Goal: Information Seeking & Learning: Learn about a topic

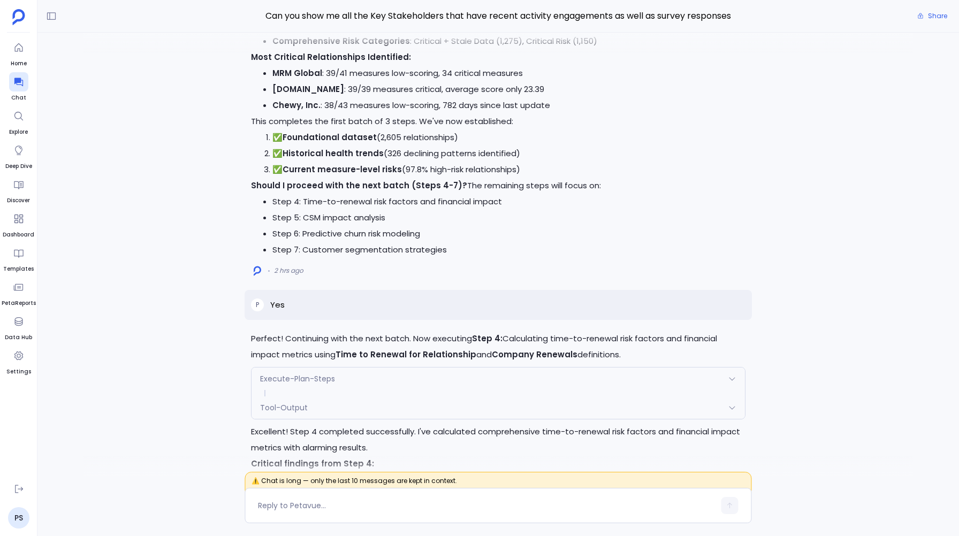
scroll to position [-4999, 0]
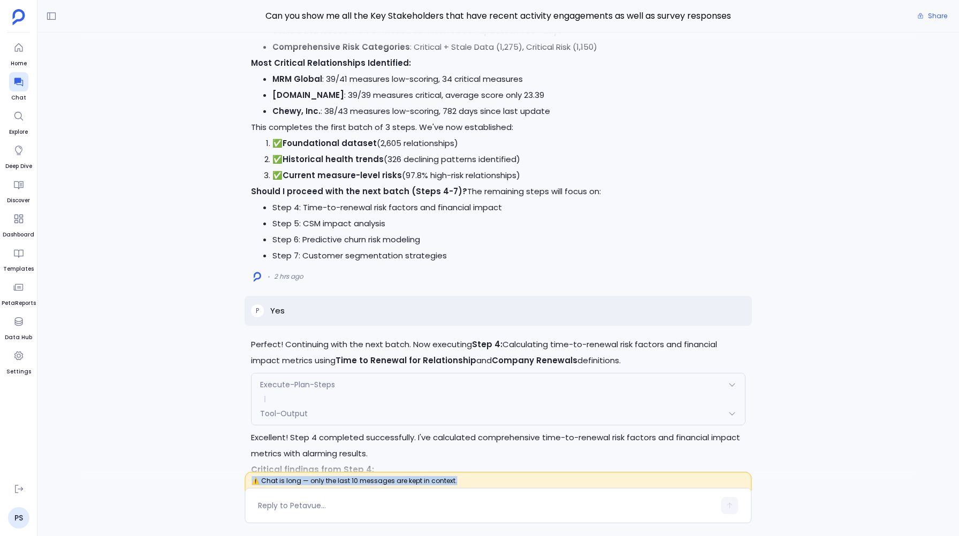
drag, startPoint x: 249, startPoint y: 480, endPoint x: 439, endPoint y: 488, distance: 190.2
click at [439, 488] on span "⚠️ Chat is long — only the last 10 messages are kept in context." at bounding box center [498, 484] width 507 height 25
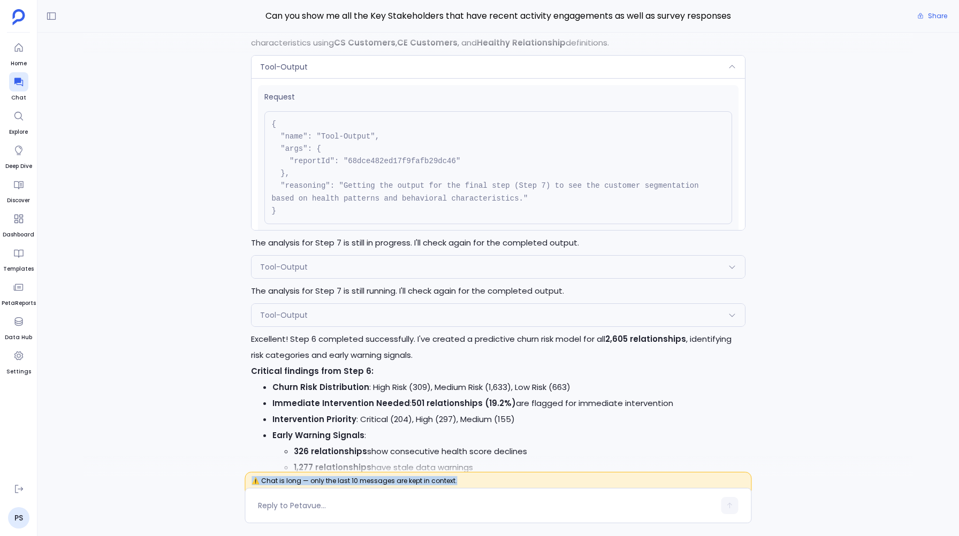
scroll to position [-3052, 0]
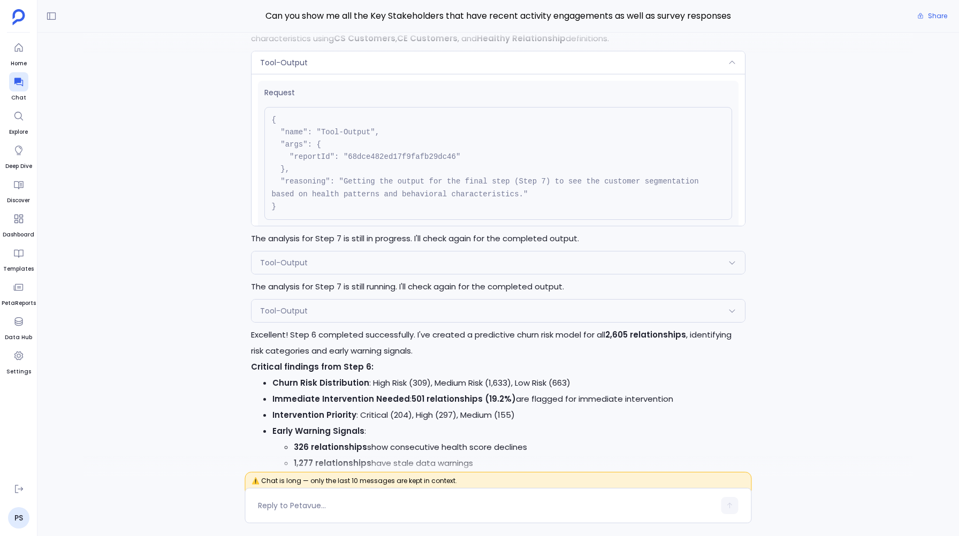
click at [294, 55] on div "Tool-Output" at bounding box center [498, 62] width 493 height 22
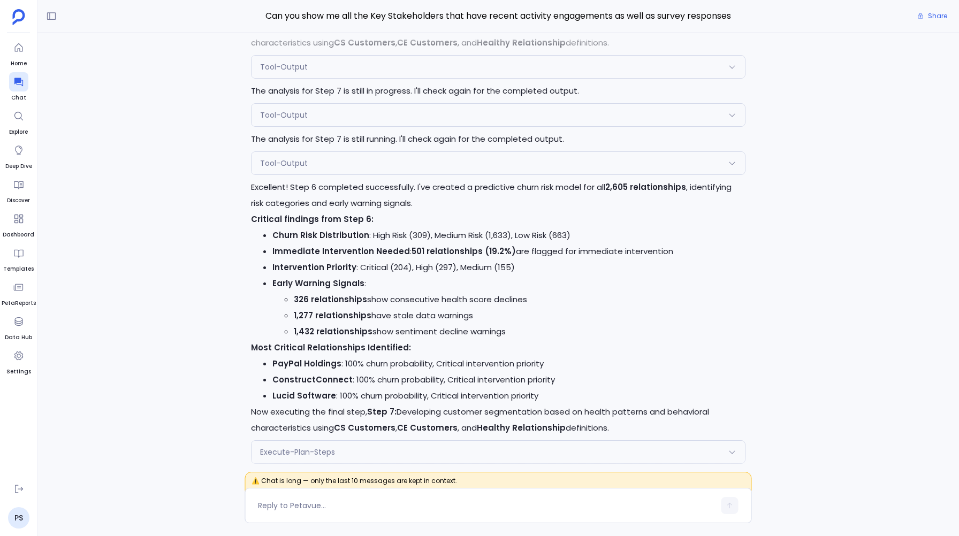
scroll to position [-2900, 0]
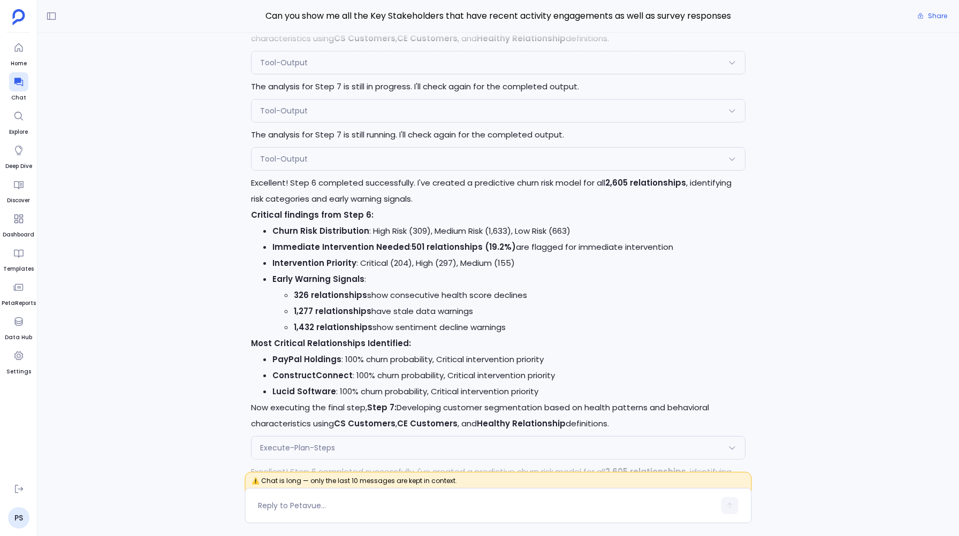
click at [297, 170] on div "Request { "name": "Tool-Output", "args": { "reportId": "68dce482ed17f9fafb29dc4…" at bounding box center [498, 176] width 493 height 13
click at [297, 163] on span "Tool-Output" at bounding box center [284, 159] width 48 height 11
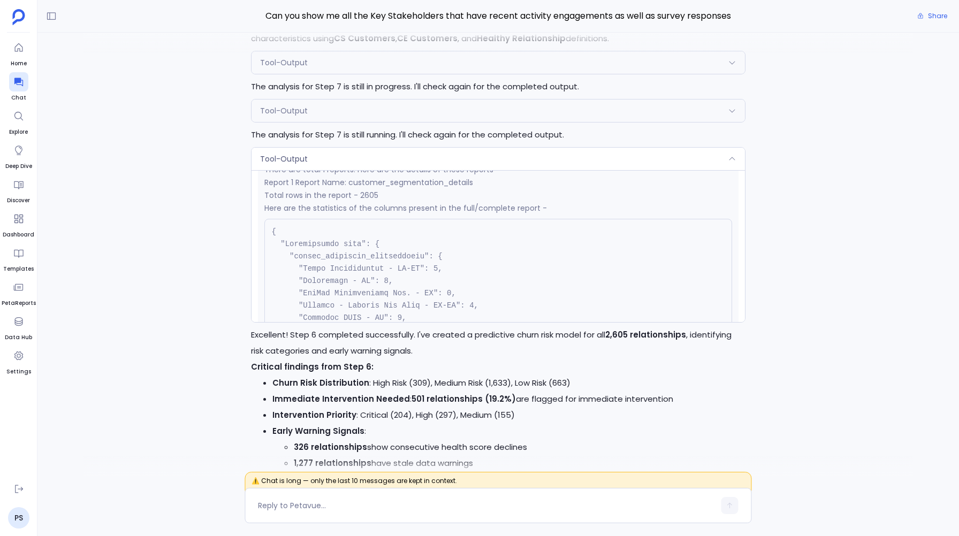
scroll to position [219, 0]
click at [321, 137] on p "The analysis for Step 7 is still running. I'll check again for the completed ou…" at bounding box center [498, 135] width 494 height 16
click at [321, 149] on div "Tool-Output" at bounding box center [498, 159] width 493 height 22
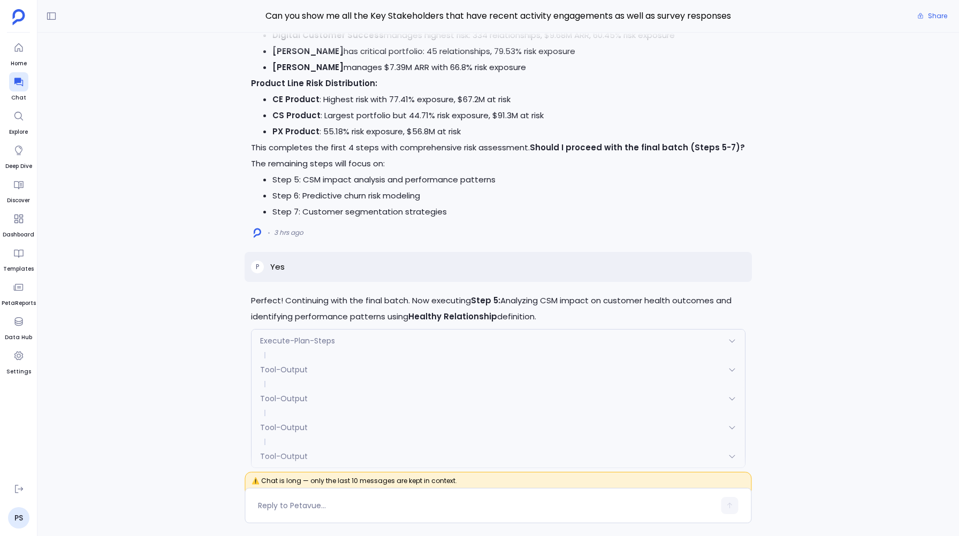
scroll to position [-4258, 0]
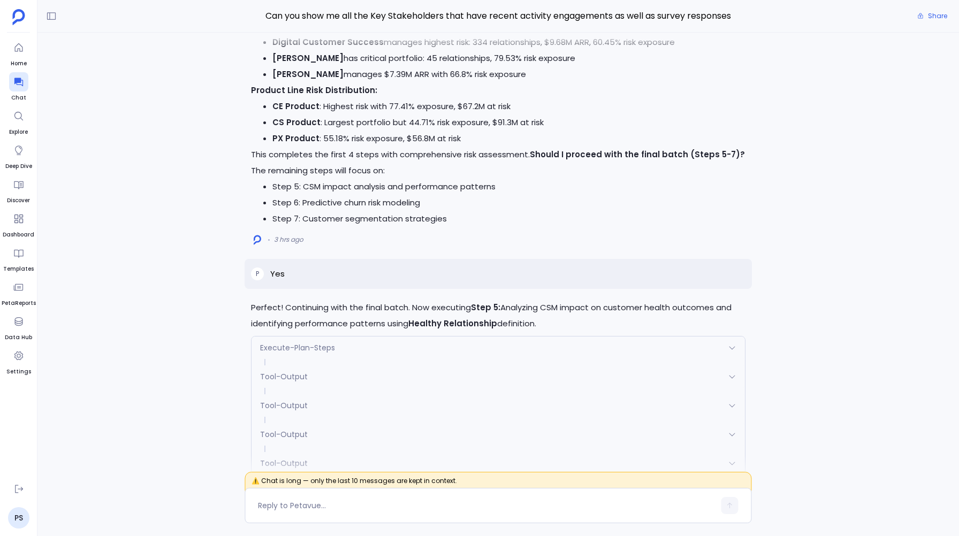
click at [277, 274] on p "Yes" at bounding box center [277, 274] width 14 height 13
copy p "Yes"
click at [366, 245] on div "3 hrs ago" at bounding box center [498, 239] width 494 height 17
click at [225, 234] on div "Perfect! Continuing with the final batch. Now executing Step 5: Analyzing CSM i…" at bounding box center [498, 255] width 922 height 445
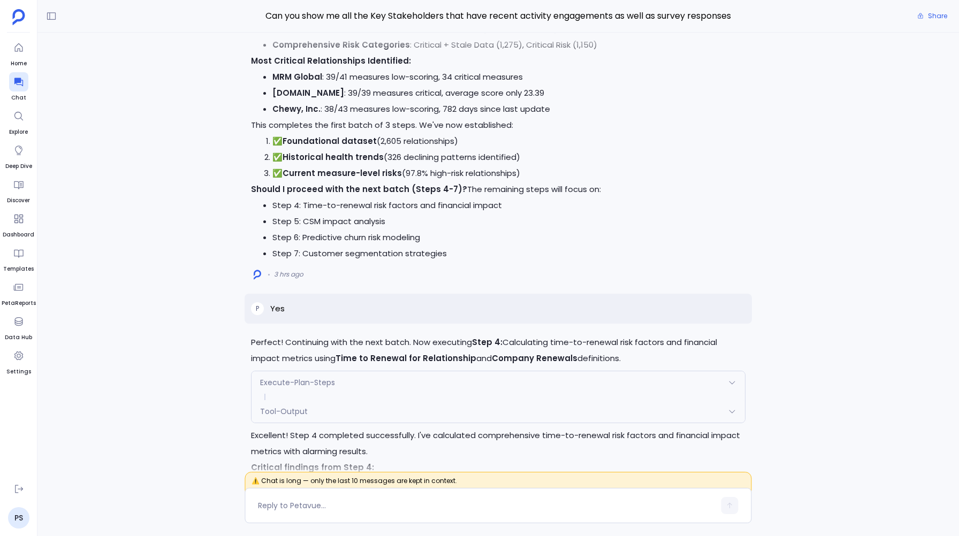
scroll to position [-4839, 0]
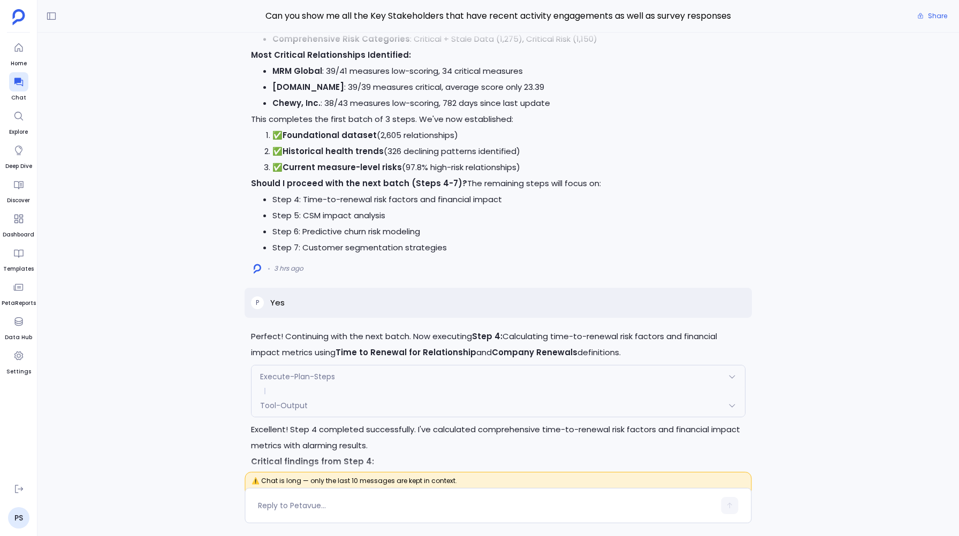
click at [281, 304] on p "Yes" at bounding box center [277, 303] width 14 height 13
copy p "Yes"
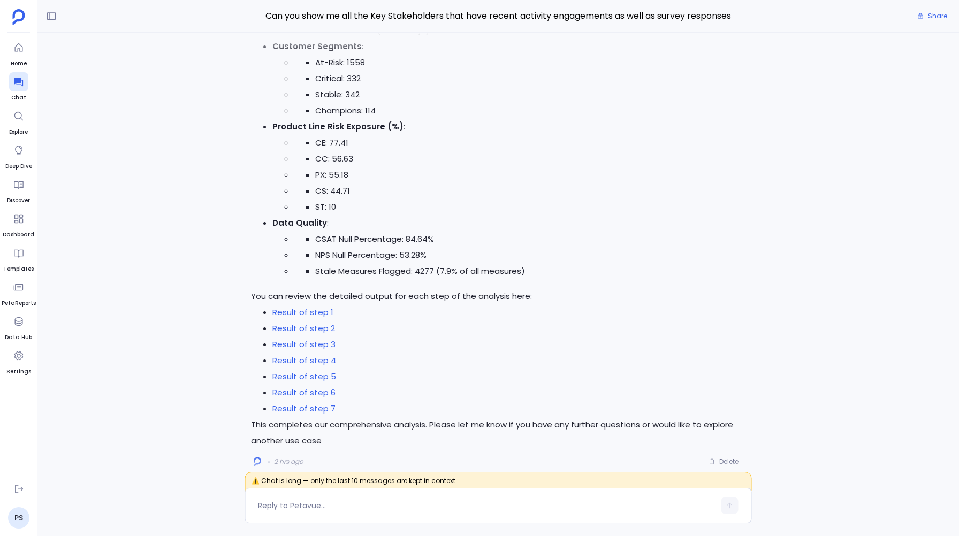
scroll to position [0, 0]
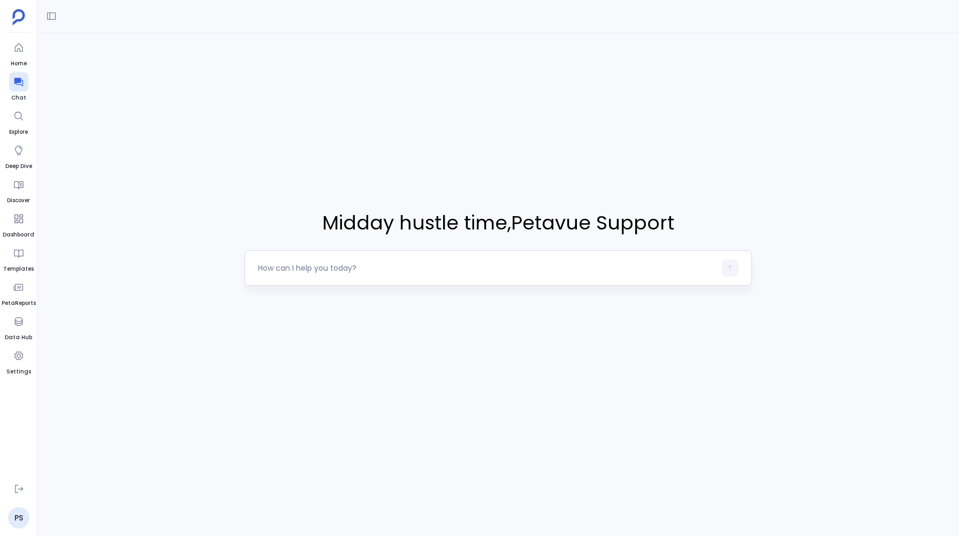
click at [280, 260] on div at bounding box center [486, 268] width 457 height 17
click at [279, 262] on div at bounding box center [486, 268] width 457 height 17
click at [289, 269] on textarea at bounding box center [486, 268] width 457 height 11
click at [337, 269] on textarea "explore all the tables in Gainsight data source with more than 20 columns" at bounding box center [486, 268] width 457 height 11
click at [332, 268] on textarea "explore all the tables names and descin Gainsight data source with more than 20…" at bounding box center [486, 268] width 457 height 11
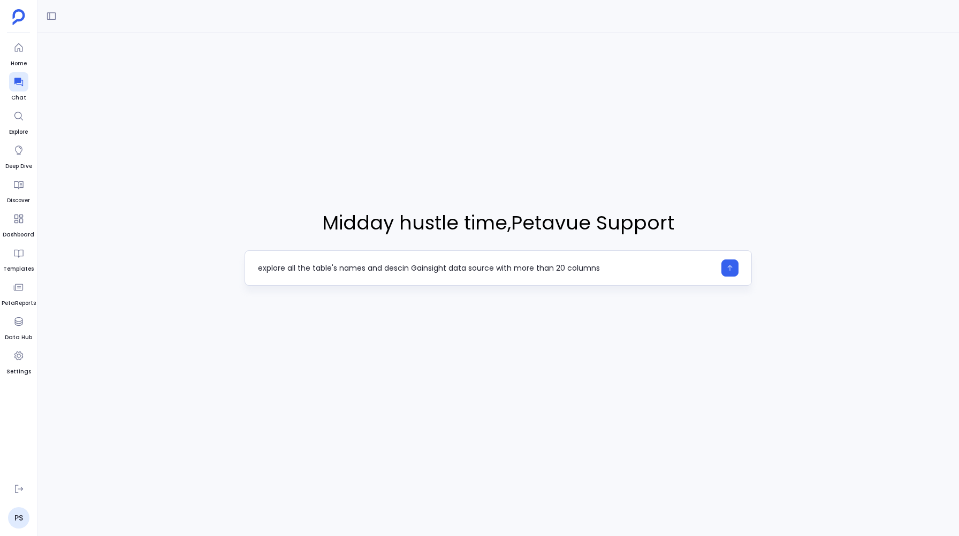
click at [410, 269] on textarea "explore all the table's names and descin Gainsight data source with more than 2…" at bounding box center [486, 268] width 457 height 11
click at [632, 269] on textarea "explore all the table's names and description in Gainsight data source with mor…" at bounding box center [486, 268] width 457 height 11
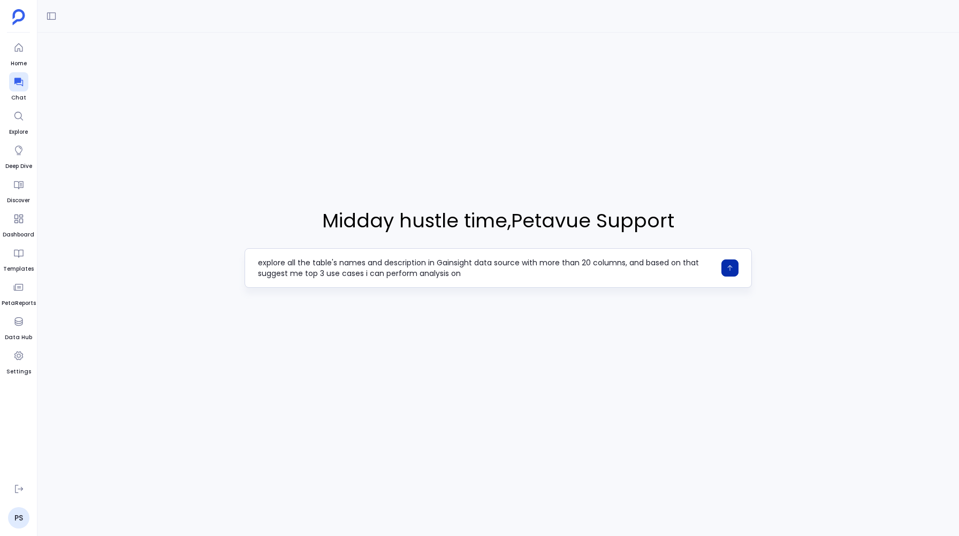
type textarea "explore all the table's names and description in Gainsight data source with mor…"
click at [725, 272] on button "button" at bounding box center [730, 268] width 17 height 17
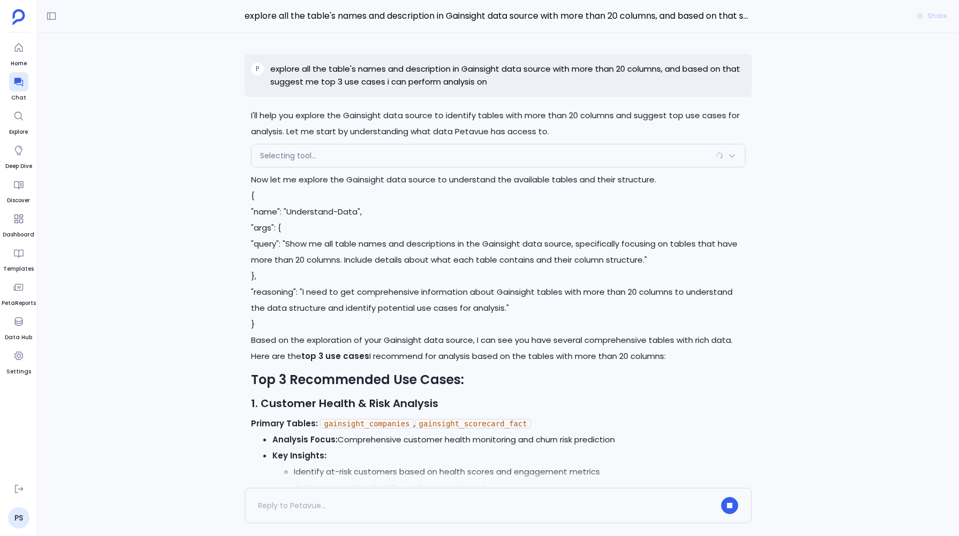
click at [289, 158] on span "Selecting tool..." at bounding box center [288, 155] width 56 height 11
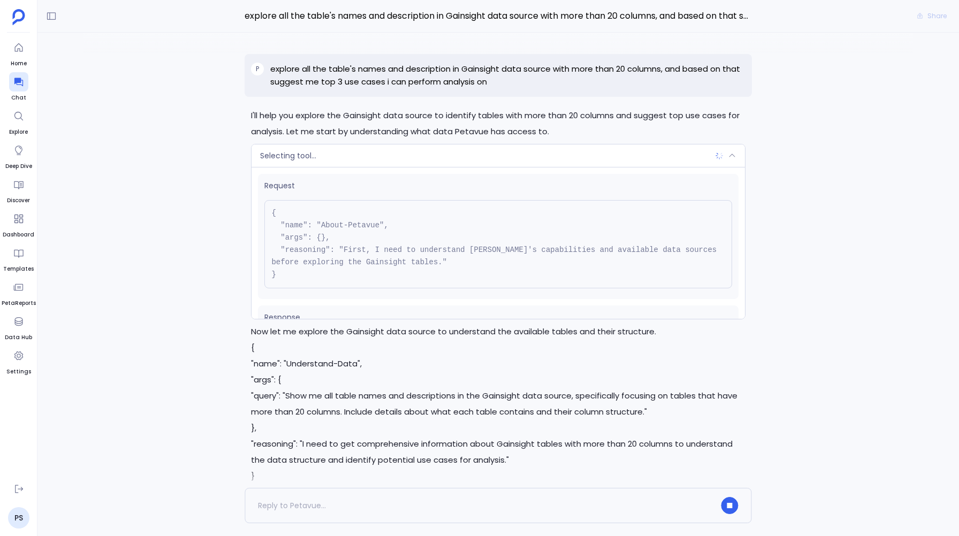
scroll to position [48, 0]
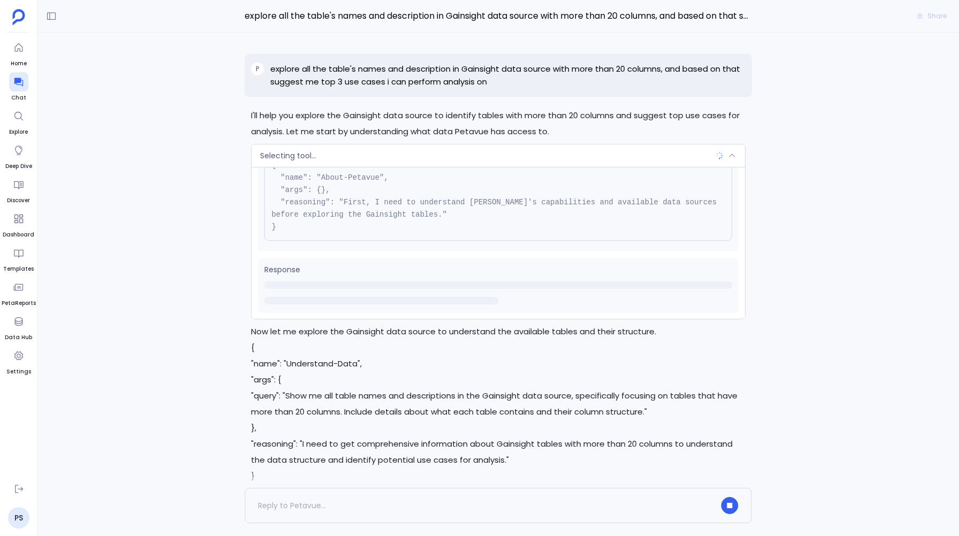
click at [291, 153] on span "Selecting tool..." at bounding box center [288, 155] width 56 height 11
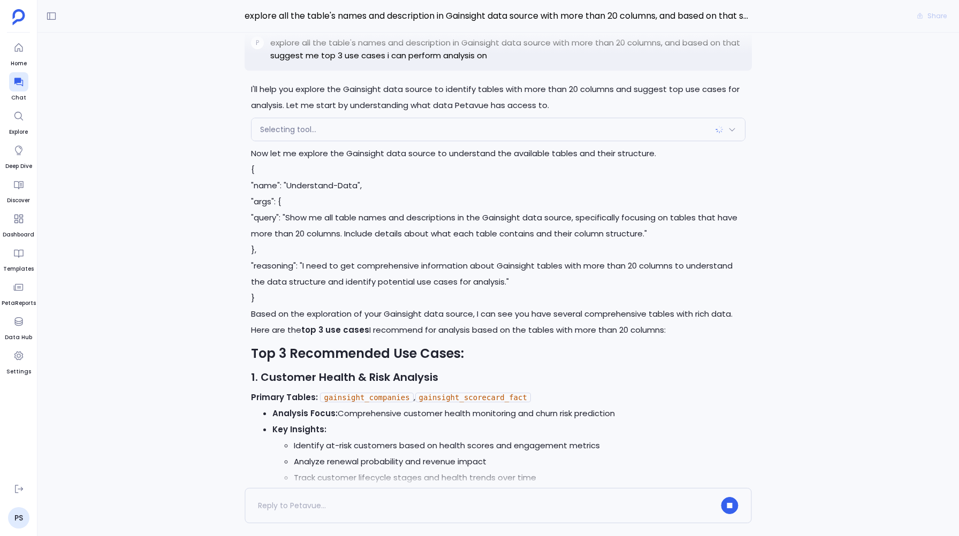
scroll to position [-1208, 0]
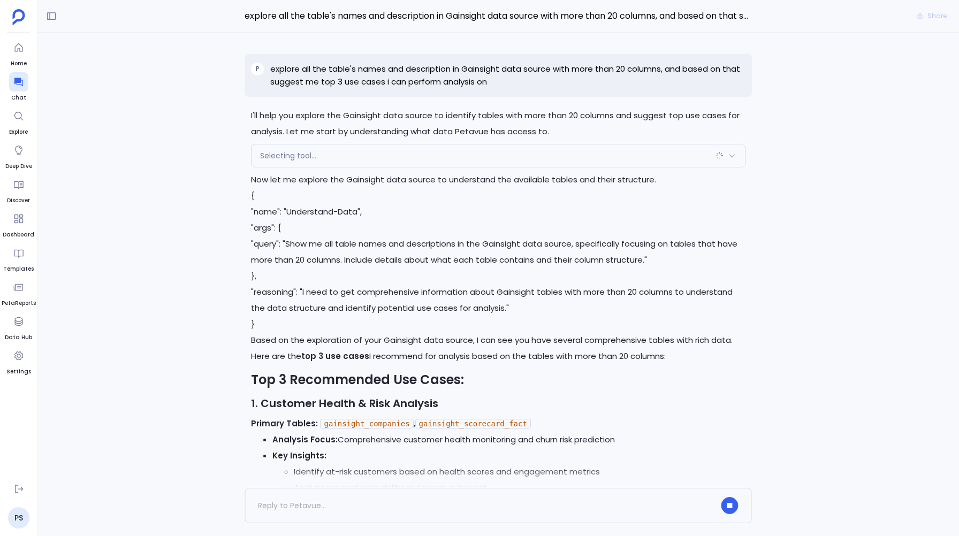
click at [291, 153] on span "Selecting tool..." at bounding box center [288, 155] width 56 height 11
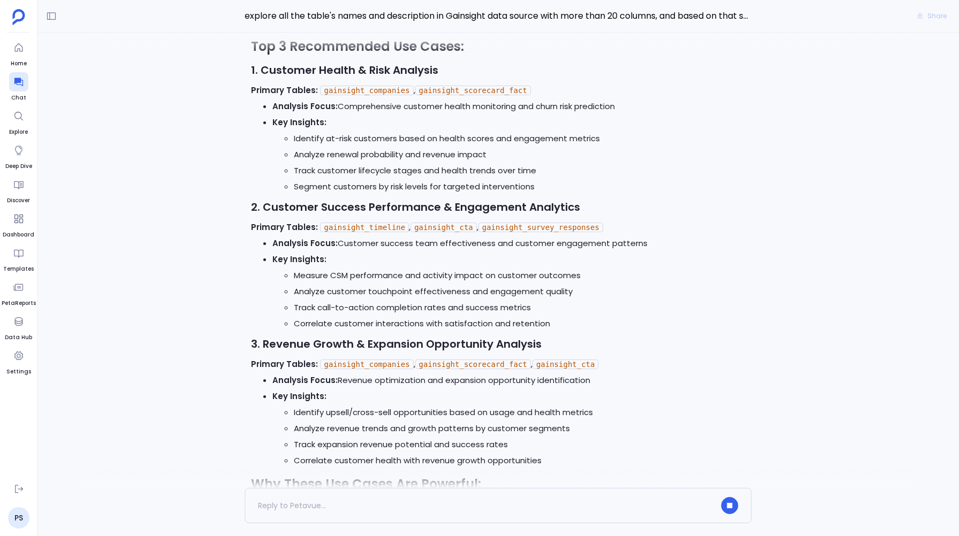
scroll to position [-1360, 0]
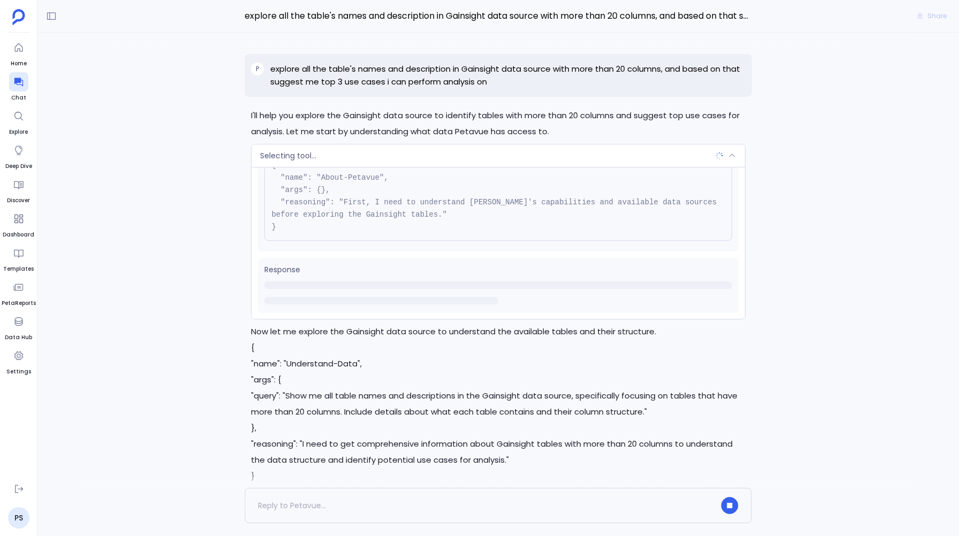
click at [293, 161] on span "Selecting tool..." at bounding box center [288, 155] width 56 height 11
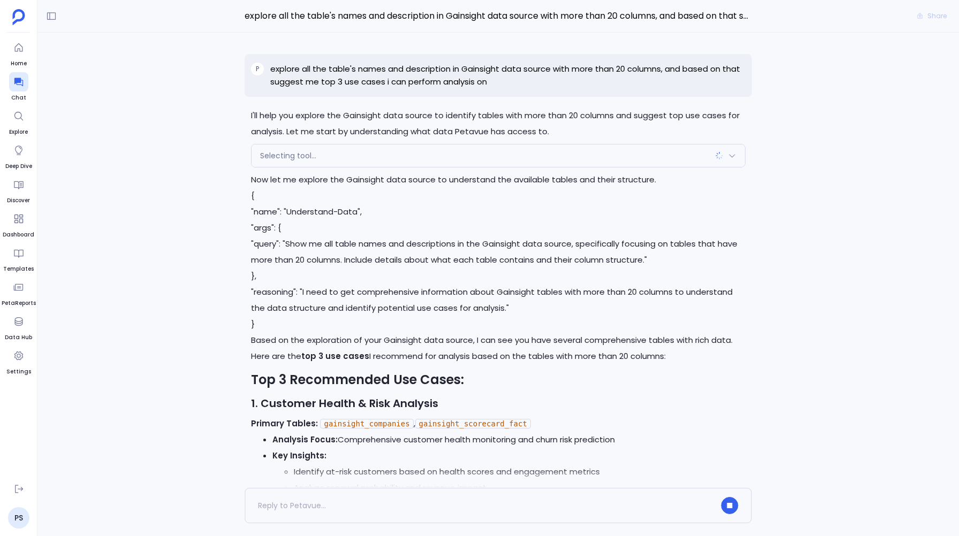
scroll to position [-1207, 0]
click at [277, 158] on span "Selecting tool..." at bounding box center [288, 155] width 56 height 11
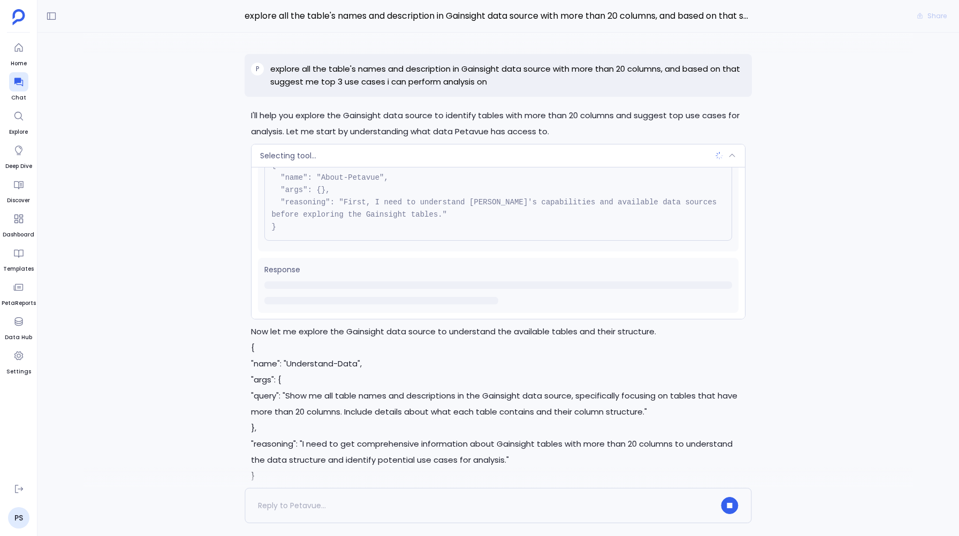
scroll to position [-11235, 0]
click at [330, 157] on div "Selecting tool..." at bounding box center [498, 156] width 493 height 22
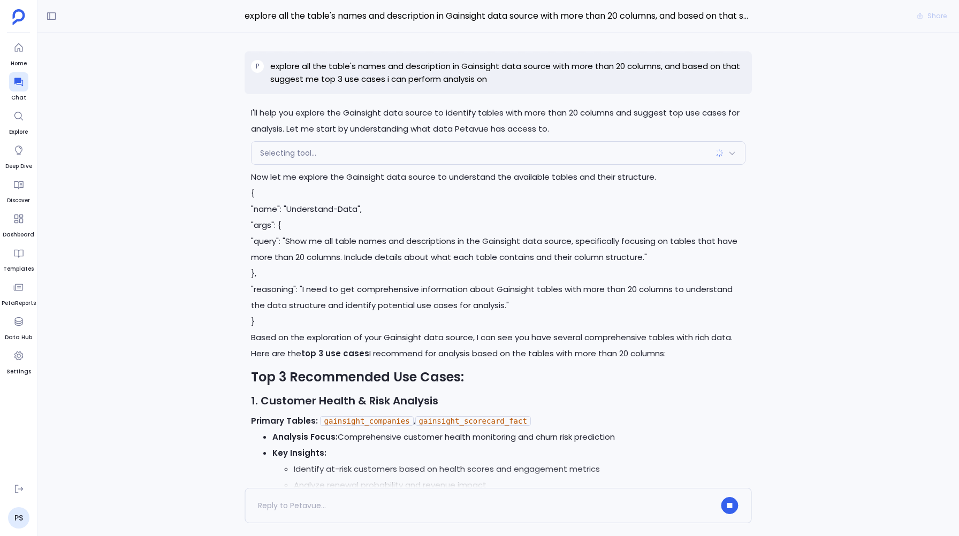
scroll to position [-12453, 0]
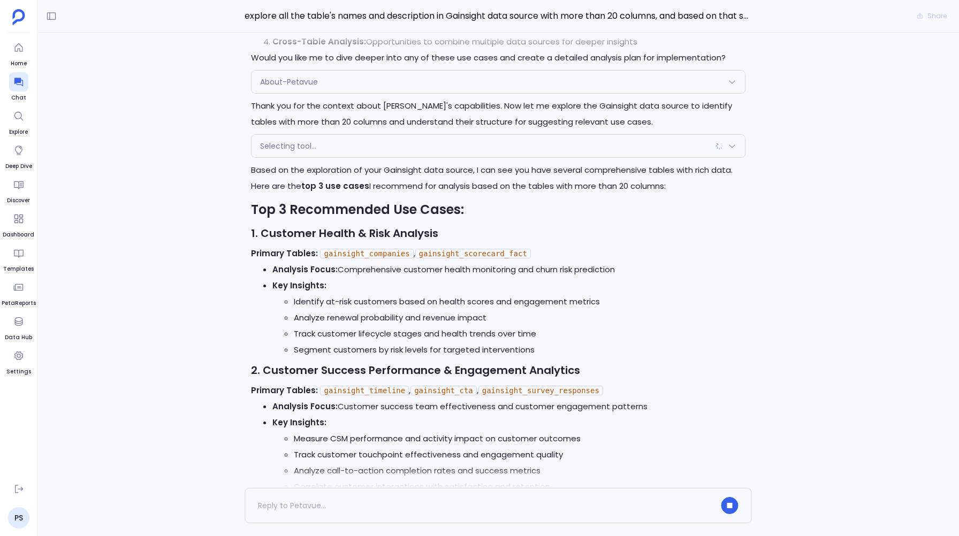
click at [287, 151] on span "Selecting tool..." at bounding box center [288, 146] width 56 height 11
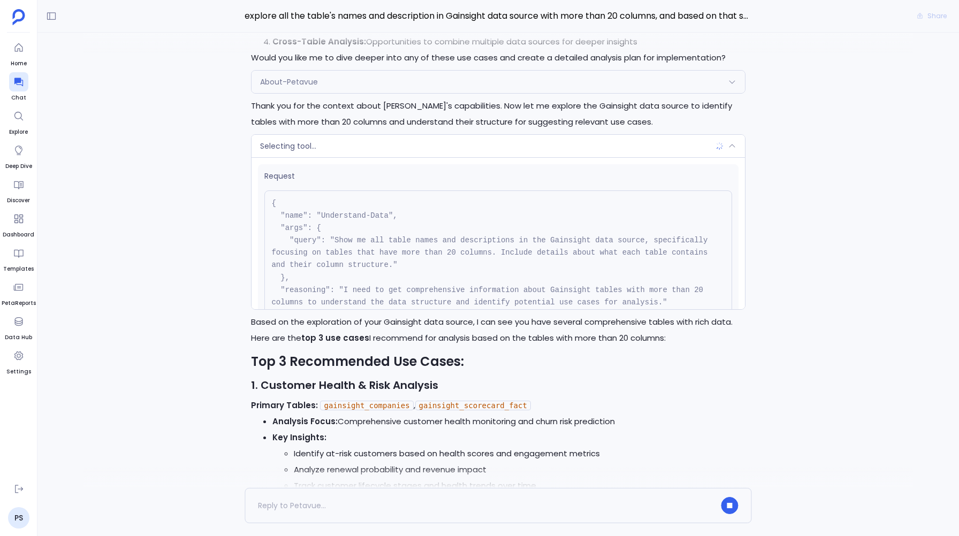
scroll to position [97, 0]
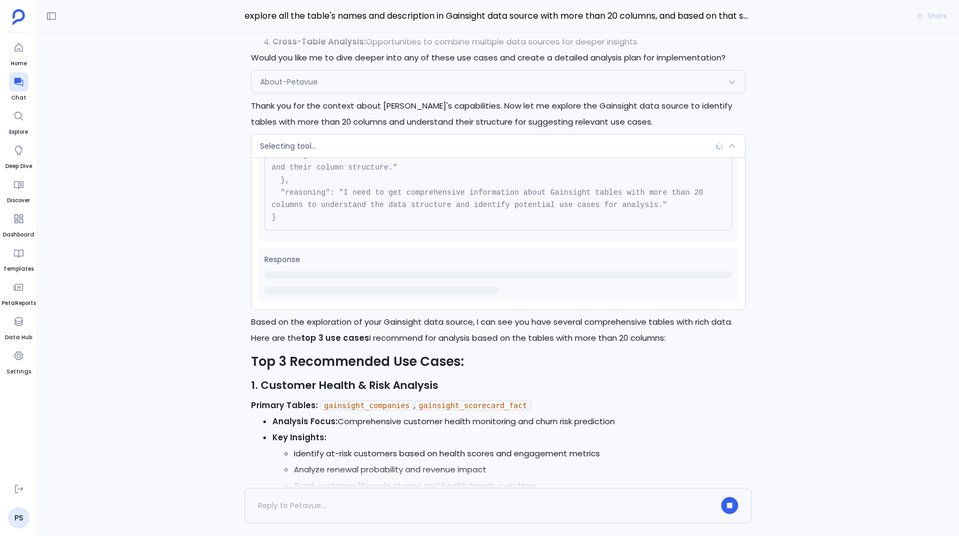
click at [284, 148] on span "Selecting tool..." at bounding box center [288, 146] width 56 height 11
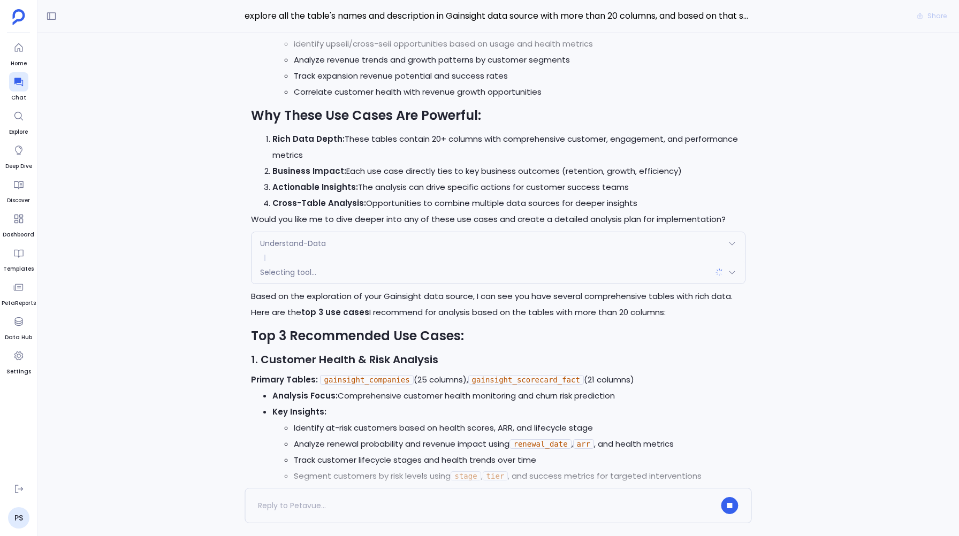
click at [269, 270] on span "Selecting tool..." at bounding box center [288, 272] width 56 height 11
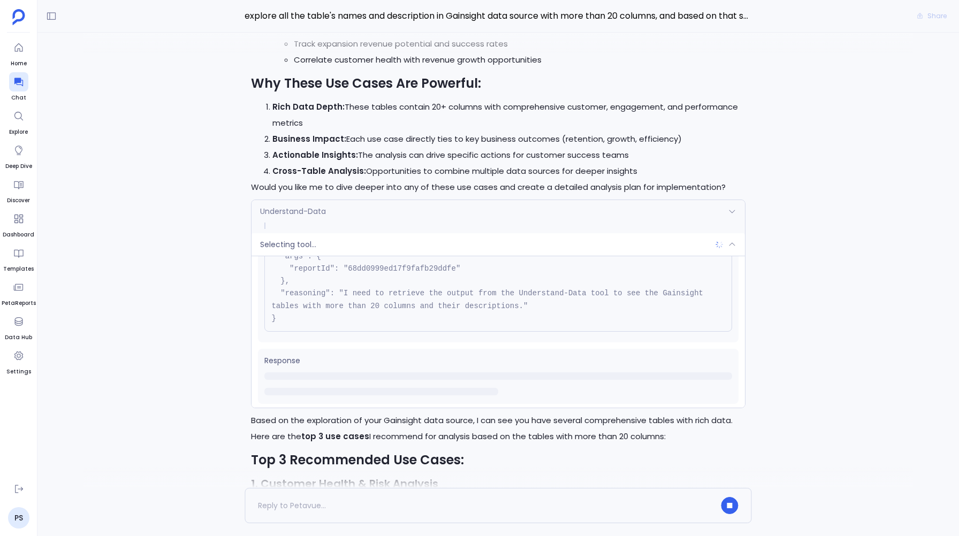
scroll to position [73, 0]
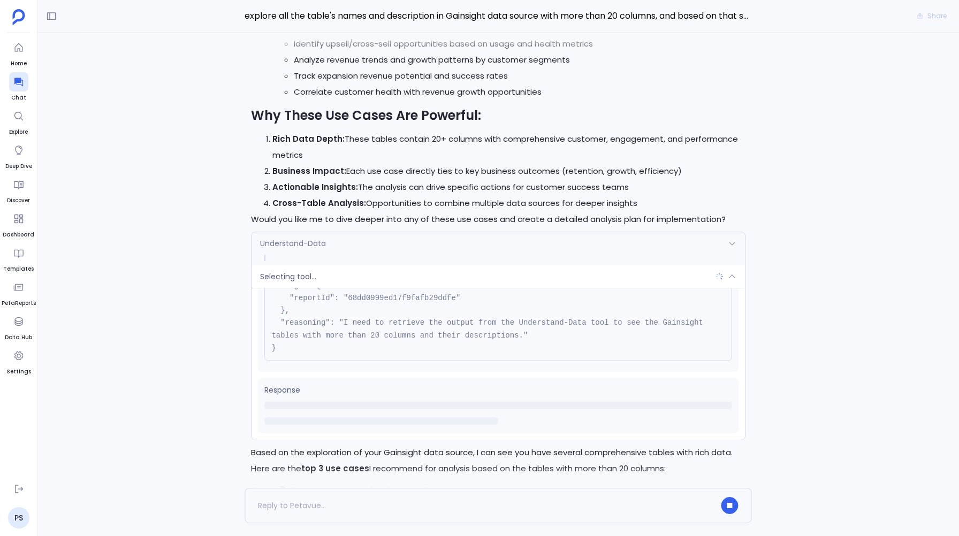
click at [300, 280] on span "Selecting tool..." at bounding box center [288, 276] width 56 height 11
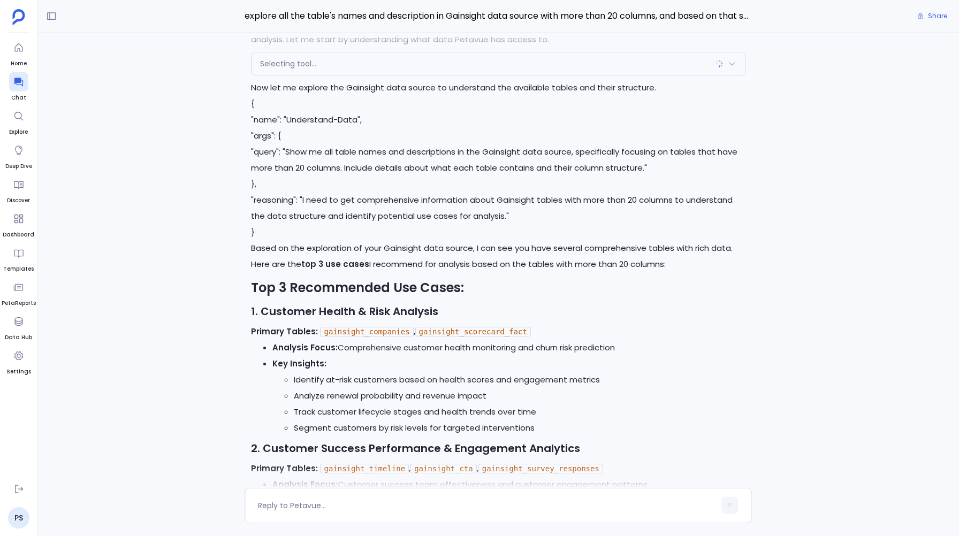
scroll to position [-13884, 0]
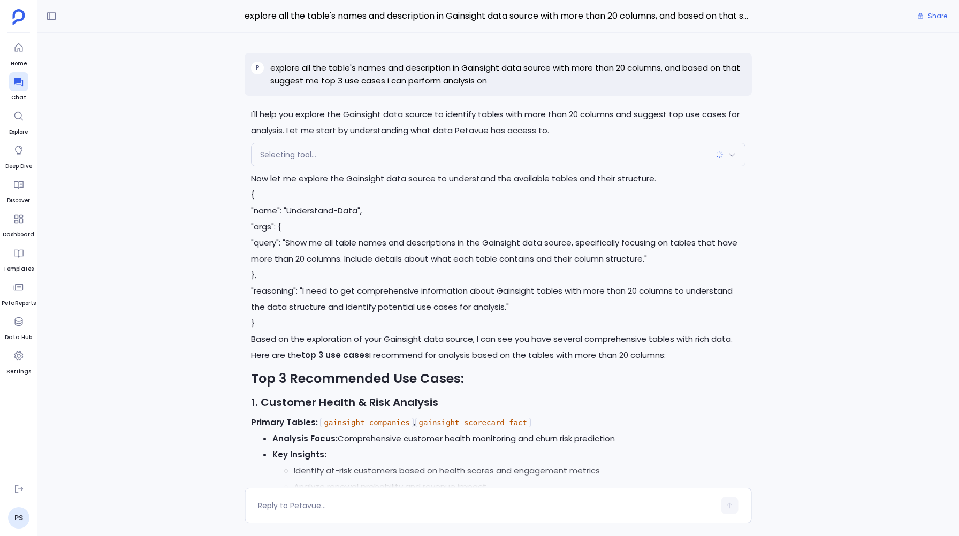
click at [279, 155] on span "Selecting tool..." at bounding box center [288, 154] width 56 height 11
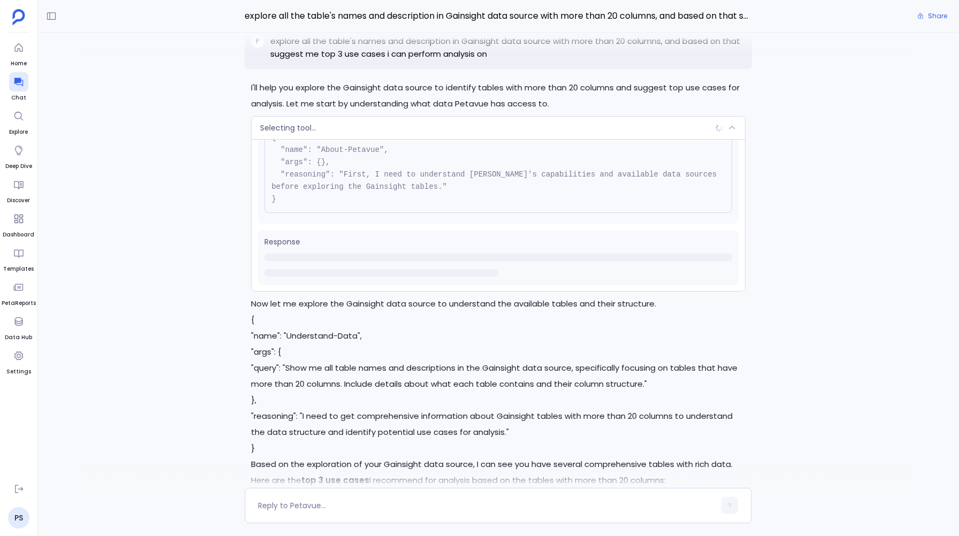
scroll to position [-14001, 0]
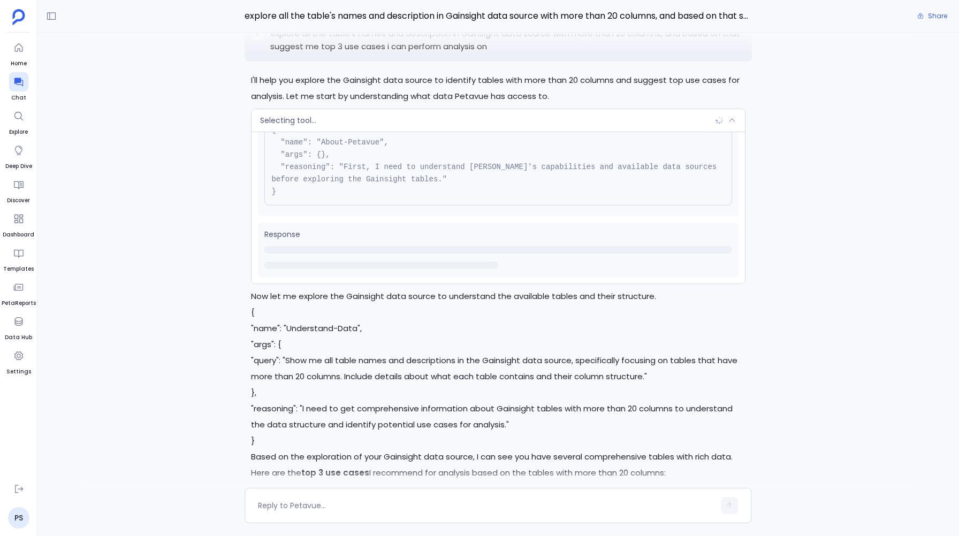
click at [305, 122] on span "Selecting tool..." at bounding box center [288, 120] width 56 height 11
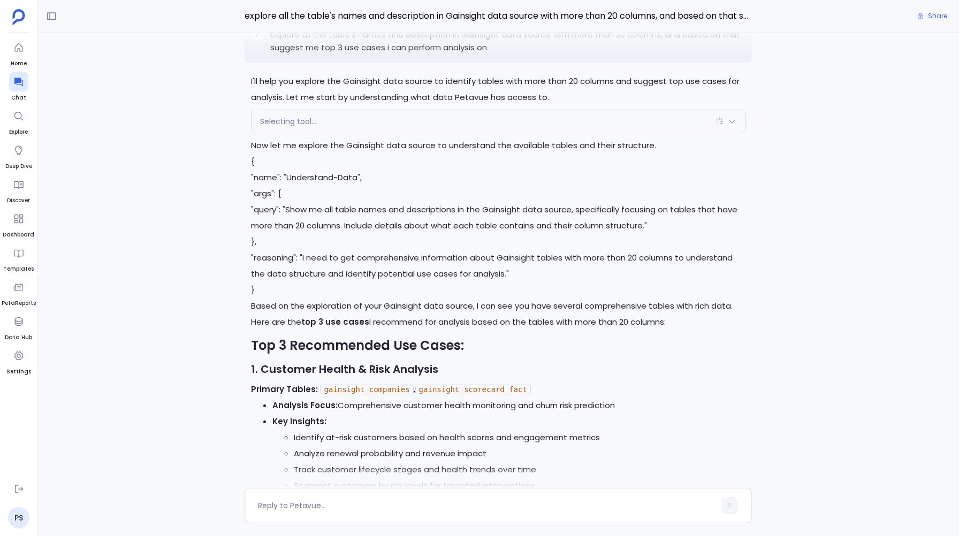
scroll to position [-13849, 0]
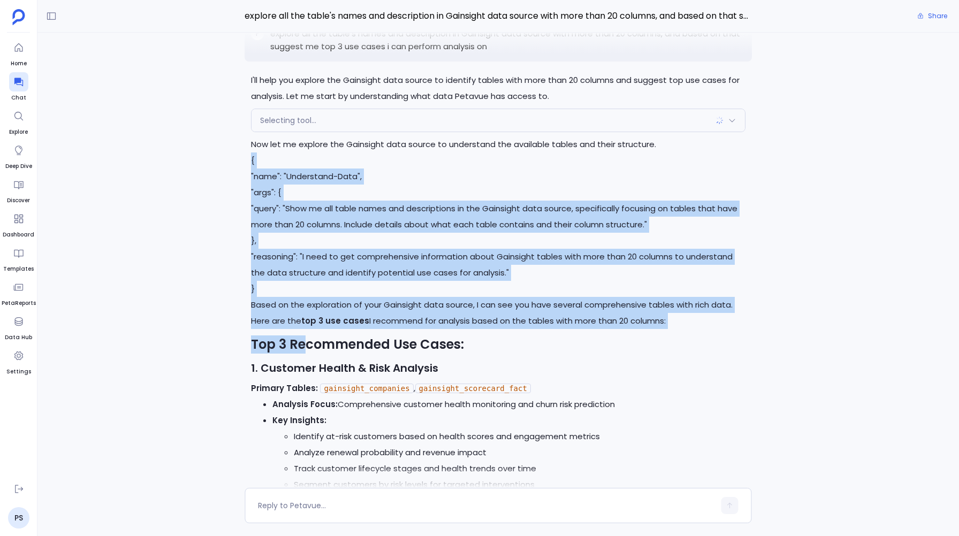
drag, startPoint x: 264, startPoint y: 161, endPoint x: 301, endPoint y: 362, distance: 204.6
click at [301, 362] on div "Now let me explore the Gainsight data source to understand the available tables…" at bounding box center [498, 516] width 494 height 758
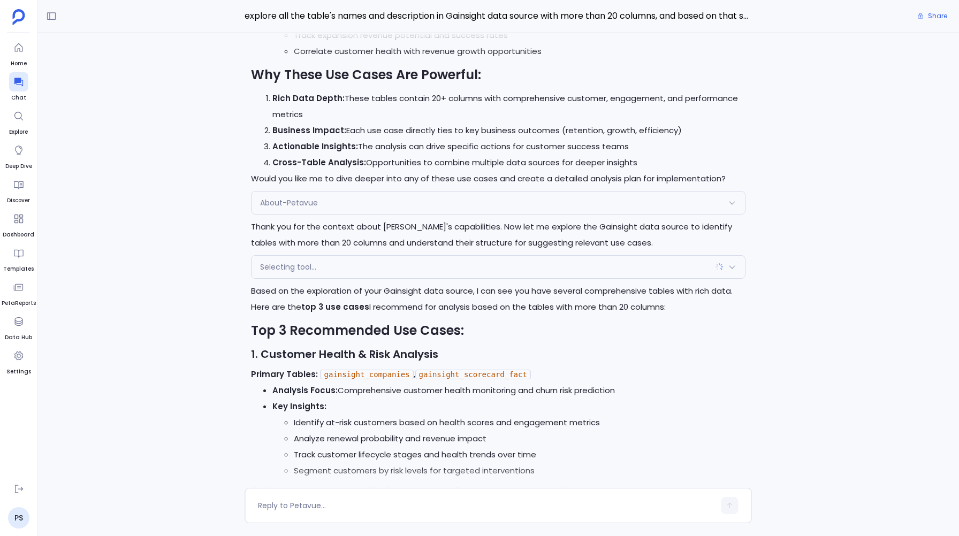
scroll to position [-13138, 0]
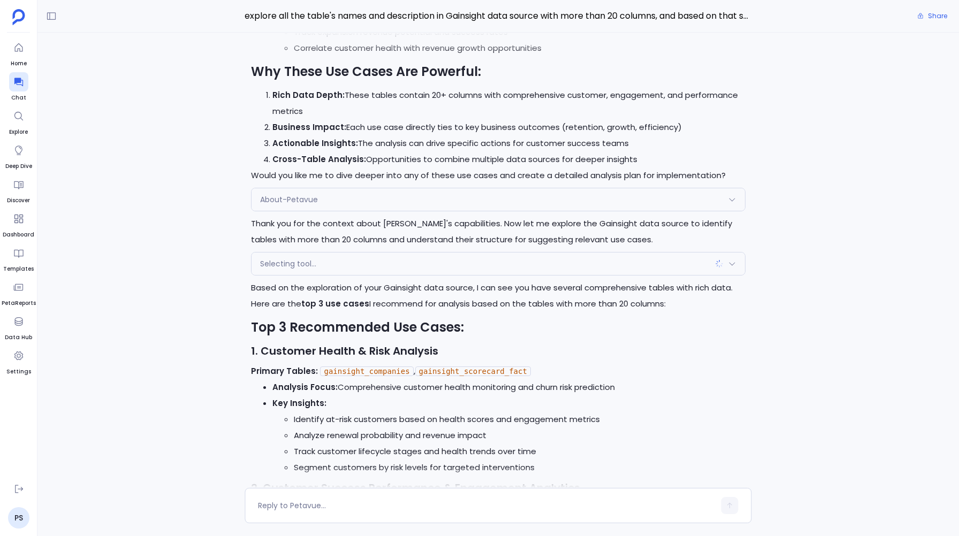
click at [270, 264] on span "Selecting tool..." at bounding box center [288, 264] width 56 height 11
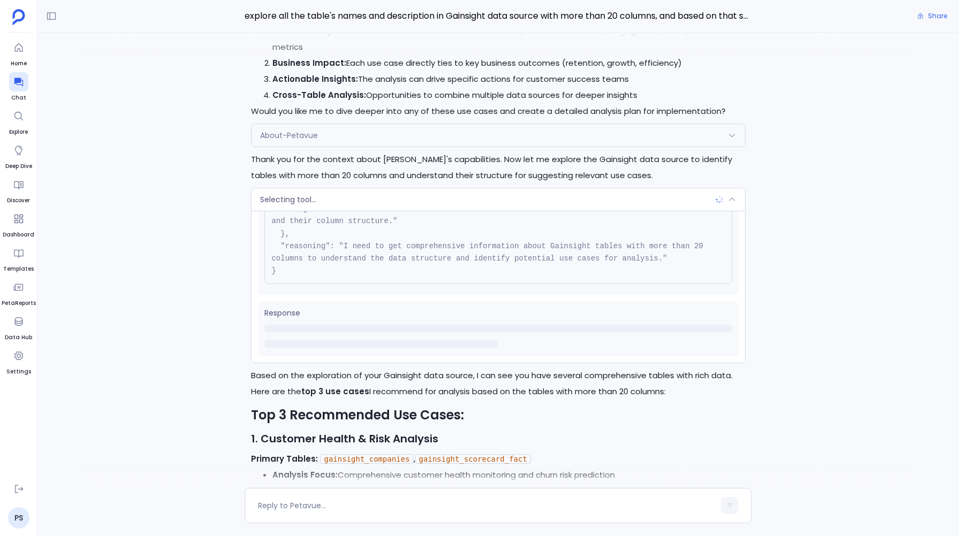
scroll to position [-13226, 0]
click at [301, 204] on span "Selecting tool..." at bounding box center [288, 199] width 56 height 11
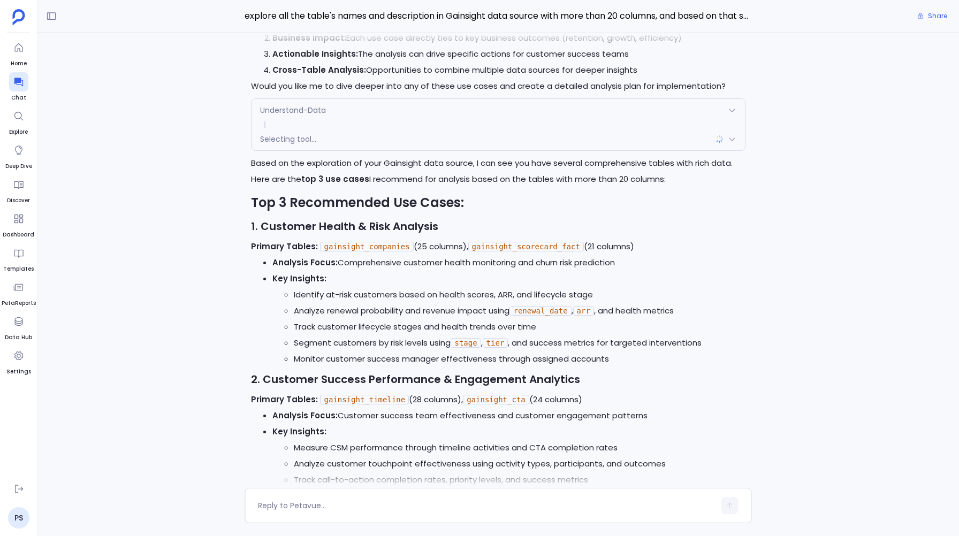
scroll to position [-12346, 0]
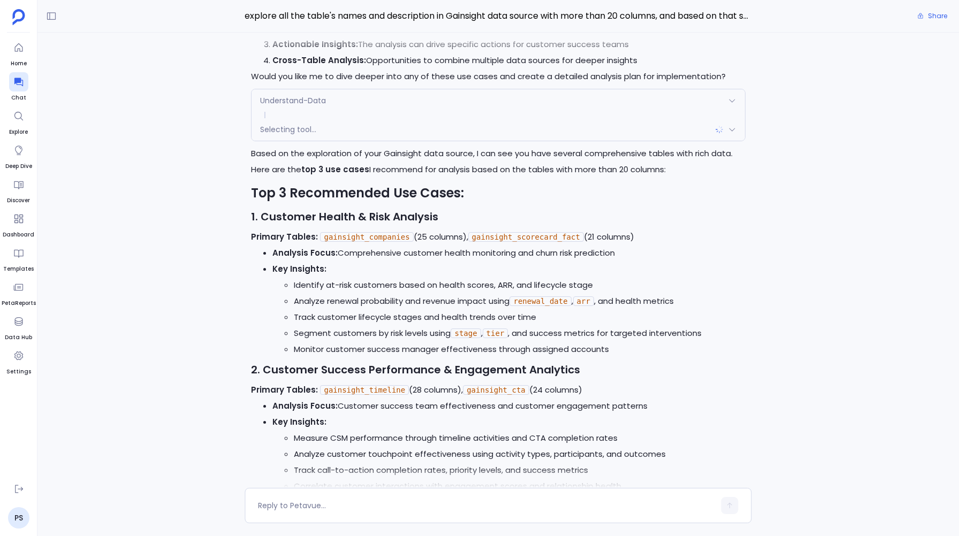
click at [289, 129] on span "Selecting tool..." at bounding box center [288, 129] width 56 height 11
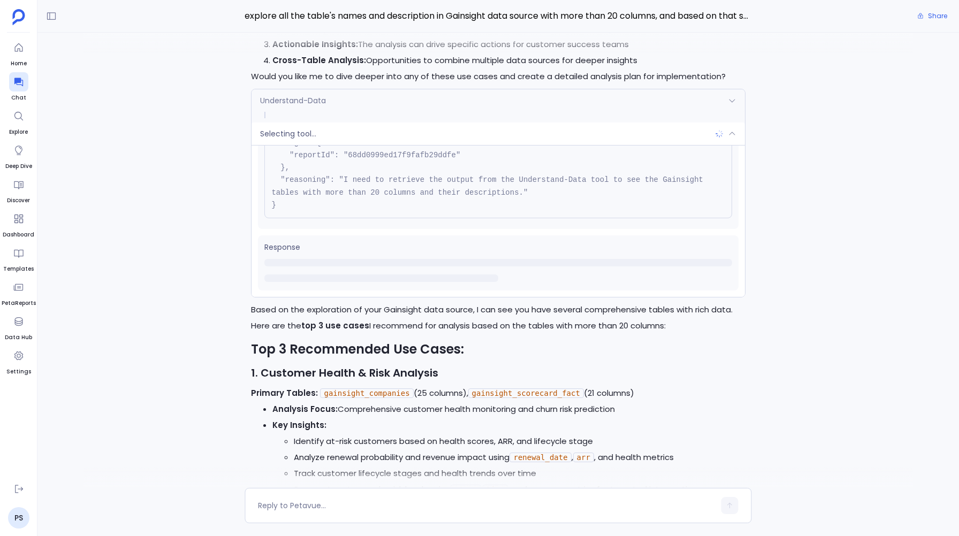
scroll to position [-12451, 0]
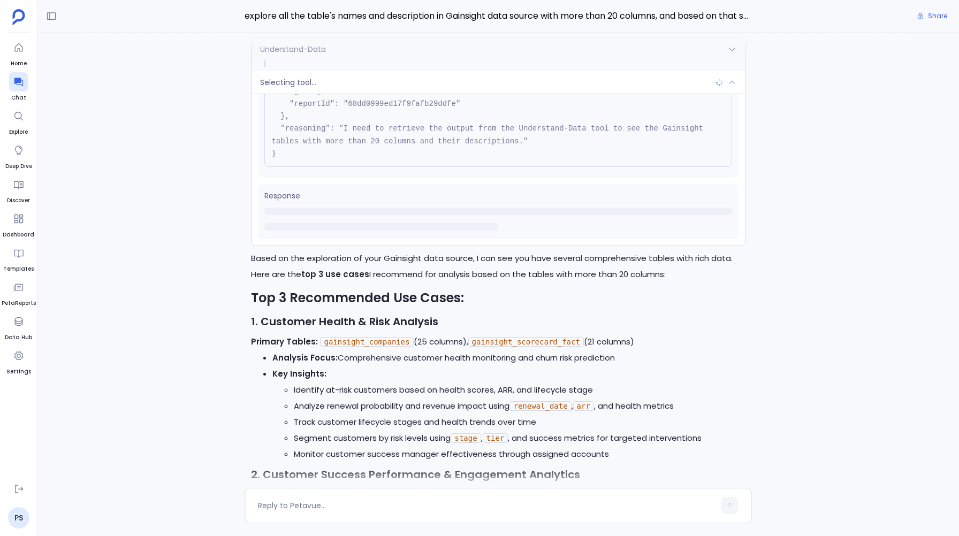
click at [290, 88] on span "Selecting tool..." at bounding box center [288, 82] width 56 height 11
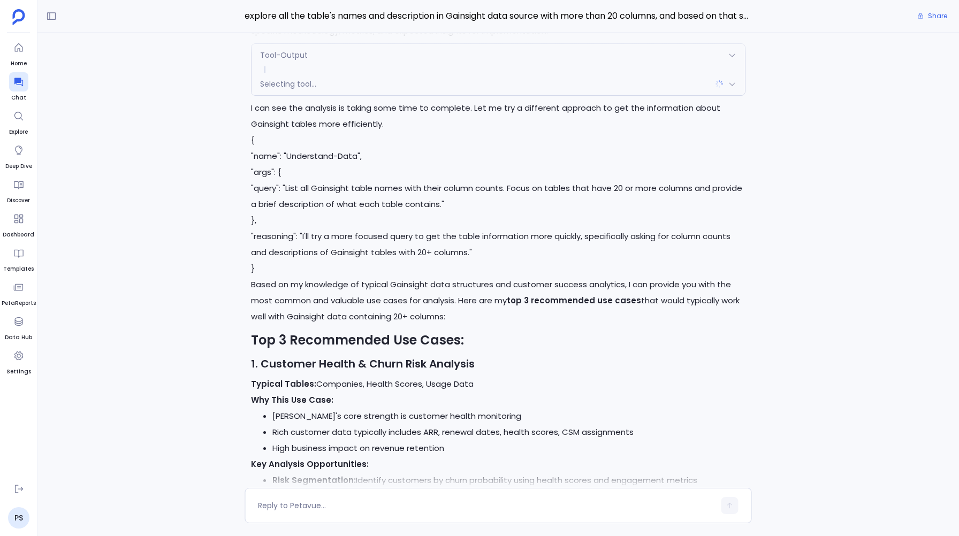
scroll to position [-9489, 0]
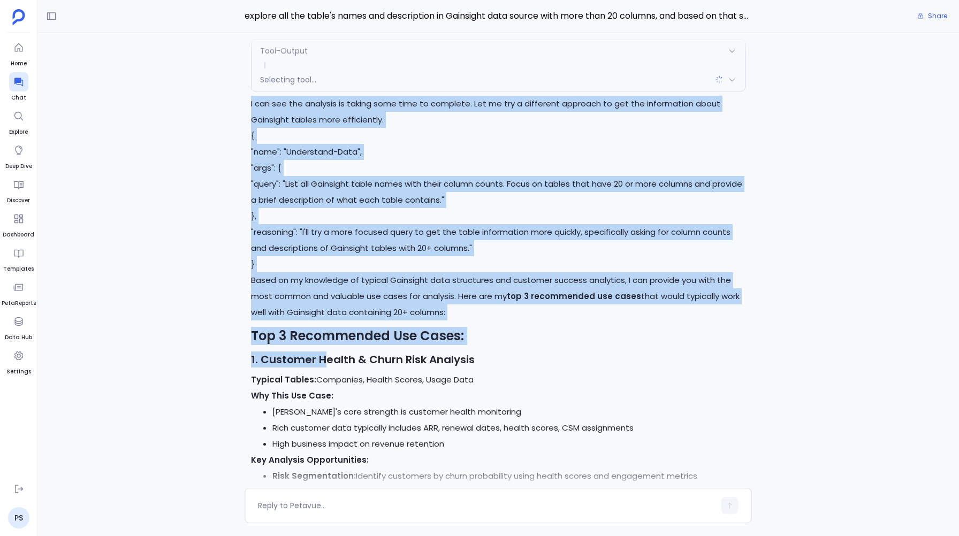
drag, startPoint x: 247, startPoint y: 112, endPoint x: 328, endPoint y: 373, distance: 272.3
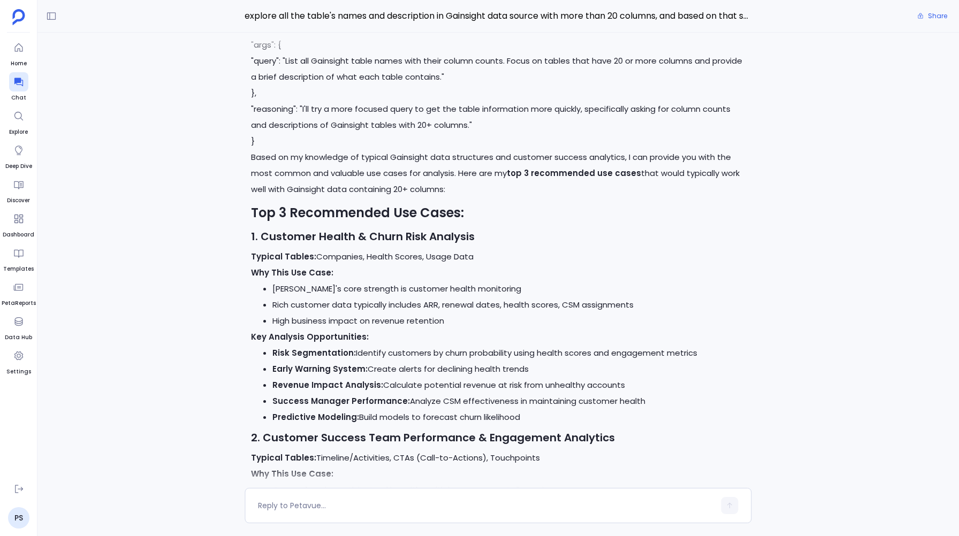
click at [328, 373] on strong "Early Warning System:" at bounding box center [319, 368] width 95 height 11
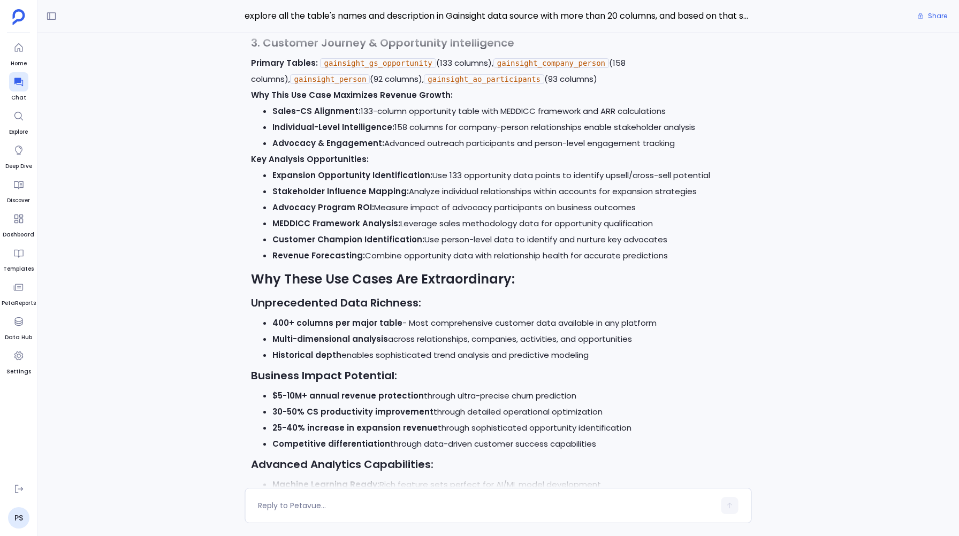
scroll to position [0, 0]
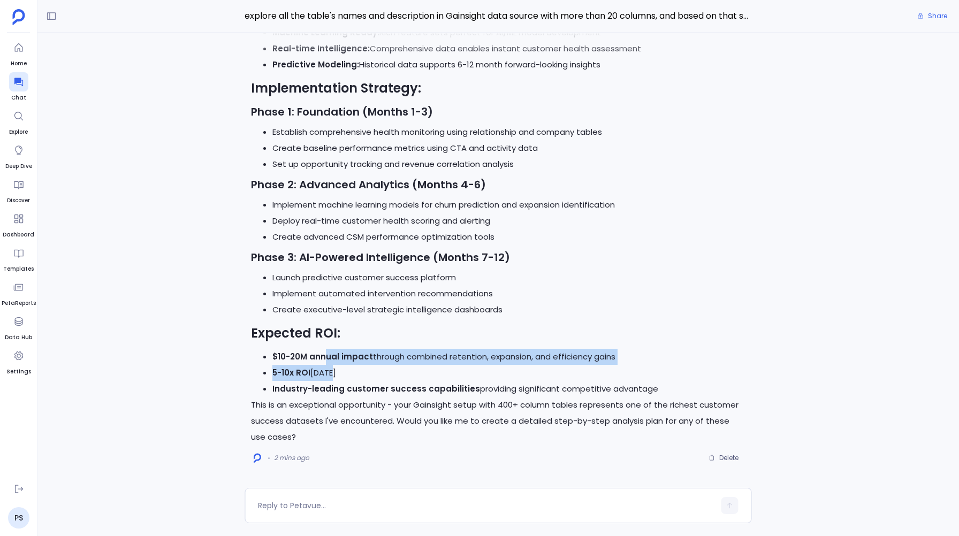
drag, startPoint x: 328, startPoint y: 372, endPoint x: 332, endPoint y: 12, distance: 359.7
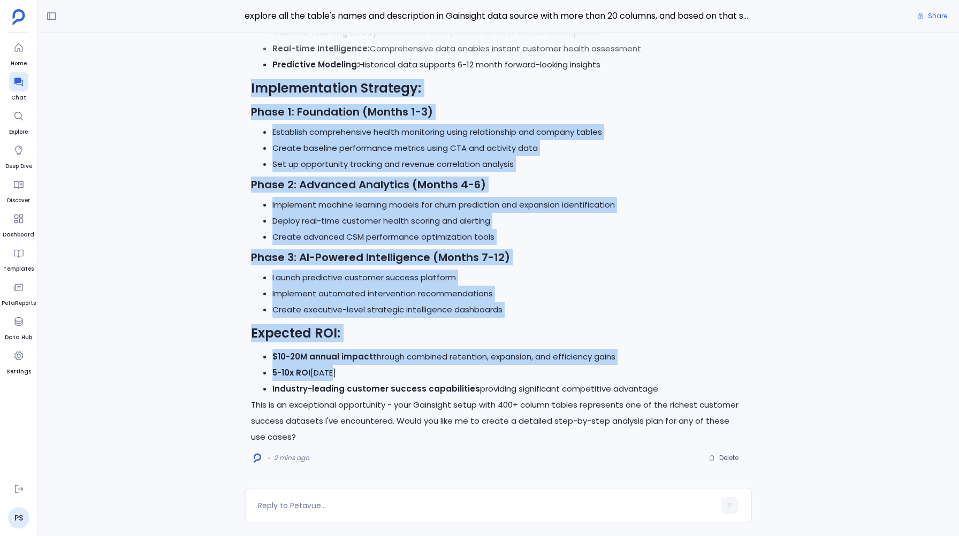
click at [240, 184] on div "I'll help you explore the Gainsight data source to identify tables with more th…" at bounding box center [498, 261] width 922 height 456
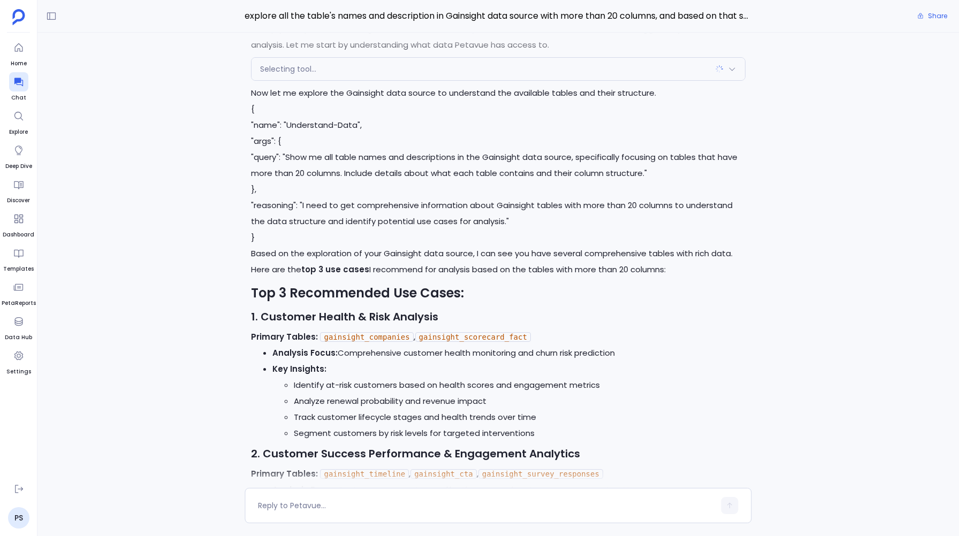
scroll to position [-13884, 0]
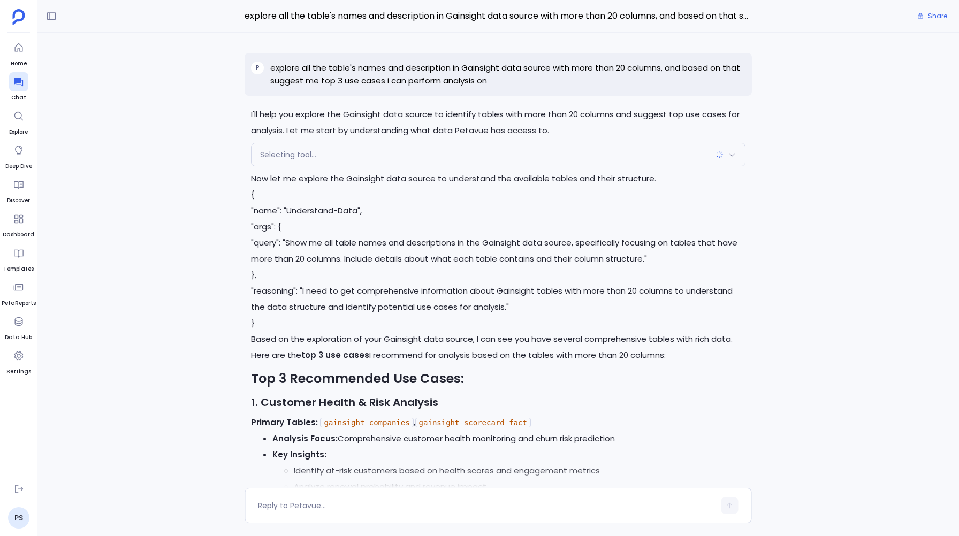
click at [279, 72] on p "explore all the table's names and description in Gainsight data source with mor…" at bounding box center [507, 75] width 475 height 26
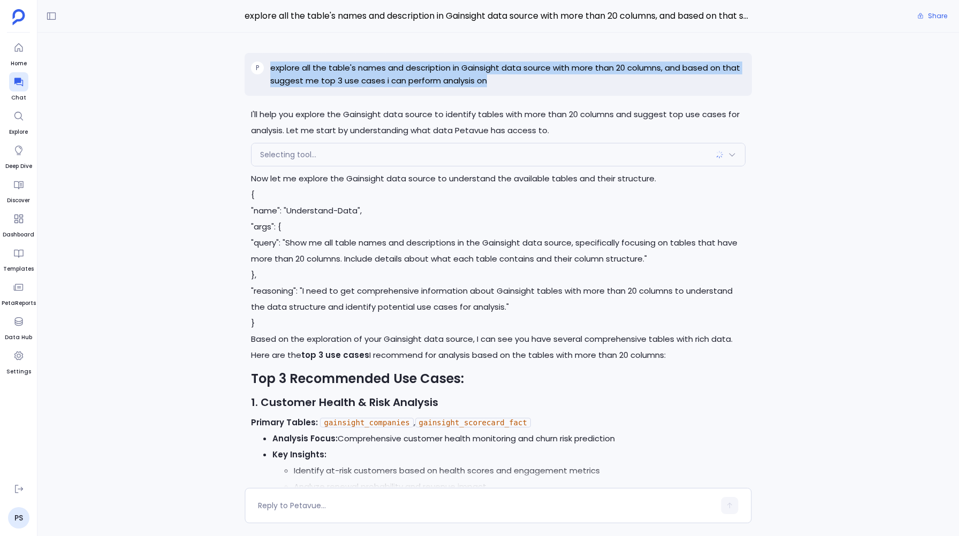
click at [279, 72] on p "explore all the table's names and description in Gainsight data source with mor…" at bounding box center [507, 75] width 475 height 26
copy p "explore all the table's names and description in Gainsight data source with mor…"
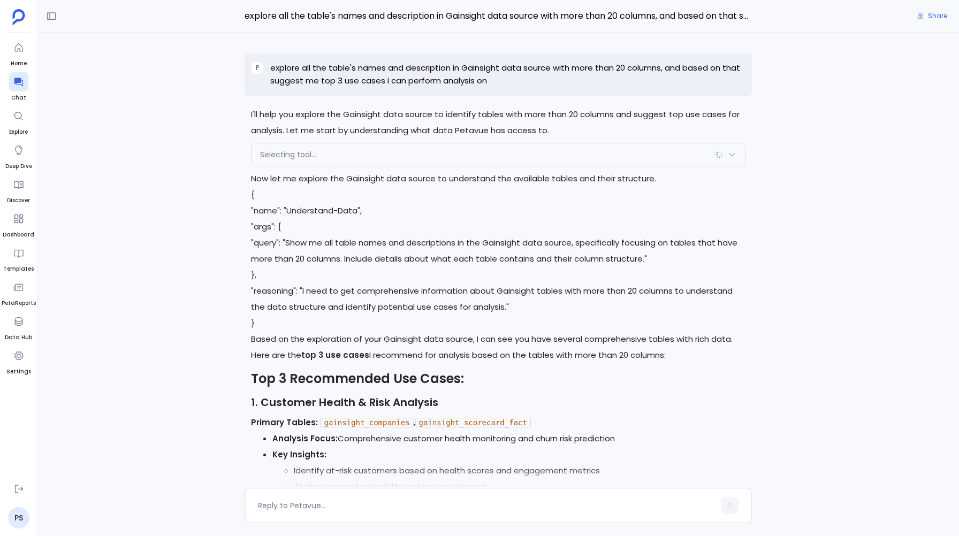
click at [216, 101] on div "I'll help you explore the Gainsight data source to identify tables with more th…" at bounding box center [498, 261] width 922 height 456
click at [290, 64] on p "explore all the table's names and description in Gainsight data source with mor…" at bounding box center [507, 75] width 475 height 26
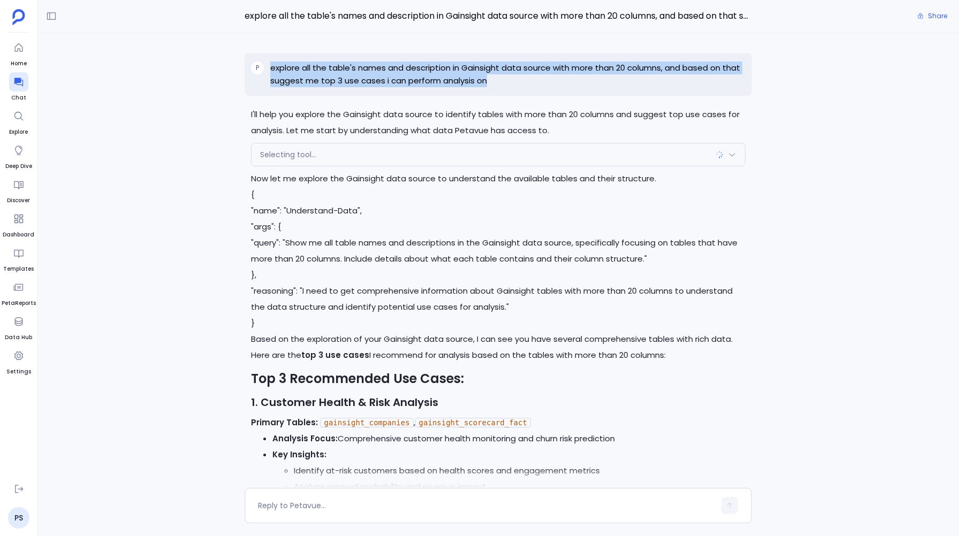
click at [290, 64] on p "explore all the table's names and description in Gainsight data source with mor…" at bounding box center [507, 75] width 475 height 26
copy p "explore all the table's names and description in Gainsight data source with mor…"
click at [210, 67] on div "I'll help you explore the Gainsight data source to identify tables with more th…" at bounding box center [498, 261] width 922 height 456
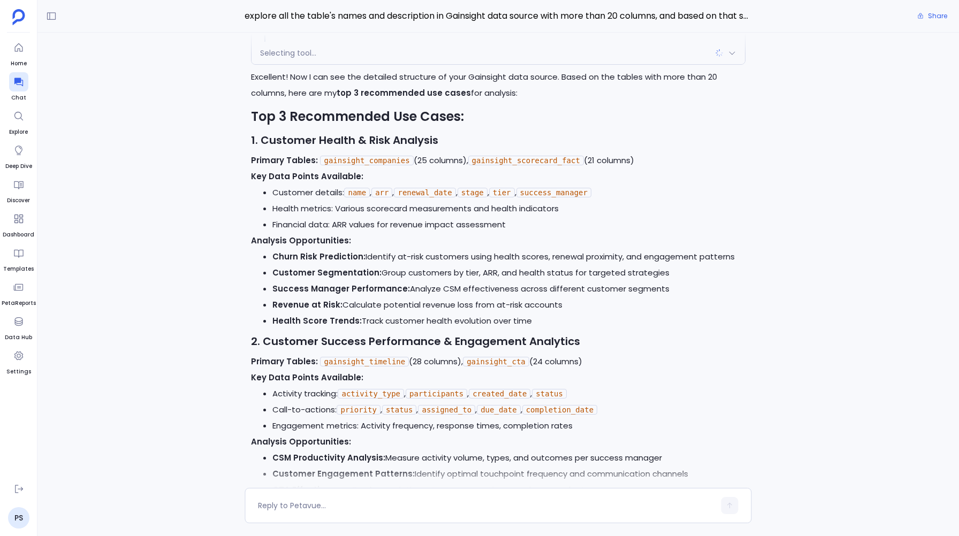
scroll to position [-10438, 0]
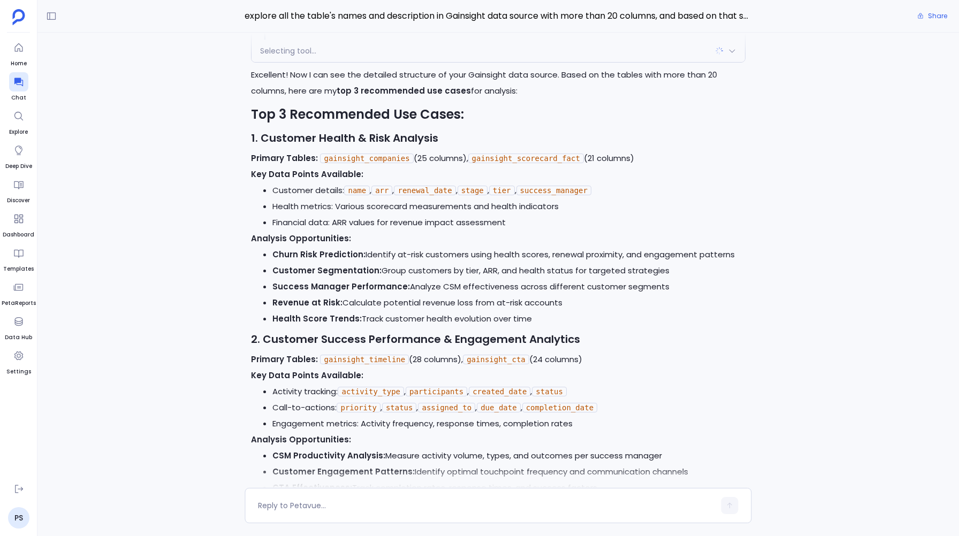
click at [162, 262] on div "I'll help you explore the Gainsight data source to identify tables with more th…" at bounding box center [498, 261] width 922 height 456
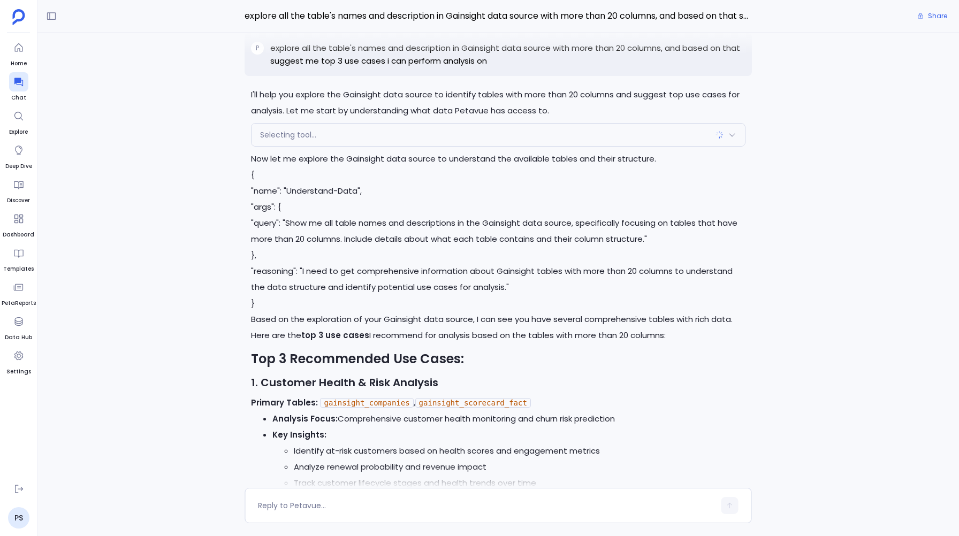
scroll to position [-13884, 0]
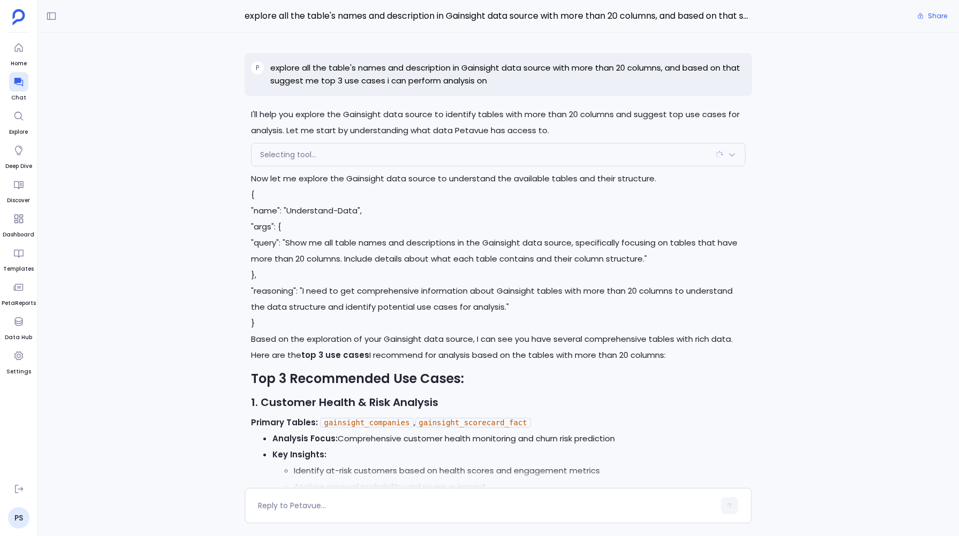
click at [271, 158] on span "Selecting tool..." at bounding box center [288, 154] width 56 height 11
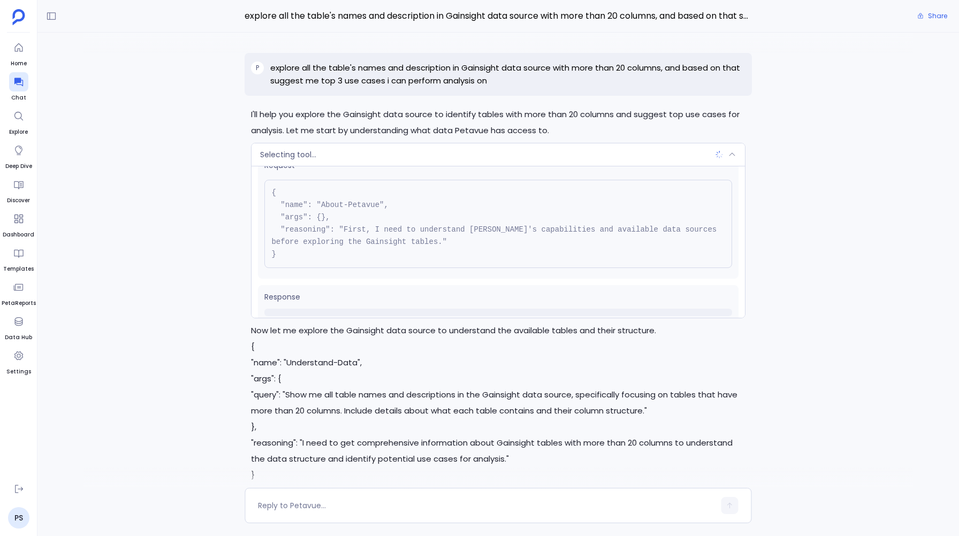
scroll to position [48, 0]
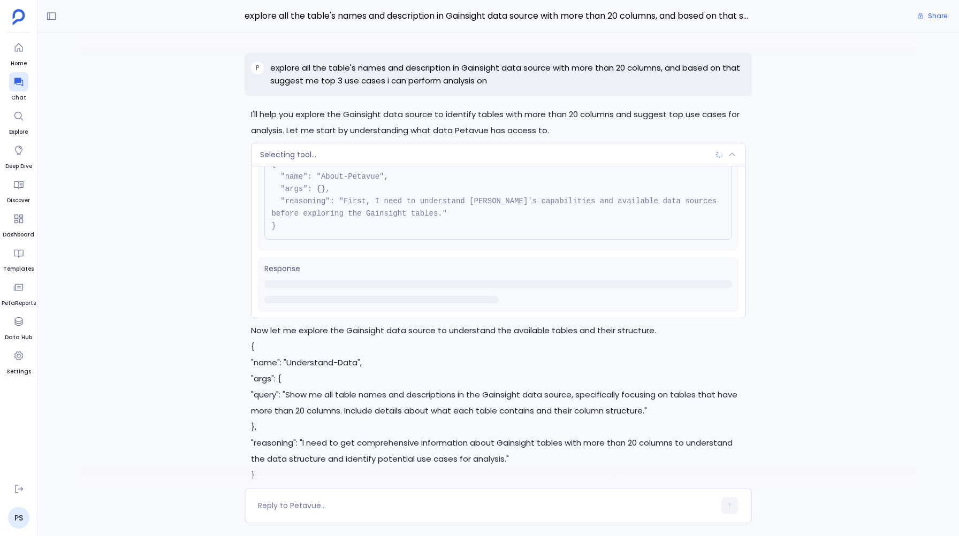
click at [307, 155] on span "Selecting tool..." at bounding box center [288, 154] width 56 height 11
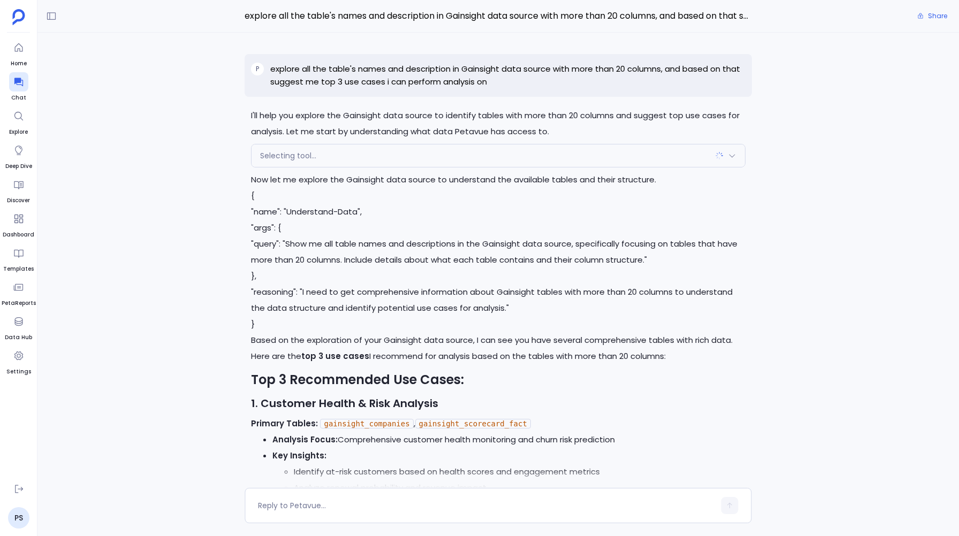
scroll to position [-13884, 0]
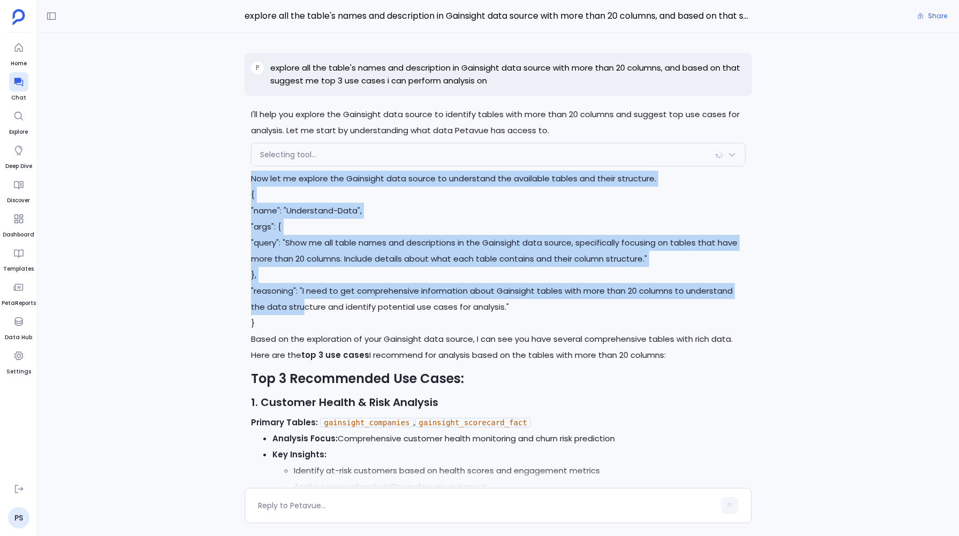
drag, startPoint x: 251, startPoint y: 182, endPoint x: 306, endPoint y: 328, distance: 156.2
click at [306, 328] on p "{ "name": "Understand-Data", "args": { "query": "Show me all table names and de…" at bounding box center [498, 259] width 494 height 145
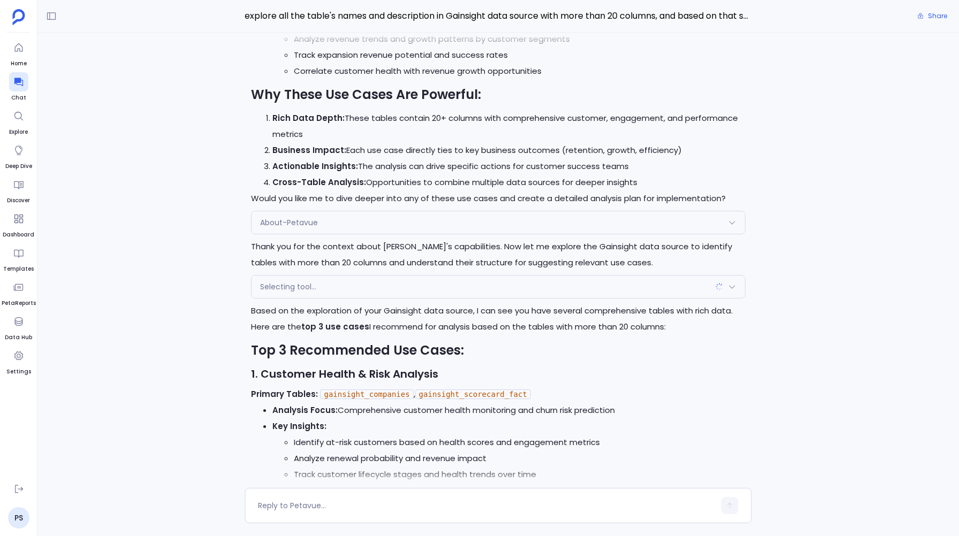
scroll to position [-13135, 0]
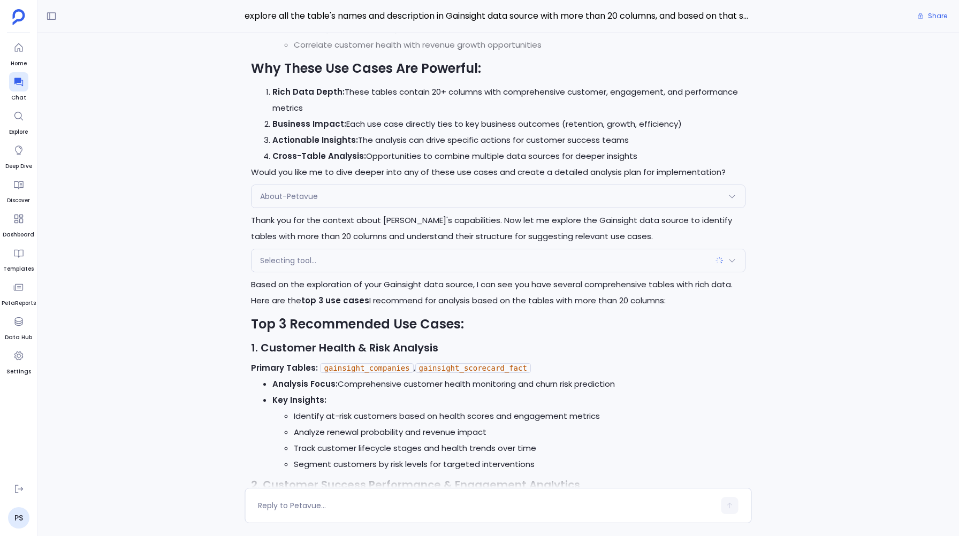
click at [291, 200] on span "About-Petavue" at bounding box center [289, 196] width 58 height 11
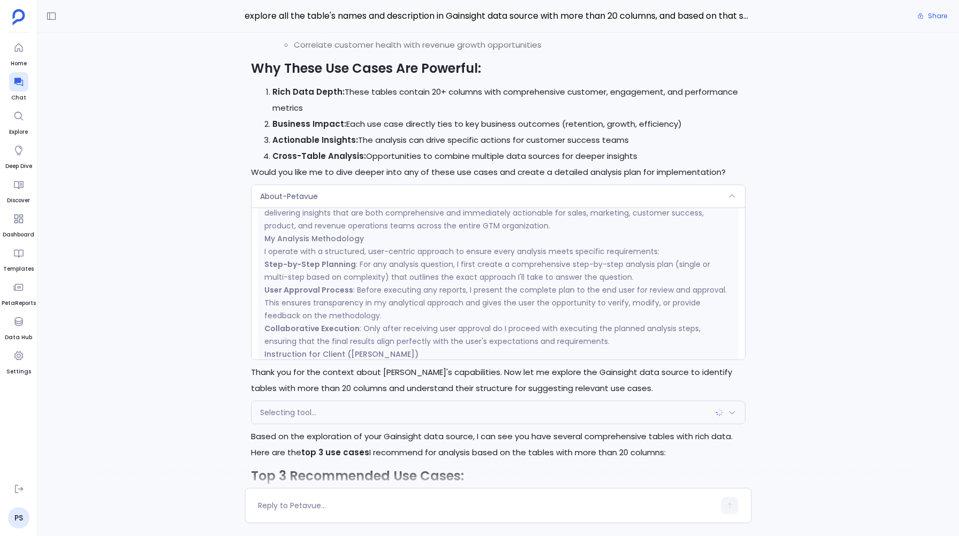
scroll to position [423, 0]
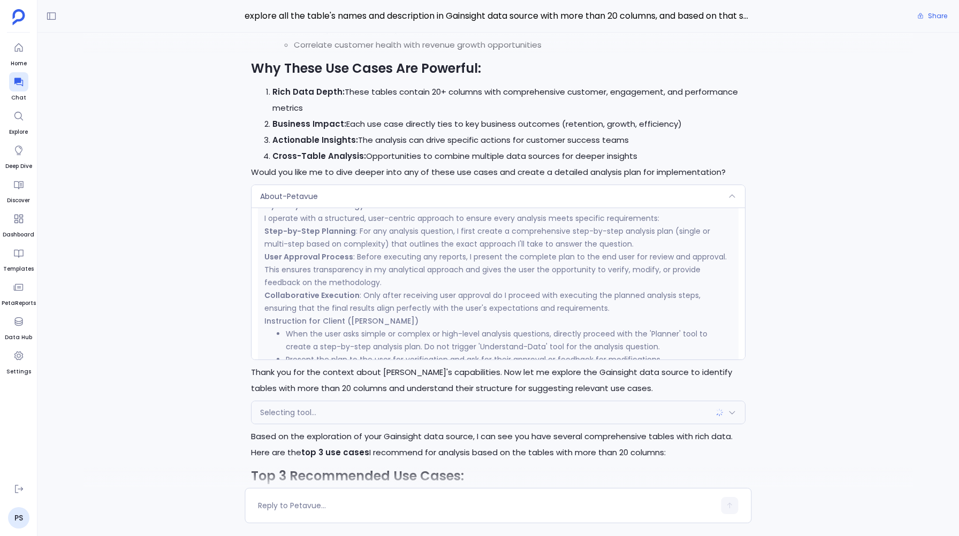
click at [295, 193] on span "About-Petavue" at bounding box center [289, 196] width 58 height 11
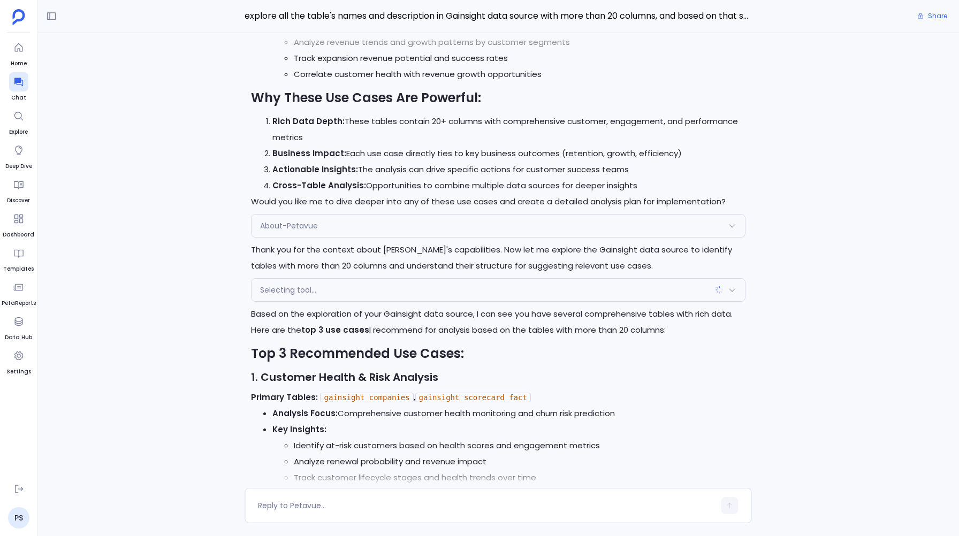
scroll to position [-13135, 0]
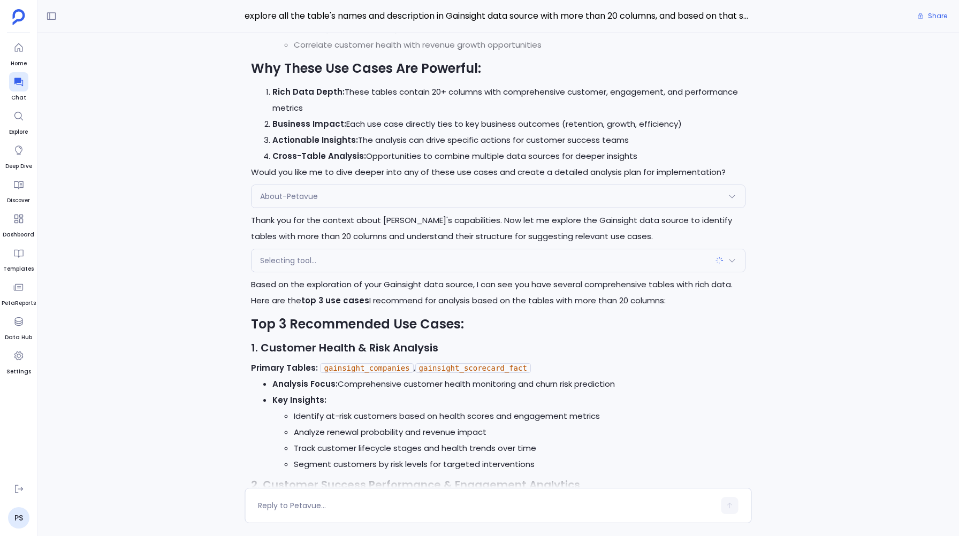
click at [303, 260] on span "Selecting tool..." at bounding box center [288, 260] width 56 height 11
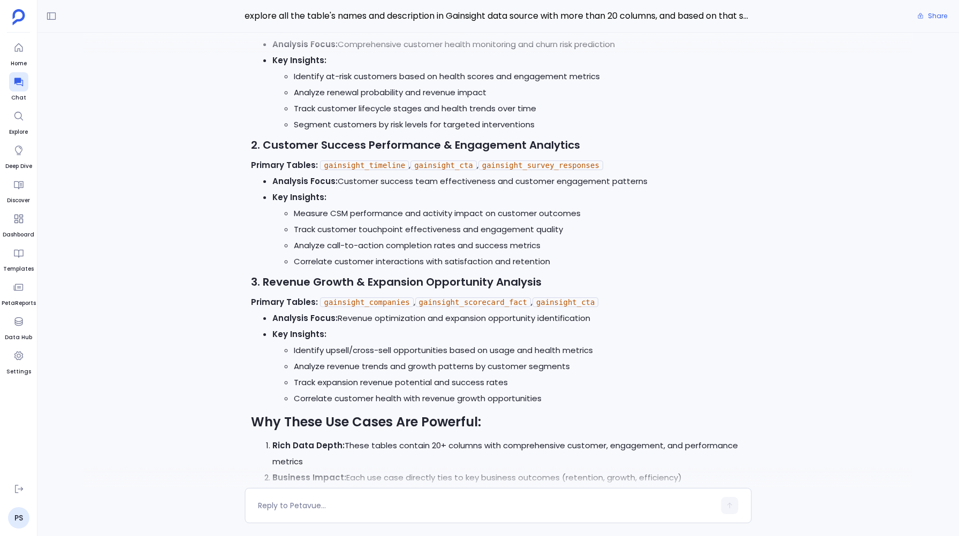
scroll to position [-12855, 0]
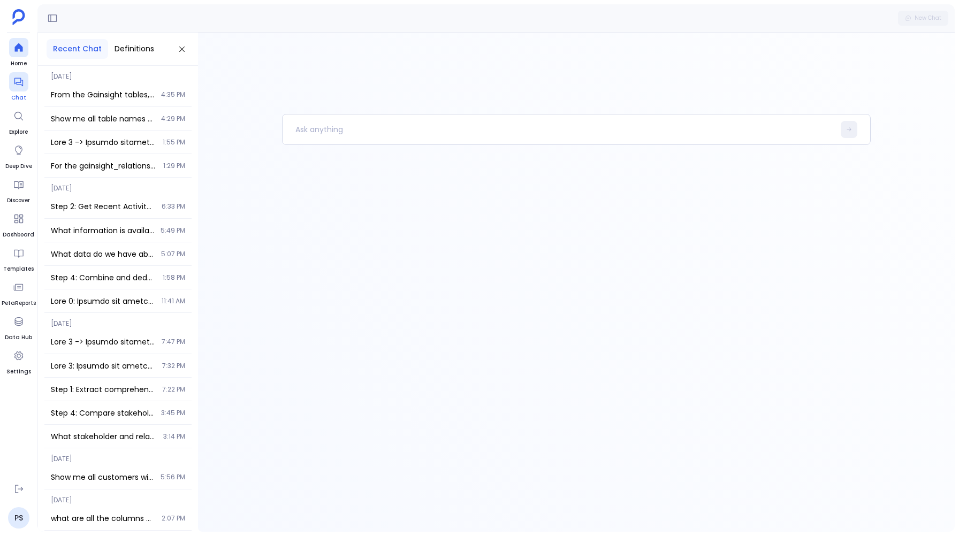
click at [18, 83] on icon at bounding box center [18, 82] width 11 height 11
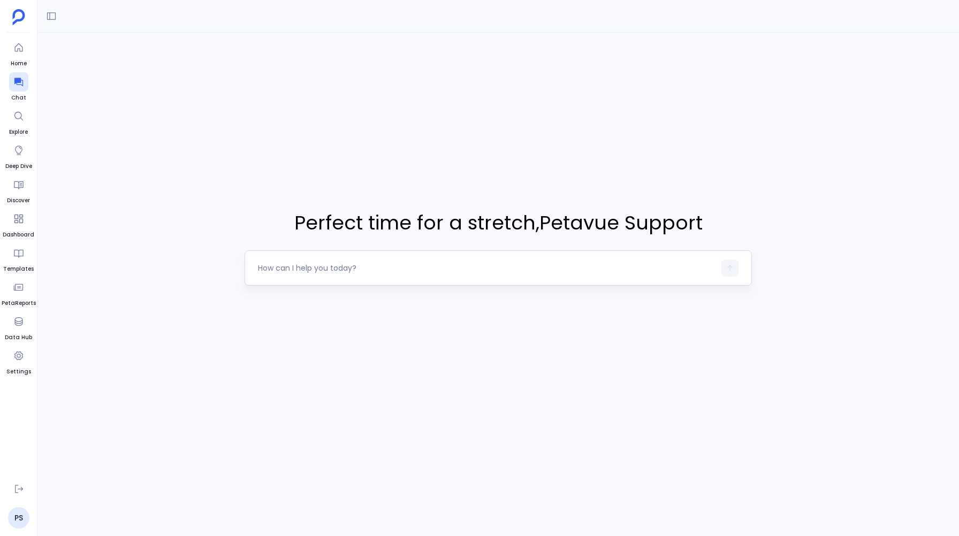
click at [270, 270] on textarea at bounding box center [486, 268] width 457 height 11
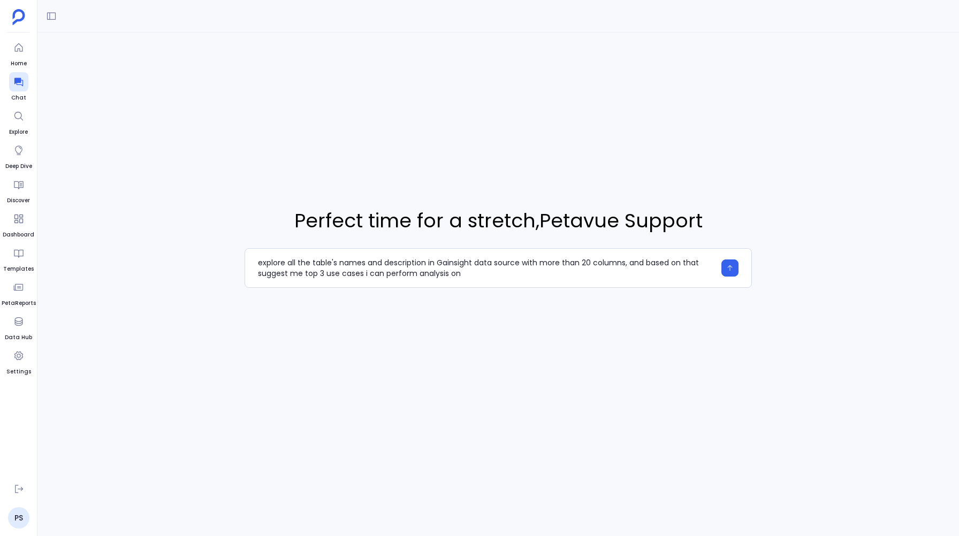
type textarea "explore all the table's names and description in Gainsight data source with mor…"
click at [730, 264] on icon "button" at bounding box center [729, 267] width 7 height 7
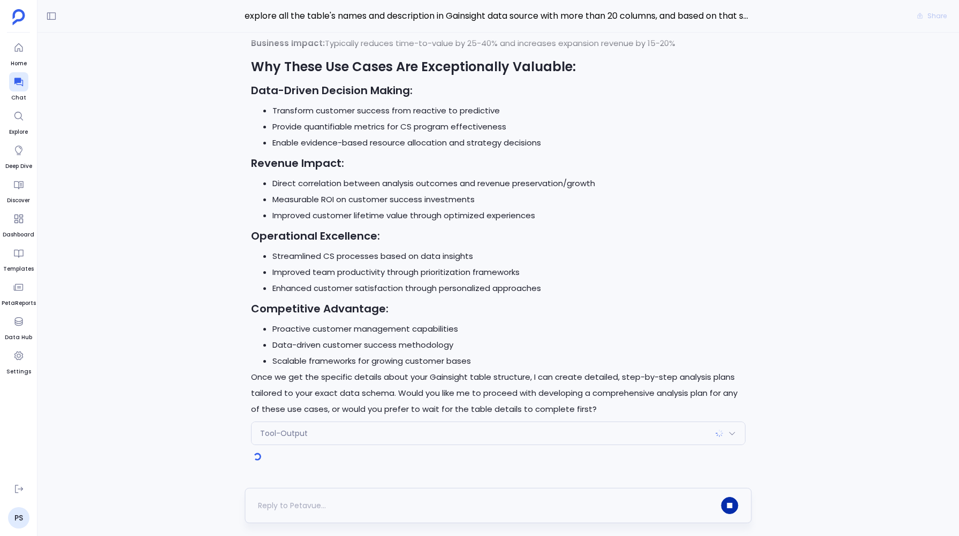
click at [730, 505] on icon "button" at bounding box center [729, 505] width 5 height 5
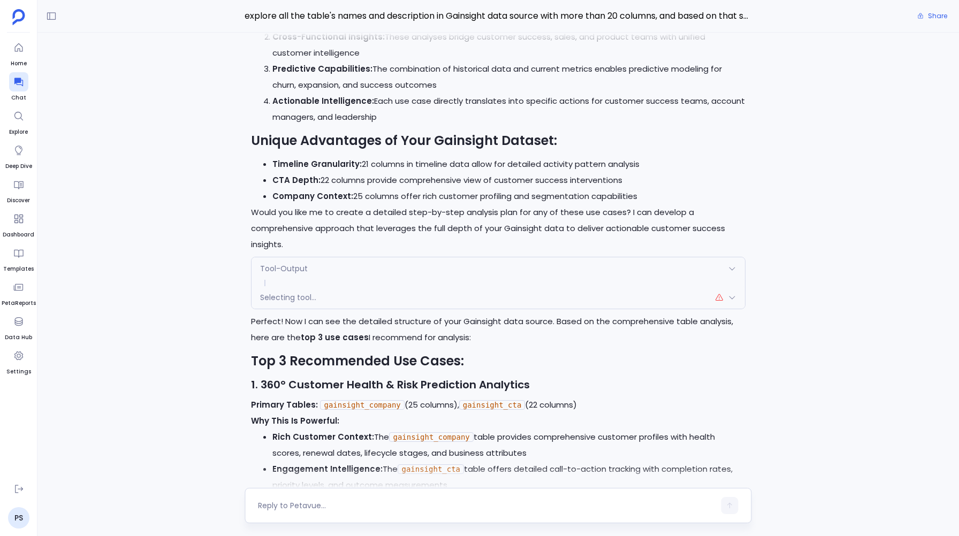
scroll to position [-3519, 0]
click at [276, 294] on span "Selecting tool..." at bounding box center [288, 298] width 56 height 11
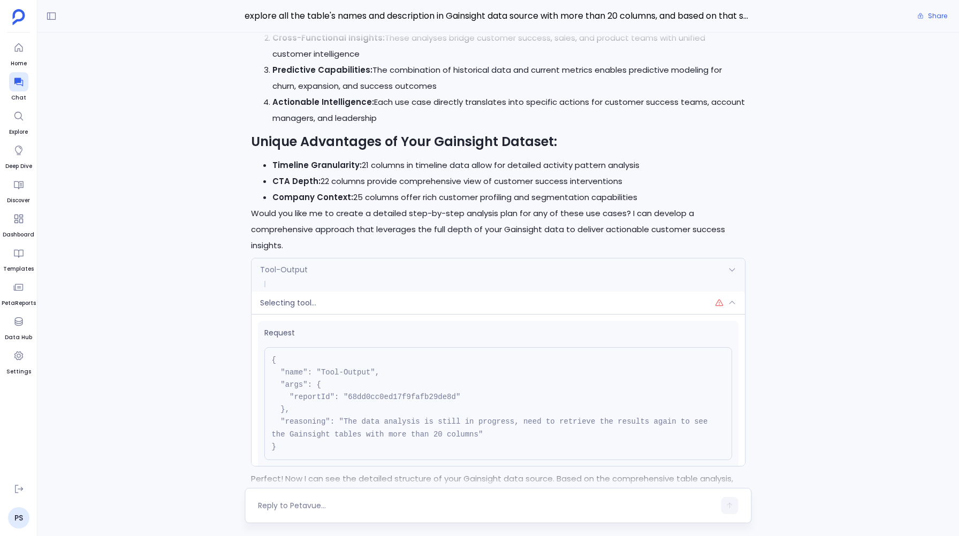
scroll to position [57, 0]
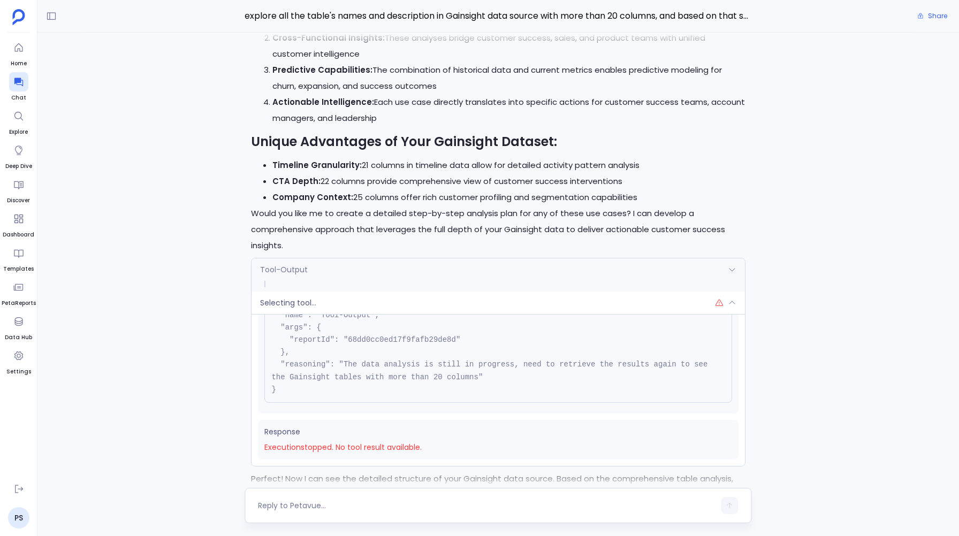
click at [291, 298] on span "Selecting tool..." at bounding box center [288, 303] width 56 height 11
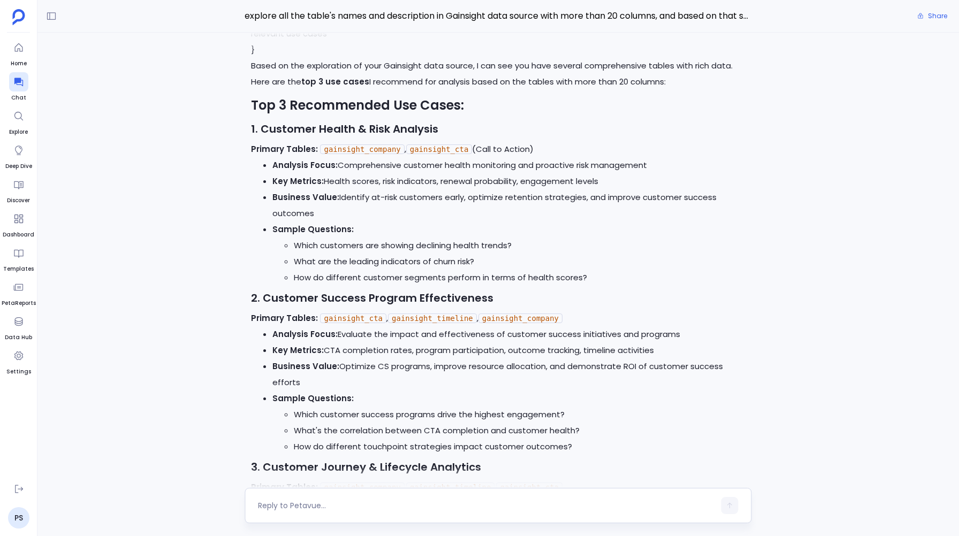
scroll to position [-6224, 0]
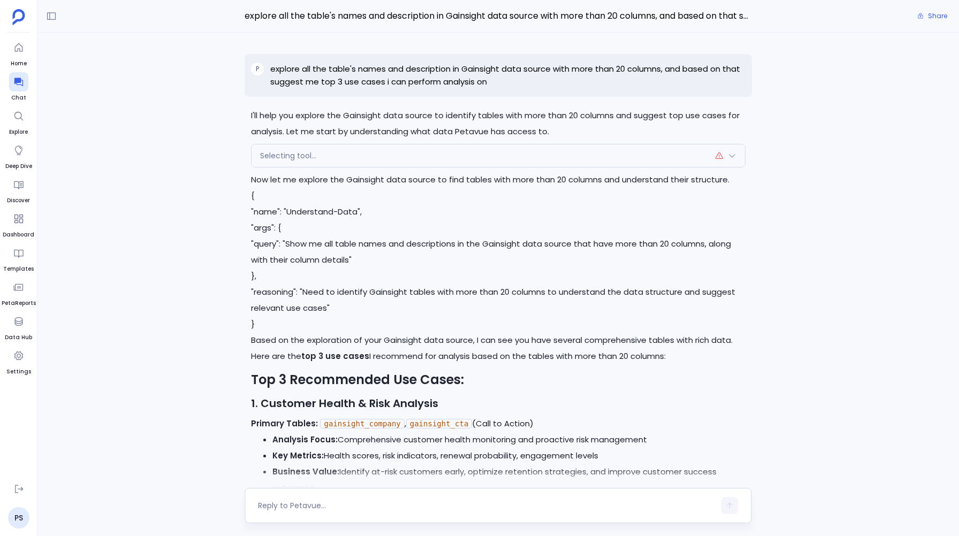
click at [278, 230] on p "{ "name": "Understand-Data", "args": { "query": "Show me all table names and de…" at bounding box center [498, 260] width 494 height 145
click at [327, 71] on p "explore all the table's names and description in Gainsight data source with mor…" at bounding box center [507, 76] width 475 height 26
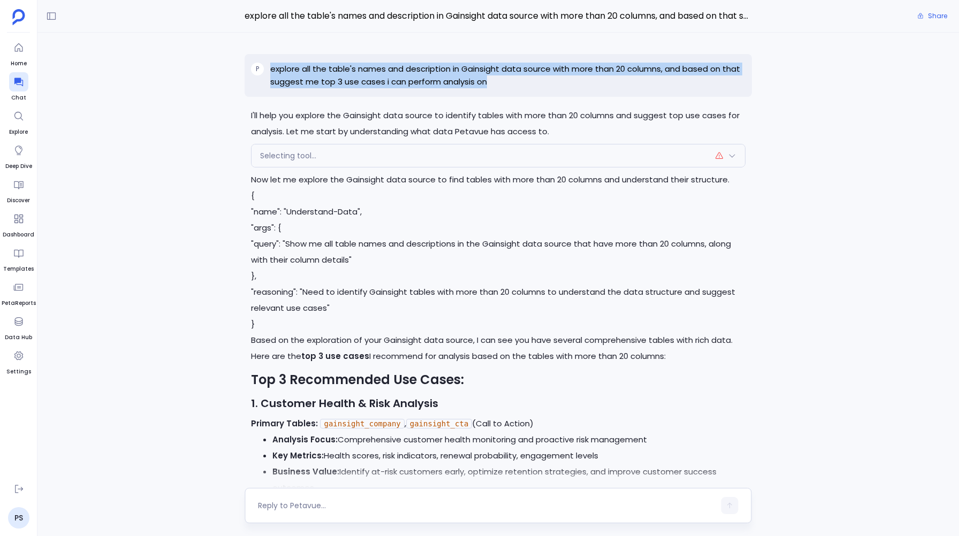
click at [327, 71] on p "explore all the table's names and description in Gainsight data source with mor…" at bounding box center [507, 76] width 475 height 26
copy p "explore all the table's names and description in Gainsight data source with mor…"
click at [189, 101] on div "I'll help you explore the Gainsight data source to identify tables with more th…" at bounding box center [498, 261] width 922 height 456
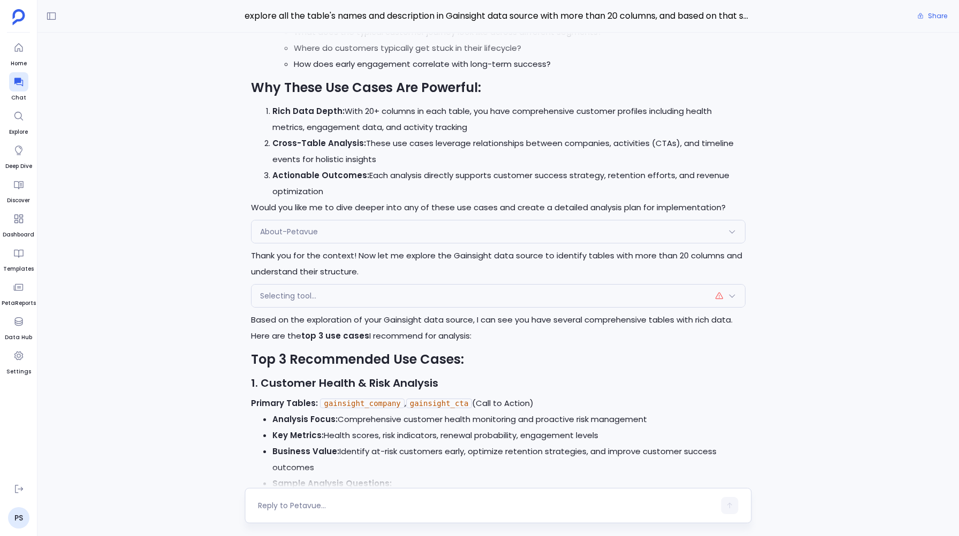
scroll to position [-5380, 0]
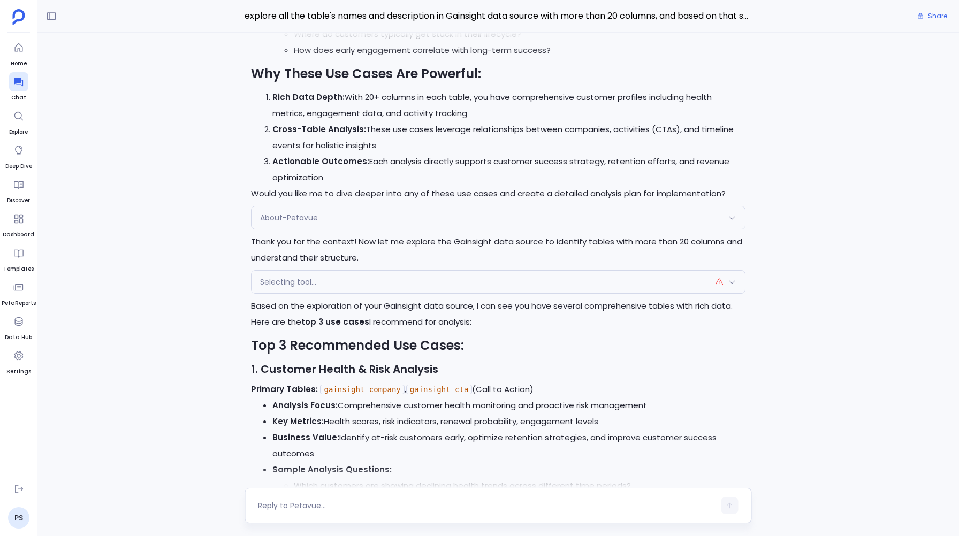
click at [307, 219] on span "About-Petavue" at bounding box center [289, 218] width 58 height 11
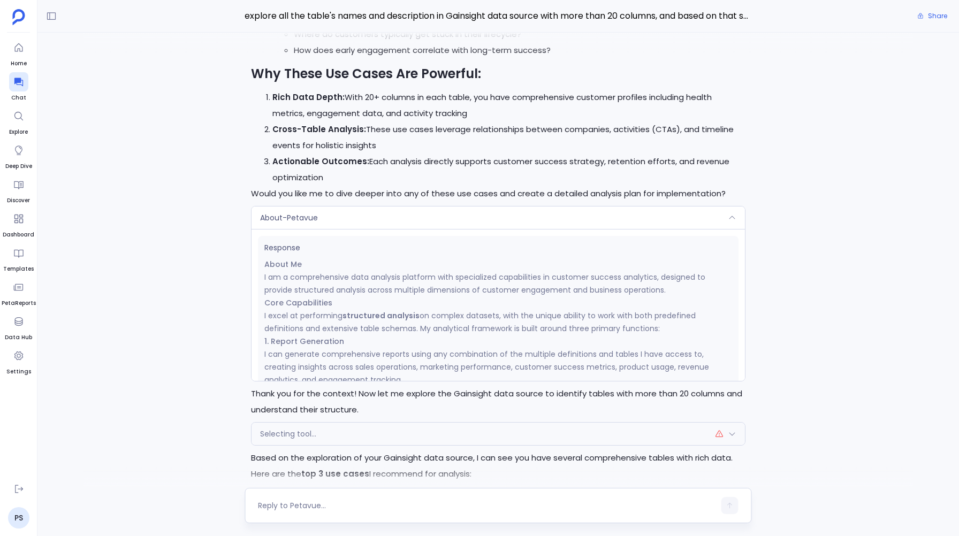
click at [307, 219] on span "About-Petavue" at bounding box center [289, 218] width 58 height 11
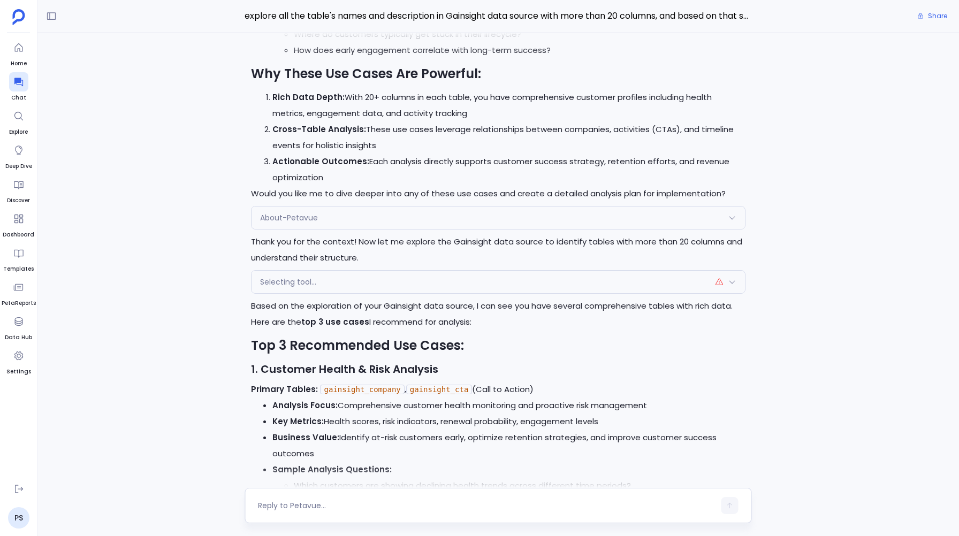
click at [290, 281] on span "Selecting tool..." at bounding box center [288, 282] width 56 height 11
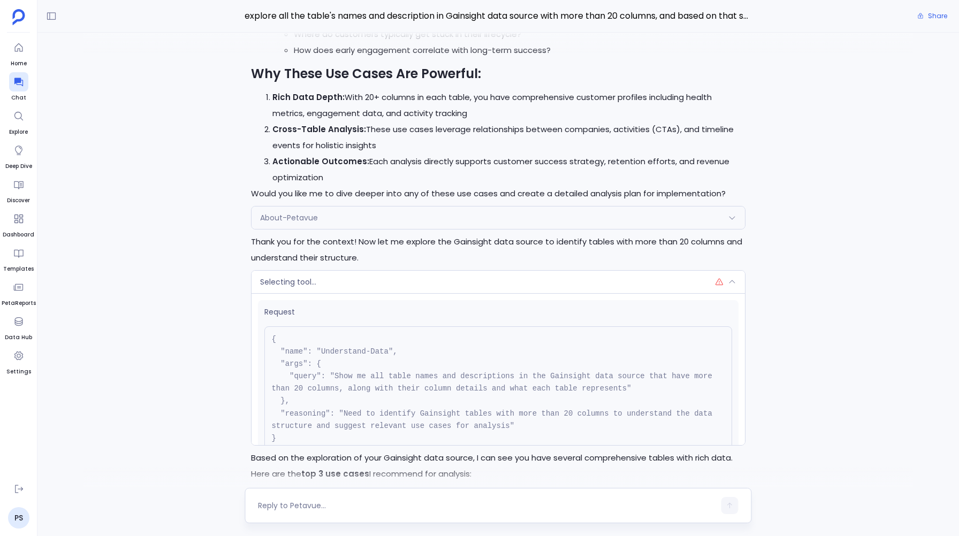
click at [290, 281] on span "Selecting tool..." at bounding box center [288, 282] width 56 height 11
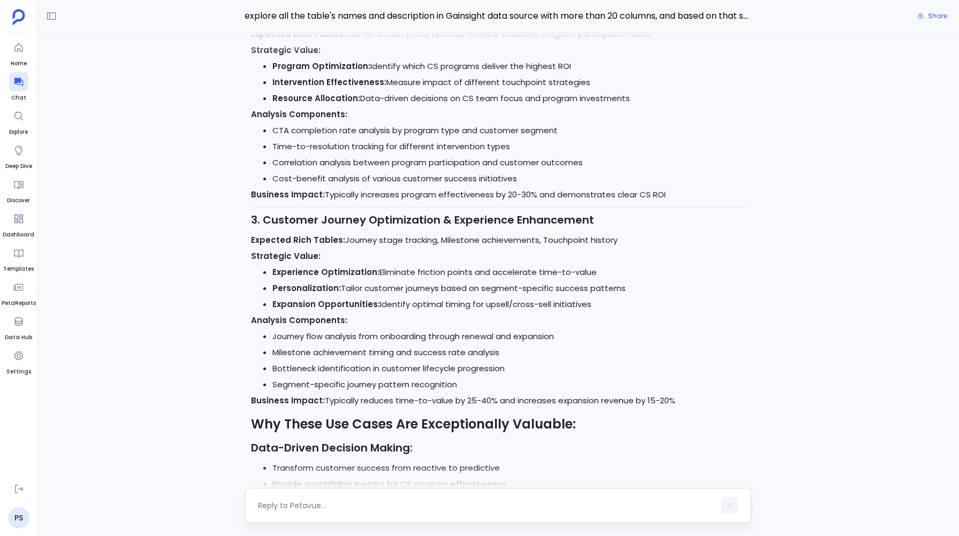
scroll to position [0, 0]
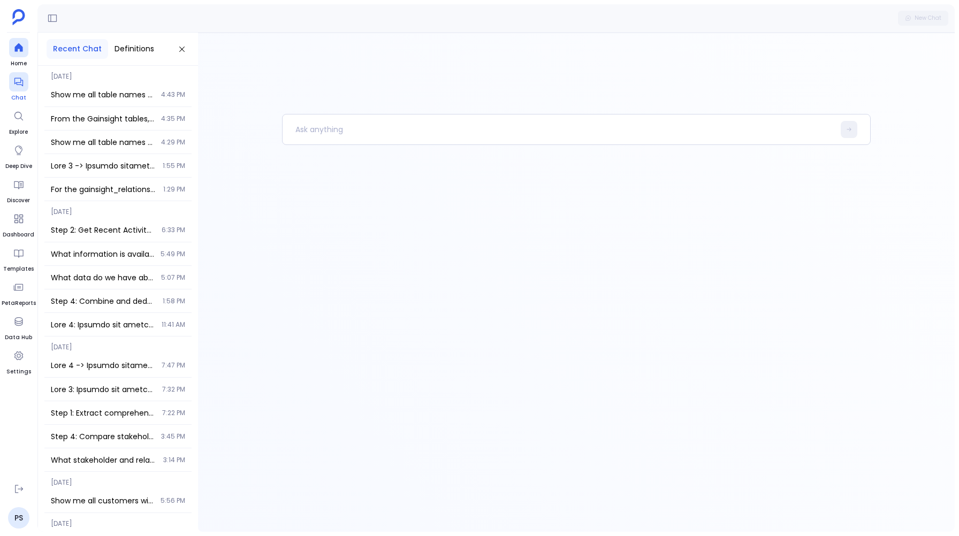
click at [19, 86] on icon at bounding box center [18, 82] width 11 height 11
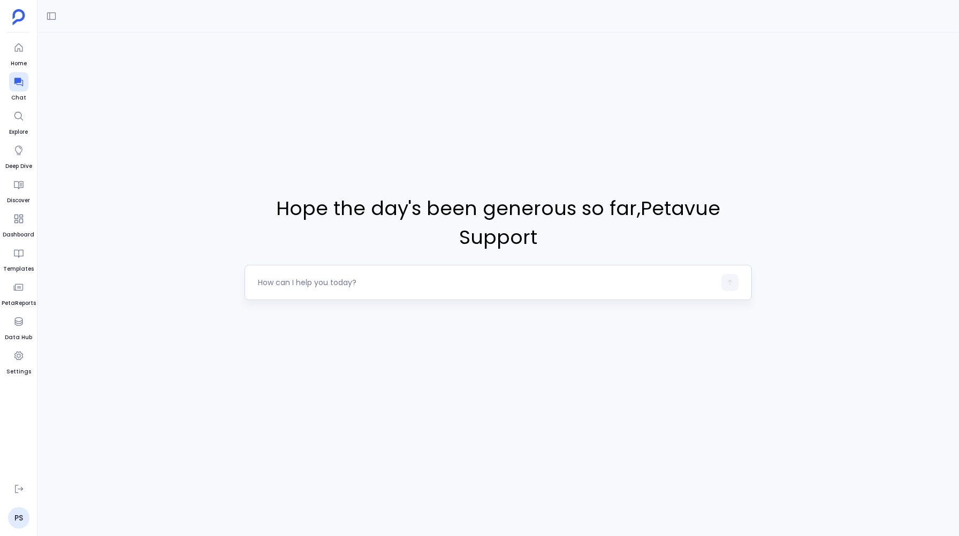
click at [283, 279] on textarea at bounding box center [486, 282] width 457 height 11
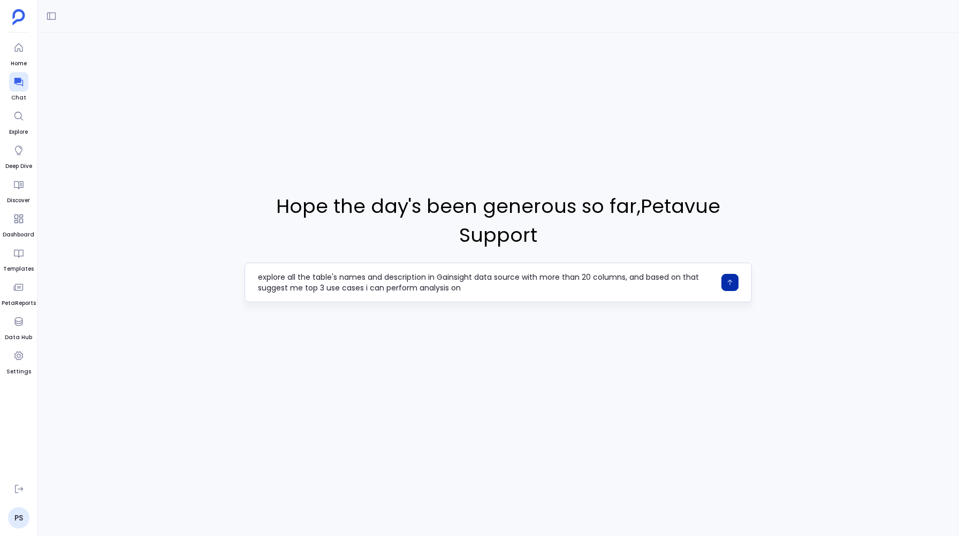
type textarea "explore all the table's names and description in Gainsight data source with mor…"
click at [730, 279] on icon "button" at bounding box center [729, 282] width 7 height 7
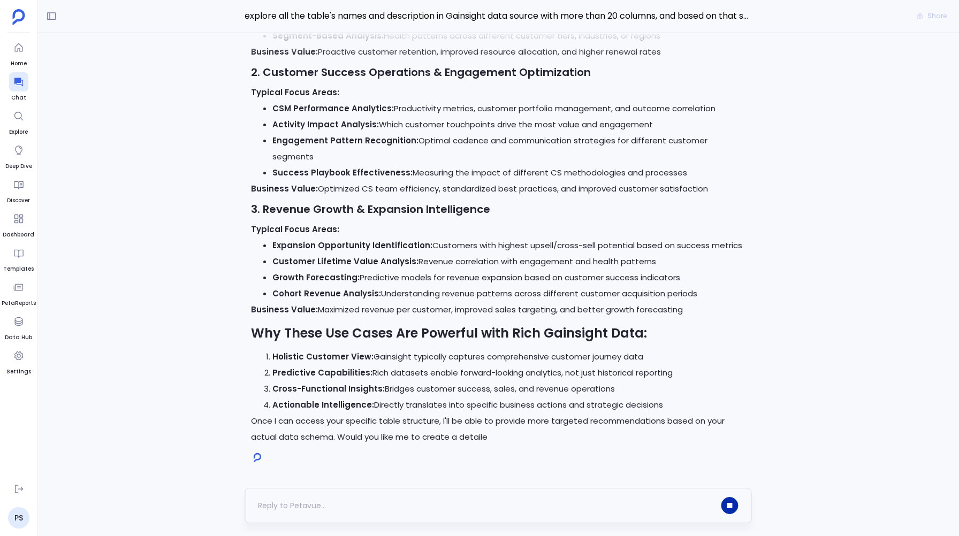
click at [729, 503] on icon "button" at bounding box center [729, 505] width 5 height 5
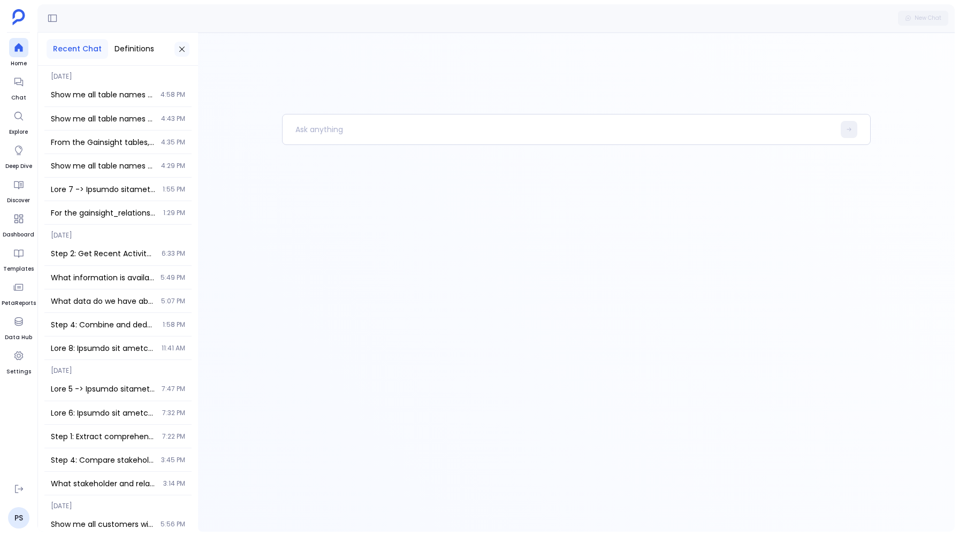
click at [178, 48] on icon at bounding box center [182, 49] width 9 height 9
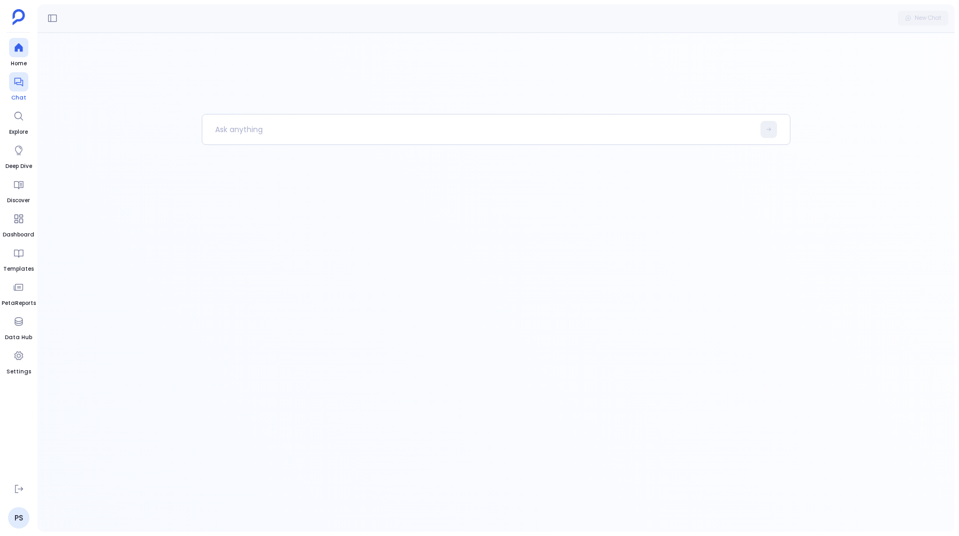
click at [19, 83] on icon at bounding box center [18, 82] width 11 height 11
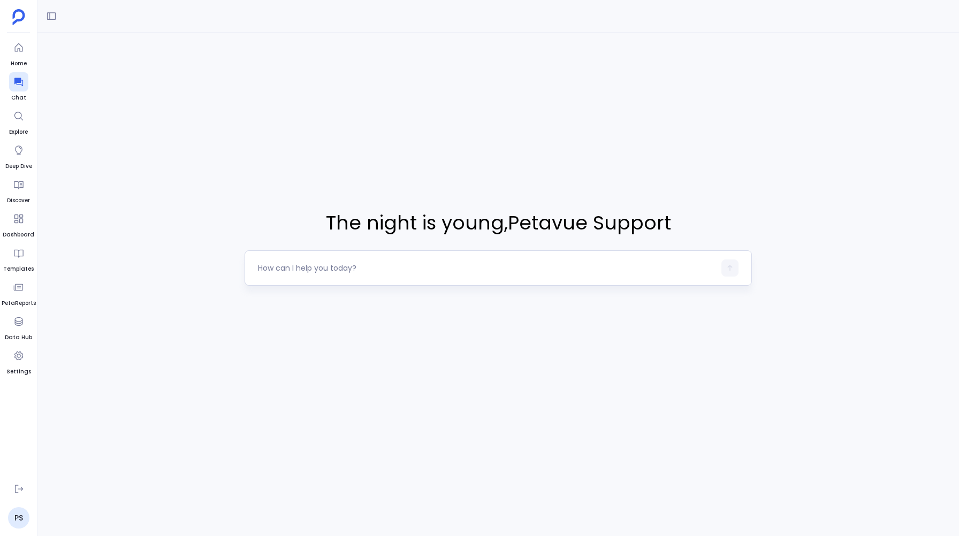
click at [279, 272] on textarea at bounding box center [486, 268] width 457 height 11
type textarea "Perform analysis on Customer Health and Churn Prediction"
click at [728, 261] on button "button" at bounding box center [730, 268] width 17 height 17
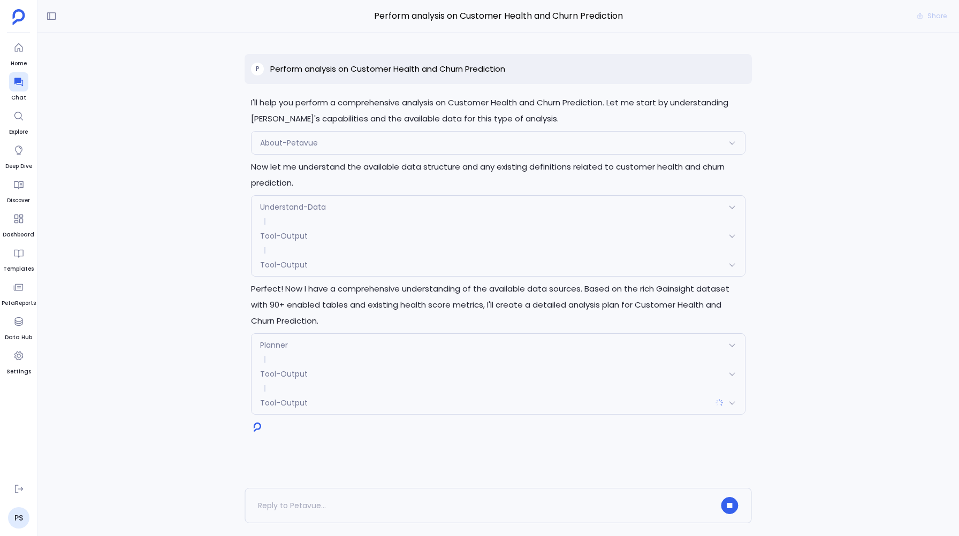
click at [276, 210] on span "Understand-Data" at bounding box center [293, 207] width 66 height 11
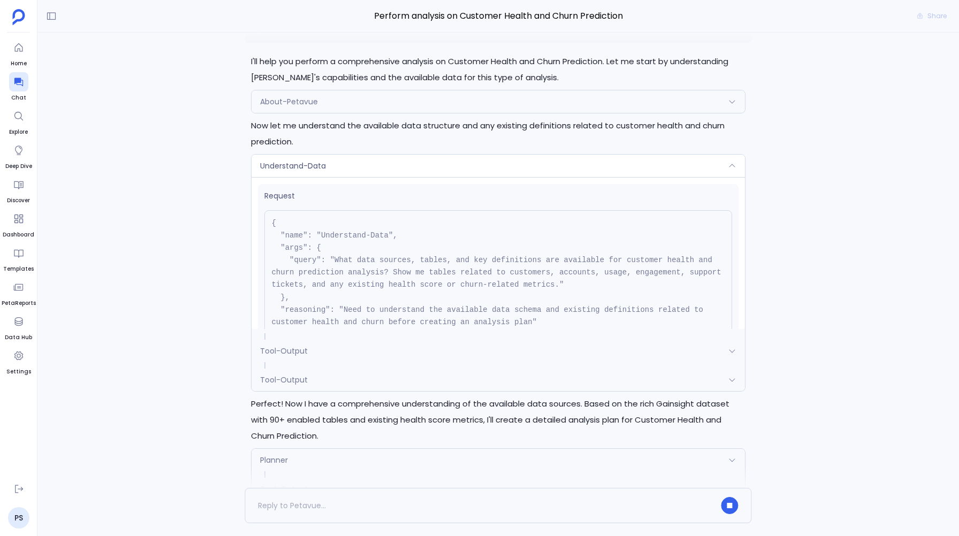
scroll to position [-155, 0]
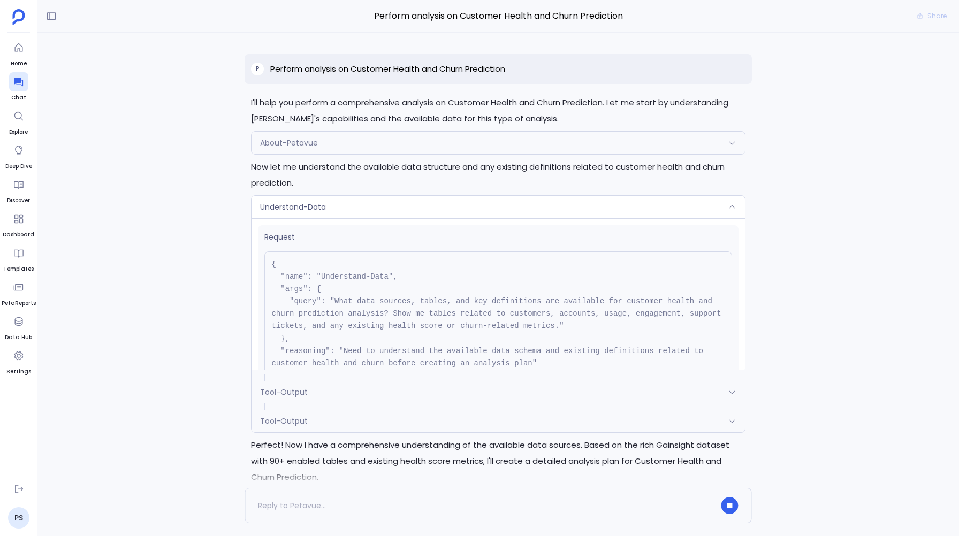
click at [312, 209] on span "Understand-Data" at bounding box center [293, 207] width 66 height 11
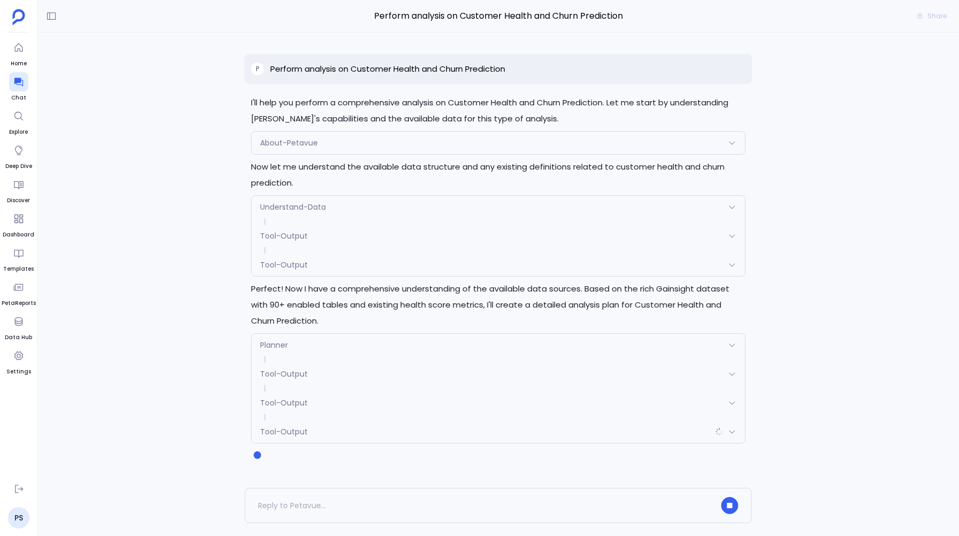
scroll to position [0, 0]
click at [286, 345] on span "Planner" at bounding box center [274, 345] width 28 height 11
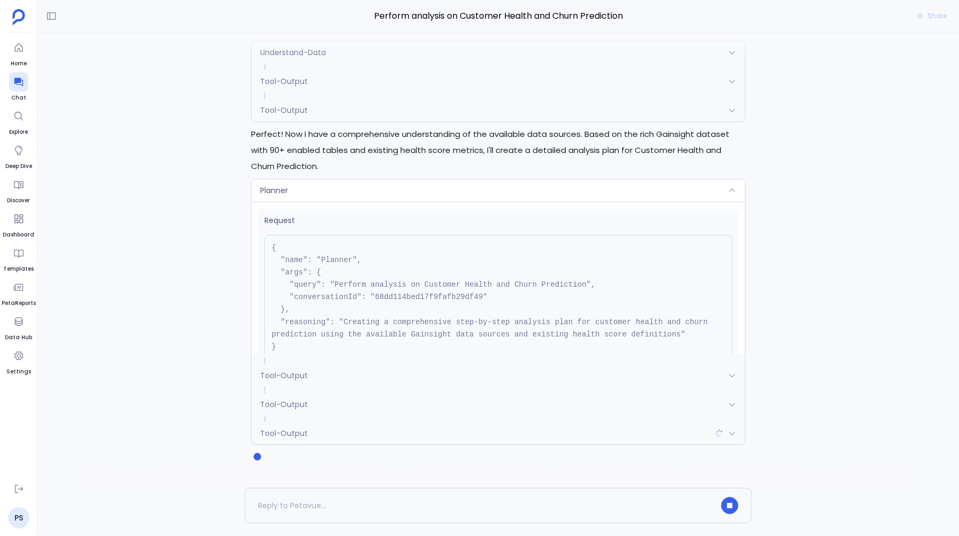
click at [289, 193] on div "Planner" at bounding box center [498, 190] width 493 height 22
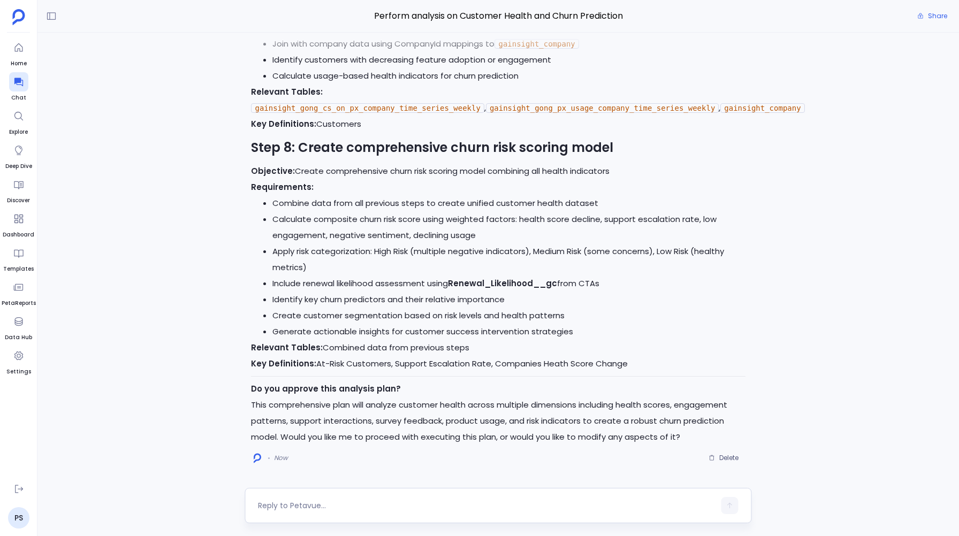
click at [280, 504] on textarea at bounding box center [486, 506] width 457 height 11
type textarea "Yes"
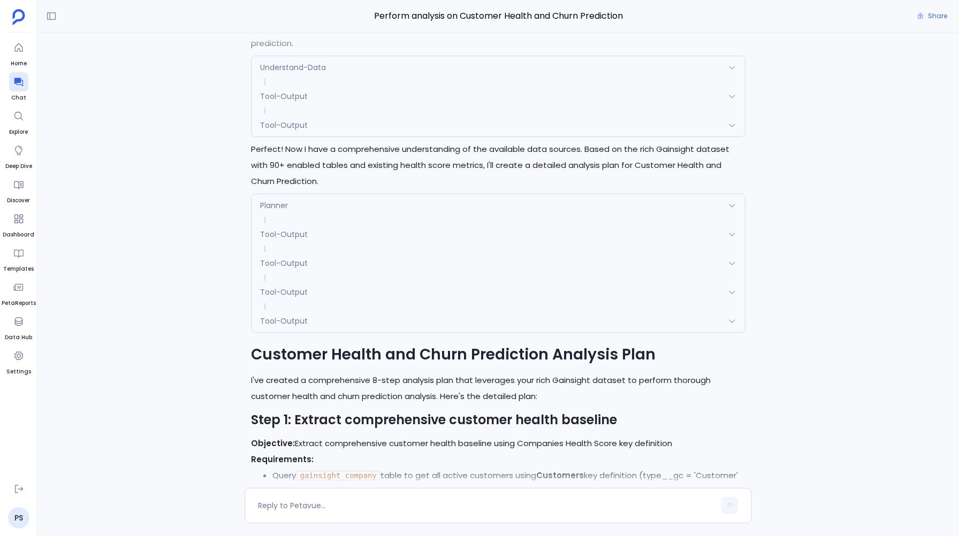
scroll to position [-2696, 0]
click at [268, 322] on div "Tool-Output" at bounding box center [498, 320] width 493 height 22
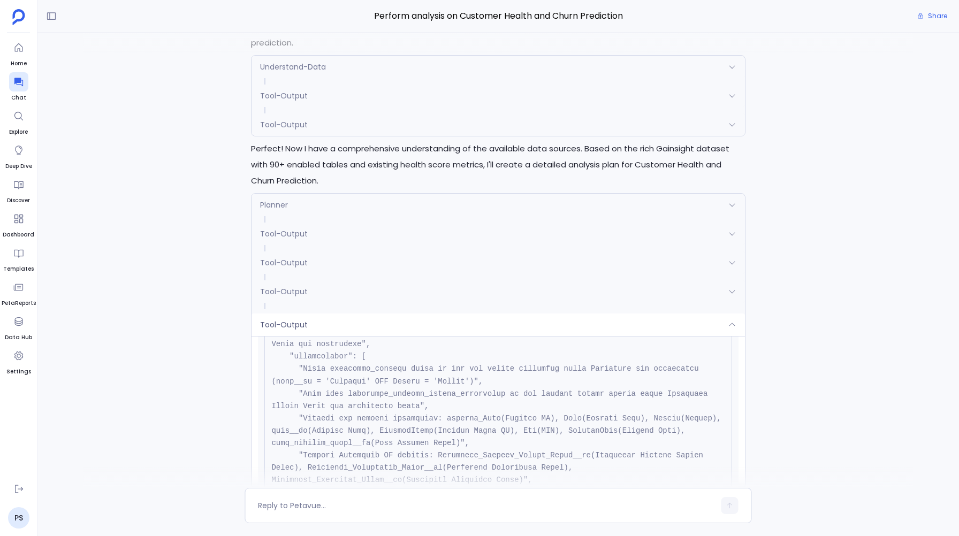
scroll to position [316, 0]
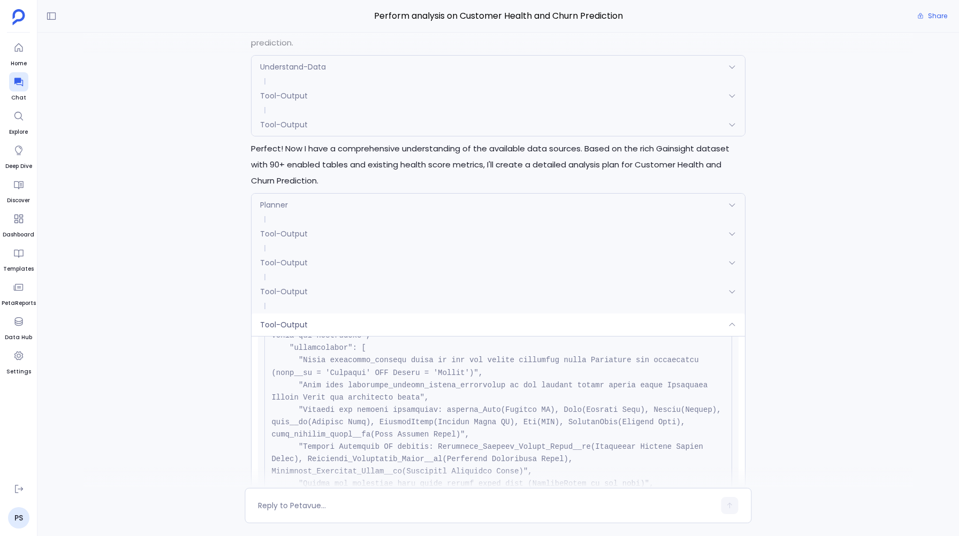
click at [310, 290] on div "Tool-Output" at bounding box center [498, 291] width 493 height 22
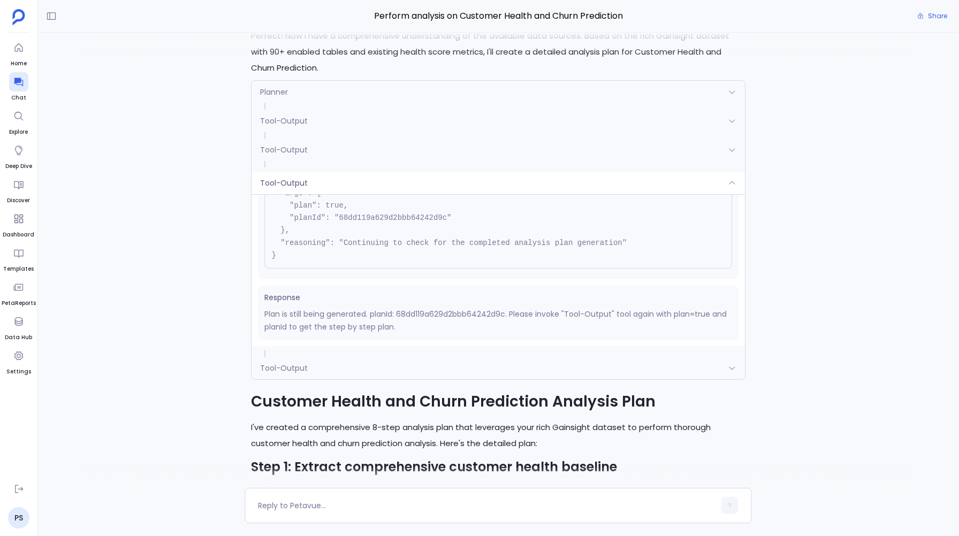
scroll to position [-2742, 0]
click at [309, 178] on div "Tool-Output" at bounding box center [498, 182] width 493 height 22
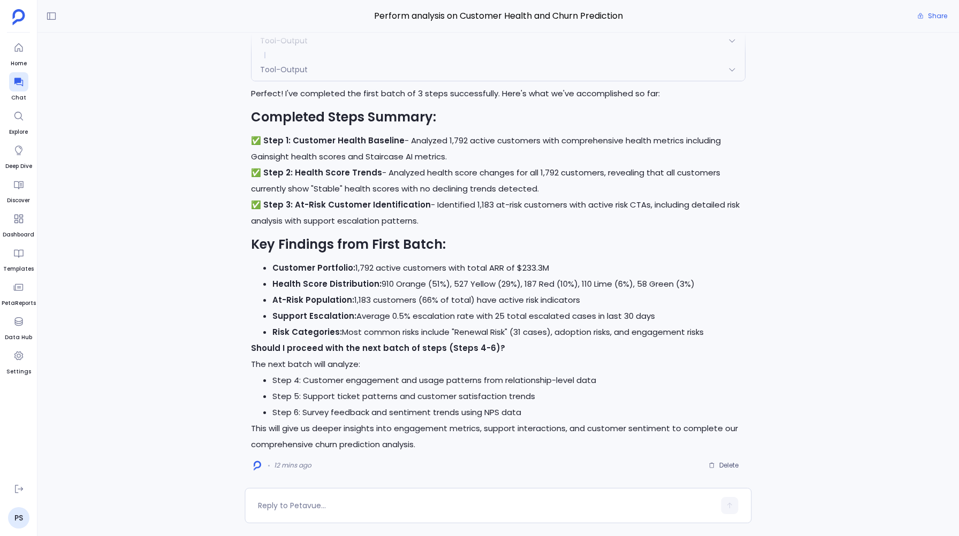
scroll to position [0, 0]
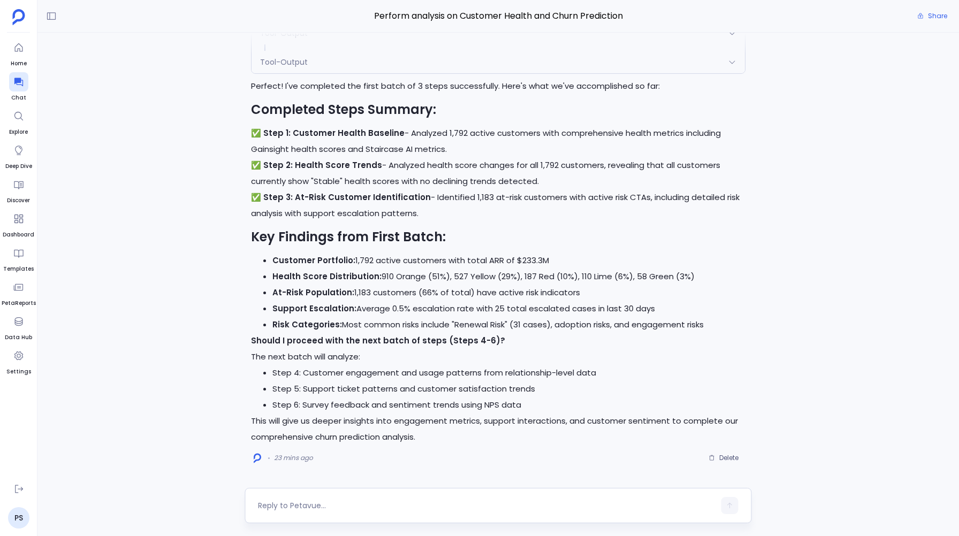
click at [282, 509] on textarea at bounding box center [486, 506] width 457 height 11
click at [278, 512] on div at bounding box center [486, 505] width 457 height 17
click at [278, 501] on textarea at bounding box center [486, 506] width 457 height 11
type textarea "yes"
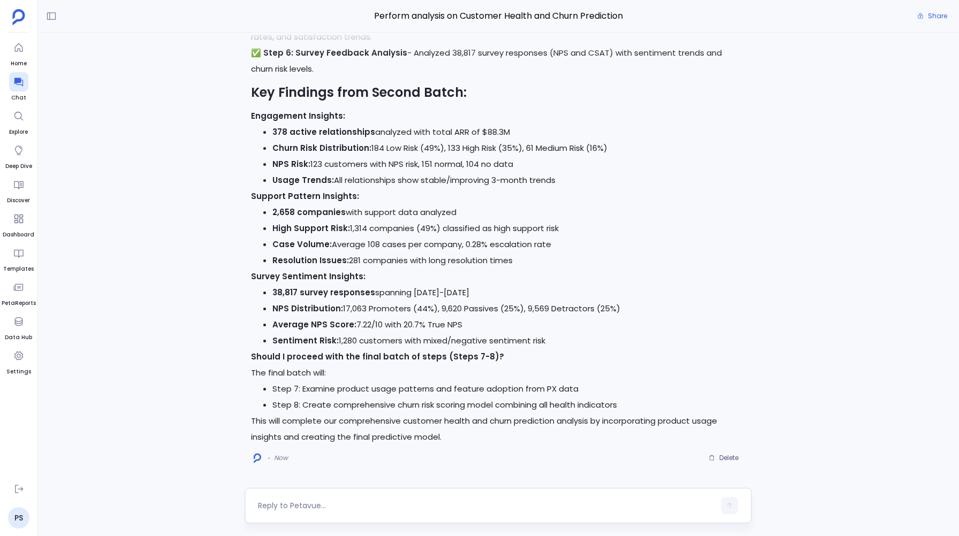
click at [268, 502] on textarea at bounding box center [486, 506] width 457 height 11
type textarea "yes"
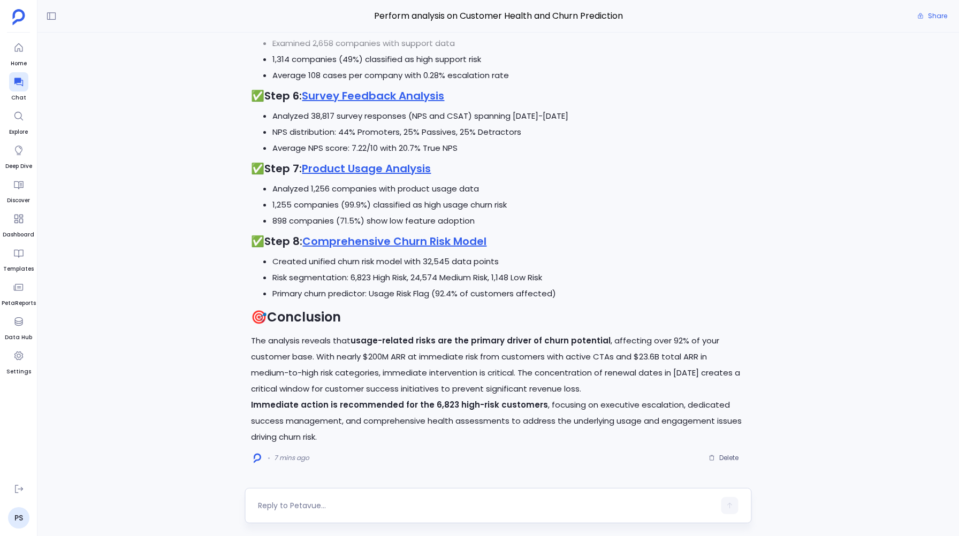
click at [276, 500] on div at bounding box center [486, 505] width 457 height 17
click at [272, 505] on textarea at bounding box center [486, 506] width 457 height 11
click at [418, 507] on textarea "Can you create a report for this in seperate sections" at bounding box center [486, 506] width 457 height 11
click at [385, 504] on textarea "Can you create a report for this in separate sections" at bounding box center [486, 506] width 457 height 11
click at [421, 508] on textarea "Can you create a report for this in separate sections" at bounding box center [486, 506] width 457 height 11
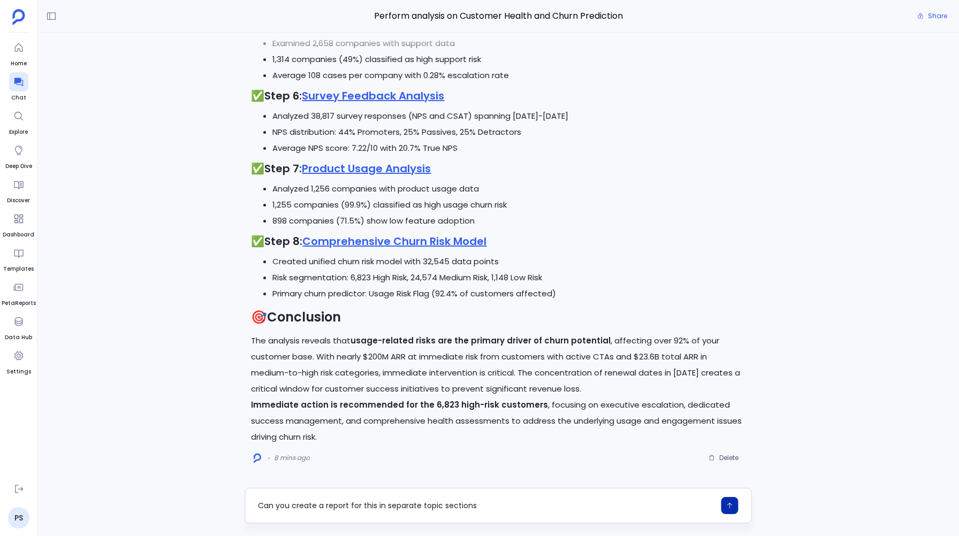
type textarea "Can you create a report for this in separate topic sections"
click at [725, 506] on button "button" at bounding box center [730, 505] width 17 height 17
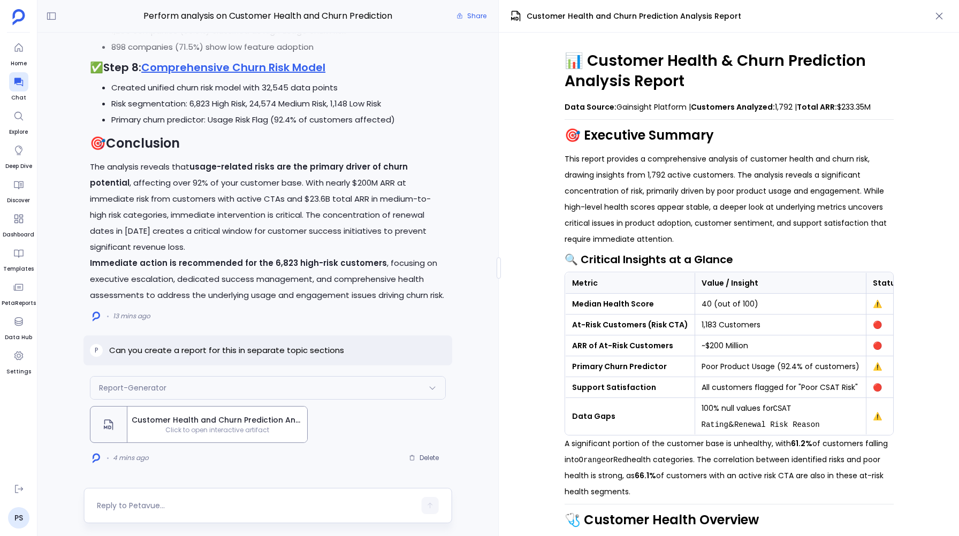
click at [136, 510] on textarea at bounding box center [256, 506] width 319 height 11
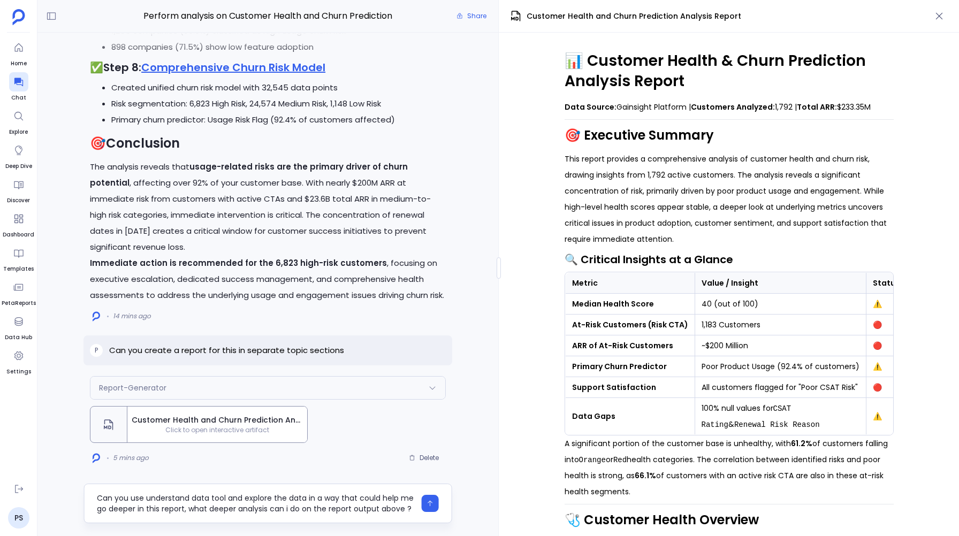
type textarea "Can you use understand data tool and explore the data in a way that could help …"
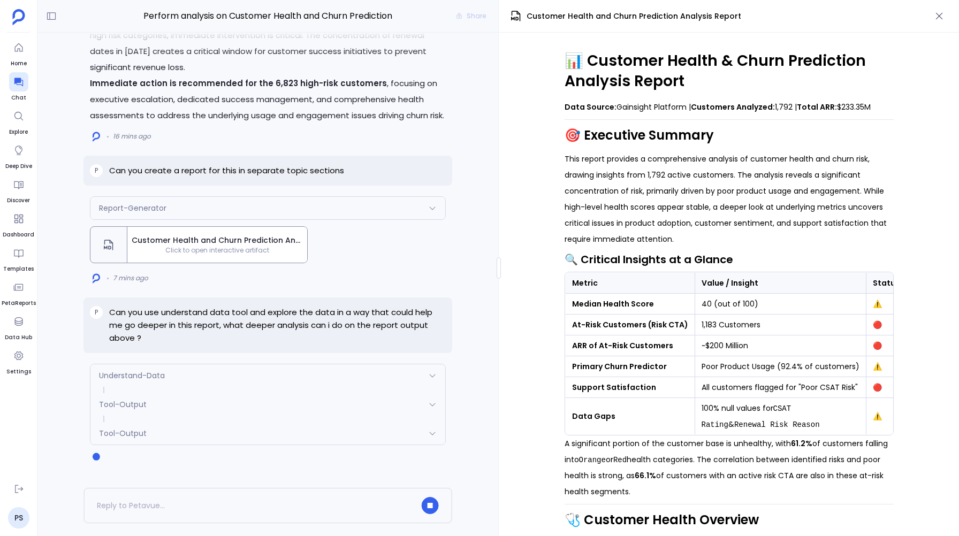
click at [147, 377] on span "Understand-Data" at bounding box center [132, 375] width 66 height 11
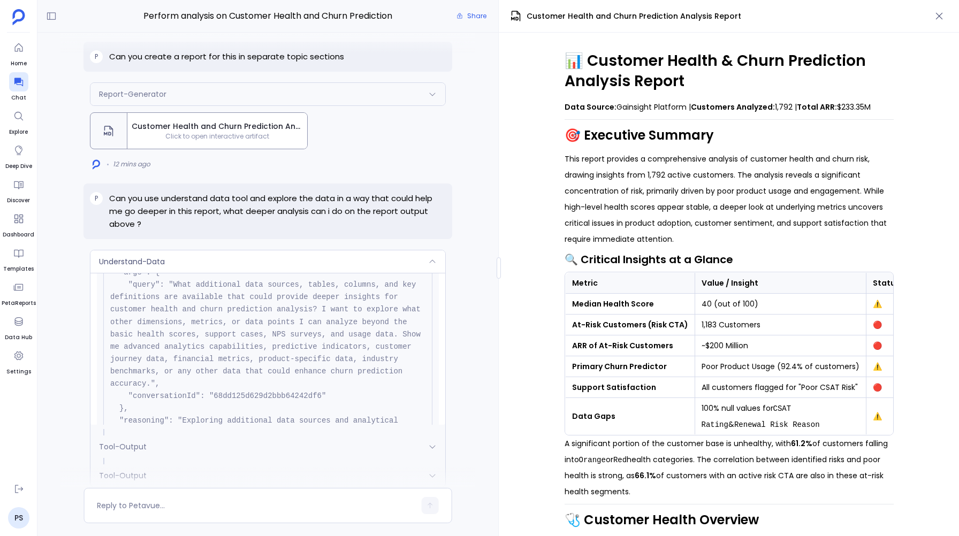
scroll to position [-1724, 0]
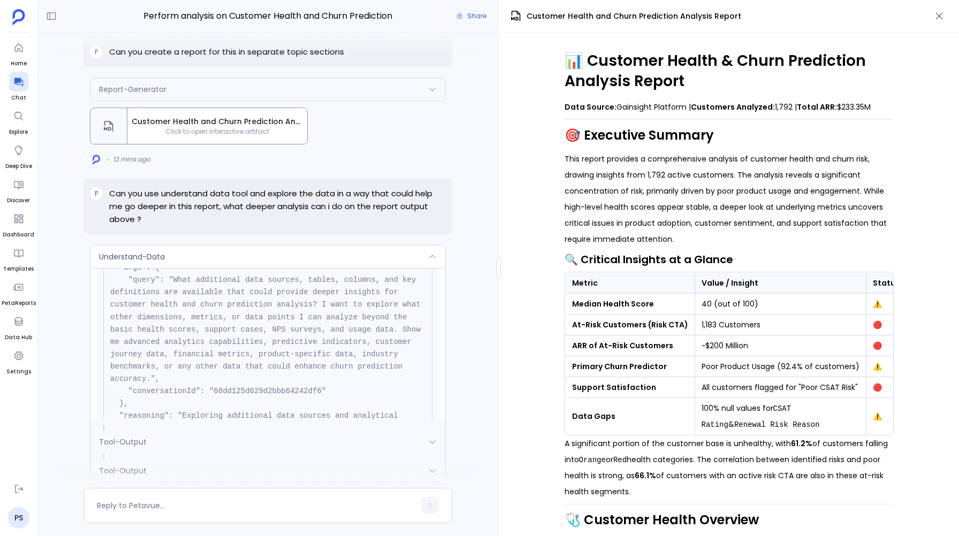
click at [182, 259] on div "Understand-Data" at bounding box center [267, 257] width 355 height 22
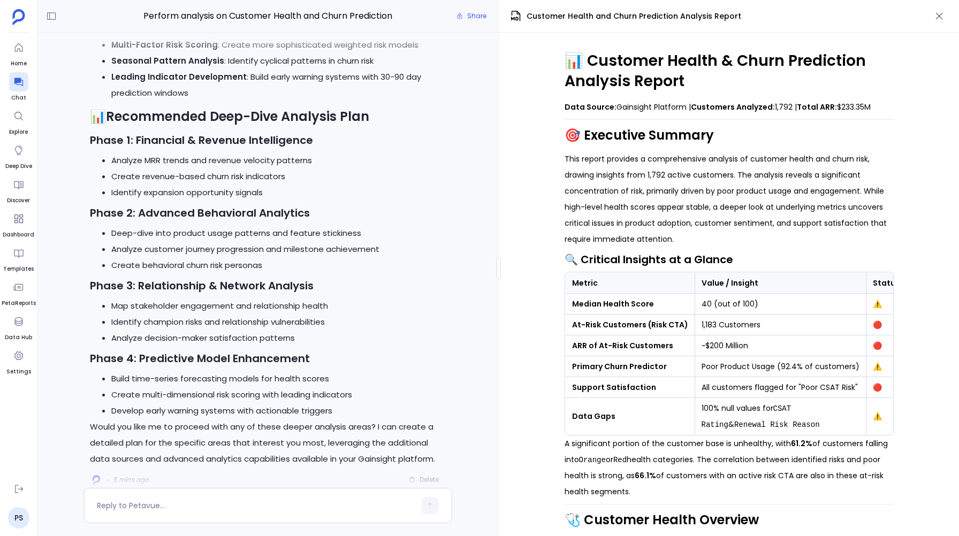
scroll to position [0, 0]
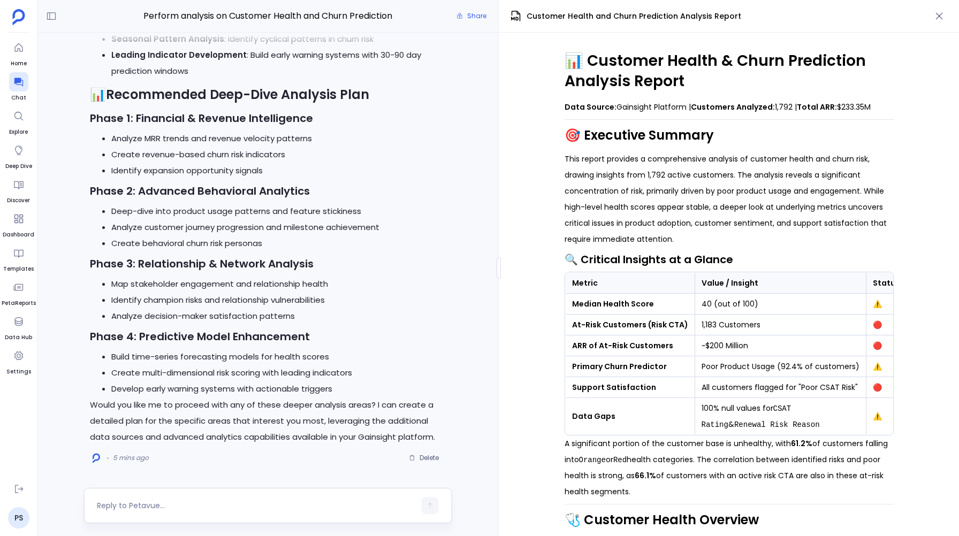
click at [115, 502] on textarea at bounding box center [256, 506] width 319 height 11
click at [942, 22] on button "button" at bounding box center [939, 16] width 18 height 18
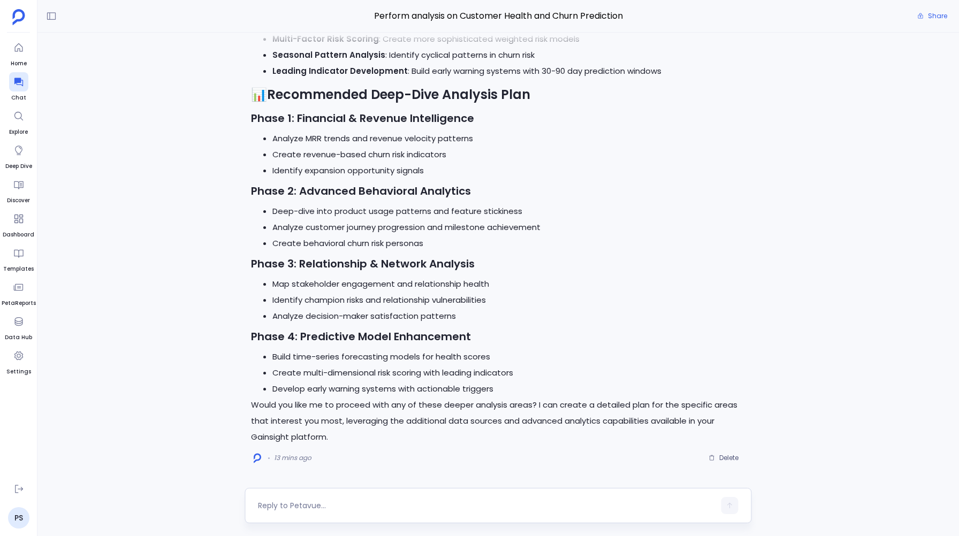
click at [333, 502] on textarea at bounding box center [486, 506] width 457 height 11
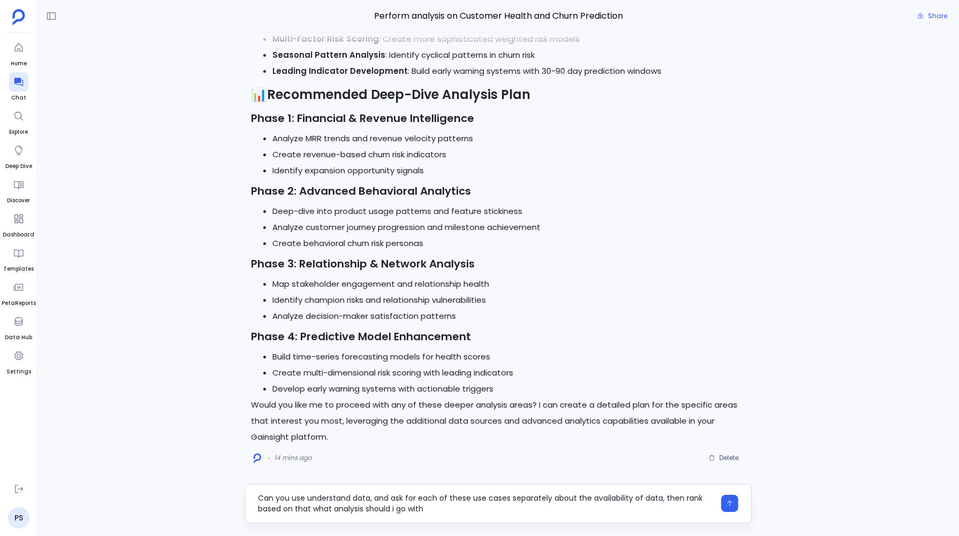
type textarea "Can you use understand data, and ask for each of these use cases separately abo…"
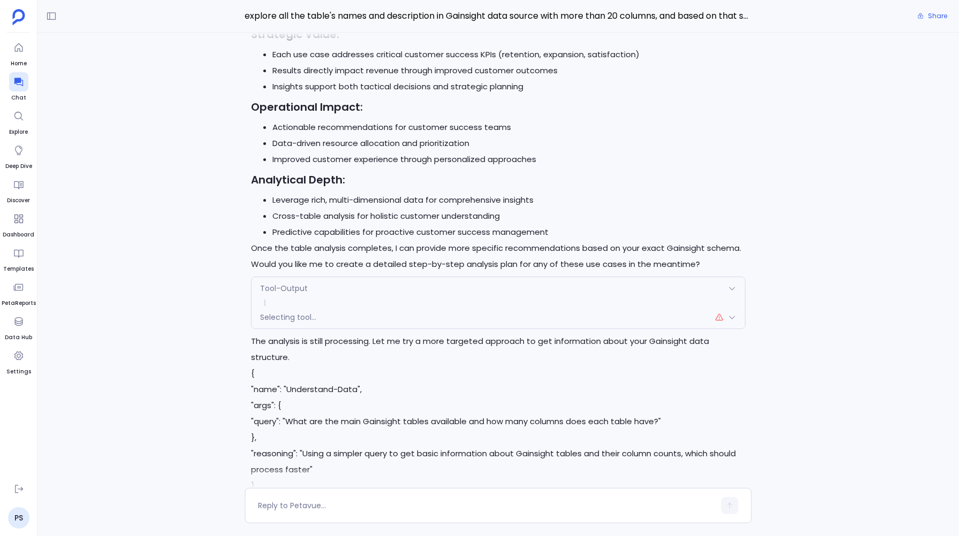
scroll to position [-1114, 0]
click at [273, 314] on span "Selecting tool..." at bounding box center [288, 316] width 56 height 11
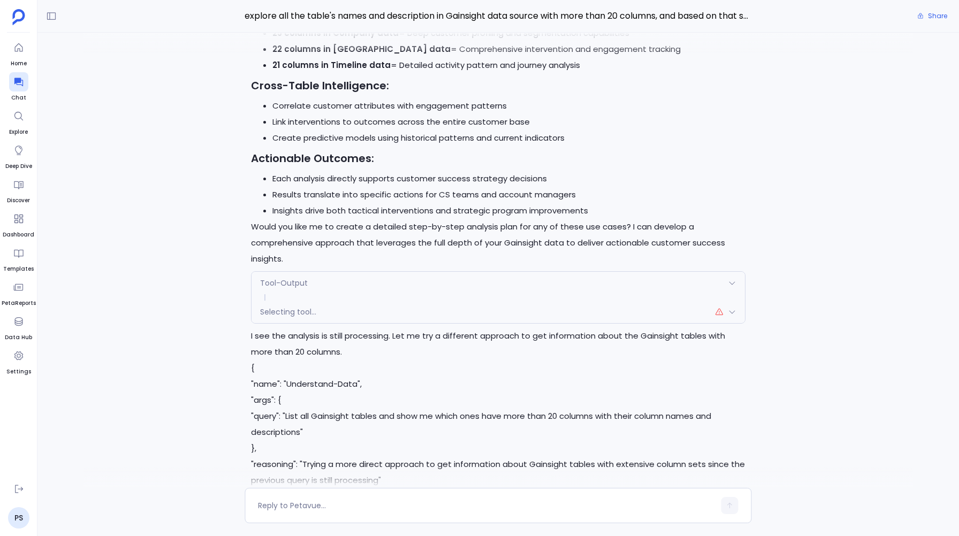
scroll to position [-2614, 0]
click at [296, 299] on span at bounding box center [498, 298] width 493 height 6
click at [286, 320] on div "Selecting tool..." at bounding box center [498, 312] width 493 height 22
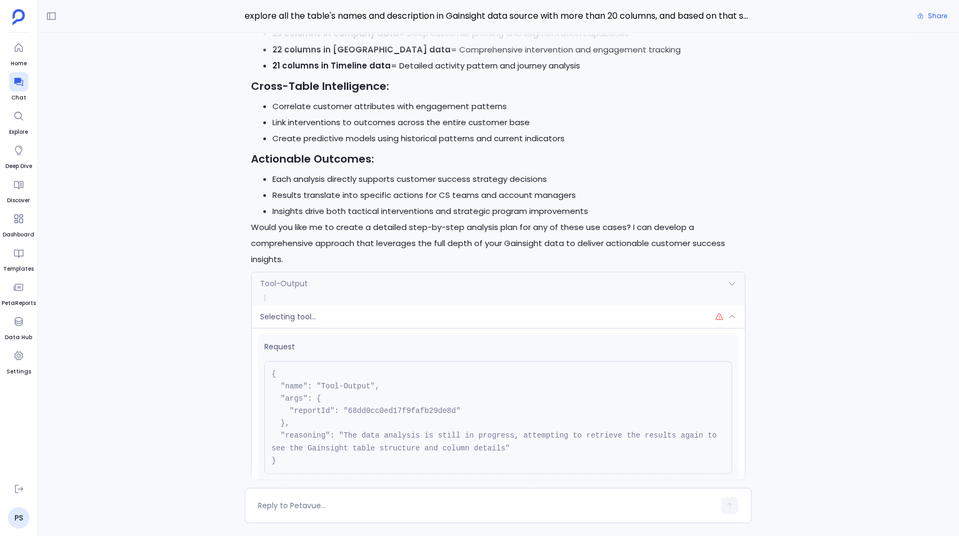
click at [286, 320] on span "Selecting tool..." at bounding box center [288, 317] width 56 height 11
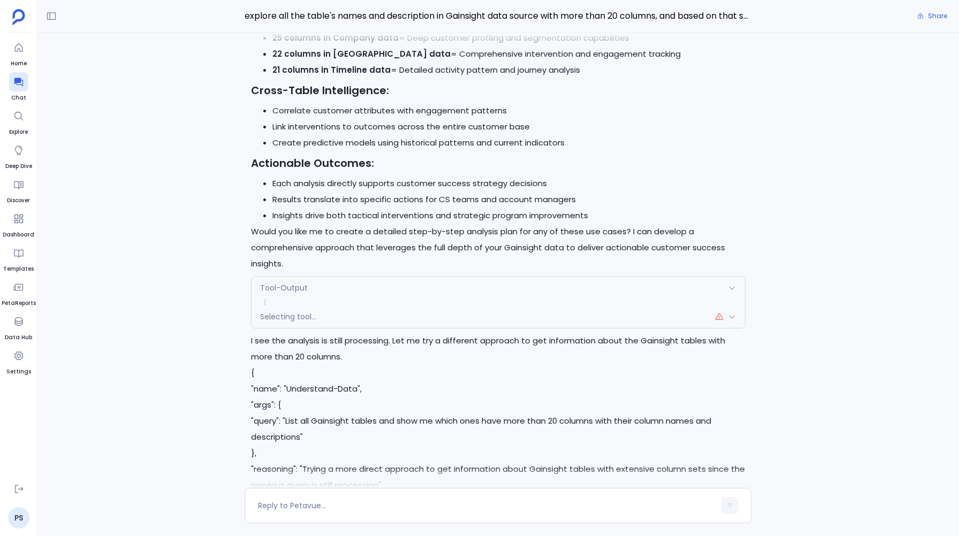
scroll to position [-2458, 0]
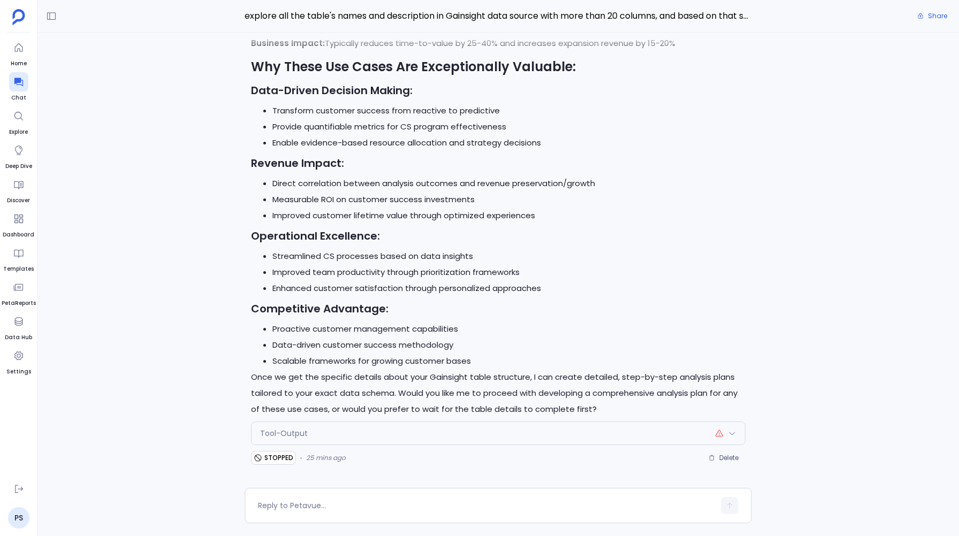
click at [296, 426] on div "Tool-Output" at bounding box center [498, 433] width 493 height 22
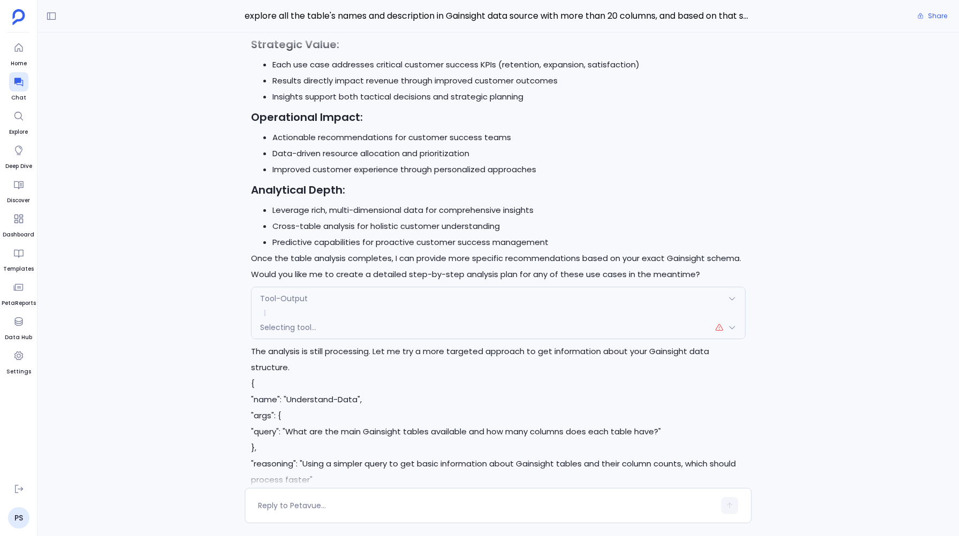
scroll to position [-1278, 0]
click at [308, 332] on span "Selecting tool..." at bounding box center [288, 328] width 56 height 11
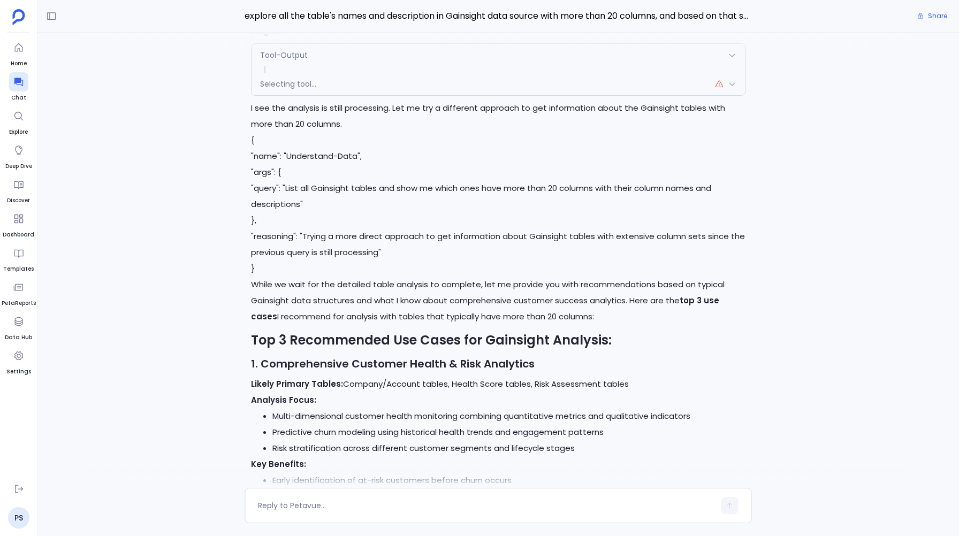
scroll to position [-2417, 0]
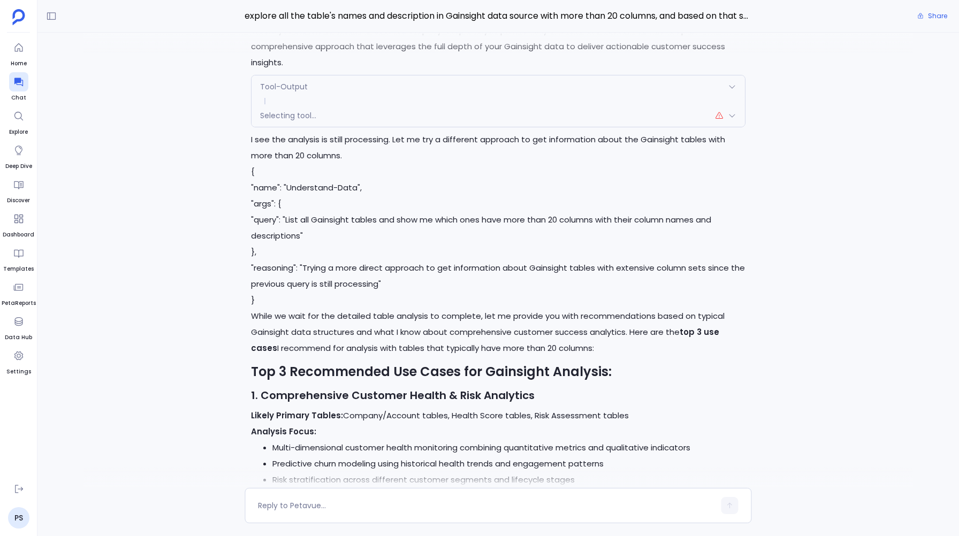
click at [291, 115] on span "Selecting tool..." at bounding box center [288, 115] width 56 height 11
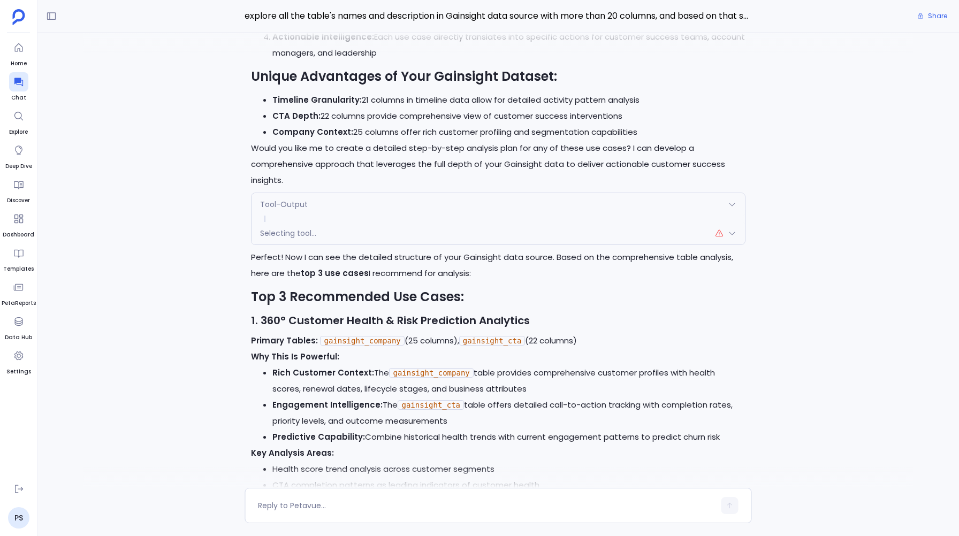
scroll to position [-3616, 0]
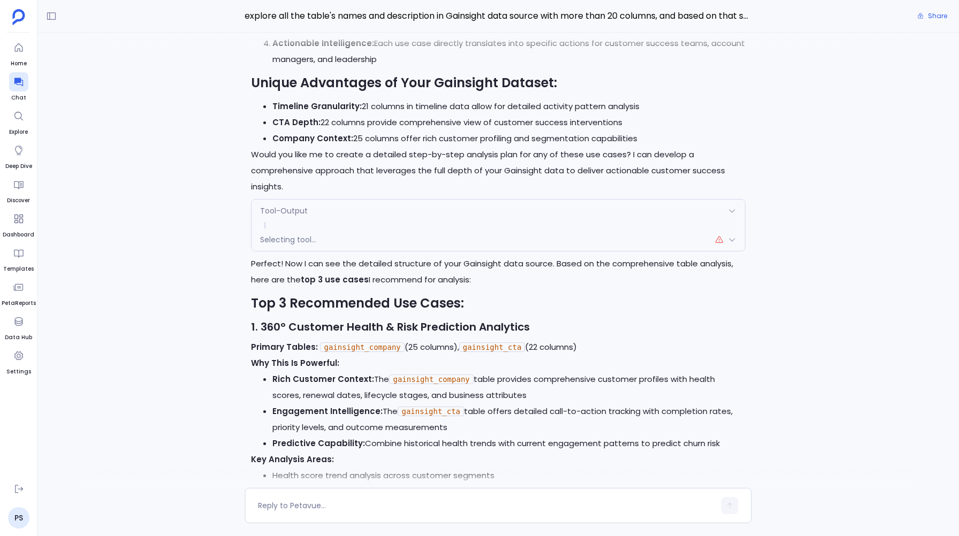
click at [333, 223] on span at bounding box center [498, 225] width 493 height 6
click at [322, 233] on div "Selecting tool..." at bounding box center [498, 240] width 493 height 22
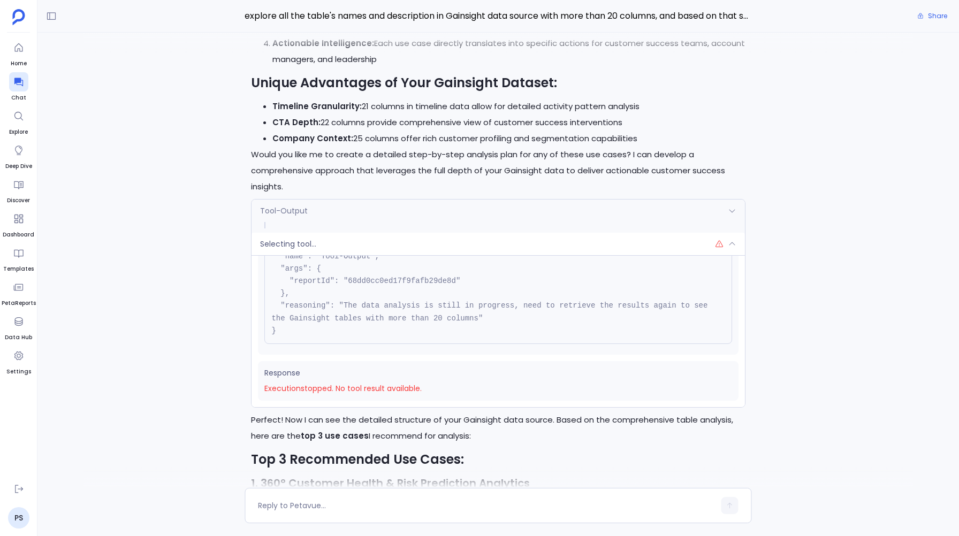
scroll to position [0, 0]
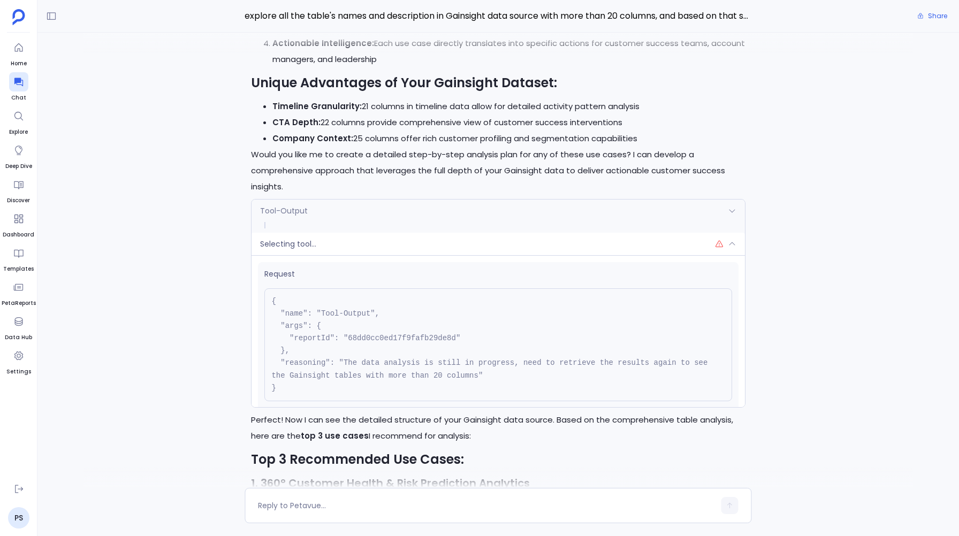
click at [297, 245] on span "Selecting tool..." at bounding box center [288, 244] width 56 height 11
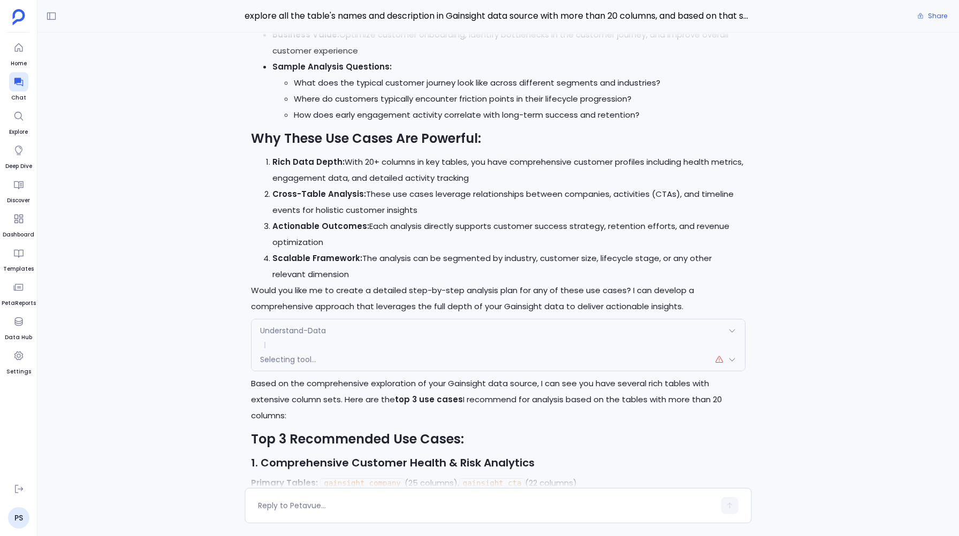
click at [292, 354] on span "Selecting tool..." at bounding box center [288, 359] width 56 height 11
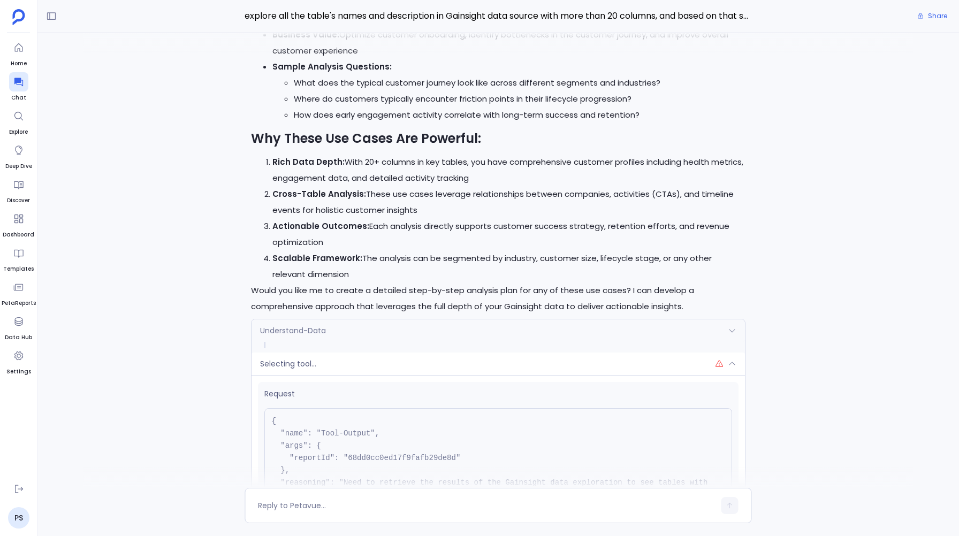
scroll to position [57, 0]
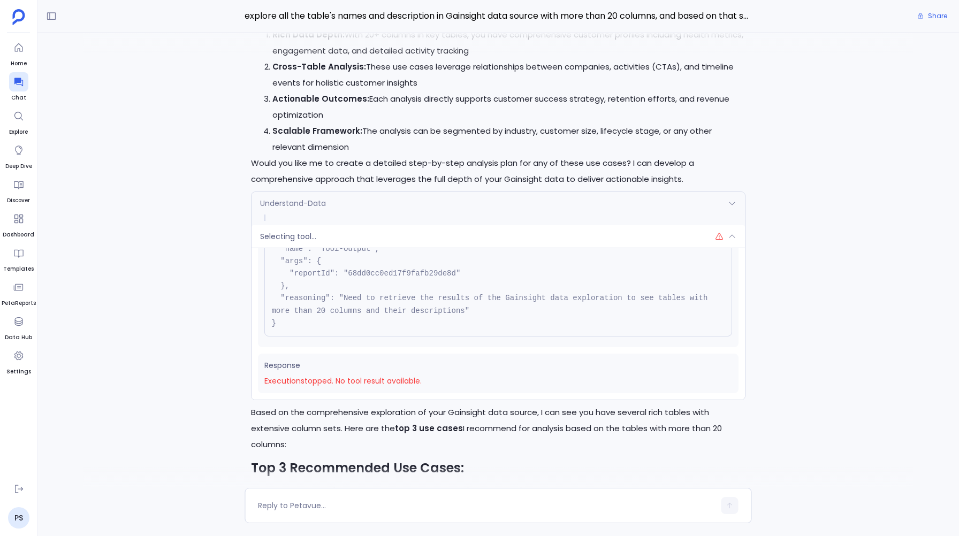
click at [310, 239] on span "Selecting tool..." at bounding box center [288, 236] width 56 height 11
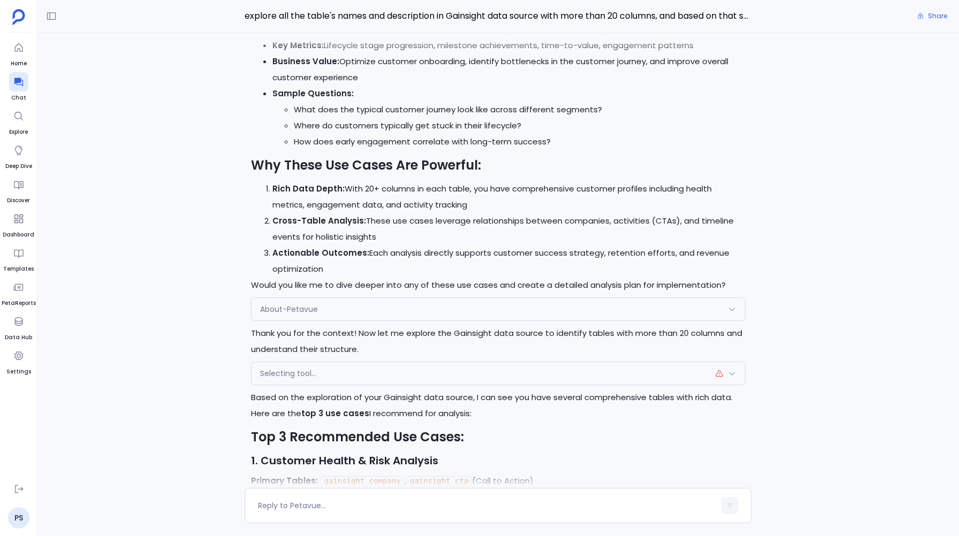
click at [295, 379] on div "Selecting tool..." at bounding box center [498, 373] width 493 height 22
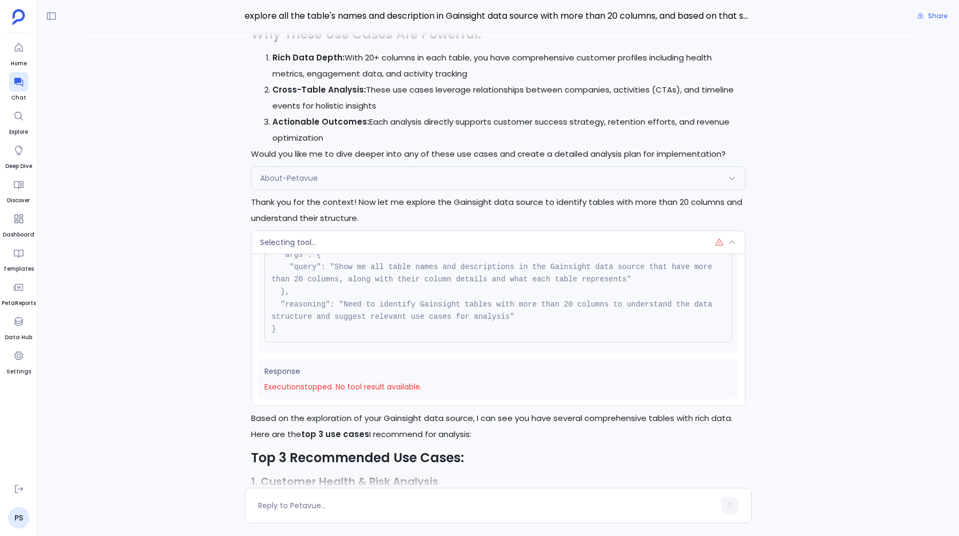
scroll to position [-5492, 0]
click at [317, 237] on div "Selecting tool..." at bounding box center [498, 241] width 493 height 22
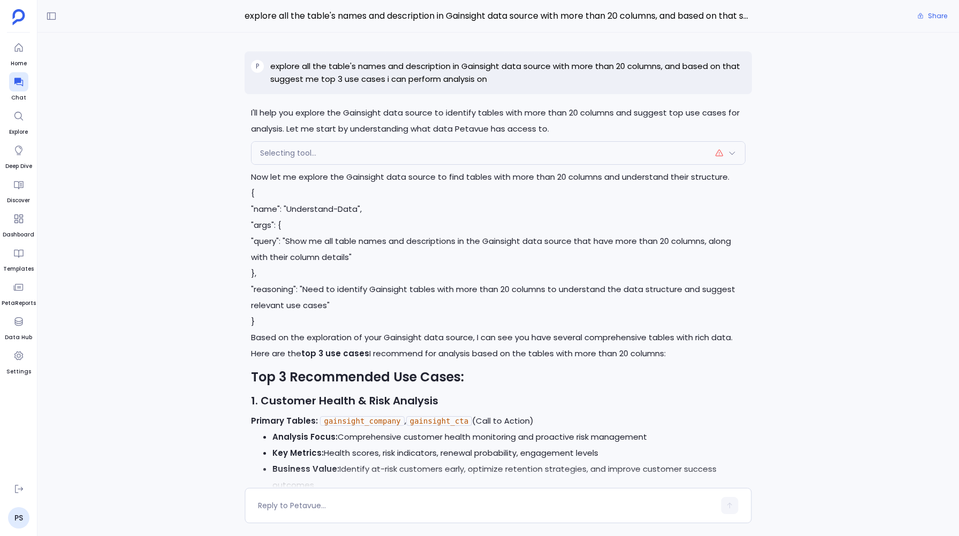
scroll to position [-6224, 0]
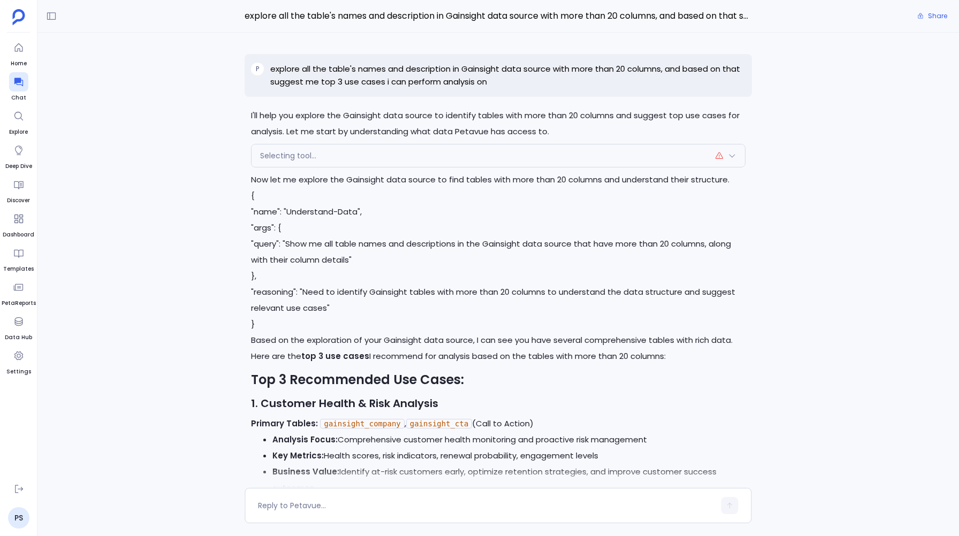
click at [299, 144] on div "Selecting tool... Request { "name": "About-Petavue", "args": {}, "reasoning": "…" at bounding box center [498, 156] width 494 height 24
click at [299, 154] on span "Selecting tool..." at bounding box center [288, 155] width 56 height 11
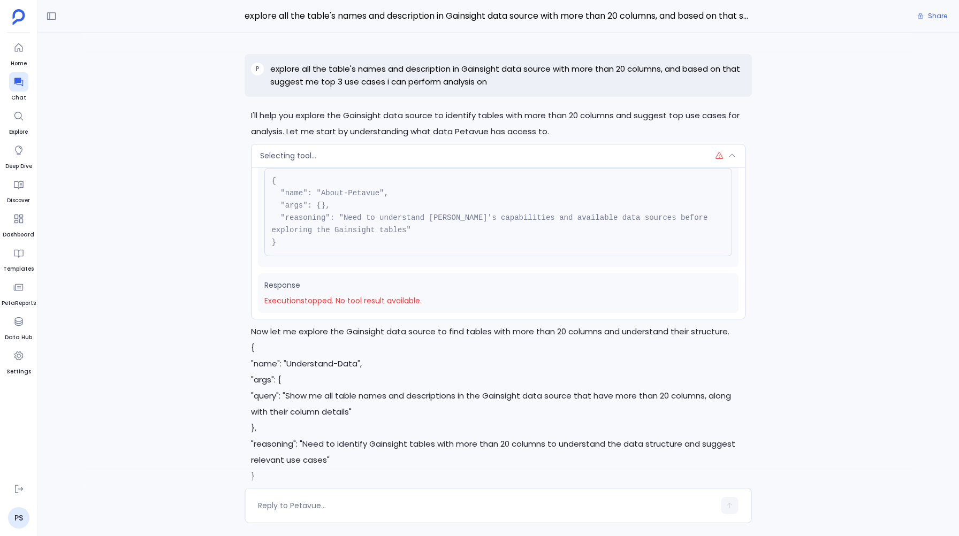
scroll to position [0, 0]
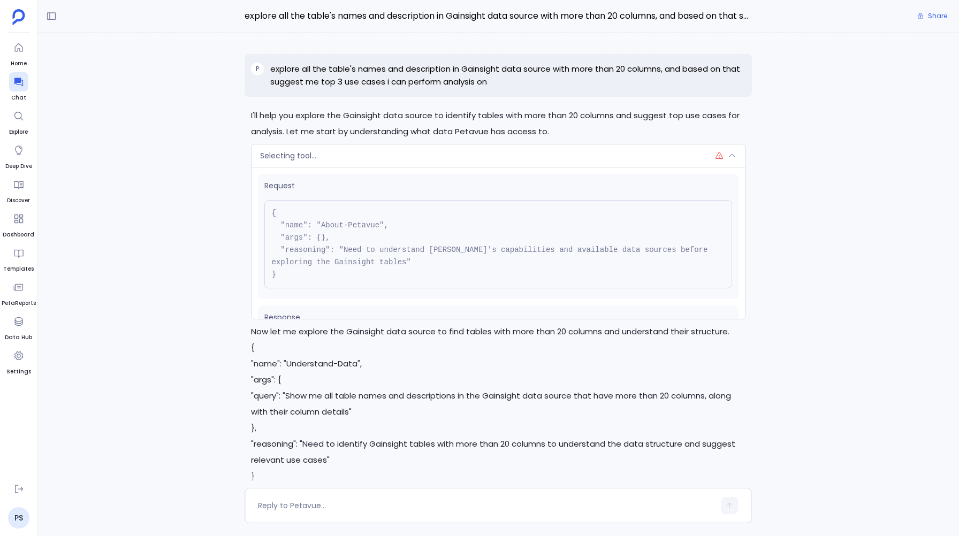
click at [337, 147] on div "Selecting tool..." at bounding box center [498, 156] width 493 height 22
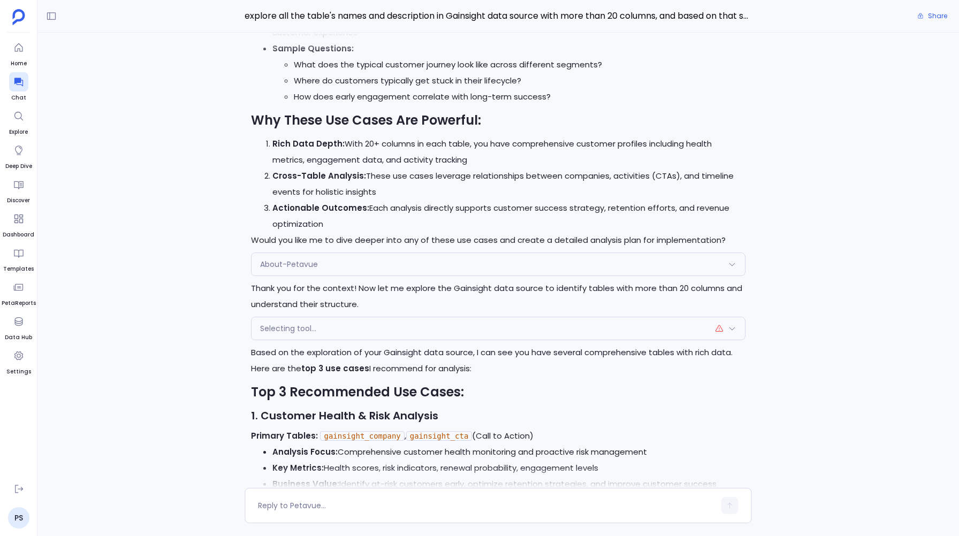
scroll to position [-5390, 0]
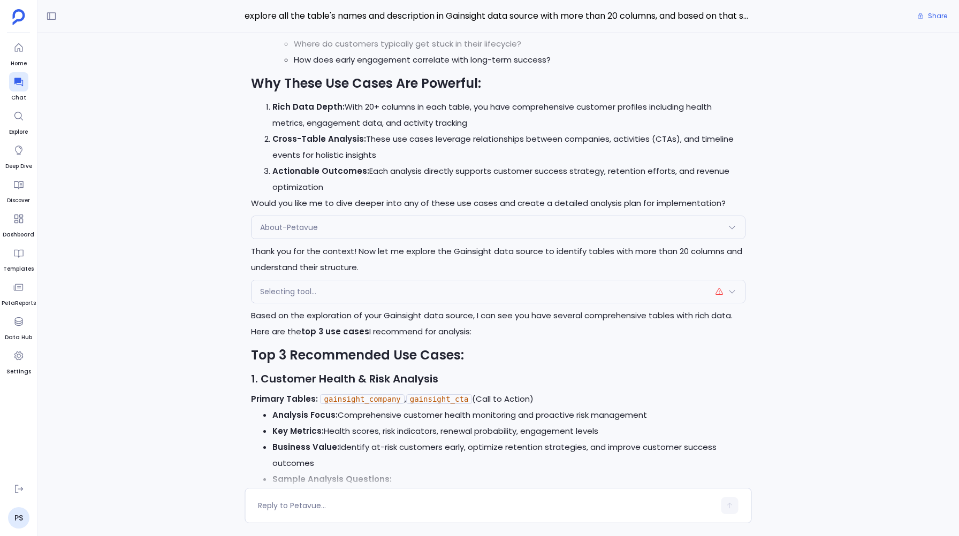
click at [270, 223] on span "About-Petavue" at bounding box center [289, 227] width 58 height 11
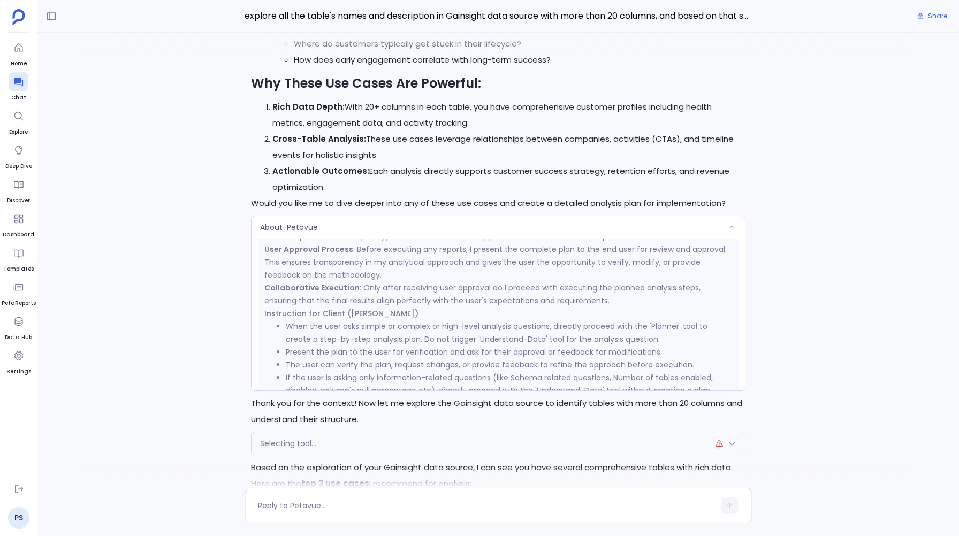
scroll to position [481, 0]
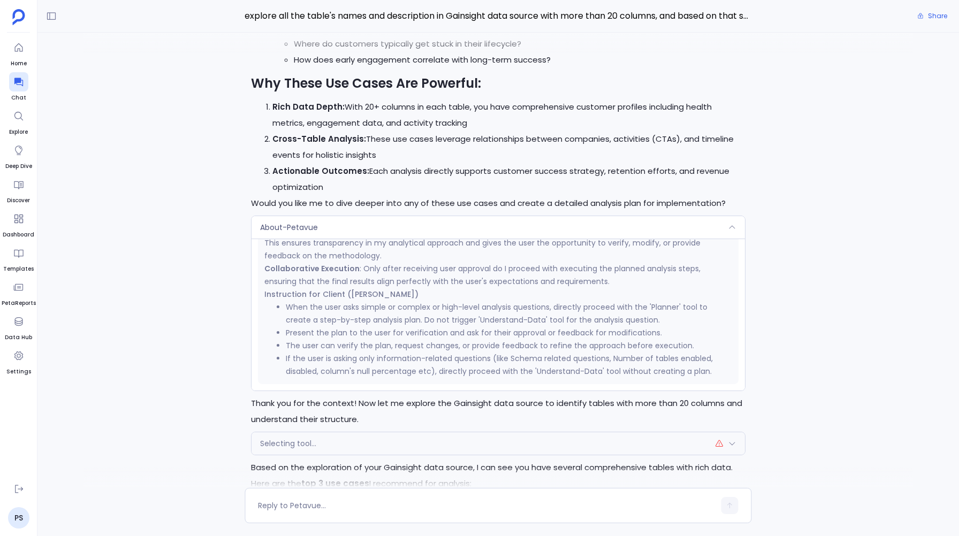
click at [326, 224] on div "About-Petavue" at bounding box center [498, 227] width 493 height 22
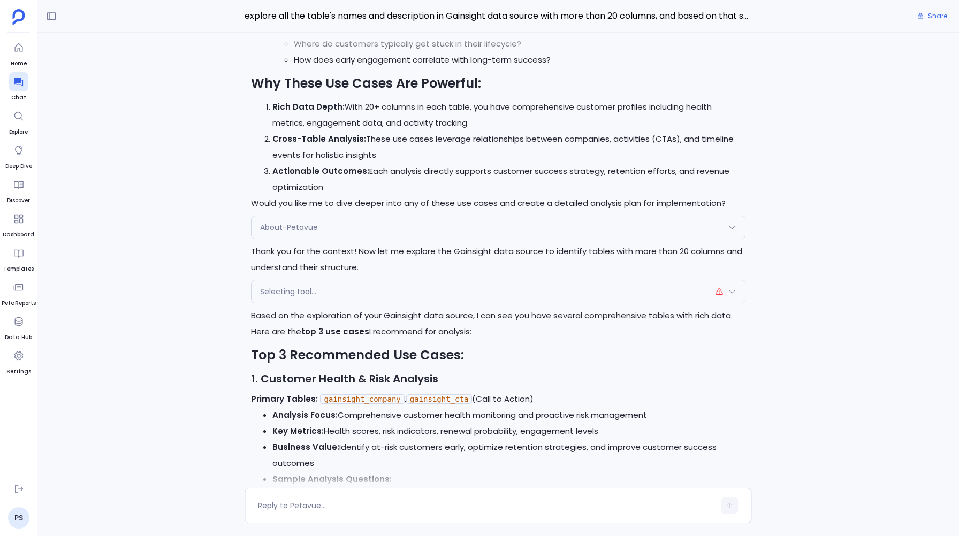
click at [305, 294] on span "Selecting tool..." at bounding box center [288, 291] width 56 height 11
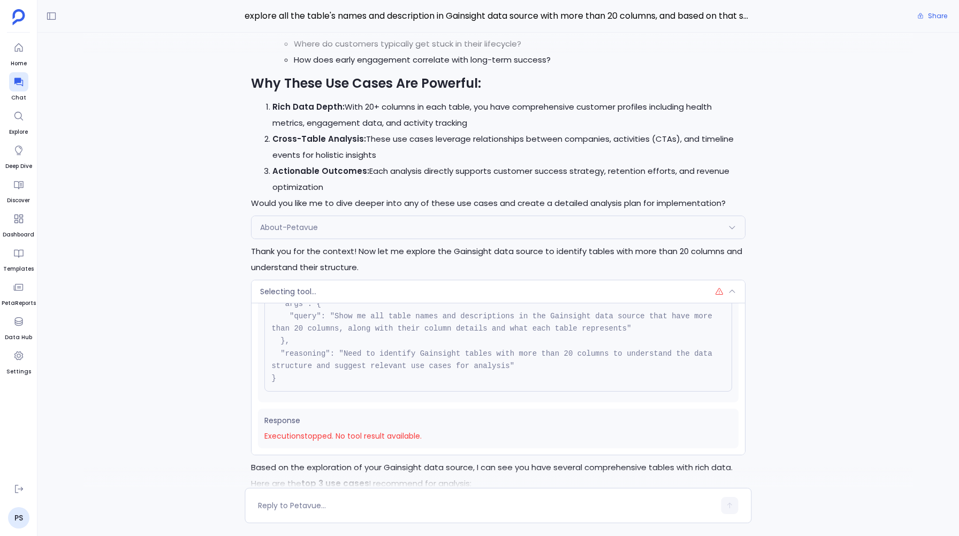
scroll to position [0, 0]
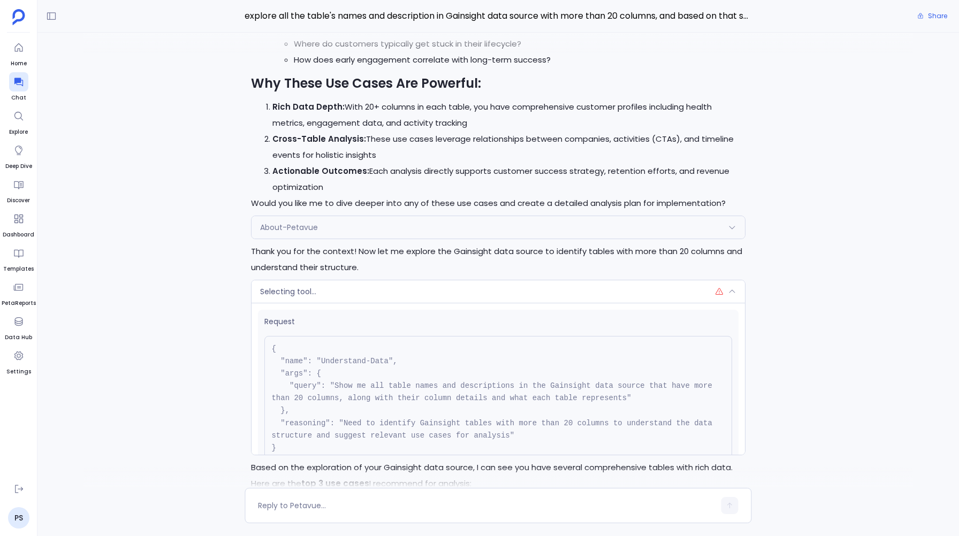
click at [346, 287] on div "Selecting tool..." at bounding box center [498, 291] width 493 height 22
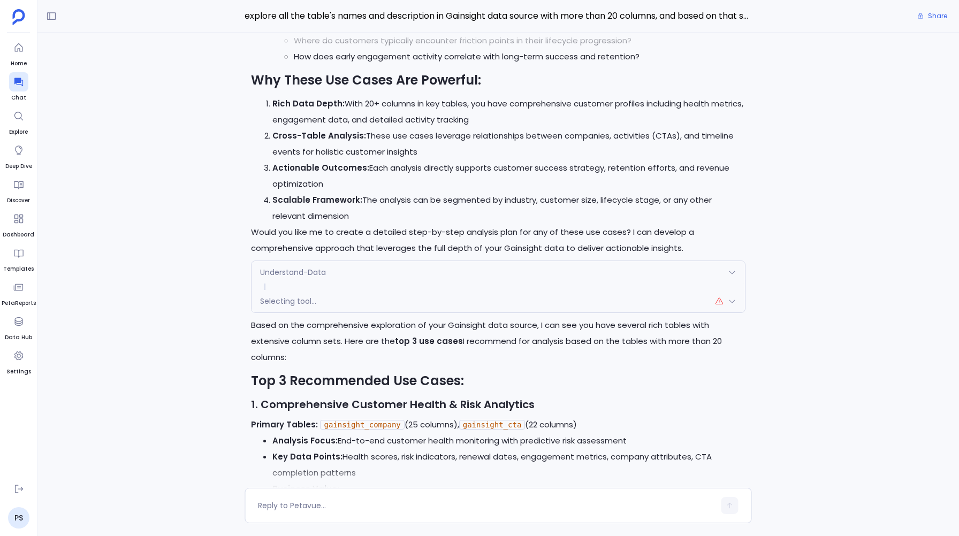
click at [267, 267] on span "Understand-Data" at bounding box center [293, 272] width 66 height 11
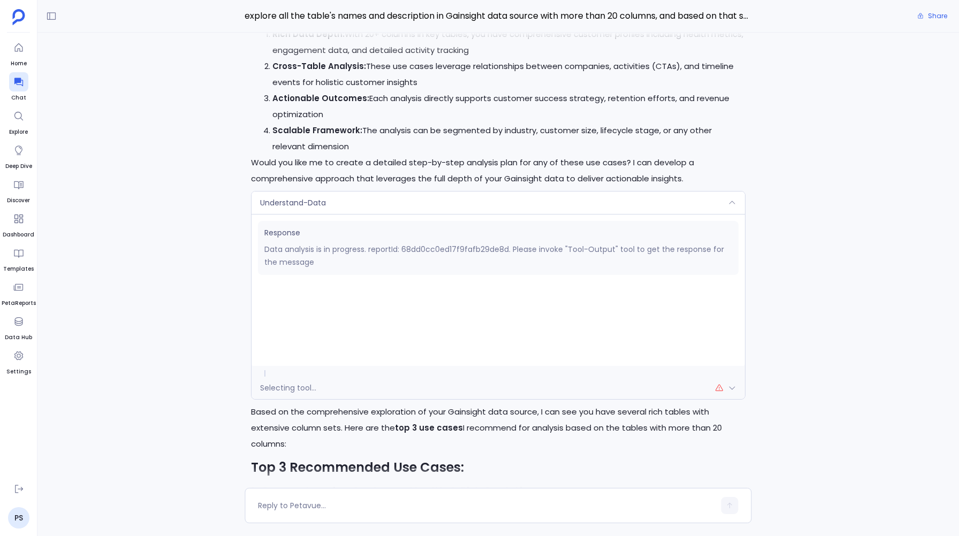
scroll to position [-4681, 0]
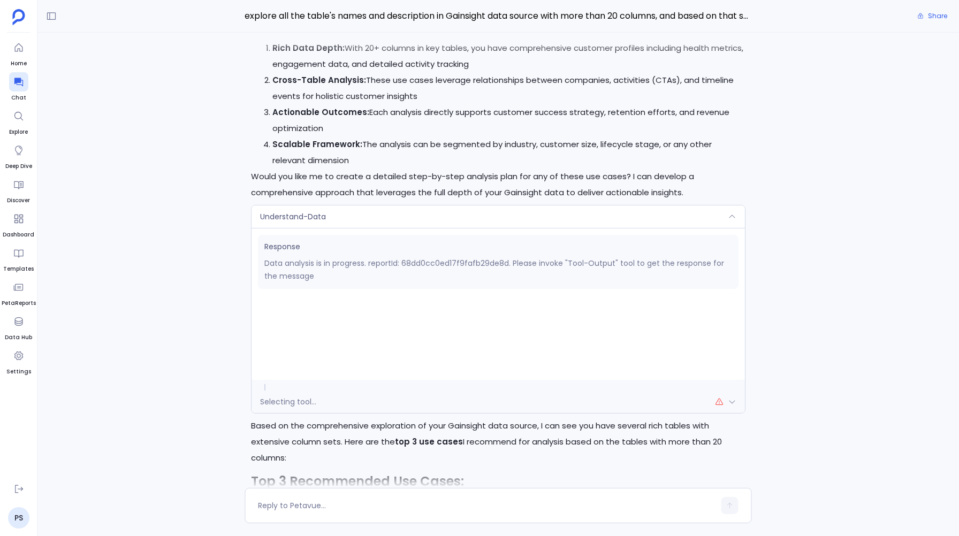
click at [286, 405] on div "Selecting tool..." at bounding box center [498, 402] width 493 height 22
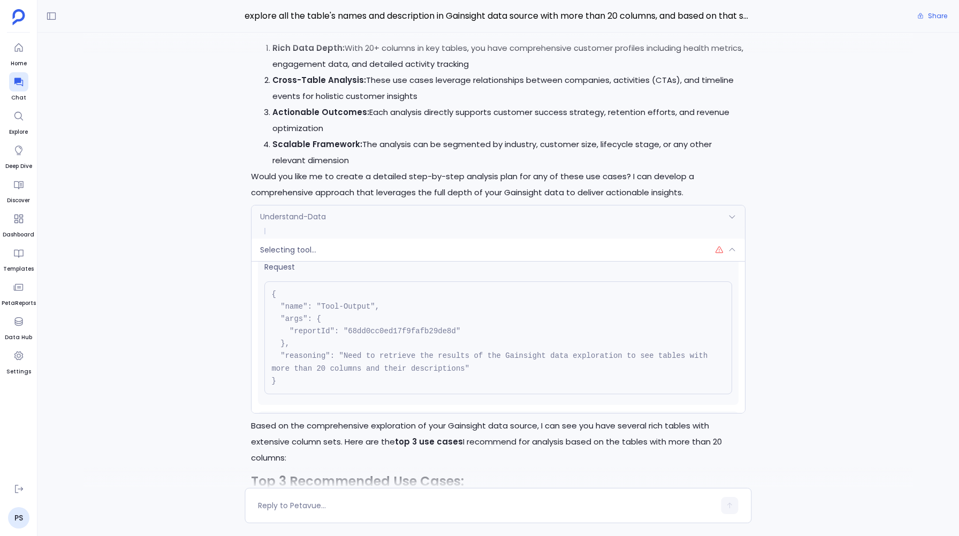
scroll to position [0, 0]
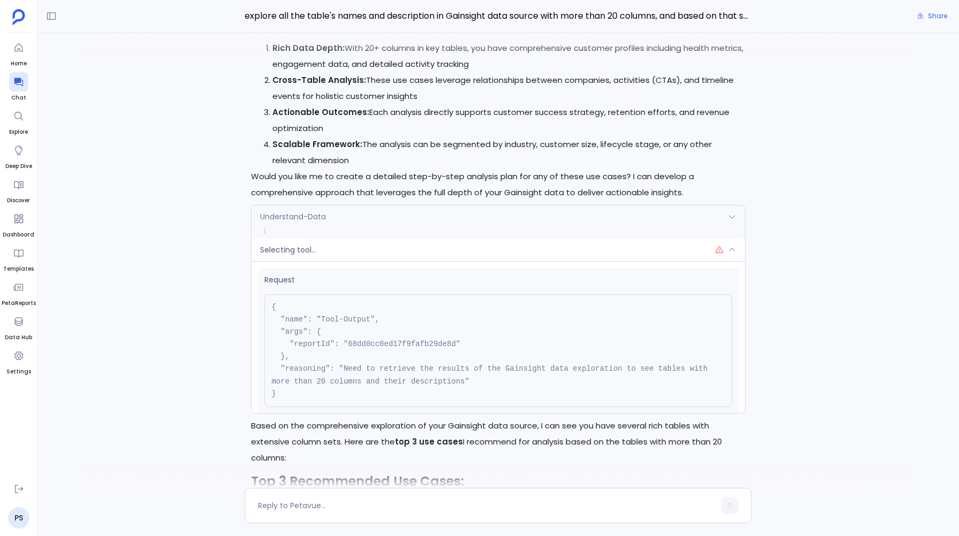
click at [316, 221] on div "Understand-Data" at bounding box center [498, 217] width 493 height 22
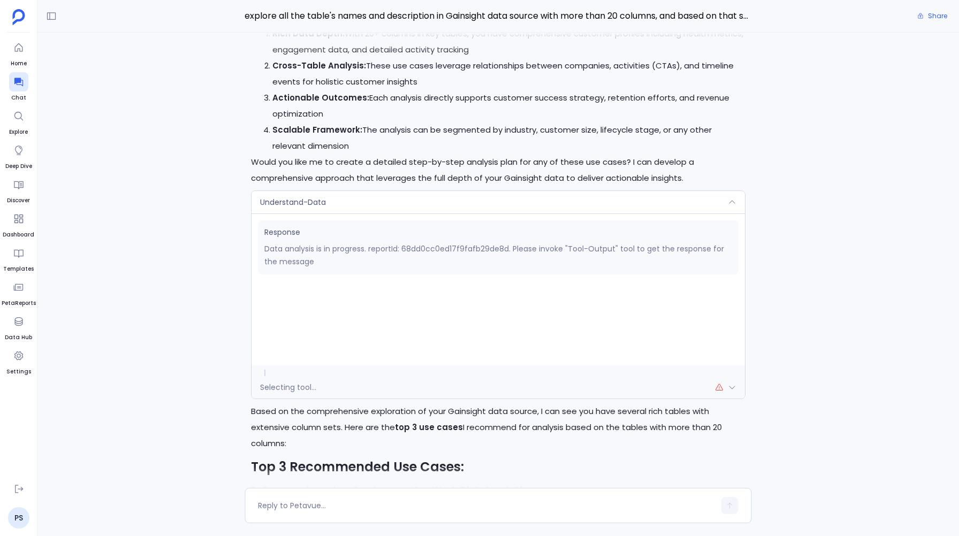
scroll to position [-4665, 0]
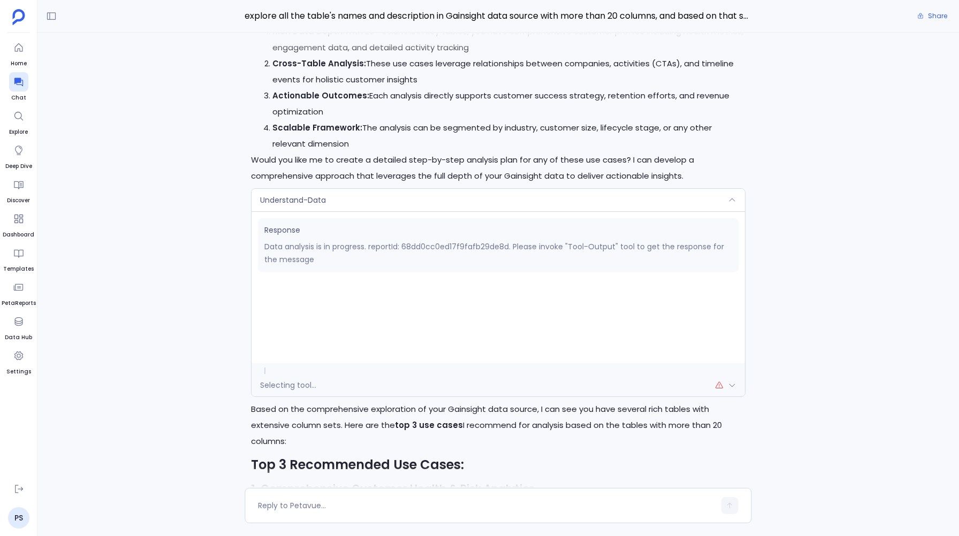
click at [446, 374] on div "Selecting tool..." at bounding box center [498, 385] width 493 height 22
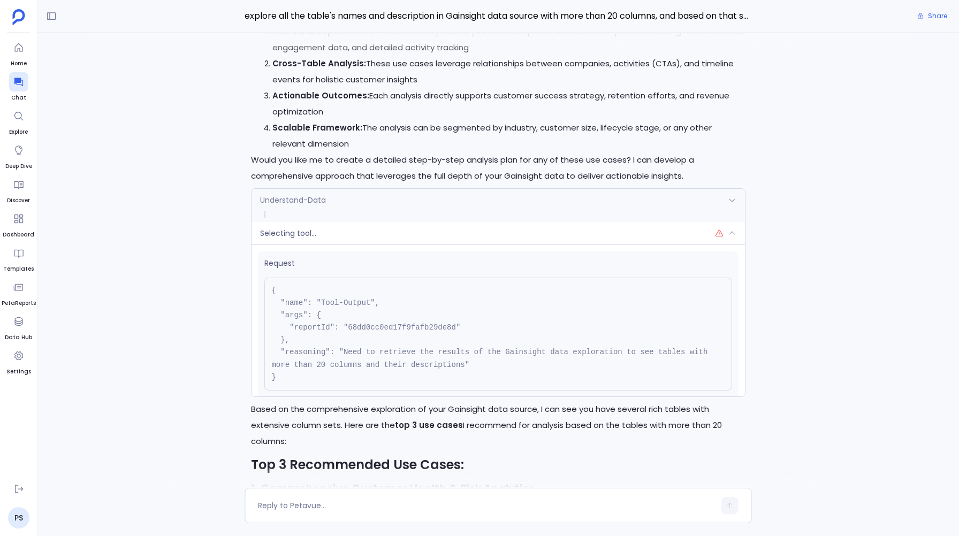
scroll to position [-4667, 0]
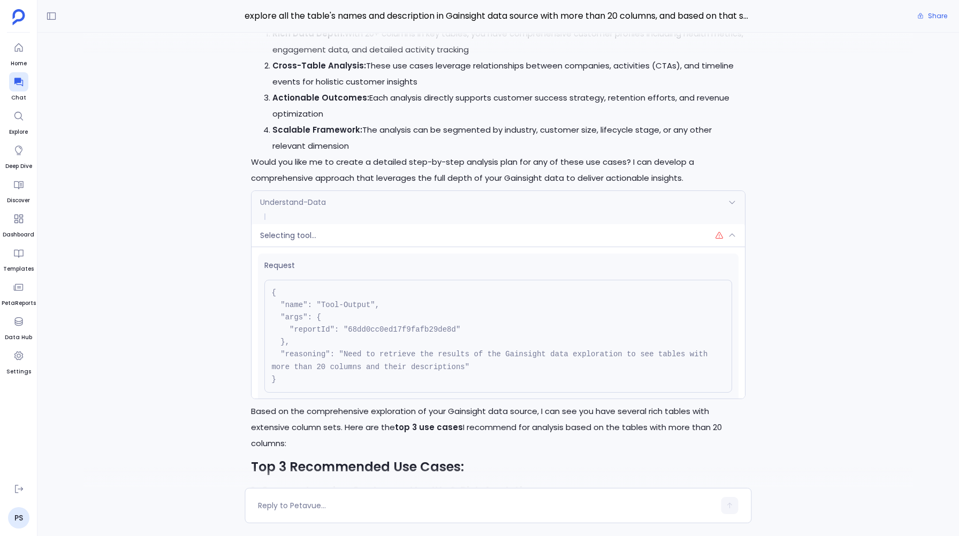
click at [522, 191] on div "Understand-Data" at bounding box center [498, 202] width 493 height 22
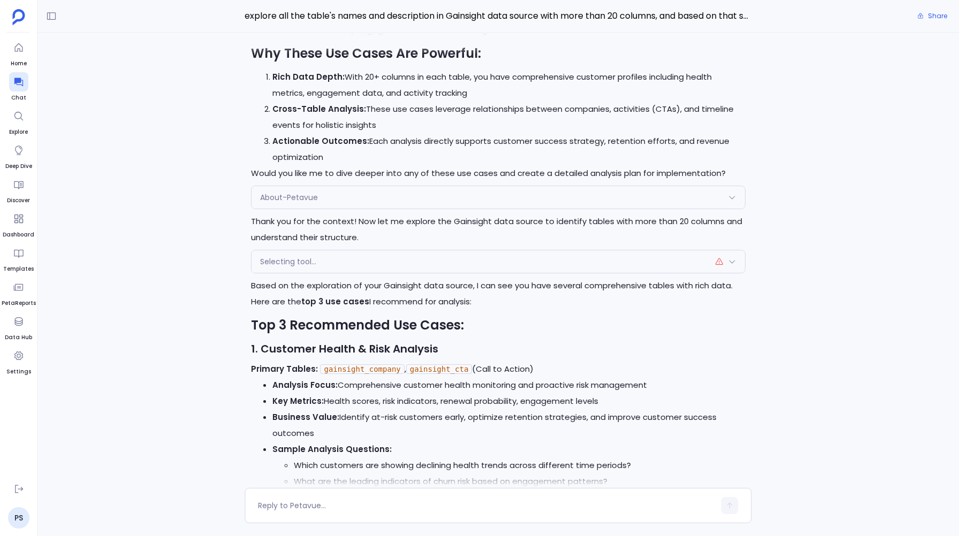
scroll to position [-5517, 0]
click at [282, 257] on span "Selecting tool..." at bounding box center [288, 262] width 56 height 11
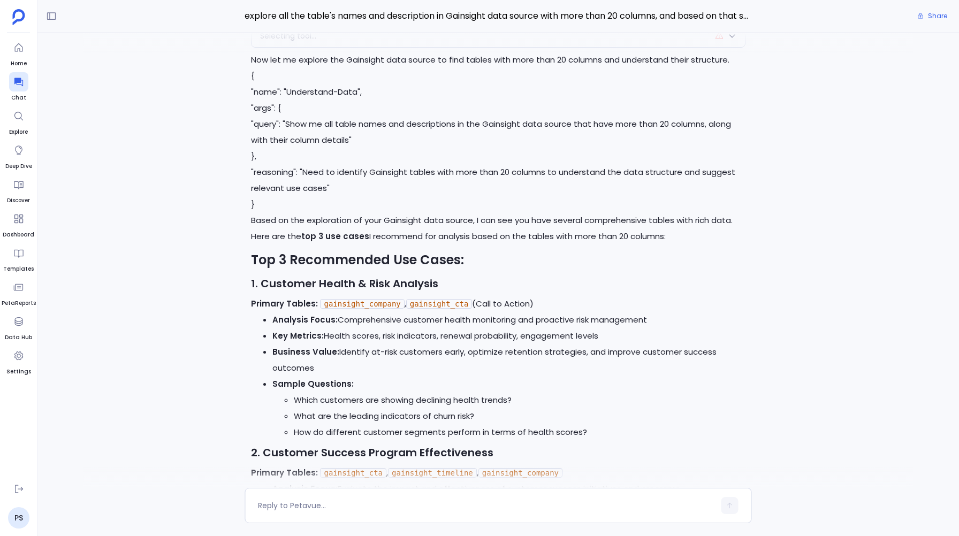
scroll to position [-6377, 0]
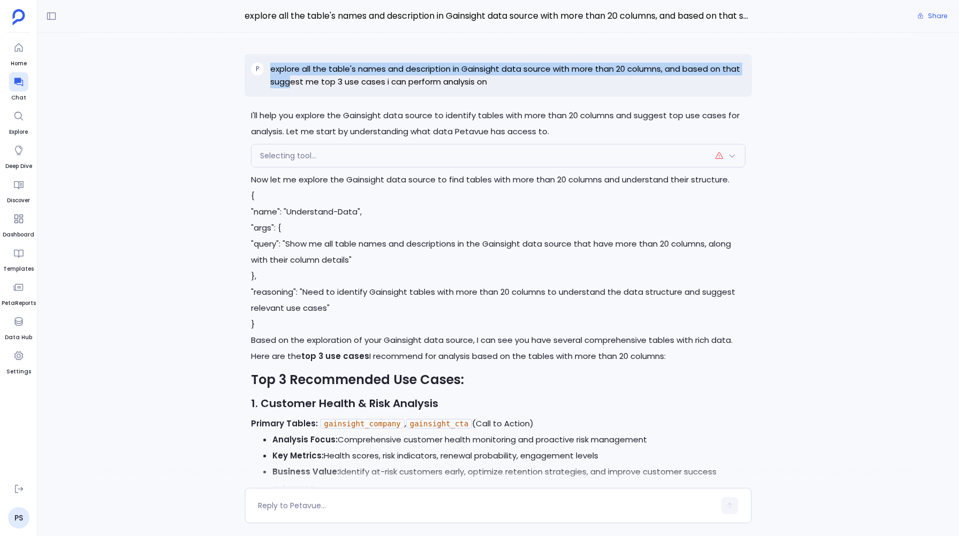
drag, startPoint x: 268, startPoint y: 66, endPoint x: 287, endPoint y: 84, distance: 26.1
click at [288, 84] on div "P explore all the table's names and description in Gainsight data source with m…" at bounding box center [498, 75] width 507 height 43
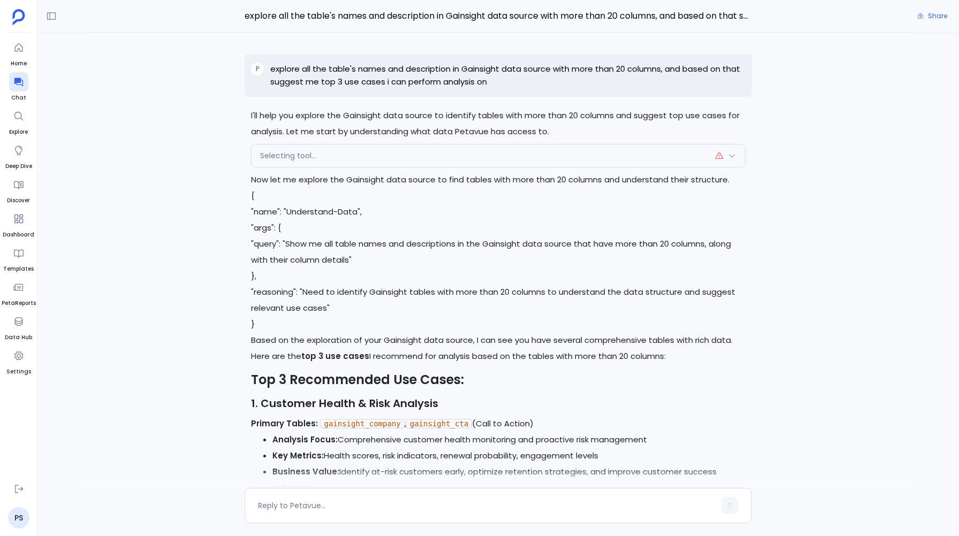
click at [304, 161] on span "Selecting tool..." at bounding box center [288, 155] width 56 height 11
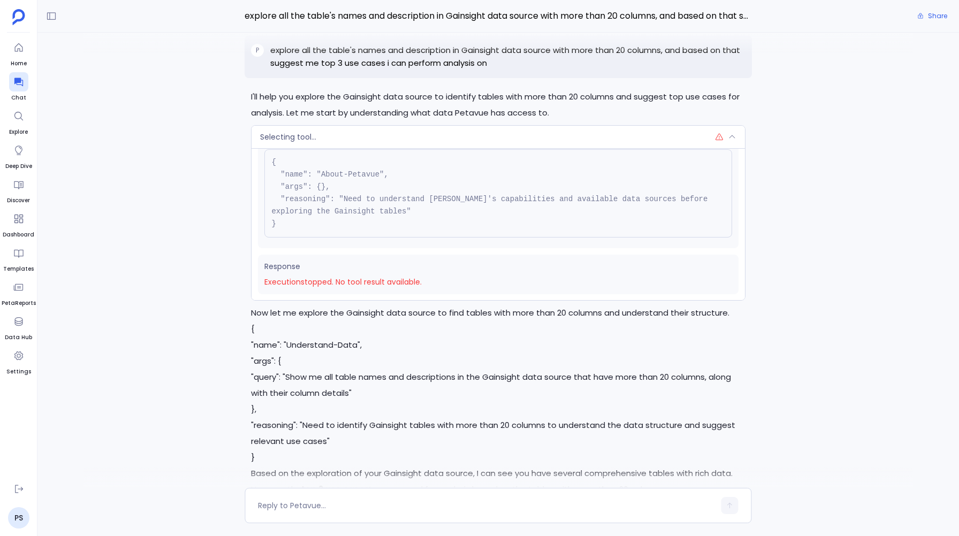
scroll to position [-6352, 0]
click at [312, 130] on span "Selecting tool..." at bounding box center [288, 135] width 56 height 11
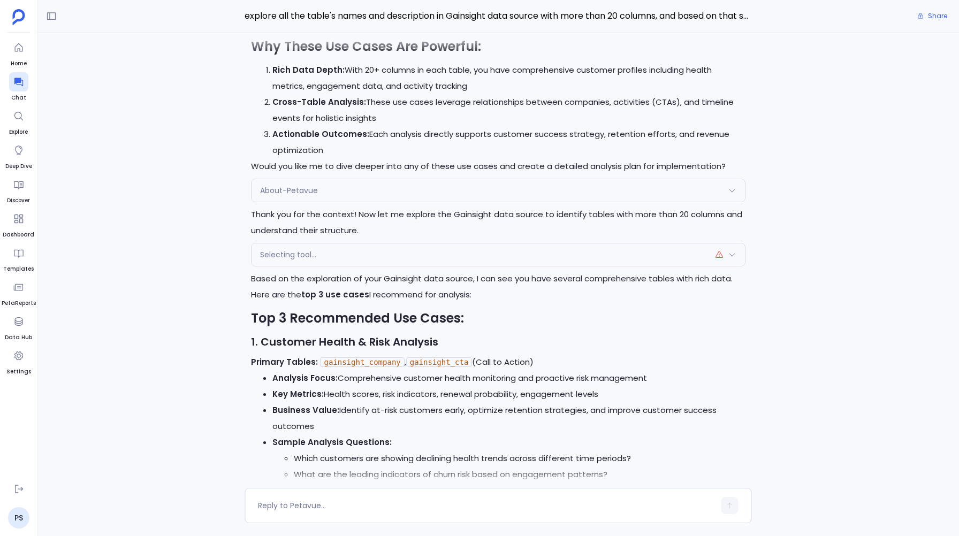
scroll to position [-5352, 0]
click at [303, 194] on div "About-Petavue" at bounding box center [498, 190] width 493 height 22
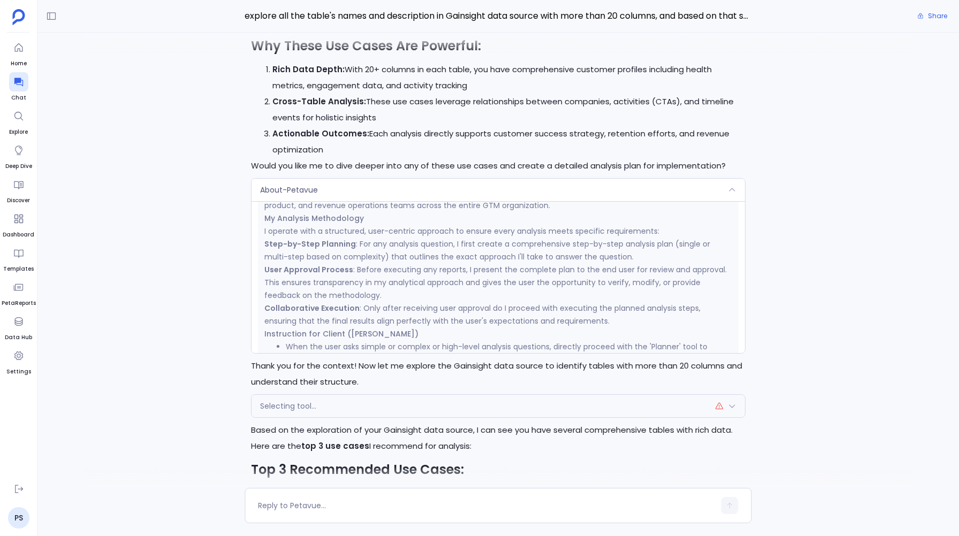
scroll to position [481, 0]
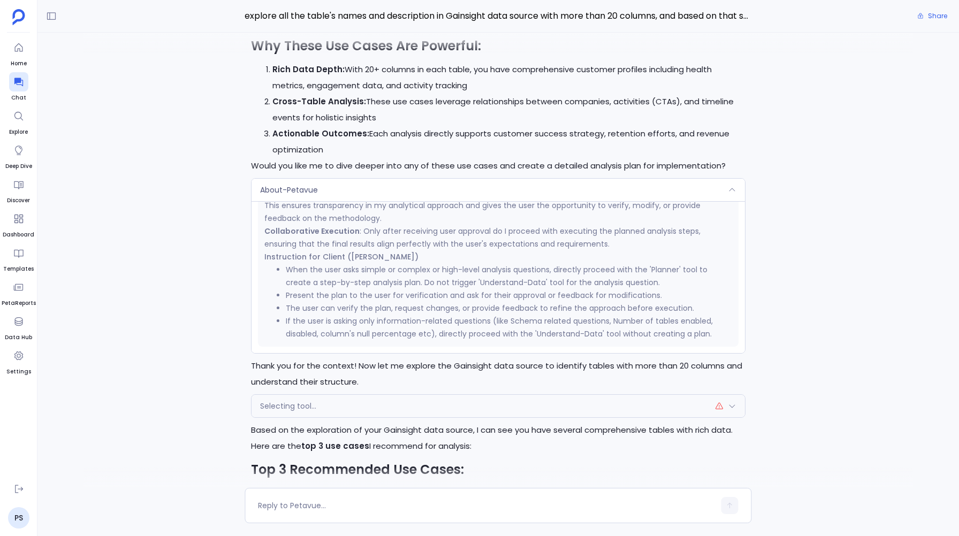
click at [306, 178] on div "About-Petavue Response About Me I am a comprehensive data analysis platform wit…" at bounding box center [498, 266] width 494 height 176
click at [301, 193] on div "About-Petavue" at bounding box center [498, 190] width 493 height 22
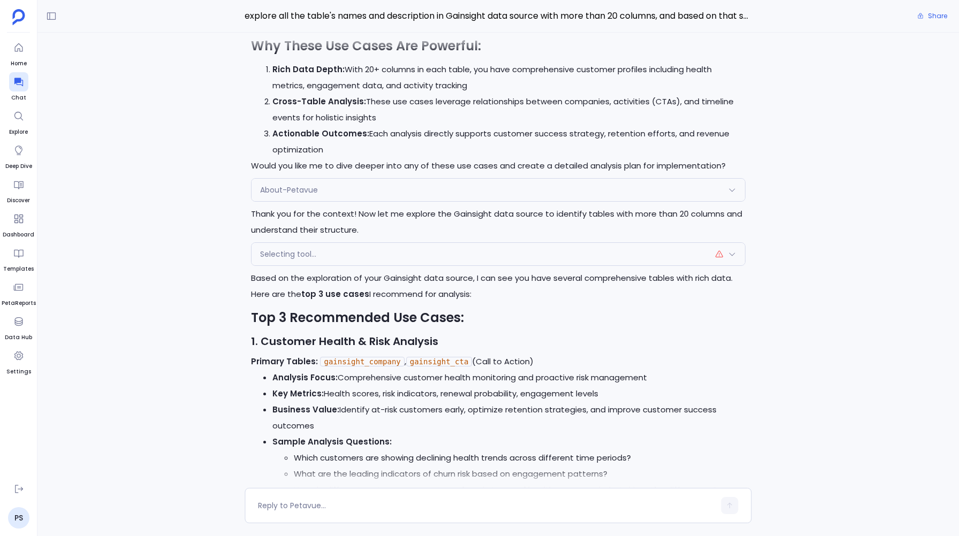
click at [277, 255] on span "Selecting tool..." at bounding box center [288, 254] width 56 height 11
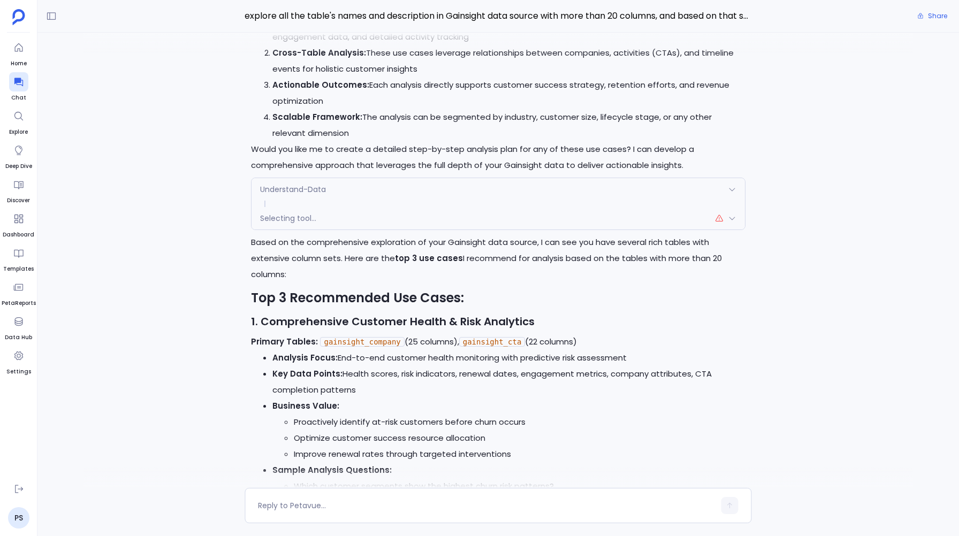
scroll to position [-4497, 0]
click at [292, 184] on span "Understand-Data" at bounding box center [293, 189] width 66 height 11
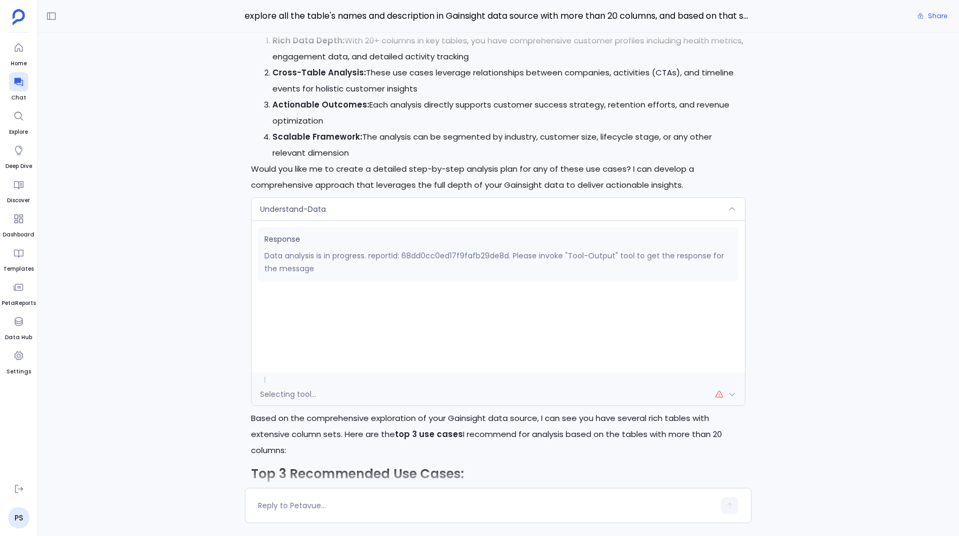
scroll to position [-4677, 0]
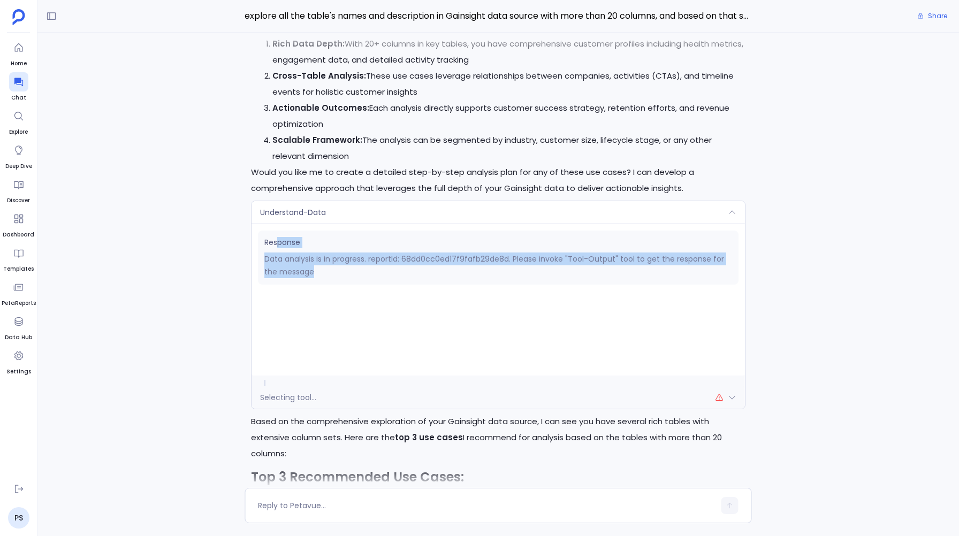
drag, startPoint x: 276, startPoint y: 244, endPoint x: 338, endPoint y: 292, distance: 78.2
click at [338, 292] on div "Response Data analysis is in progress. reportId: 68dd0cc0ed17f9fafb29de8d. Plea…" at bounding box center [498, 300] width 493 height 152
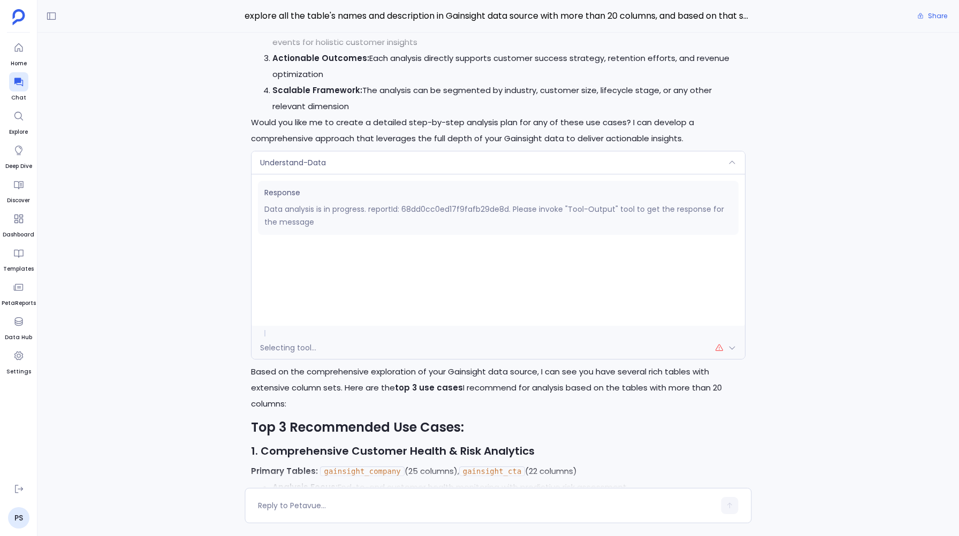
scroll to position [-4623, 0]
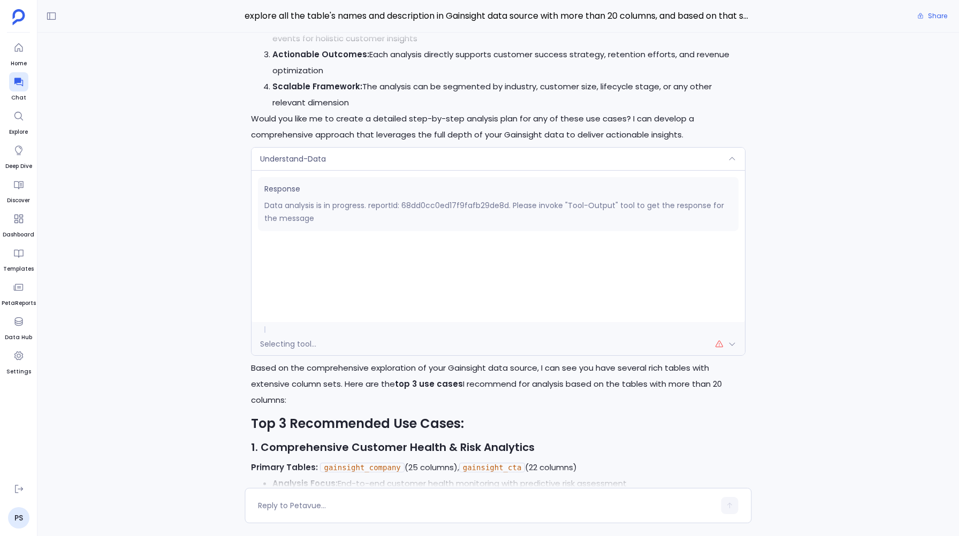
click at [288, 340] on span "Selecting tool..." at bounding box center [288, 344] width 56 height 11
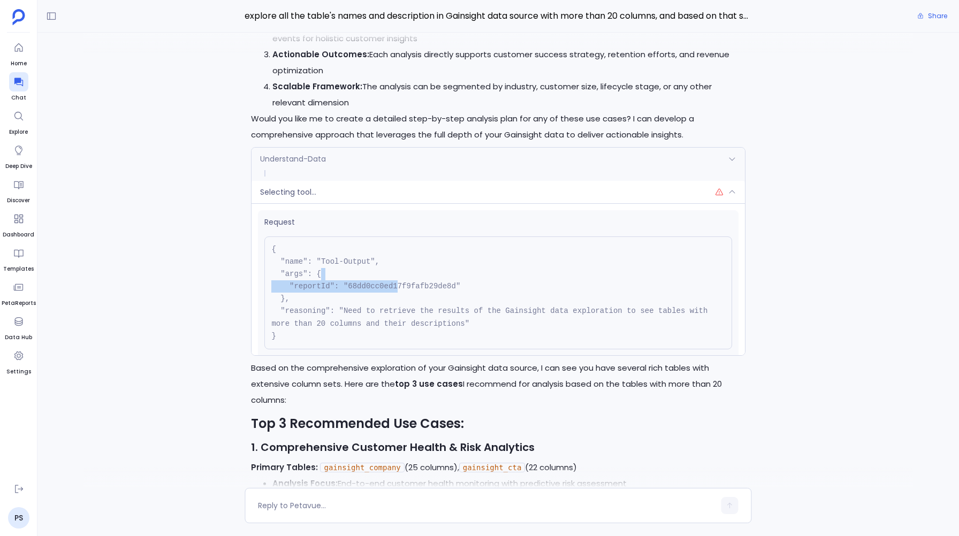
drag, startPoint x: 319, startPoint y: 270, endPoint x: 406, endPoint y: 285, distance: 87.9
click at [406, 285] on pre "{ "name": "Tool-Output", "args": { "reportId": "68dd0cc0ed17f9fafb29de8d" }, "r…" at bounding box center [497, 293] width 467 height 113
click at [363, 319] on pre "{ "name": "Tool-Output", "args": { "reportId": "68dd0cc0ed17f9fafb29de8d" }, "r…" at bounding box center [497, 293] width 467 height 113
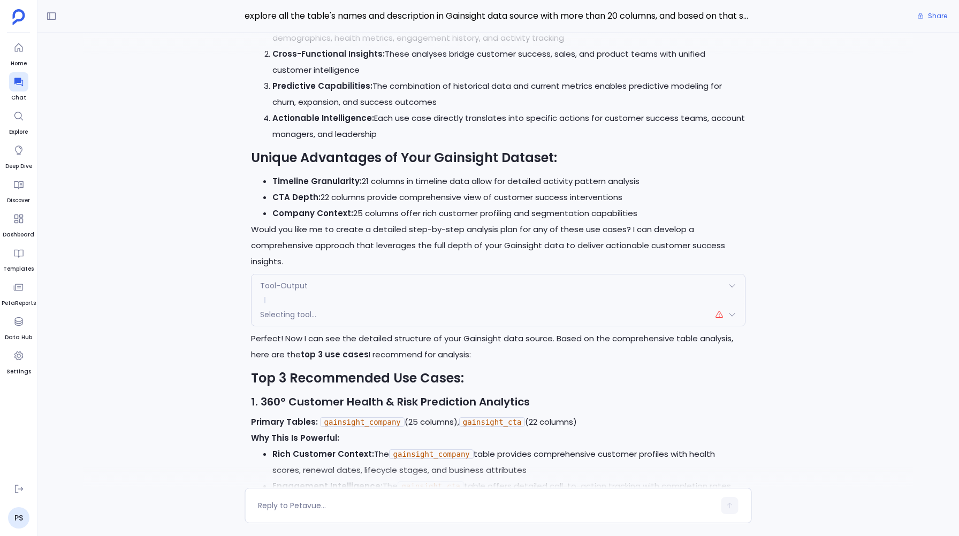
scroll to position [-3562, 0]
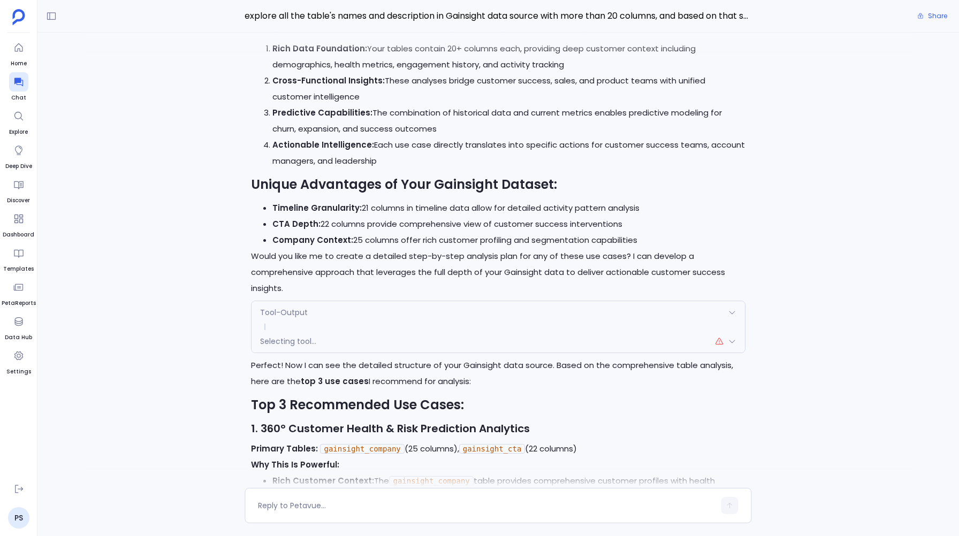
click at [282, 312] on span "Tool-Output" at bounding box center [284, 312] width 48 height 11
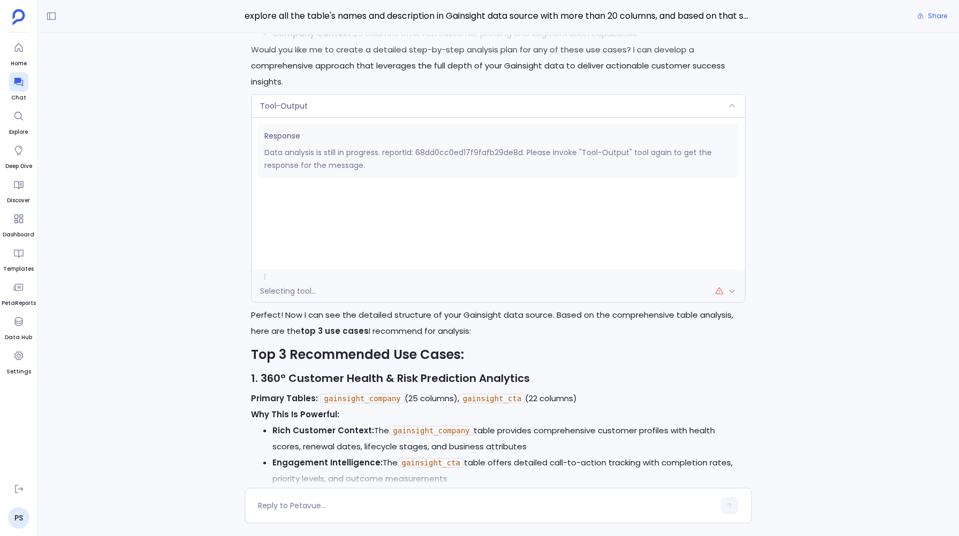
scroll to position [-3507, 0]
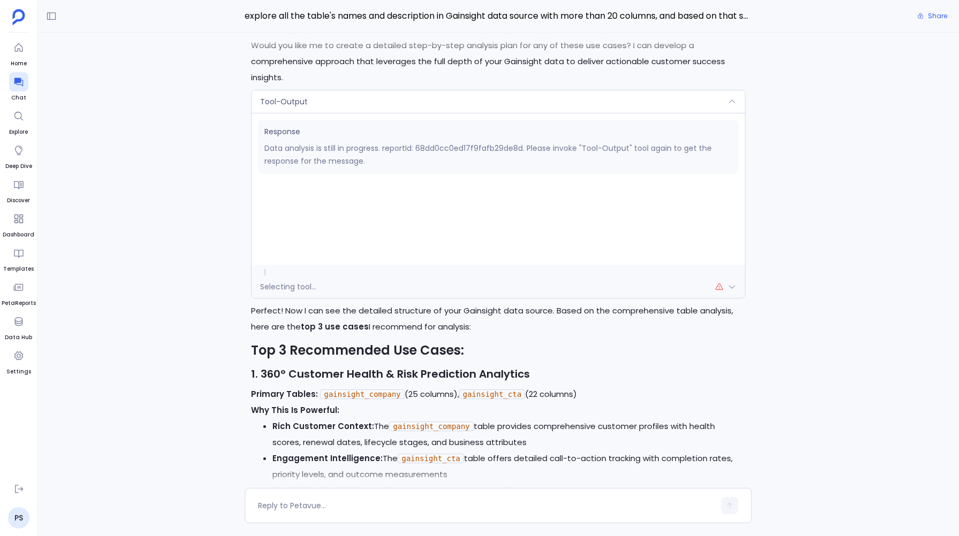
click at [296, 287] on span "Selecting tool..." at bounding box center [288, 287] width 56 height 11
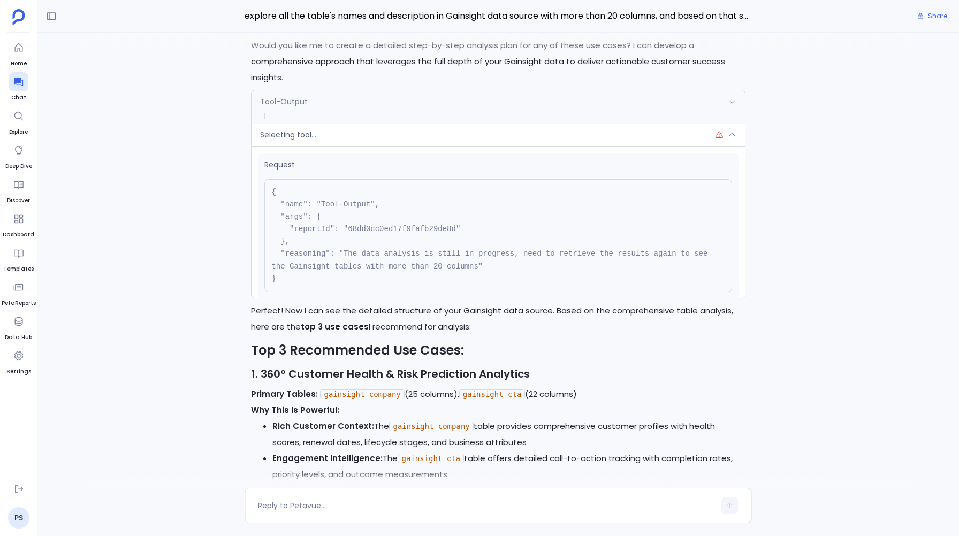
scroll to position [57, 0]
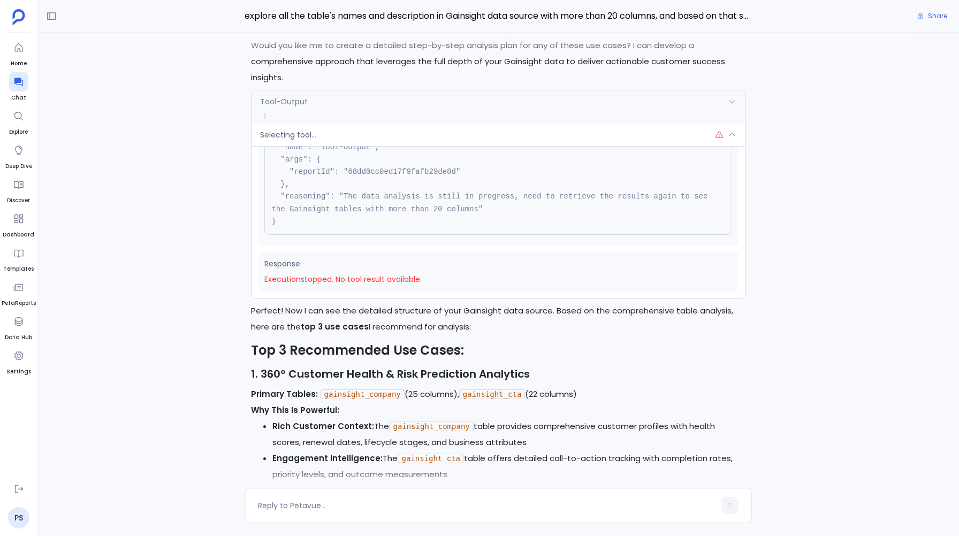
click at [298, 126] on div "Selecting tool..." at bounding box center [498, 135] width 493 height 22
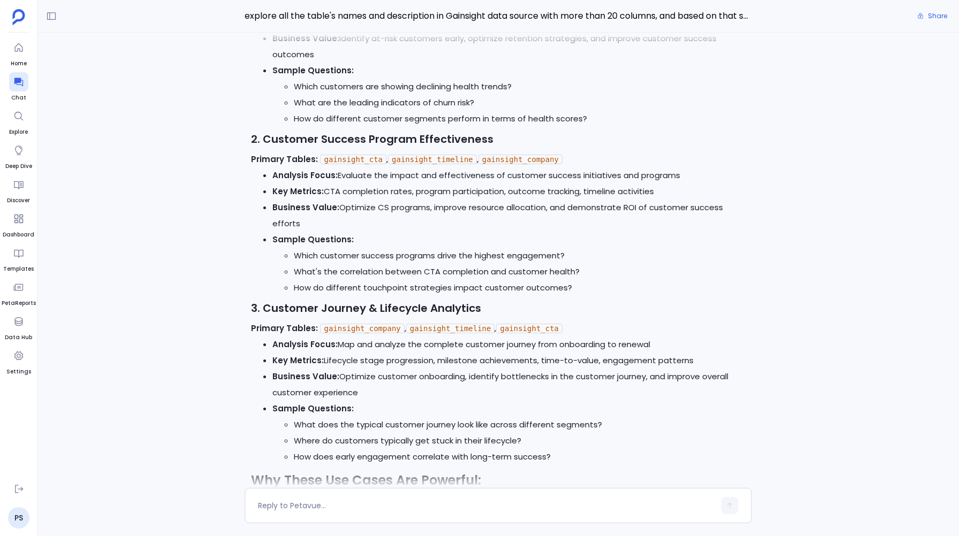
scroll to position [-6224, 0]
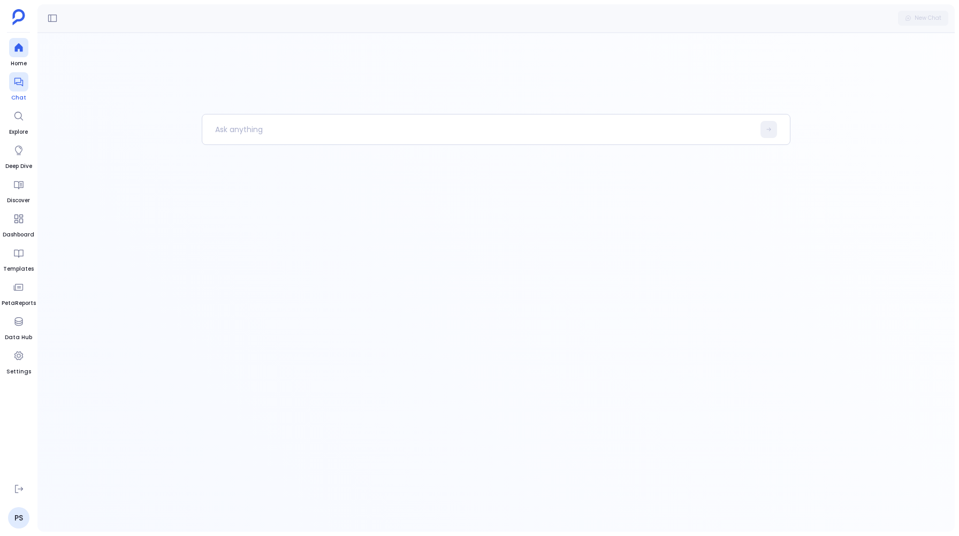
click at [21, 80] on icon at bounding box center [18, 82] width 11 height 11
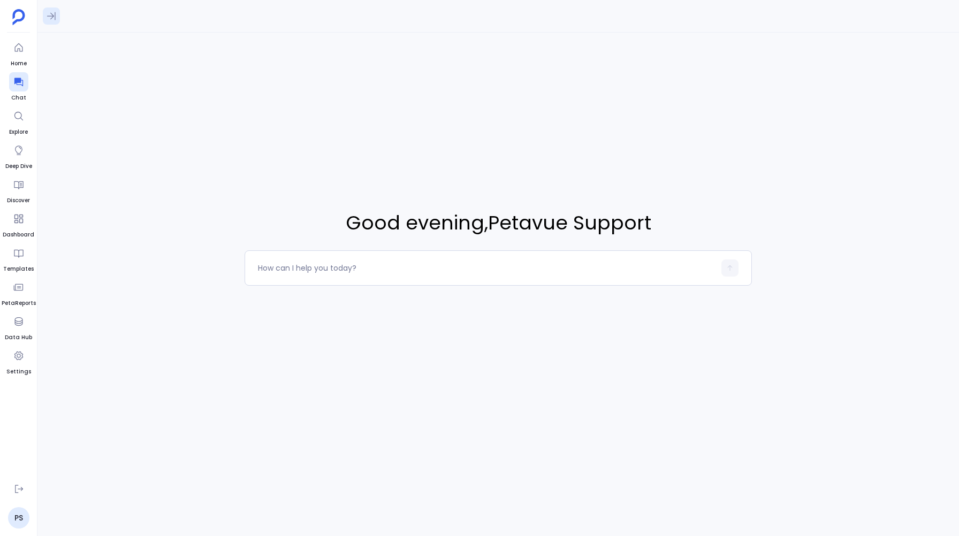
click at [51, 20] on icon at bounding box center [51, 16] width 11 height 11
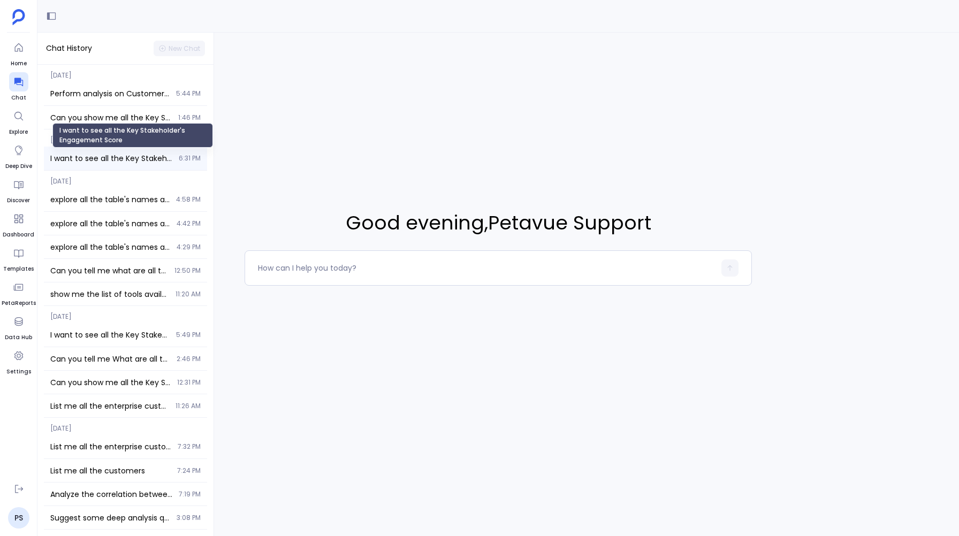
click at [109, 160] on span "I want to see all the Key Stakeholder's Engagement Score" at bounding box center [111, 158] width 122 height 11
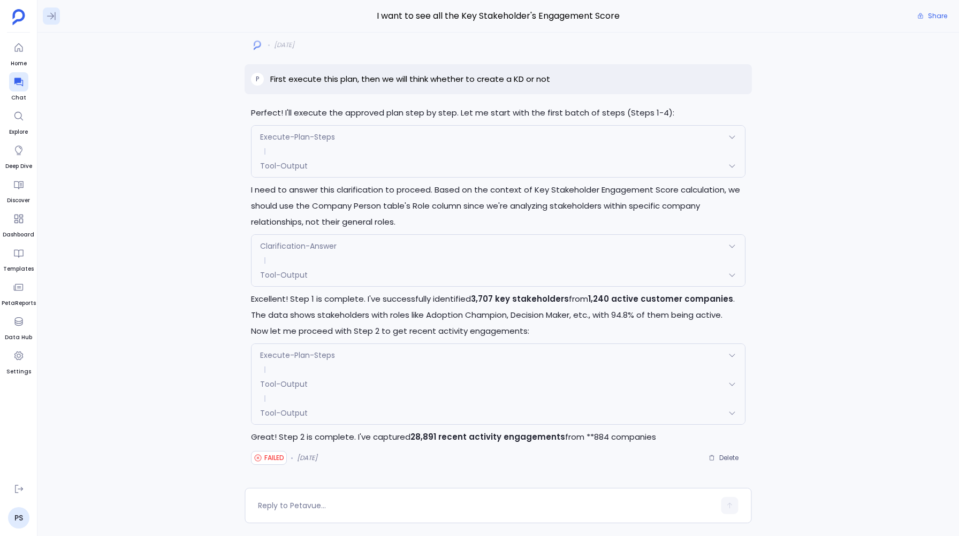
click at [51, 19] on icon at bounding box center [51, 16] width 9 height 8
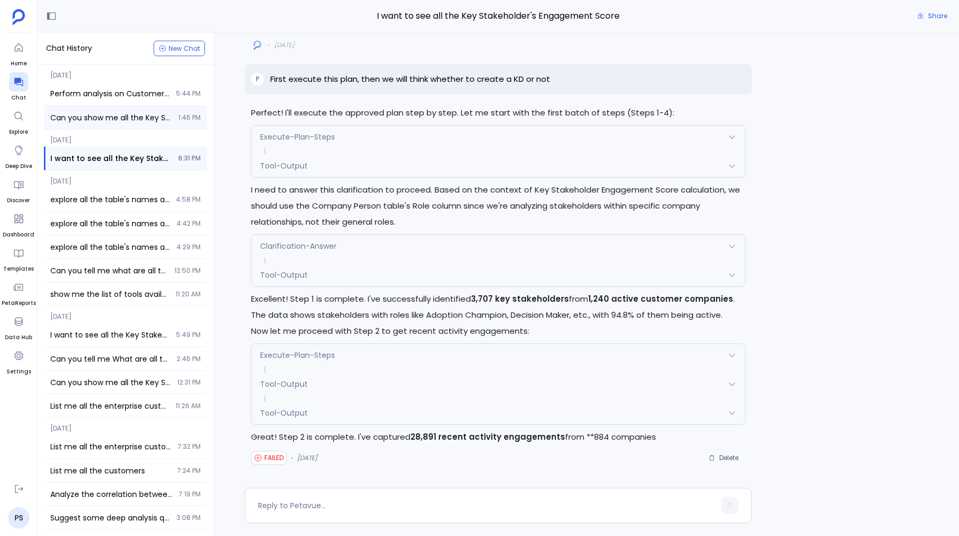
click at [65, 111] on div "Can you show me all the Key Stakeholders that have recent activity engagements …" at bounding box center [125, 117] width 163 height 23
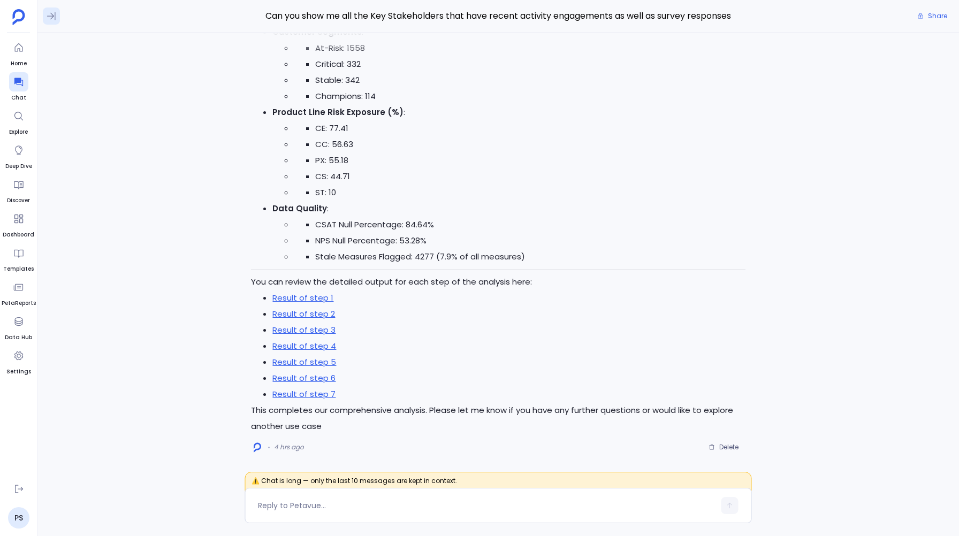
click at [52, 17] on icon at bounding box center [51, 16] width 9 height 8
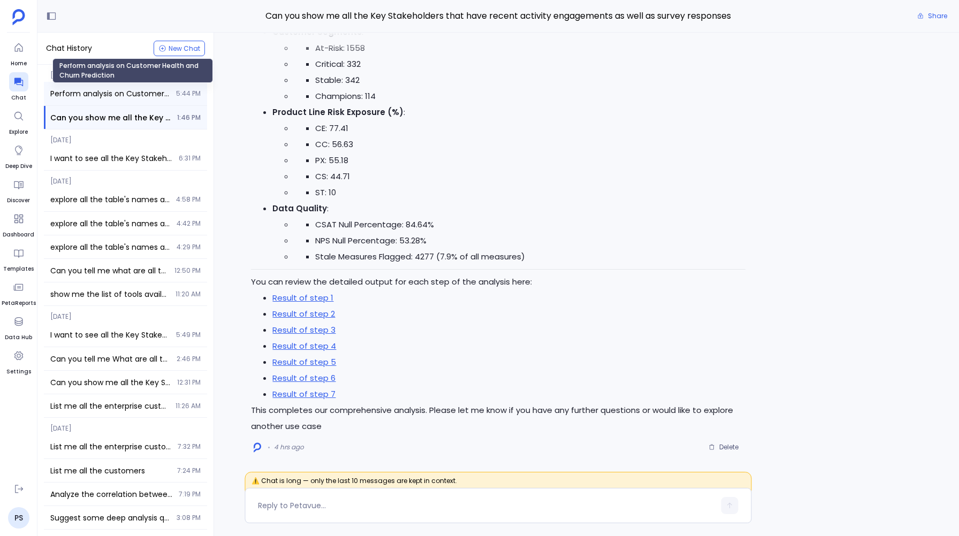
click at [74, 88] on span "Perform analysis on Customer Health and Churn Prediction" at bounding box center [109, 93] width 119 height 11
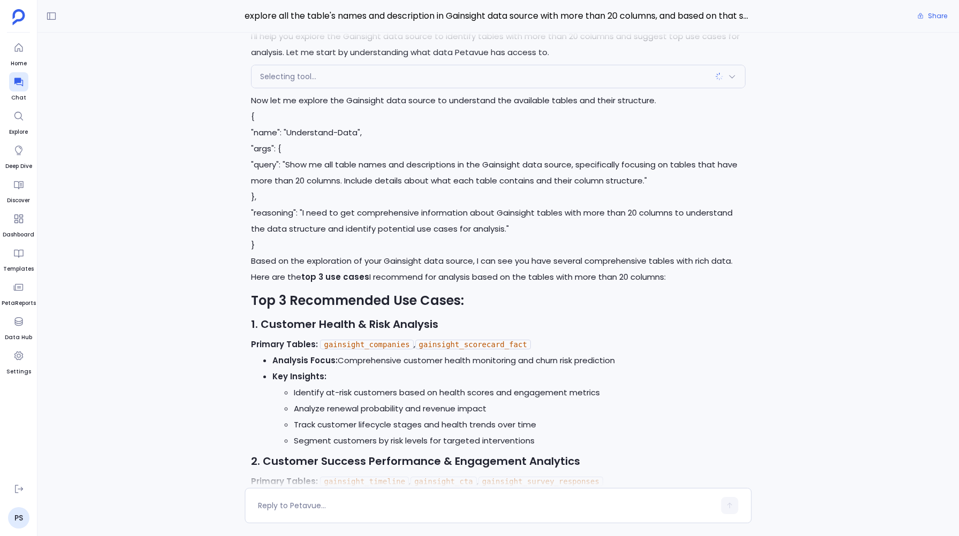
scroll to position [-13884, 0]
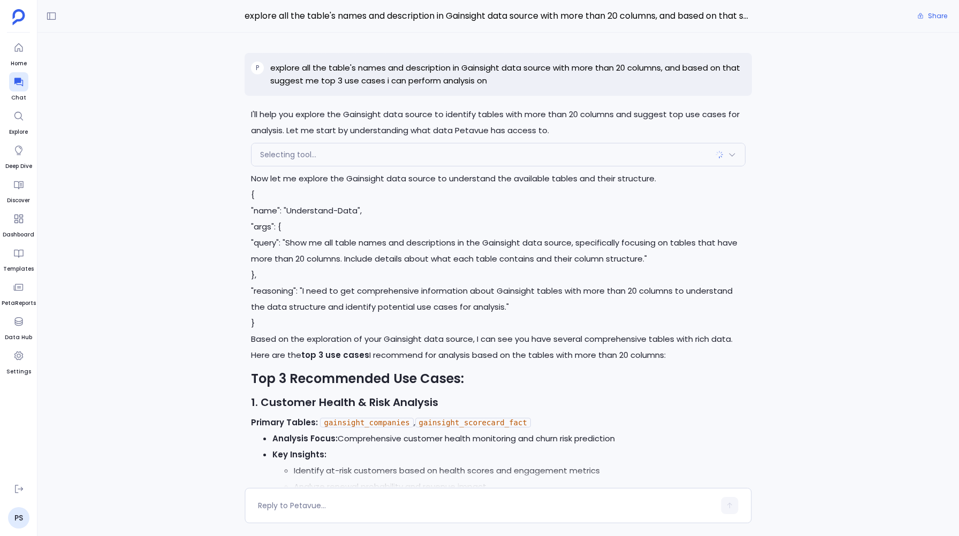
click at [287, 67] on p "explore all the table's names and description in Gainsight data source with mor…" at bounding box center [507, 75] width 475 height 26
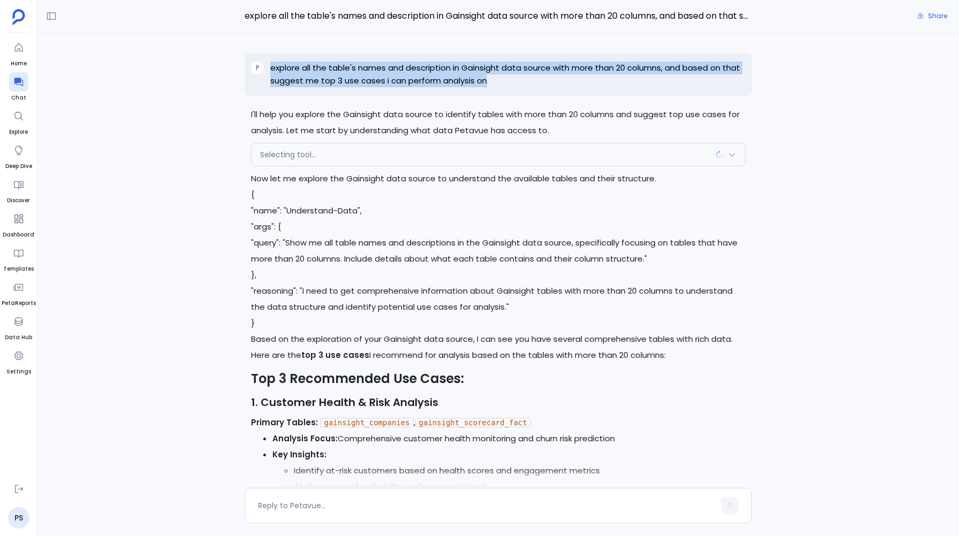
click at [287, 67] on p "explore all the table's names and description in Gainsight data source with mor…" at bounding box center [507, 75] width 475 height 26
copy p "explore all the table's names and description in Gainsight data source with mor…"
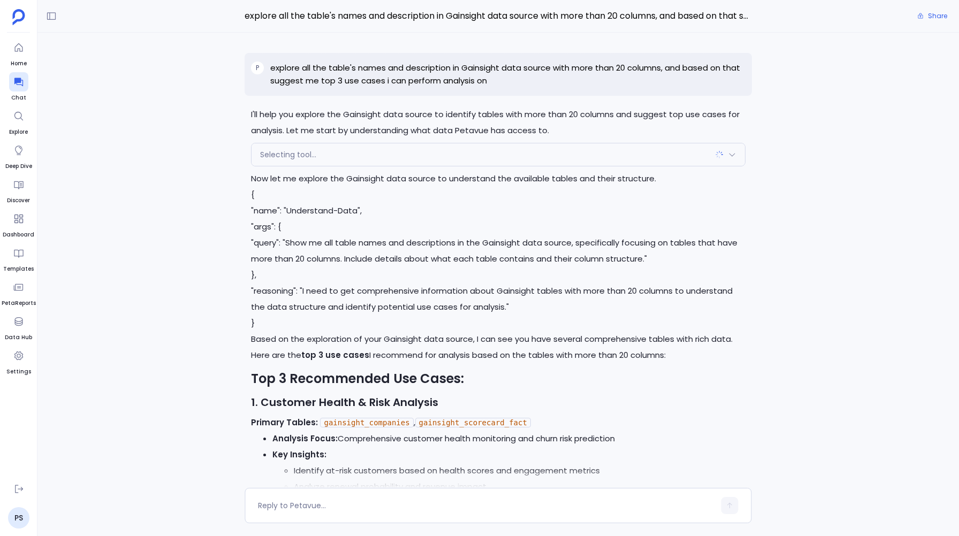
click at [201, 63] on div "I'll help you explore the Gainsight data source to identify tables with more th…" at bounding box center [498, 261] width 922 height 456
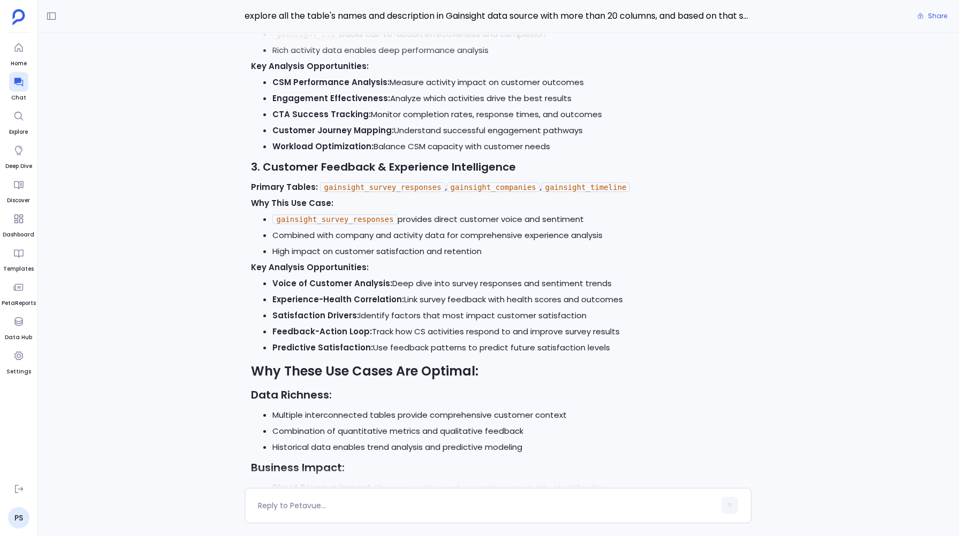
scroll to position [-5714, 0]
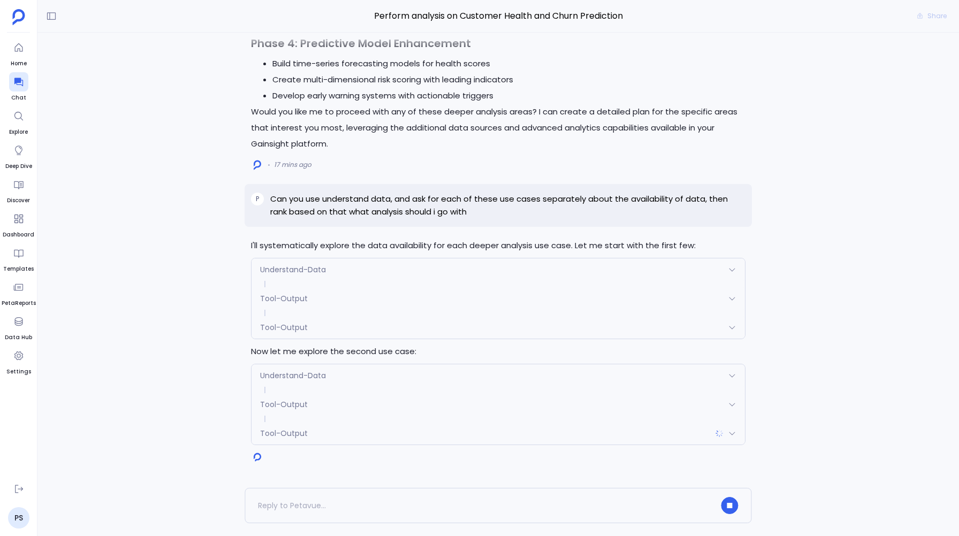
click at [290, 269] on span "Understand-Data" at bounding box center [293, 269] width 66 height 11
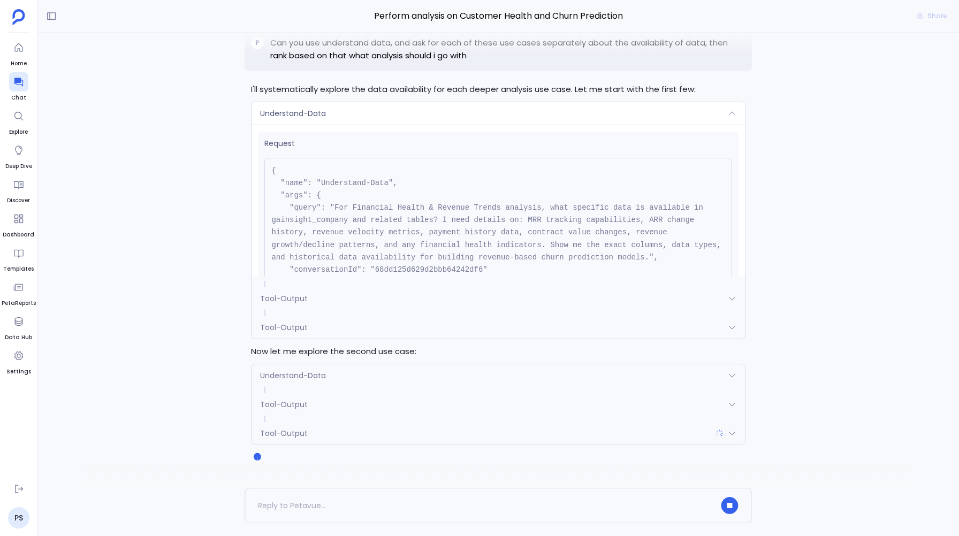
click at [283, 377] on span "Understand-Data" at bounding box center [293, 375] width 66 height 11
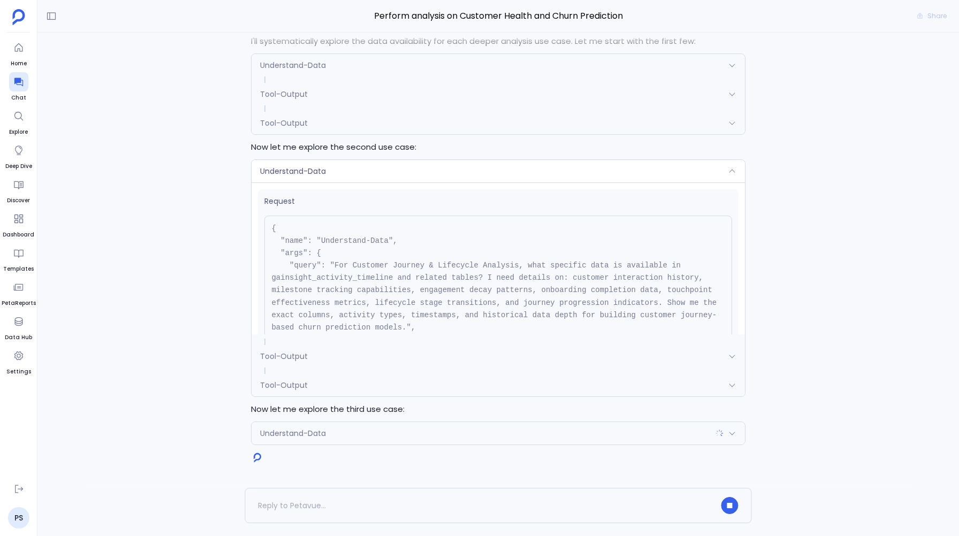
click at [289, 171] on span "Understand-Data" at bounding box center [293, 171] width 66 height 11
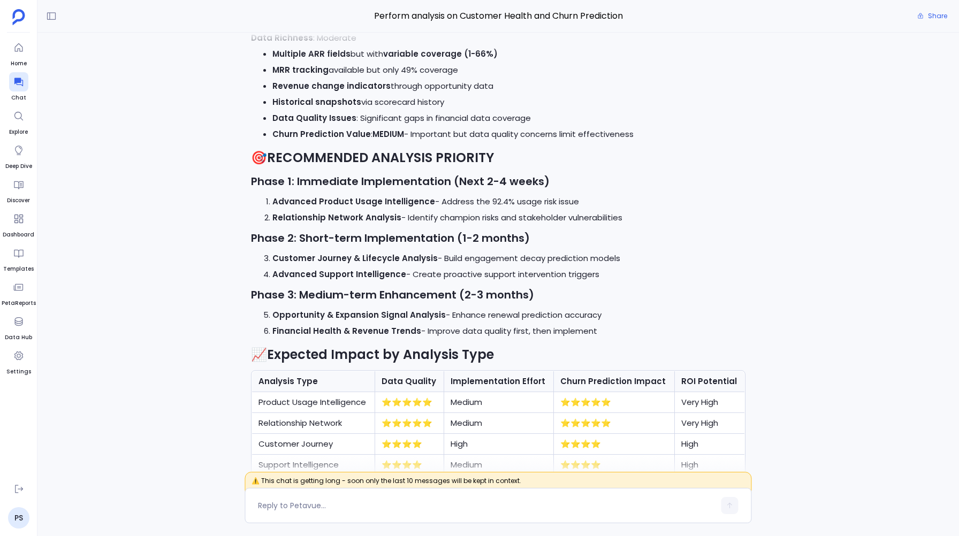
scroll to position [-137, 0]
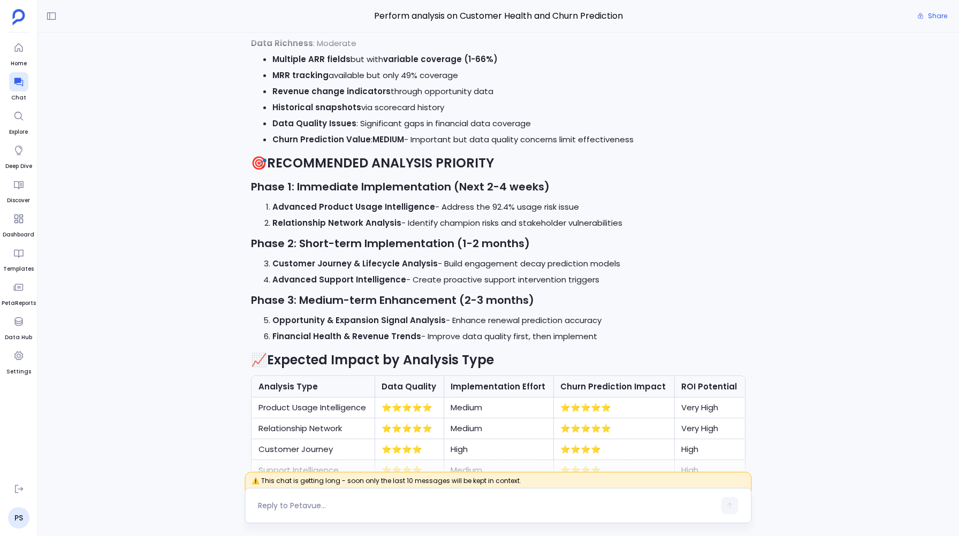
click at [273, 506] on textarea at bounding box center [486, 506] width 457 height 11
drag, startPoint x: 271, startPoint y: 208, endPoint x: 426, endPoint y: 214, distance: 154.8
click at [426, 214] on li "Advanced Product Usage Intelligence - Address the 92.4% usage risk issue" at bounding box center [508, 207] width 473 height 16
copy strong "Advanced Product Usage Intelligence"
click at [405, 501] on textarea "execute these two analyses together -" at bounding box center [486, 506] width 457 height 11
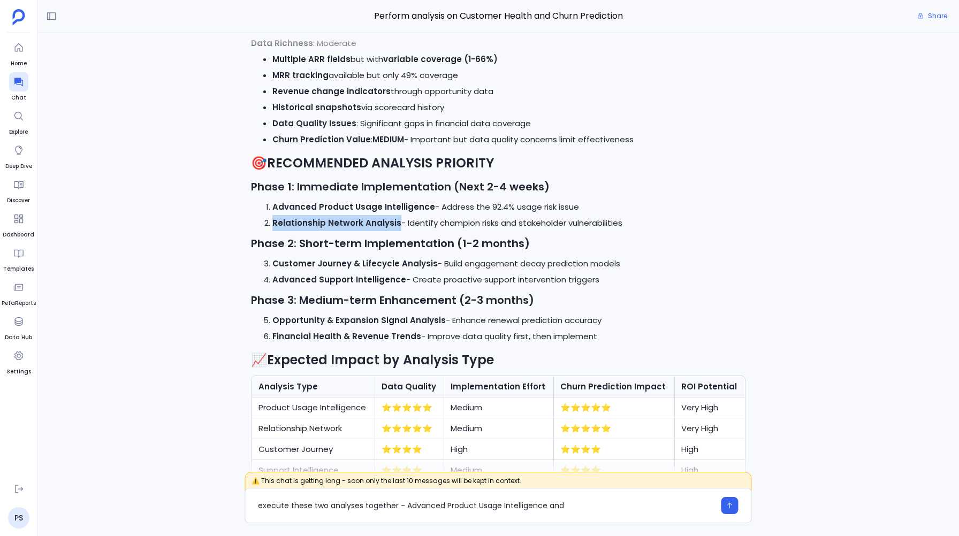
drag, startPoint x: 272, startPoint y: 224, endPoint x: 394, endPoint y: 227, distance: 122.1
click at [394, 227] on li "Relationship Network Analysis - Identify champion risks and stakeholder vulnera…" at bounding box center [508, 223] width 473 height 16
copy strong "Relationship Network Analysis"
click at [565, 505] on textarea "execute these two analyses together - Advanced Product Usage Intelligence and" at bounding box center [486, 506] width 457 height 11
type textarea "execute these two analyses together - Advanced Product Usage Intelligence and R…"
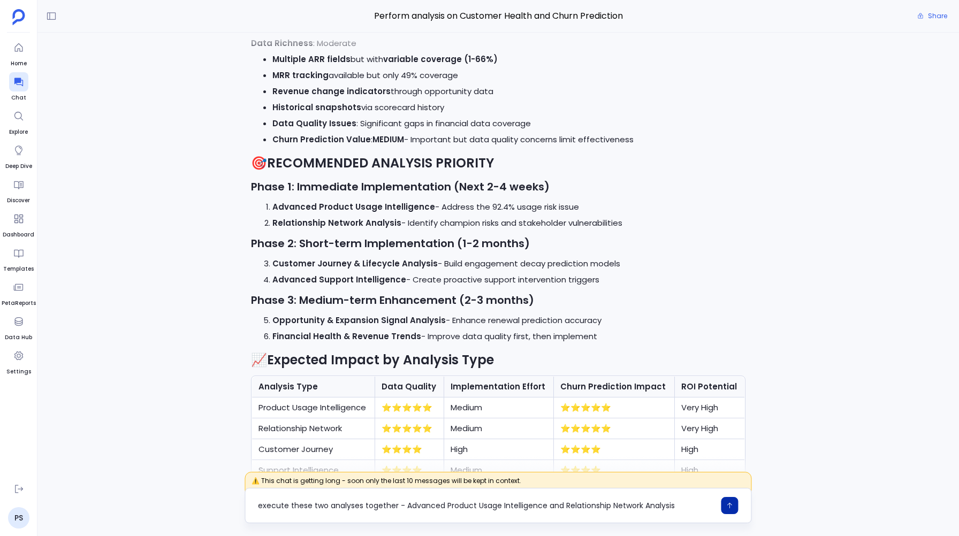
click at [725, 508] on button "button" at bounding box center [730, 505] width 17 height 17
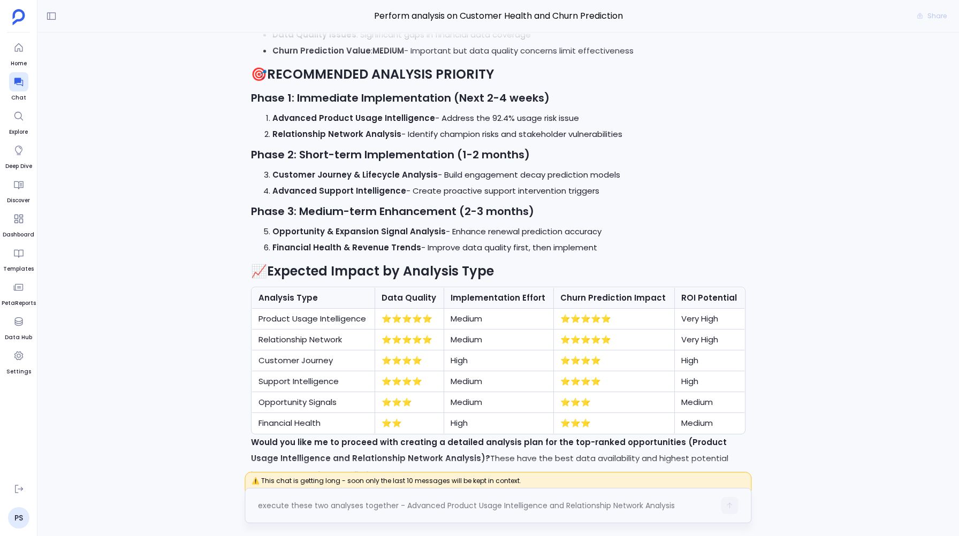
scroll to position [0, 0]
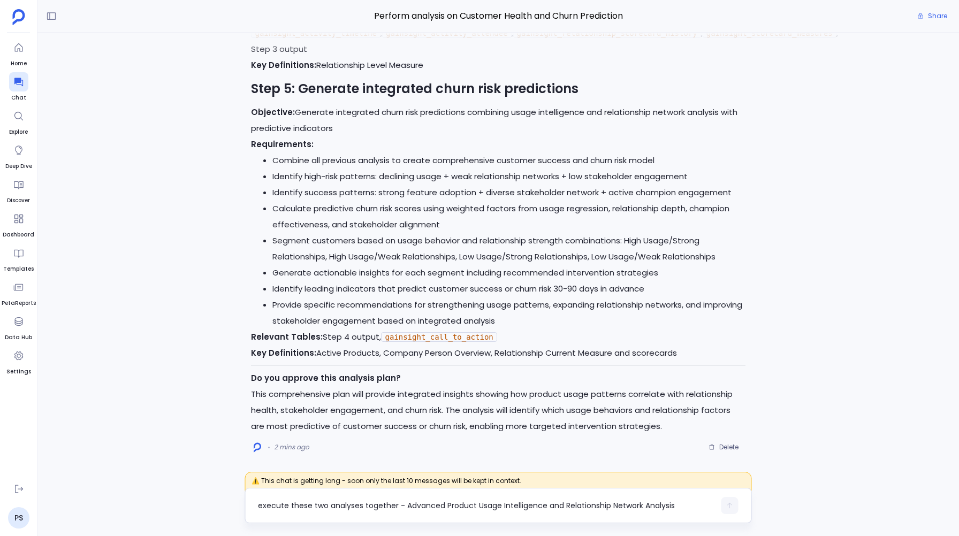
click at [283, 504] on textarea "execute these two analyses together - Advanced Product Usage Intelligence and R…" at bounding box center [486, 506] width 457 height 11
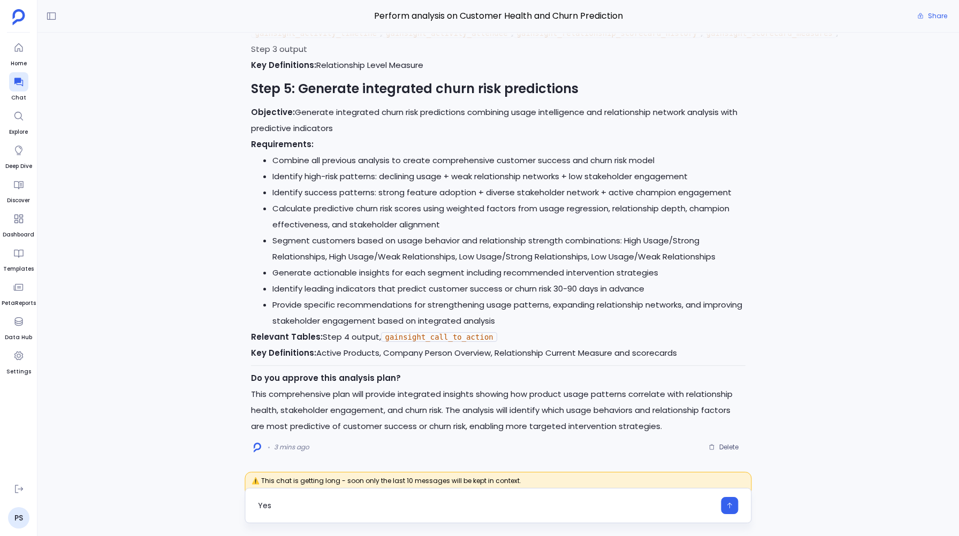
type textarea "Yes"
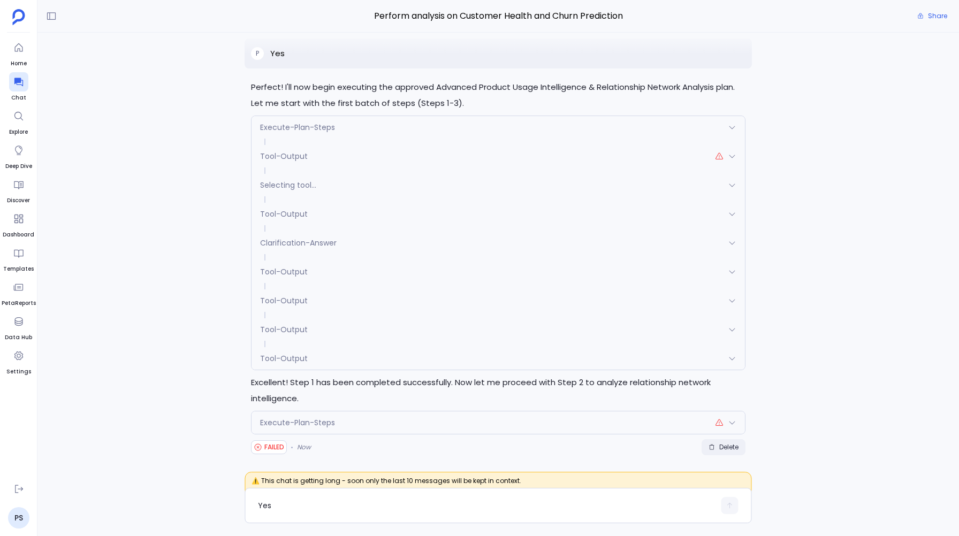
click at [713, 450] on icon "button" at bounding box center [712, 447] width 6 height 6
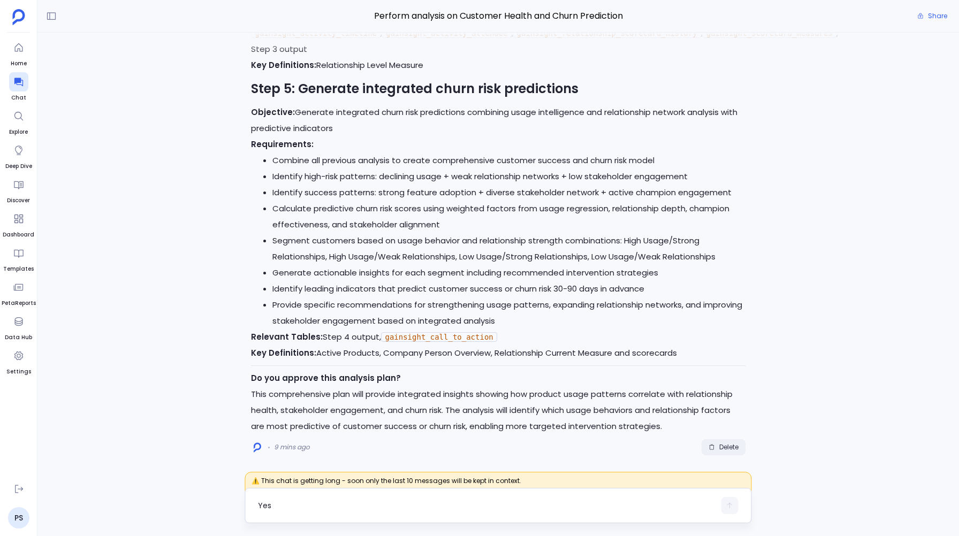
click at [272, 504] on textarea "Yes" at bounding box center [486, 506] width 457 height 11
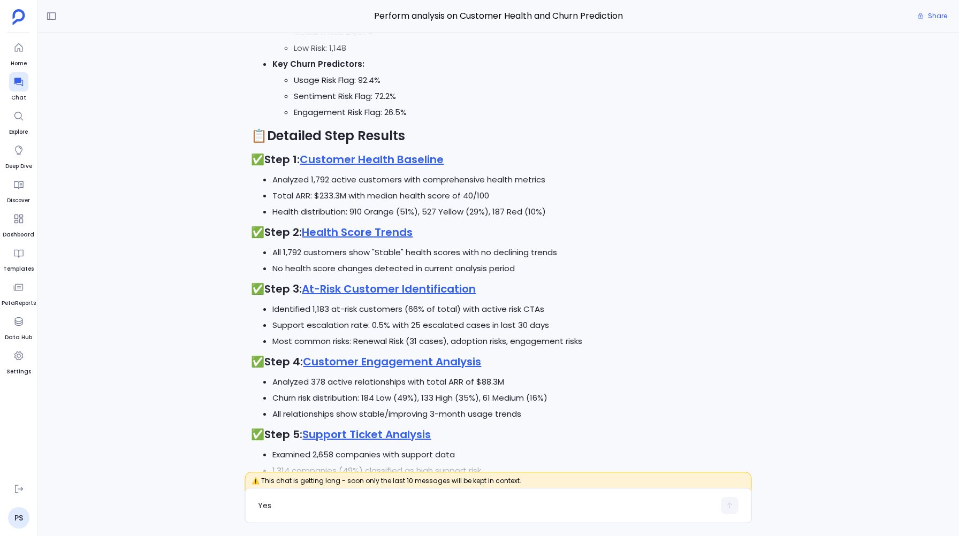
scroll to position [-6229, 0]
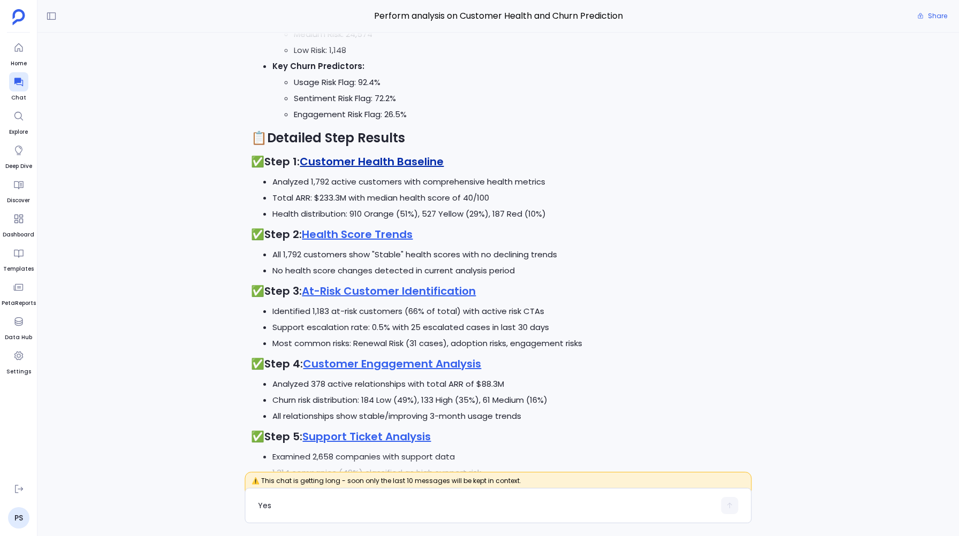
click at [335, 169] on link "Customer Health Baseline" at bounding box center [372, 161] width 144 height 15
click at [322, 242] on link "Health Score Trends" at bounding box center [357, 234] width 111 height 15
click at [329, 299] on link "At-Risk Customer Identification" at bounding box center [389, 291] width 174 height 15
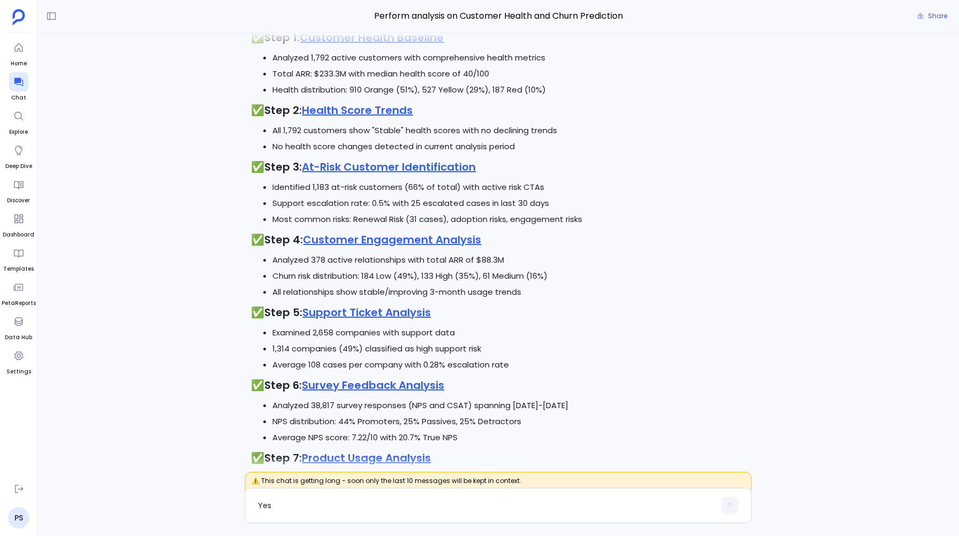
scroll to position [-6104, 0]
click at [347, 246] on link "Customer Engagement Analysis" at bounding box center [392, 238] width 178 height 15
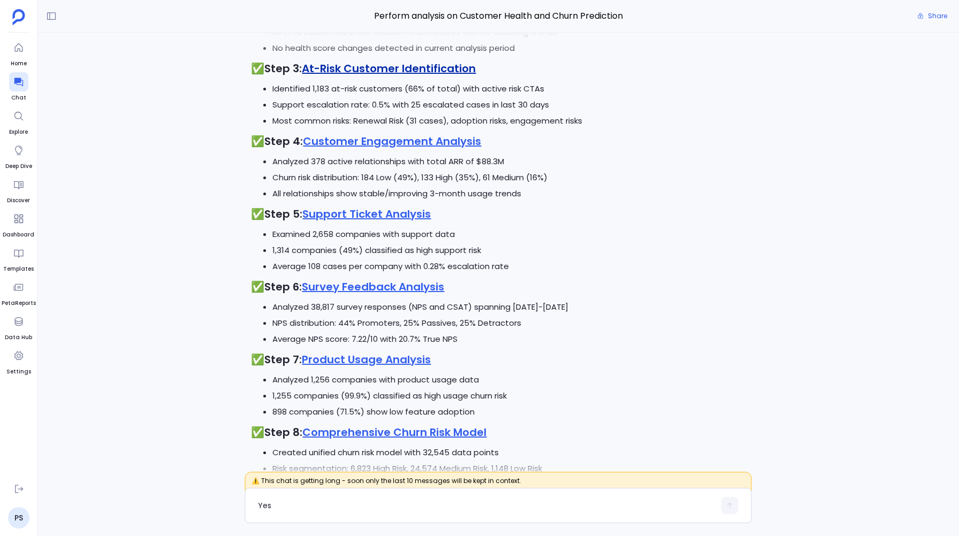
scroll to position [-6006, 0]
click at [339, 221] on link "Support Ticket Analysis" at bounding box center [366, 213] width 128 height 15
click at [322, 293] on link "Survey Feedback Analysis" at bounding box center [373, 285] width 142 height 15
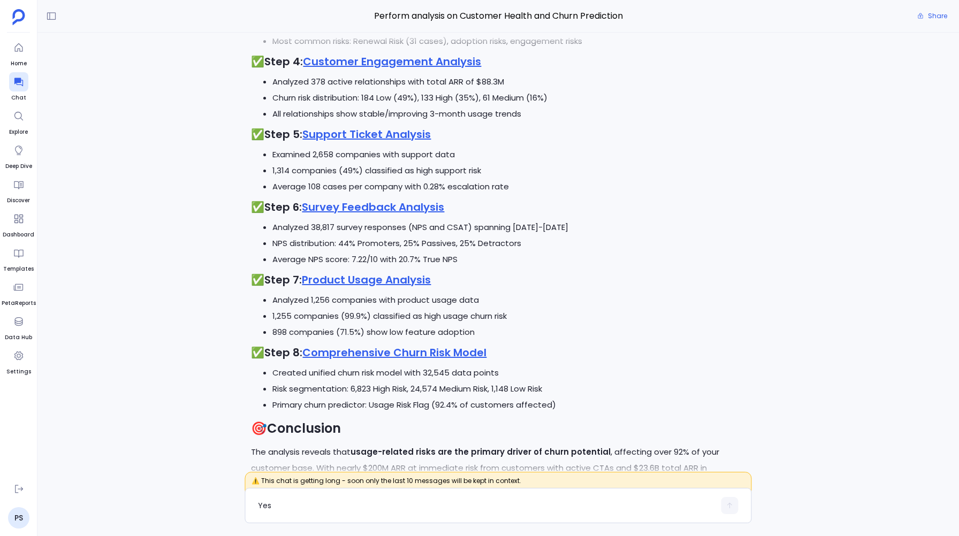
scroll to position [-5926, 0]
click at [338, 286] on link "Product Usage Analysis" at bounding box center [366, 278] width 129 height 15
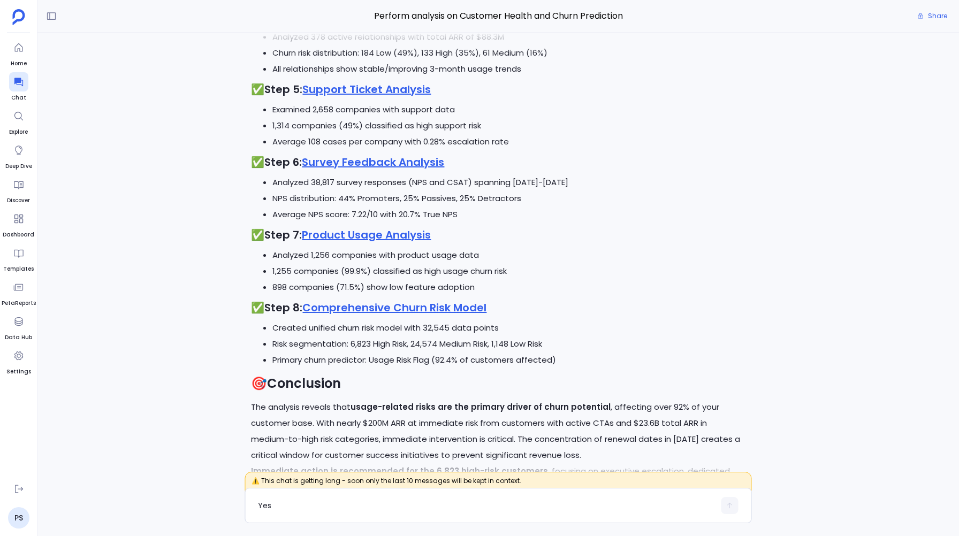
scroll to position [-5879, 0]
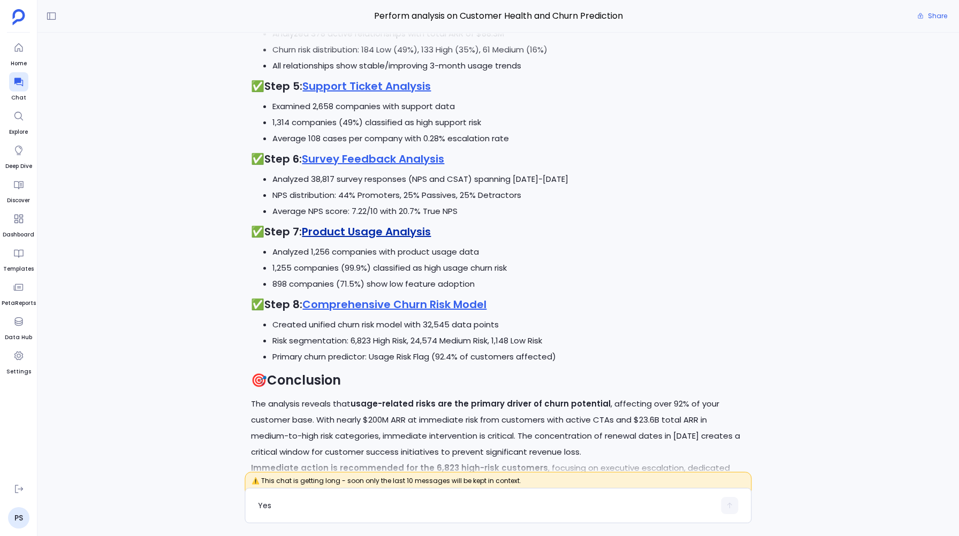
click at [327, 239] on link "Product Usage Analysis" at bounding box center [366, 231] width 129 height 15
click at [332, 312] on link "Comprehensive Churn Risk Model" at bounding box center [394, 304] width 184 height 15
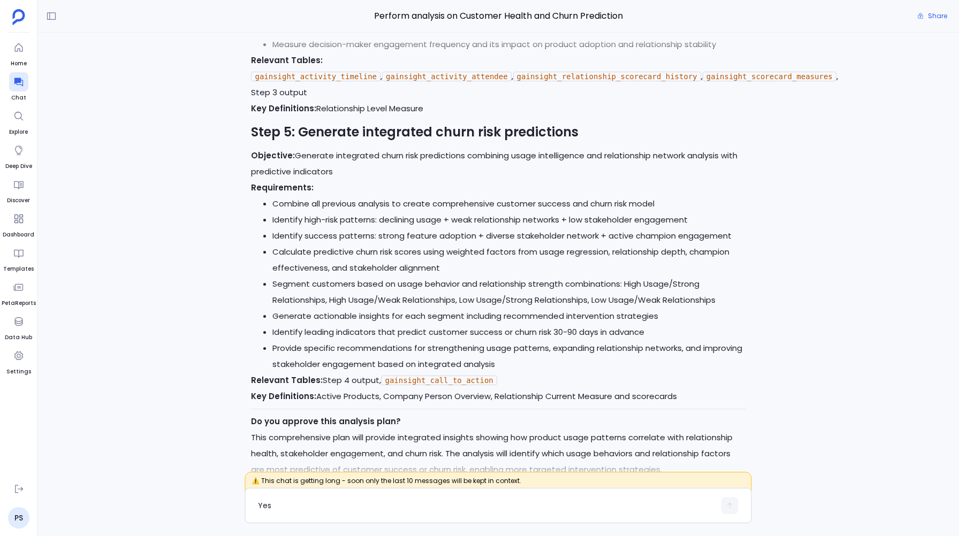
scroll to position [0, 0]
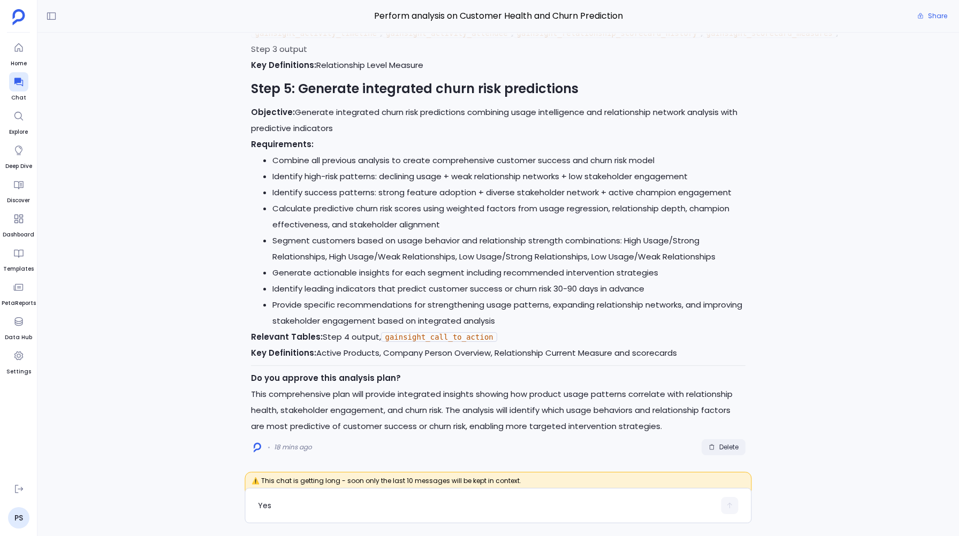
click at [726, 452] on button "Delete" at bounding box center [724, 447] width 44 height 16
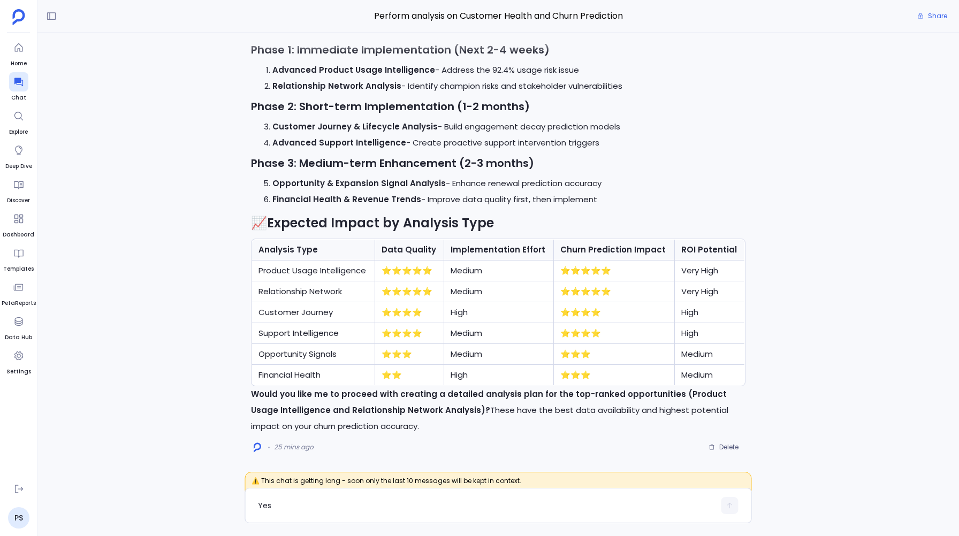
click at [726, 447] on span "Delete" at bounding box center [728, 447] width 19 height 9
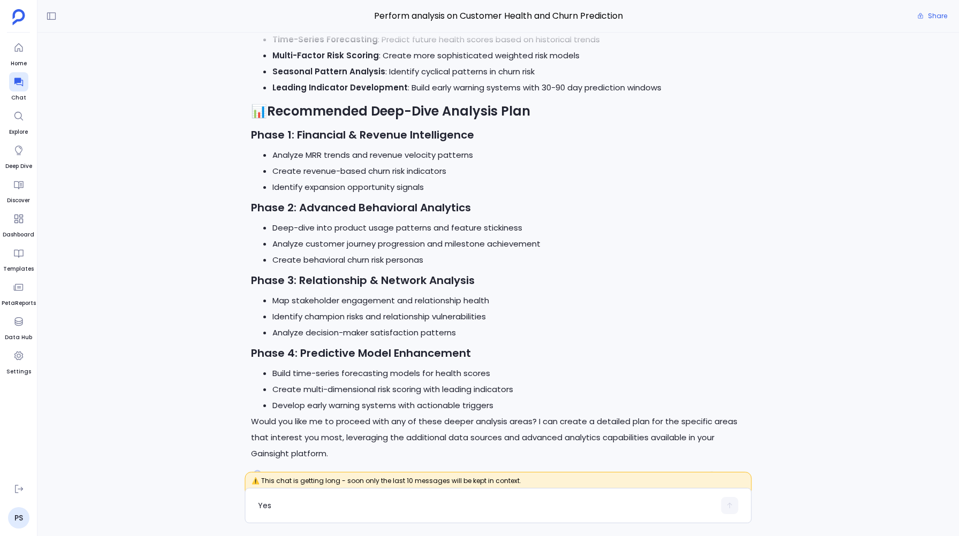
scroll to position [-29, 0]
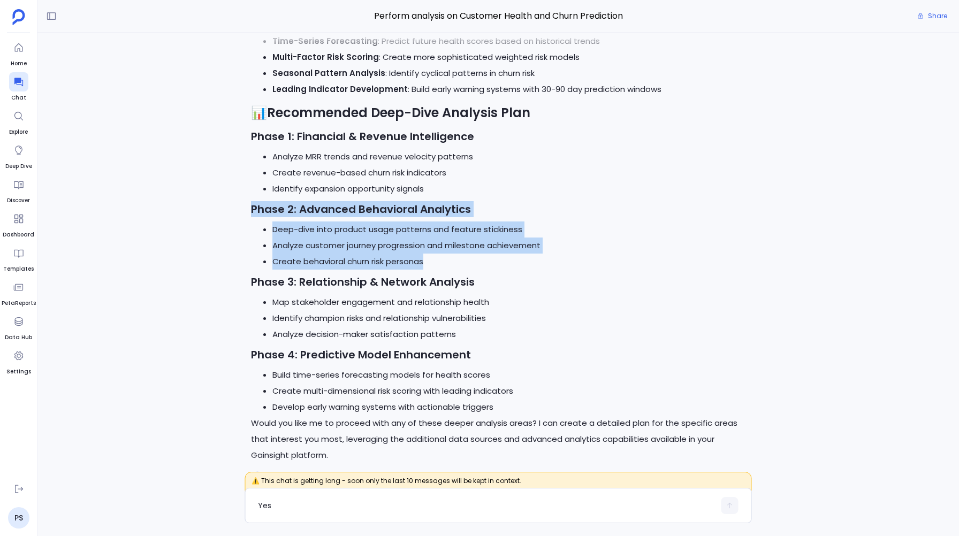
drag, startPoint x: 245, startPoint y: 204, endPoint x: 468, endPoint y: 265, distance: 231.4
copy div "Phase 2: Advanced Behavioral Analytics Deep-dive into product usage patterns an…"
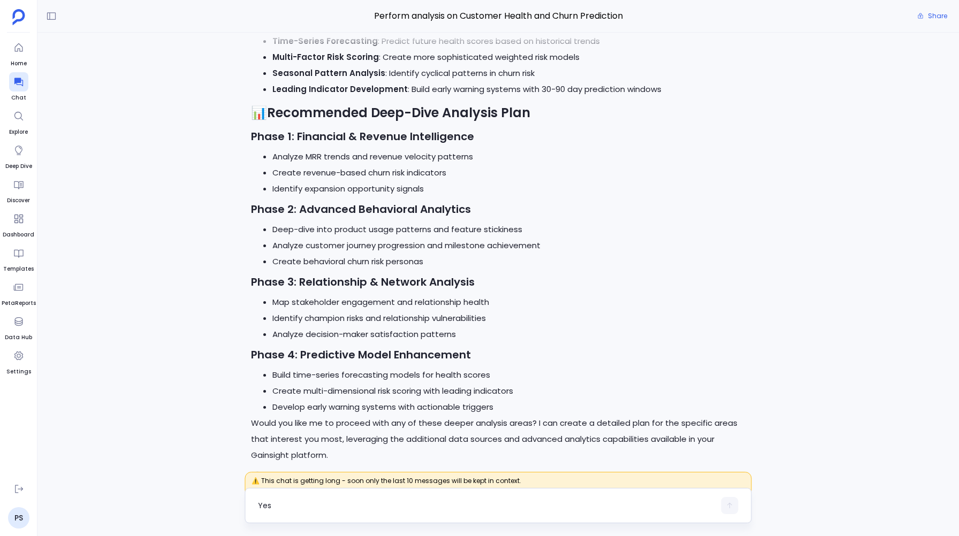
click at [279, 507] on textarea "Yes" at bounding box center [486, 506] width 457 height 11
type textarea "I"
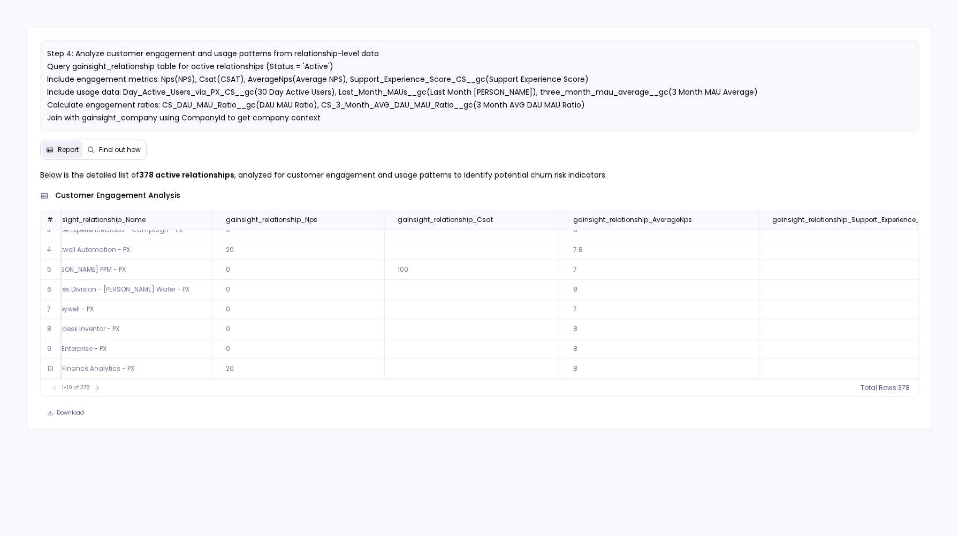
scroll to position [51, 0]
click at [114, 146] on span "Find out how" at bounding box center [120, 150] width 42 height 9
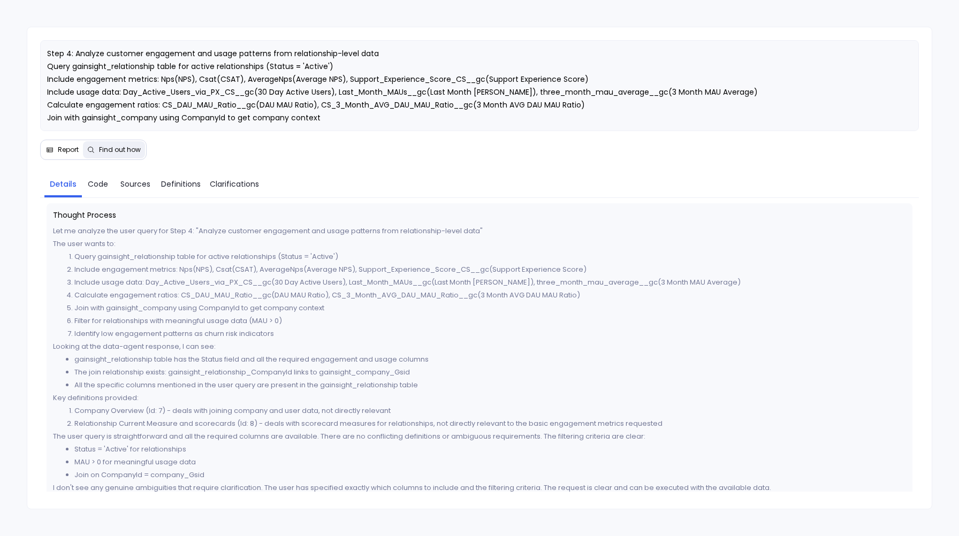
scroll to position [632, 0]
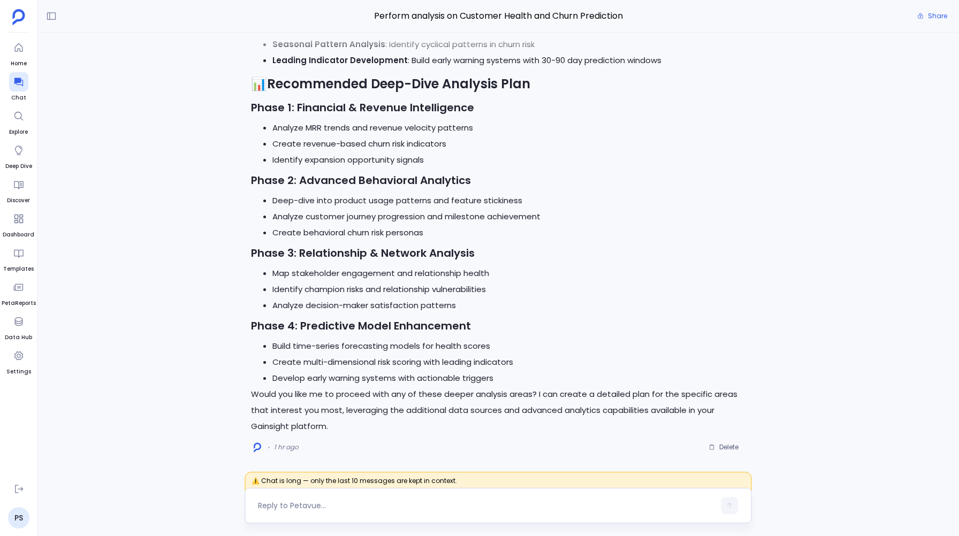
click at [285, 507] on textarea at bounding box center [486, 506] width 457 height 11
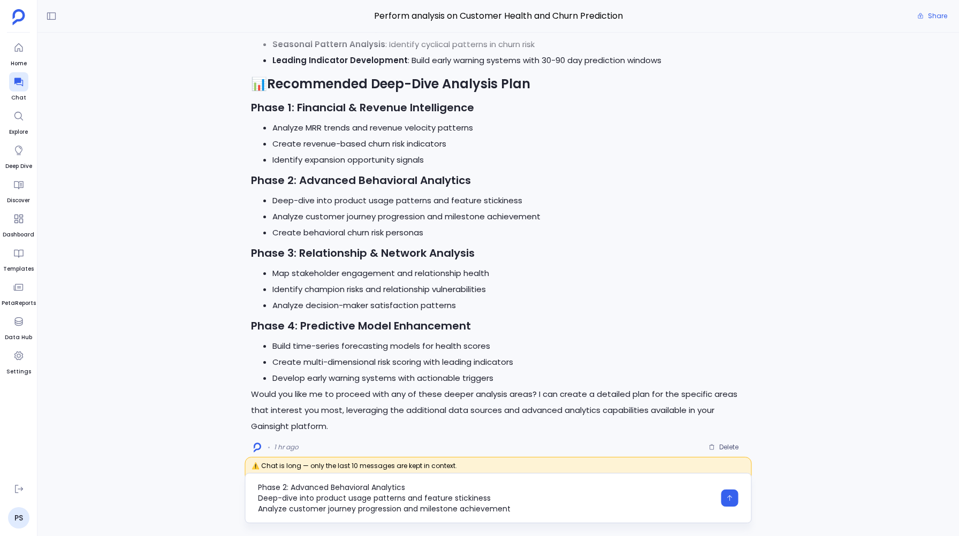
scroll to position [11, 0]
click at [260, 504] on textarea "Phase 2: Advanced Behavioral Analytics Deep-dive into product usage patterns an…" at bounding box center [486, 498] width 457 height 32
click at [259, 500] on textarea "Phase 2: Advanced Behavioral Analytics Deep-dive into product usage patterns an…" at bounding box center [486, 498] width 457 height 32
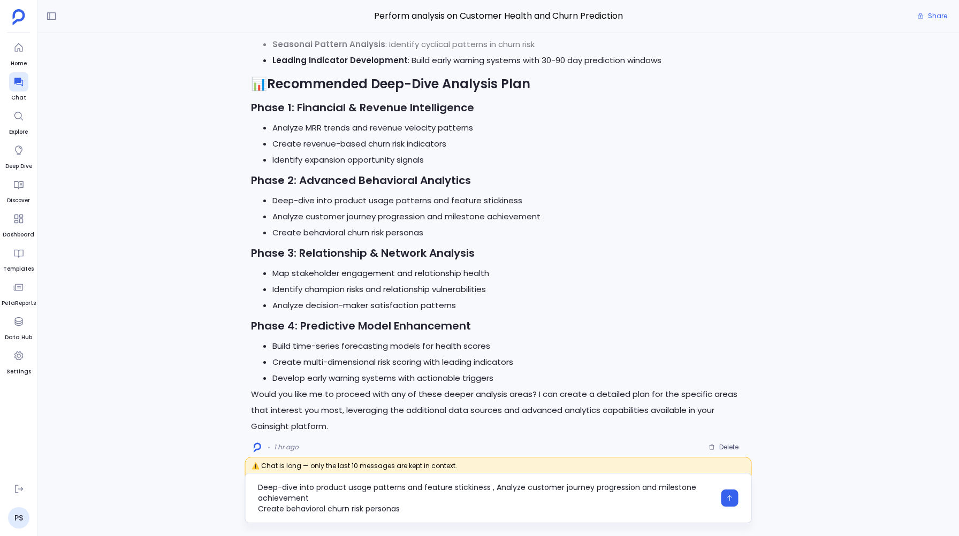
click at [259, 509] on textarea "Phase 2: Advanced Behavioral Analytics Deep-dive into product usage patterns an…" at bounding box center [486, 498] width 457 height 32
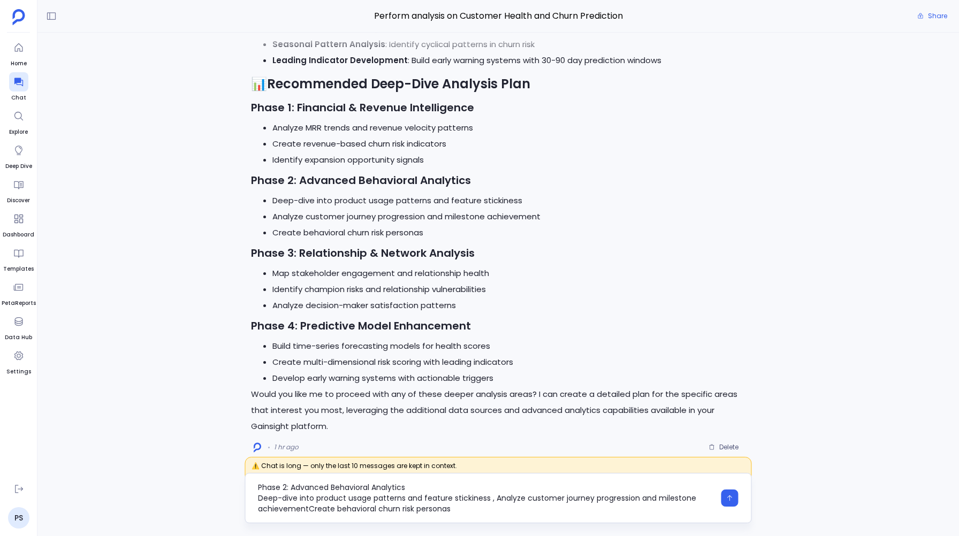
scroll to position [0, 0]
drag, startPoint x: 292, startPoint y: 487, endPoint x: 232, endPoint y: 487, distance: 59.4
click at [232, 487] on div "⚠️ Chat is long — only the last 10 messages are kept in context. Phase 2: Advan…" at bounding box center [498, 500] width 922 height 46
click at [483, 509] on textarea "I want you to do analysis on Advanced Behavioral Analytics Deep-dive into produ…" at bounding box center [486, 498] width 457 height 32
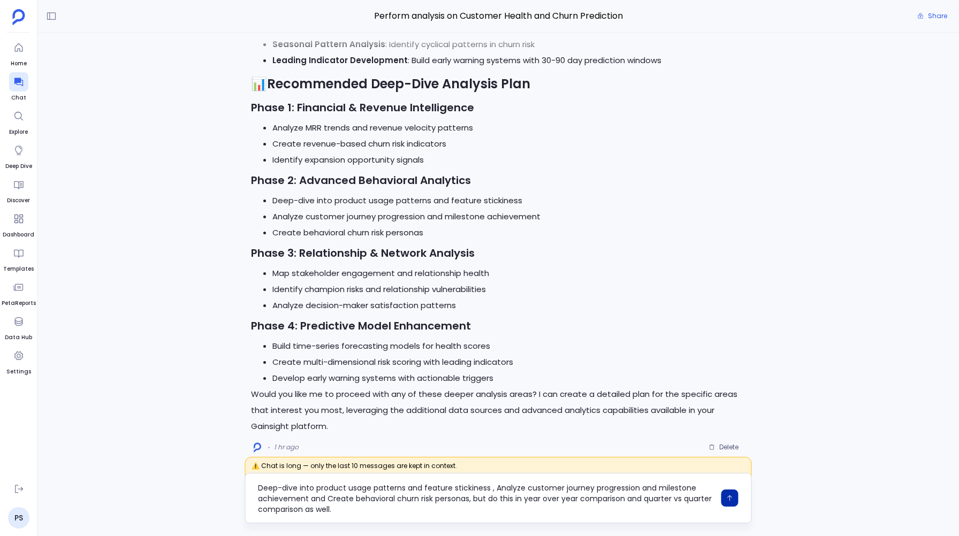
type textarea "I want you to do analysis on Advanced Behavioral Analytics Deep-dive into produ…"
click at [729, 493] on button "button" at bounding box center [730, 498] width 17 height 17
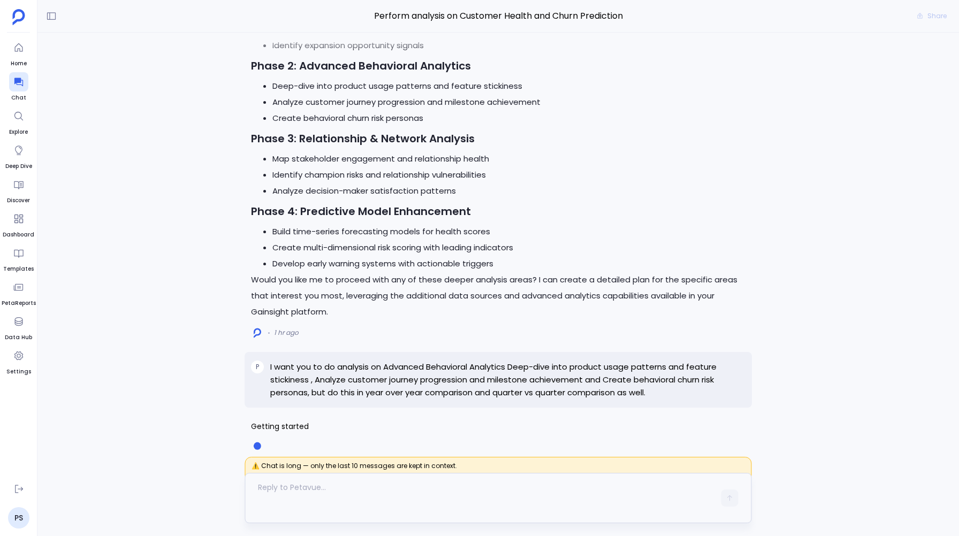
scroll to position [0, 0]
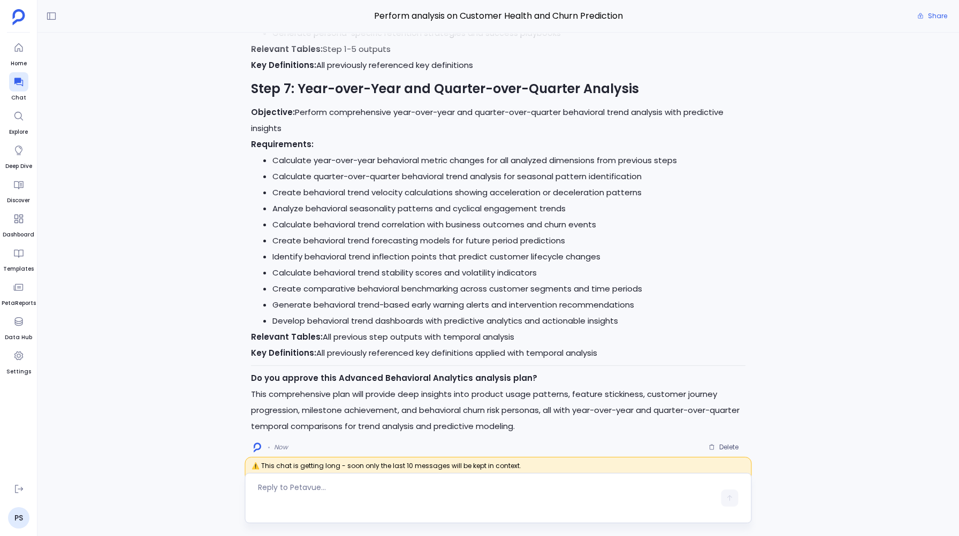
click at [275, 488] on textarea at bounding box center [486, 498] width 457 height 32
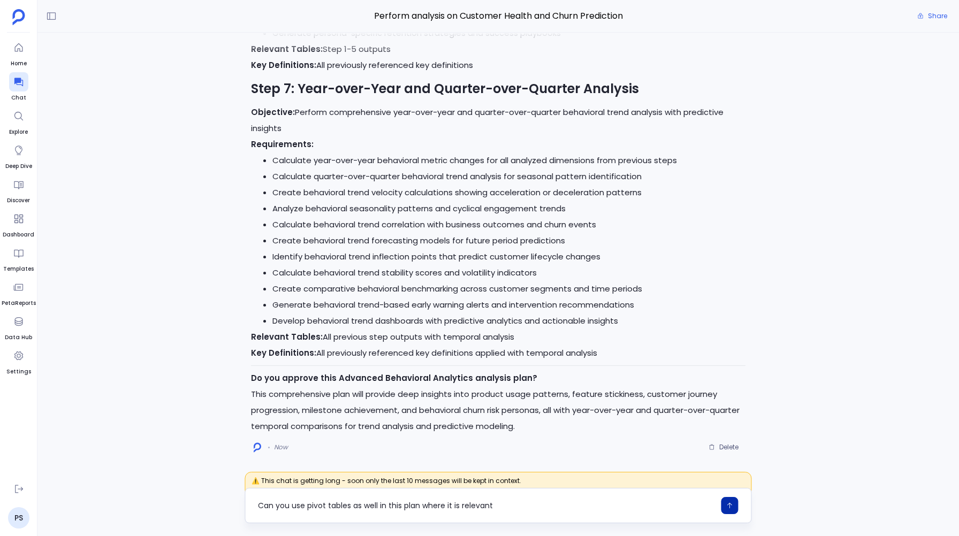
type textarea "Can you use pivot tables as well in this plan where it is relevant"
click at [734, 499] on button "button" at bounding box center [730, 505] width 17 height 17
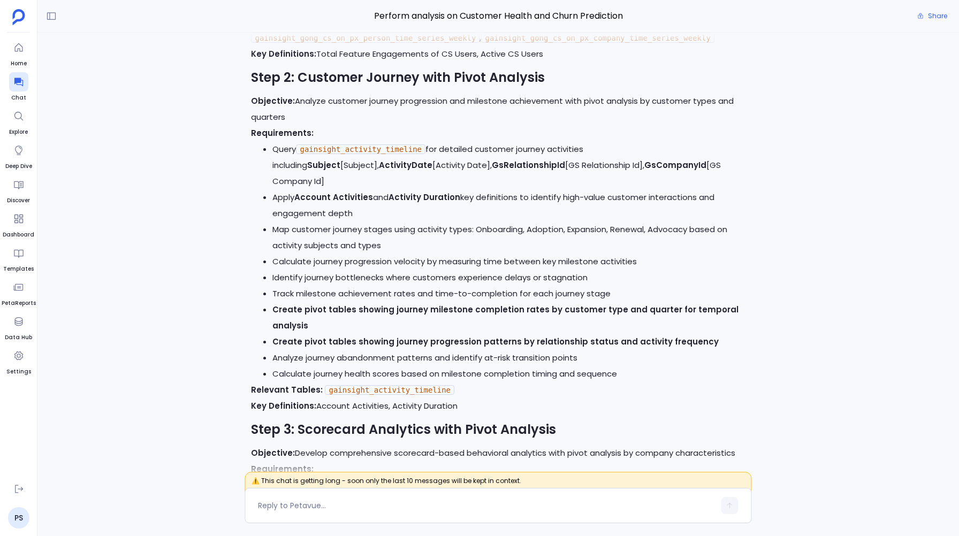
scroll to position [-1640, 0]
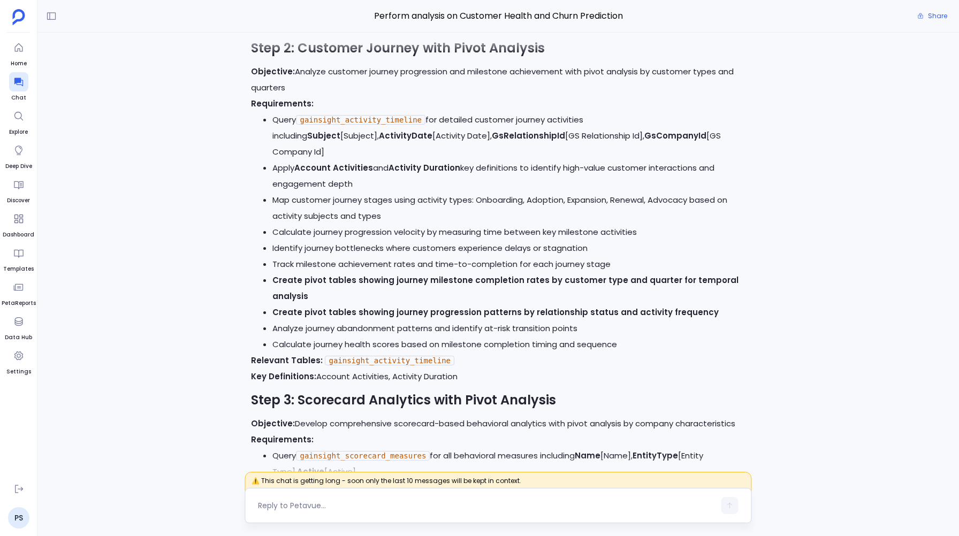
click at [290, 505] on textarea at bounding box center [486, 506] width 457 height 11
type textarea "Yes"
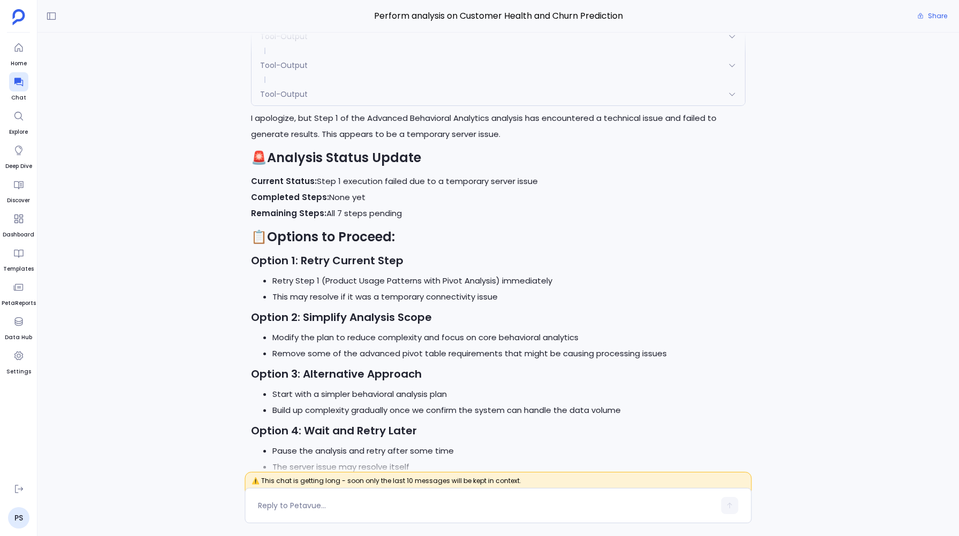
scroll to position [0, 0]
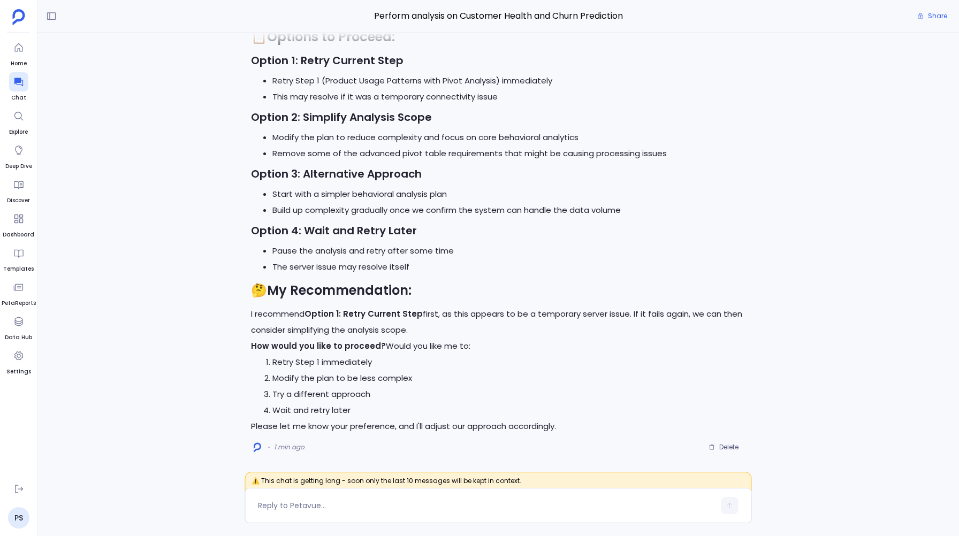
click at [723, 445] on span "Delete" at bounding box center [728, 447] width 19 height 9
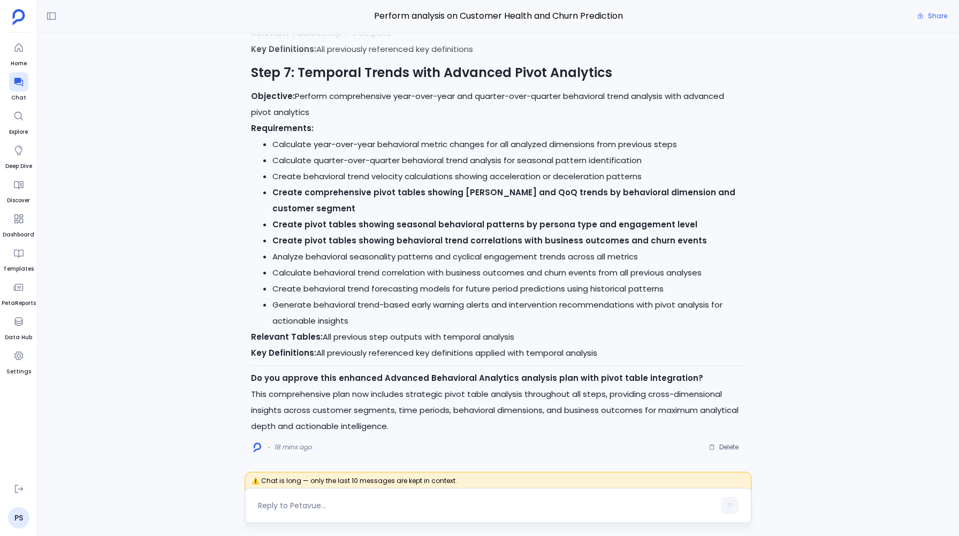
click at [278, 503] on textarea at bounding box center [486, 506] width 457 height 11
type textarea "Phase 2: Advanced Behavioral Analytics Deep-dive into product usage patterns an…"
type textarea "yes"
click at [737, 511] on button "button" at bounding box center [730, 505] width 17 height 17
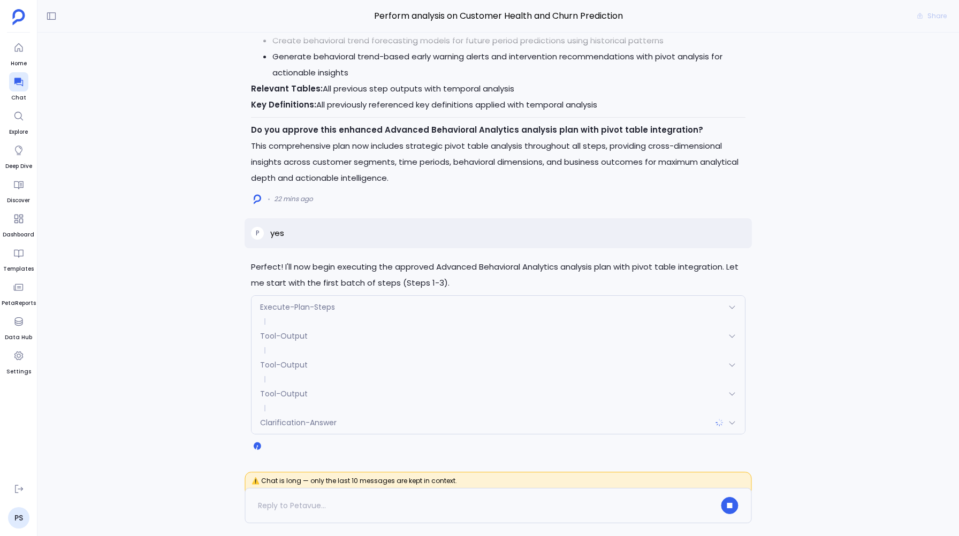
click at [431, 480] on span "⚠️ Chat is long — only the last 10 messages are kept in context." at bounding box center [498, 484] width 507 height 25
copy span "⚠️ Chat is long — only the last 10 messages are kept in context."
click at [307, 260] on p "Perfect! I'll now begin executing the approved Advanced Behavioral Analytics an…" at bounding box center [498, 275] width 494 height 32
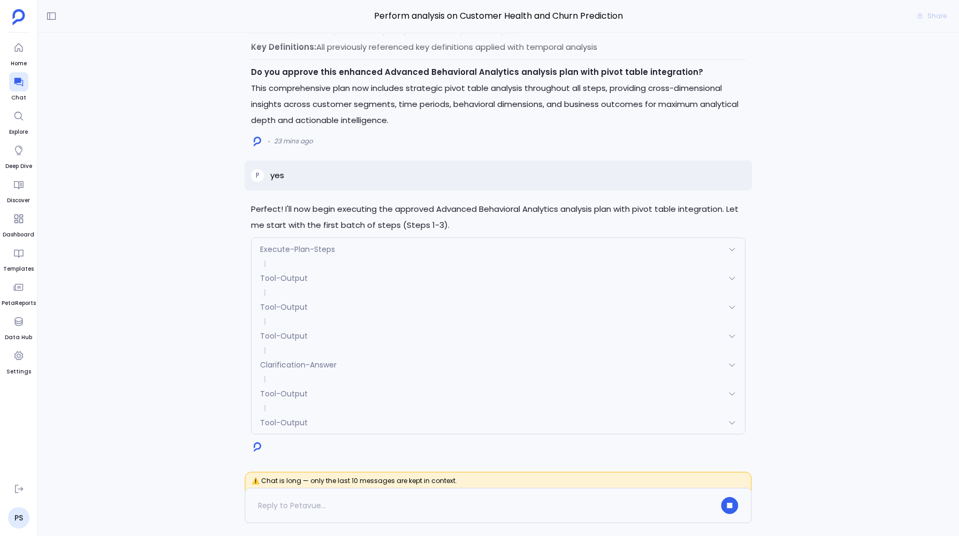
click at [441, 478] on span "⚠️ Chat is long — only the last 10 messages are kept in context." at bounding box center [498, 484] width 507 height 25
copy span "⚠️ Chat is long — only the last 10 messages are kept in context."
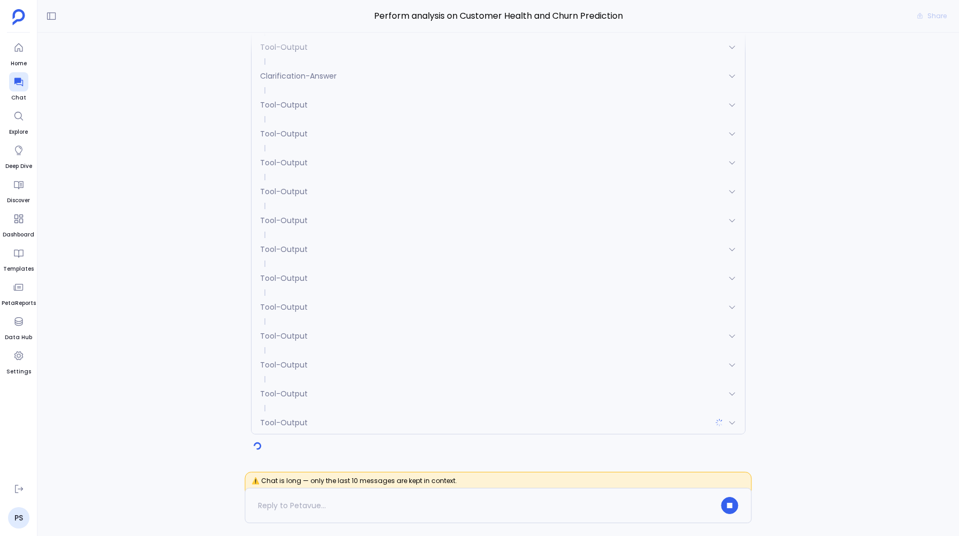
click at [149, 370] on div "Perfect! I'll now begin executing the approved Advanced Behavioral Analytics an…" at bounding box center [498, 255] width 922 height 445
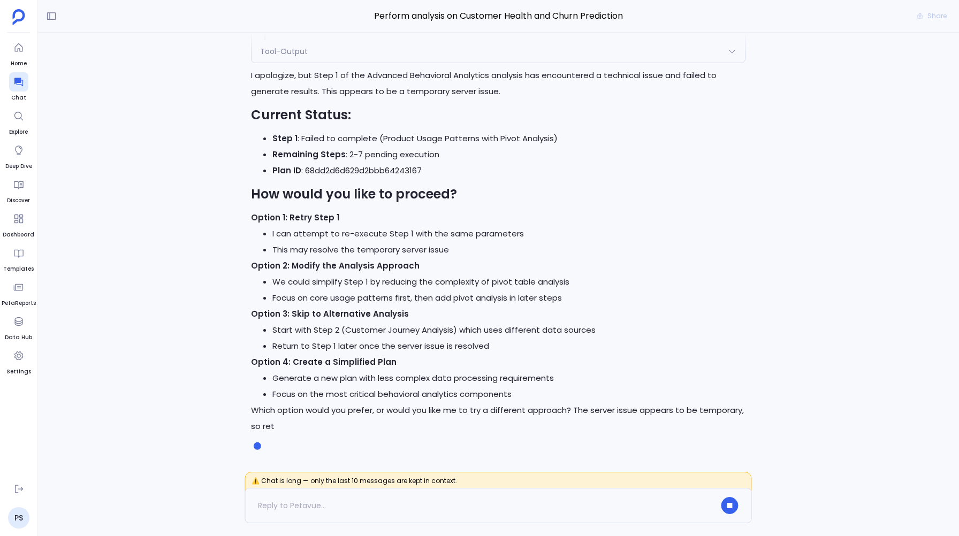
click at [271, 57] on span "Tool-Output" at bounding box center [284, 51] width 48 height 11
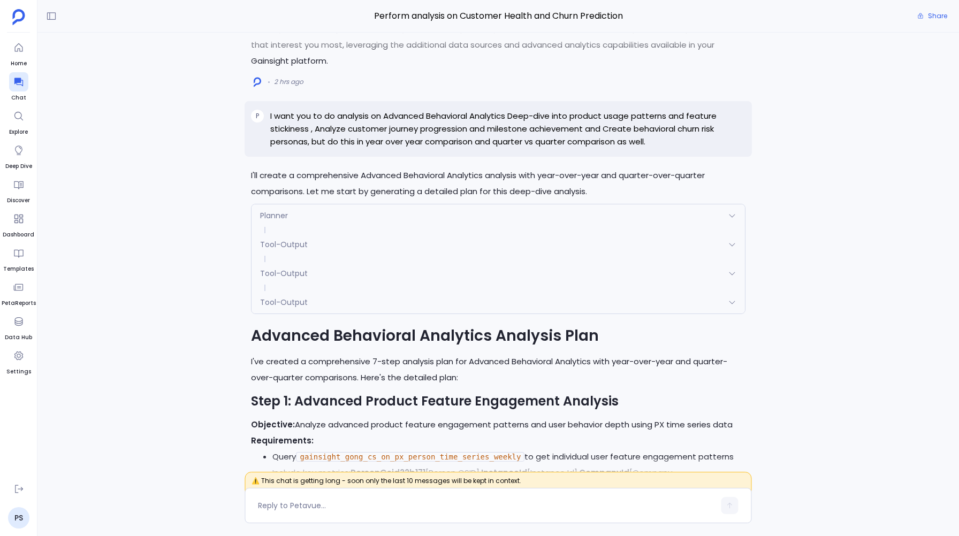
scroll to position [-5923, 0]
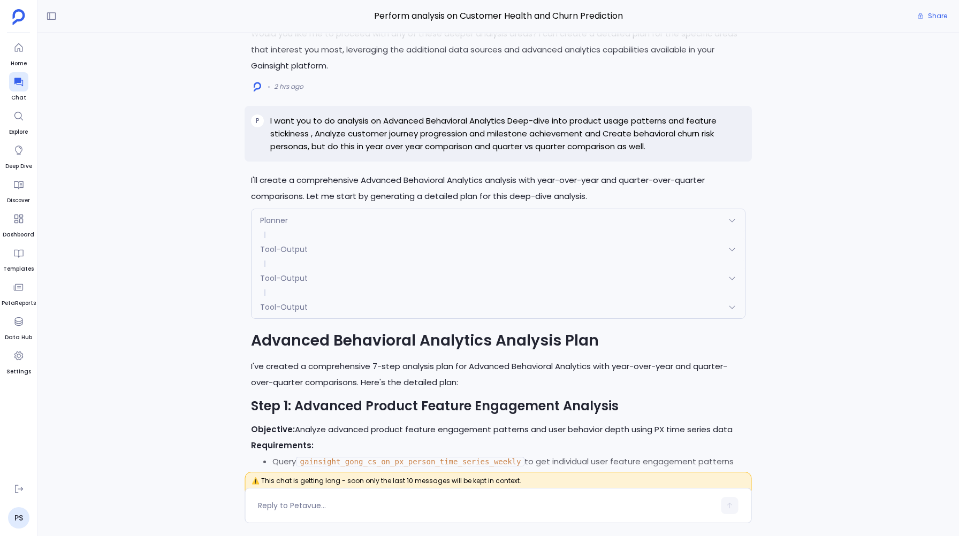
click at [286, 153] on p "I want you to do analysis on Advanced Behavioral Analytics Deep-dive into produ…" at bounding box center [507, 134] width 475 height 39
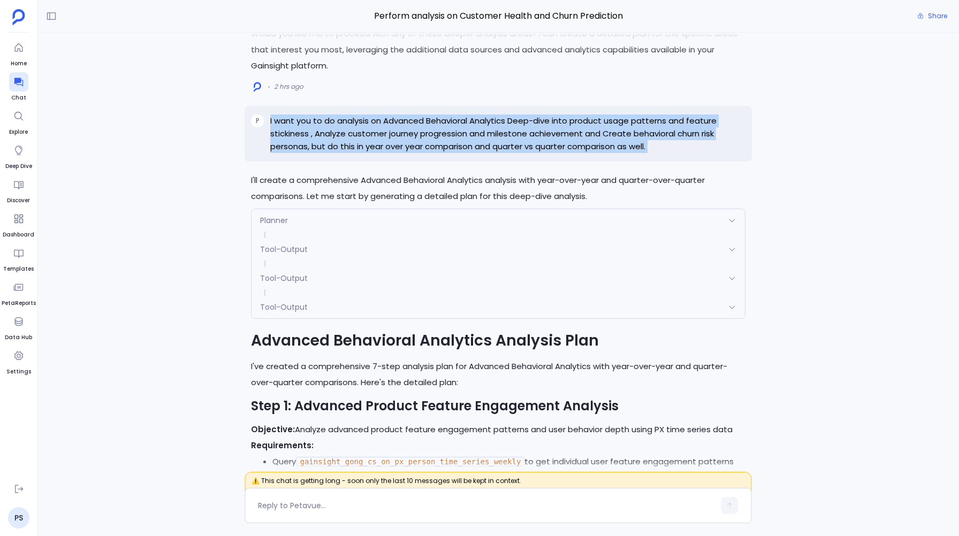
click at [286, 153] on p "I want you to do analysis on Advanced Behavioral Analytics Deep-dive into produ…" at bounding box center [507, 134] width 475 height 39
copy p "I want you to do analysis on Advanced Behavioral Analytics Deep-dive into produ…"
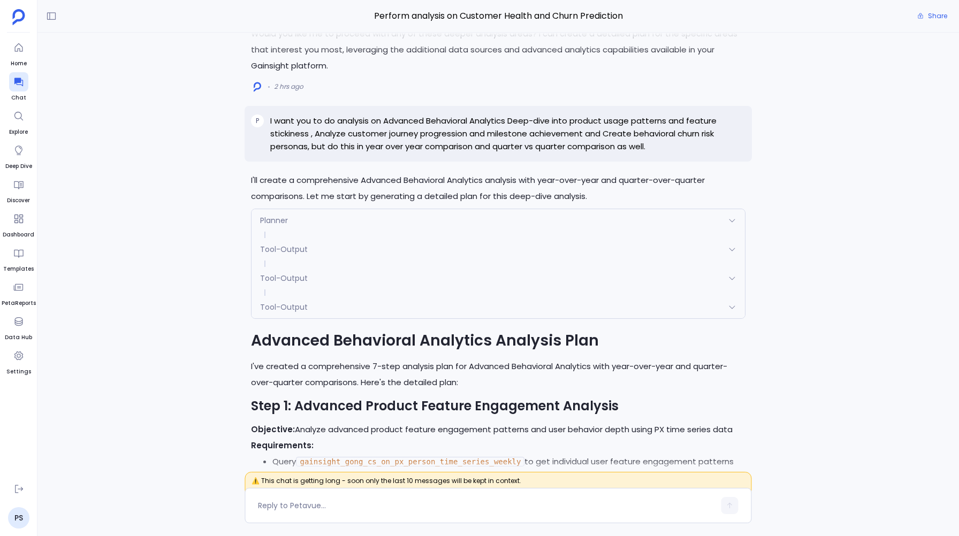
click at [222, 235] on div "Perfect! I'll now begin executing the approved Advanced Behavioral Analytics an…" at bounding box center [498, 255] width 922 height 445
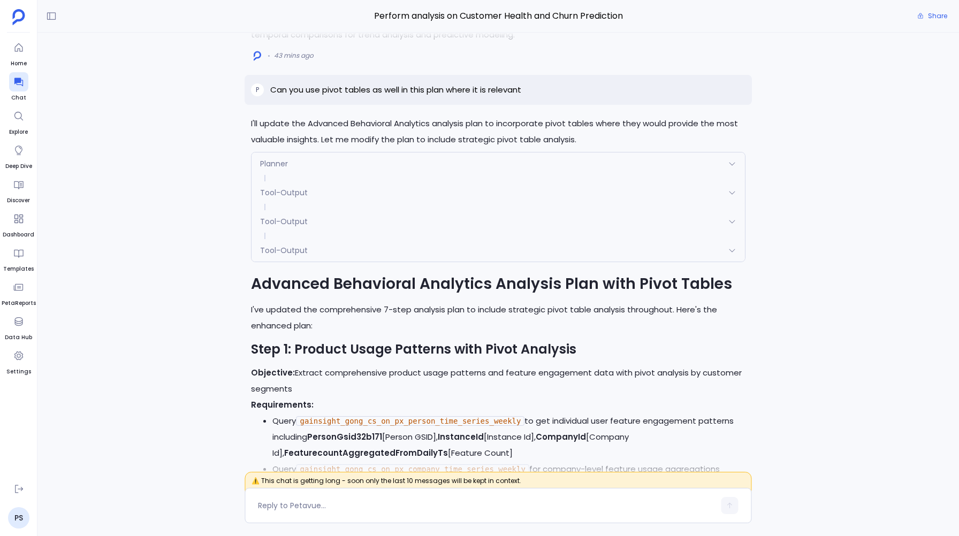
scroll to position [-3421, 0]
click at [283, 96] on p "Can you use pivot tables as well in this plan where it is relevant" at bounding box center [395, 89] width 251 height 13
copy p "Can you use pivot tables as well in this plan where it is relevant"
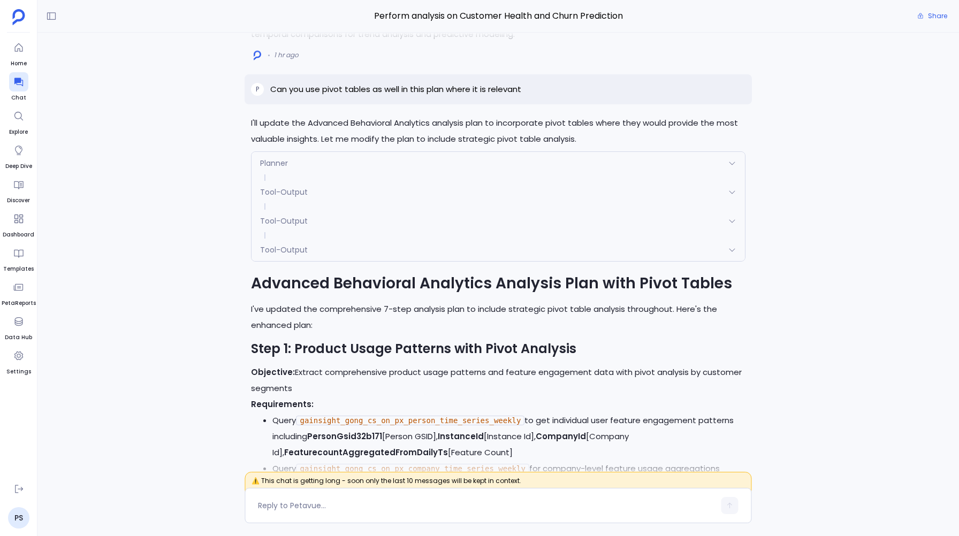
click at [198, 279] on div "Perfect! I'll now begin executing the approved Advanced Behavioral Analytics an…" at bounding box center [498, 255] width 922 height 445
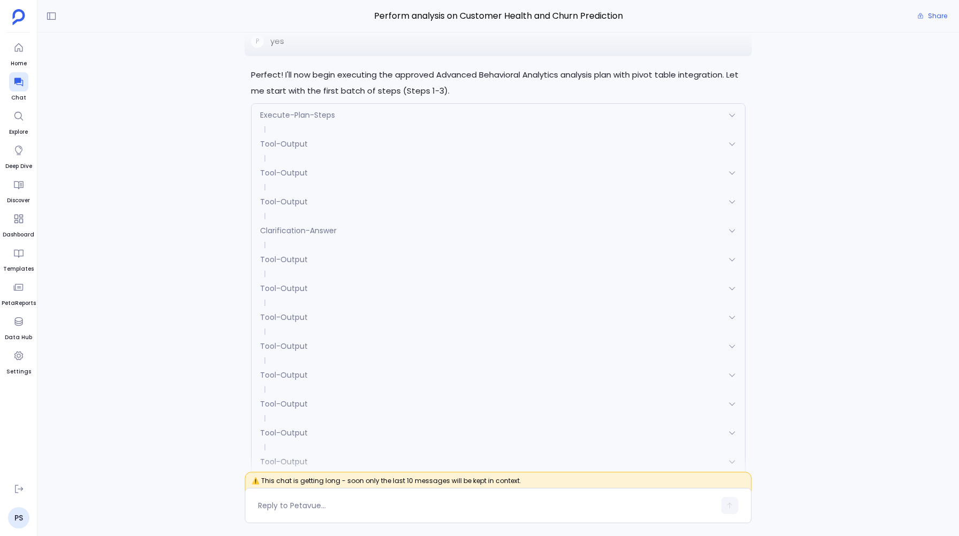
scroll to position [0, 0]
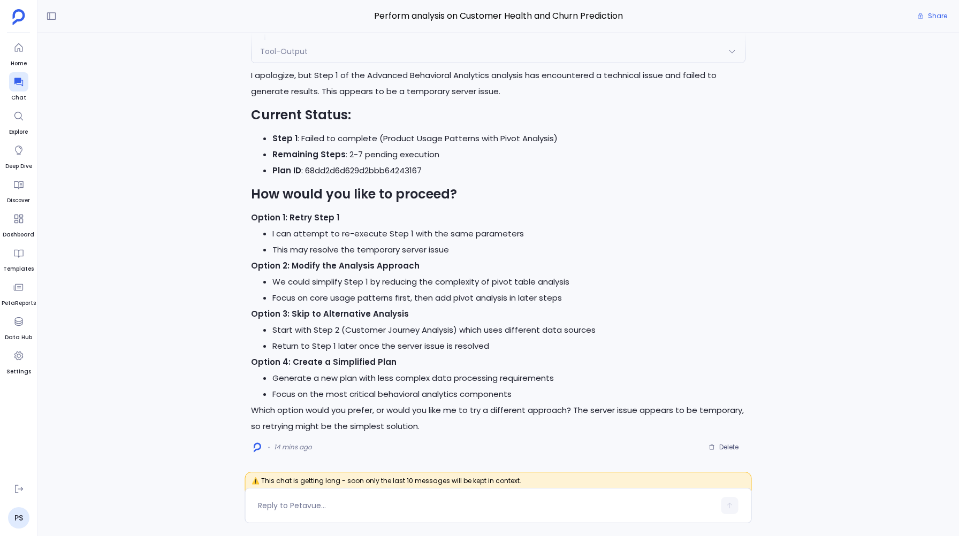
click at [157, 268] on div "Perfect! I'll now begin executing the approved Advanced Behavioral Analytics an…" at bounding box center [498, 255] width 922 height 445
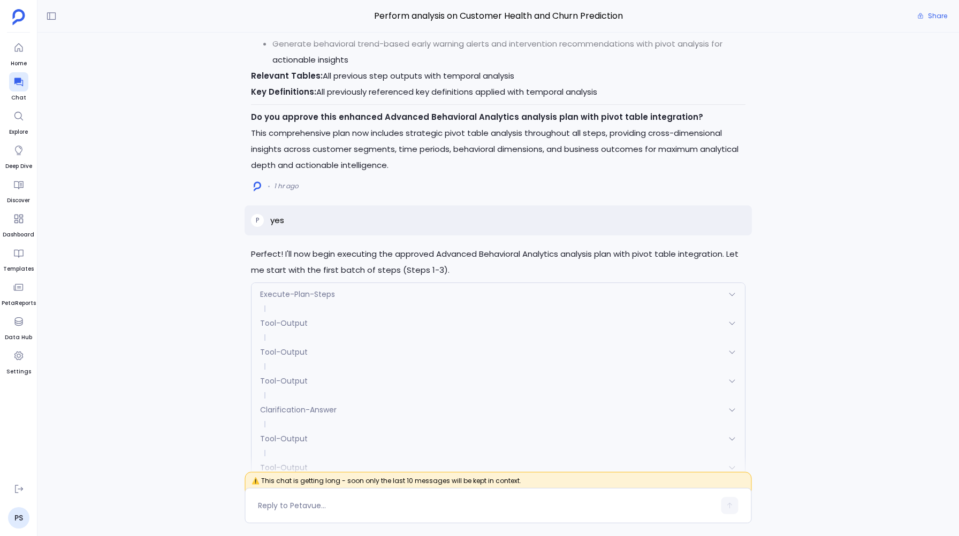
scroll to position [-853, 0]
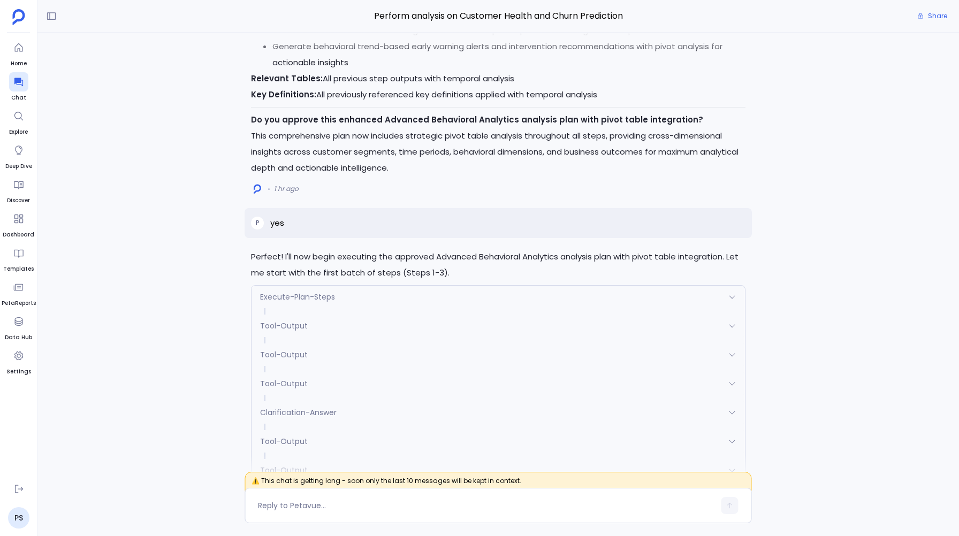
click at [300, 297] on span "Execute-Plan-Steps" at bounding box center [297, 297] width 75 height 11
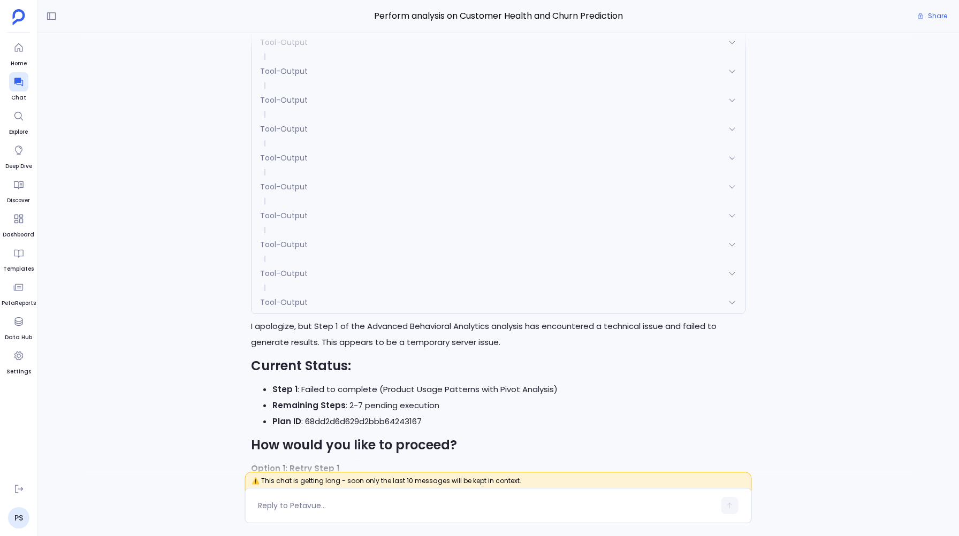
scroll to position [-235, 0]
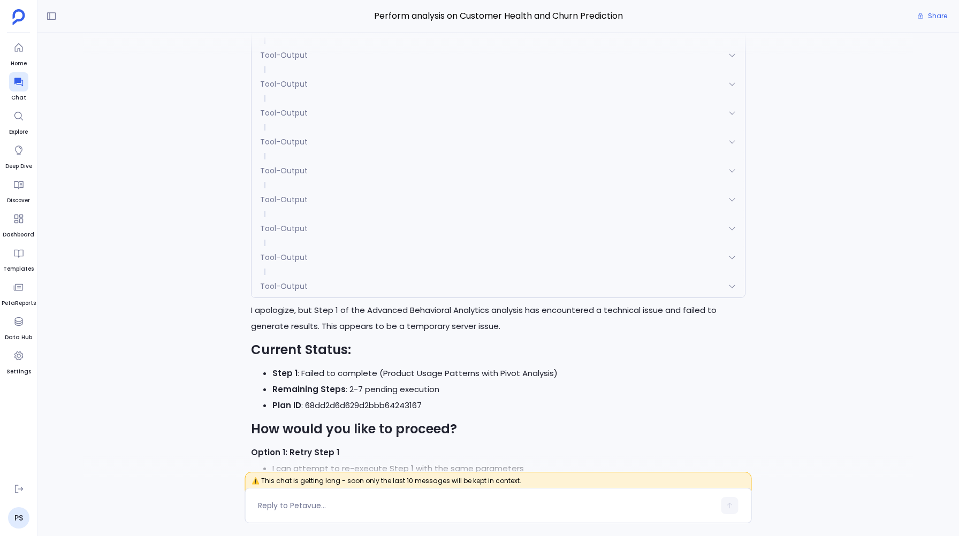
click at [273, 290] on span "Tool-Output" at bounding box center [284, 286] width 48 height 11
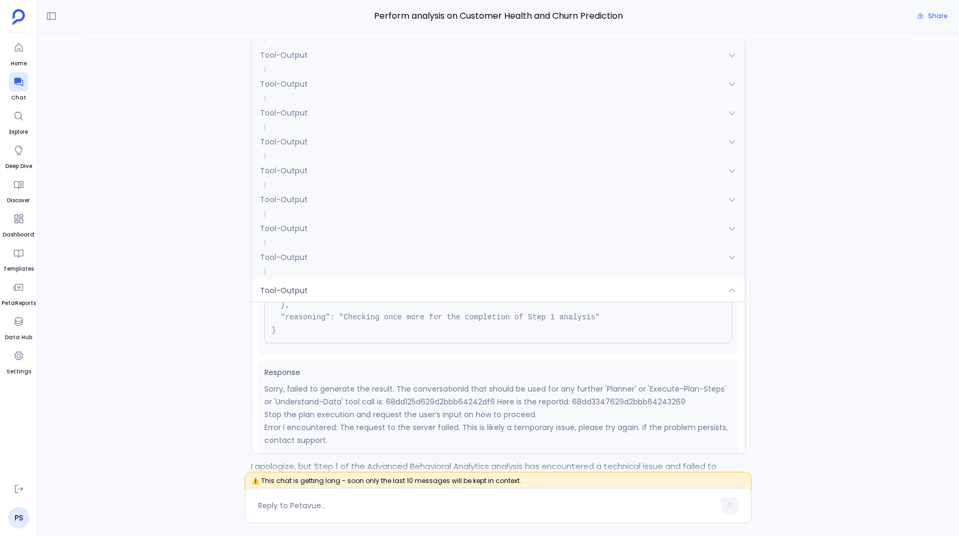
scroll to position [97, 0]
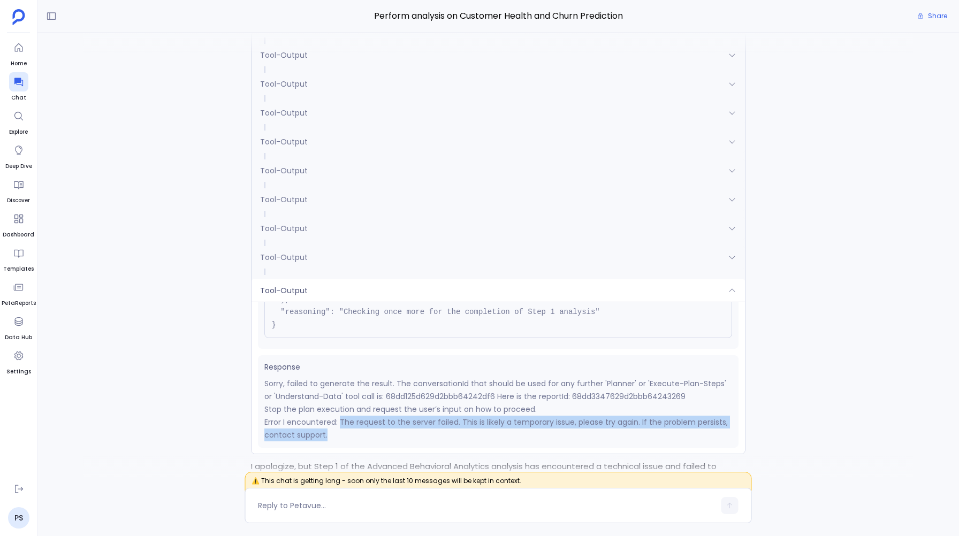
drag, startPoint x: 339, startPoint y: 421, endPoint x: 340, endPoint y: 429, distance: 8.0
click at [340, 431] on p "Error I encountered: The request to the server failed. This is likely a tempora…" at bounding box center [497, 429] width 467 height 26
copy p "The request to the server failed. This is likely a temporary issue, please try …"
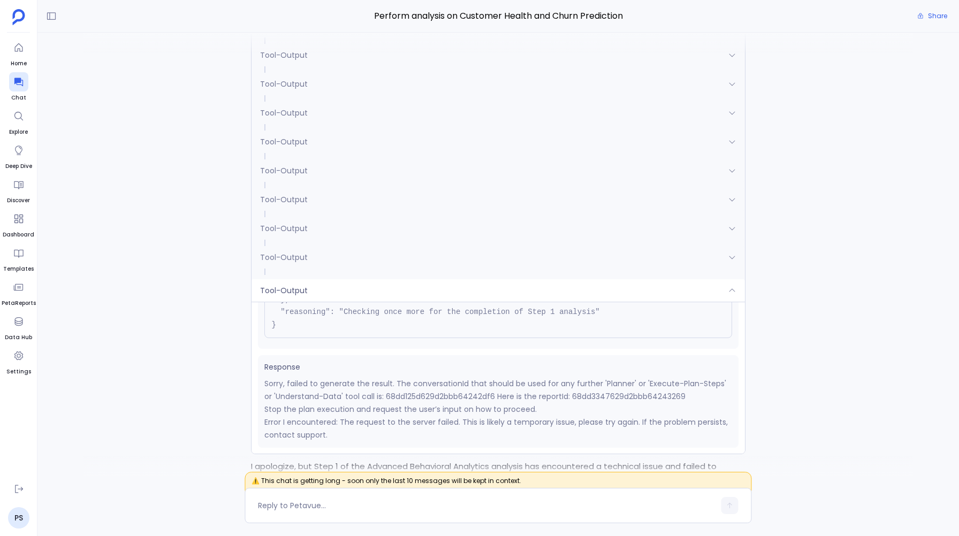
click at [207, 254] on div "Perfect! I'll now begin executing the approved Advanced Behavioral Analytics an…" at bounding box center [498, 255] width 922 height 445
click at [296, 293] on span "Tool-Output" at bounding box center [284, 290] width 48 height 11
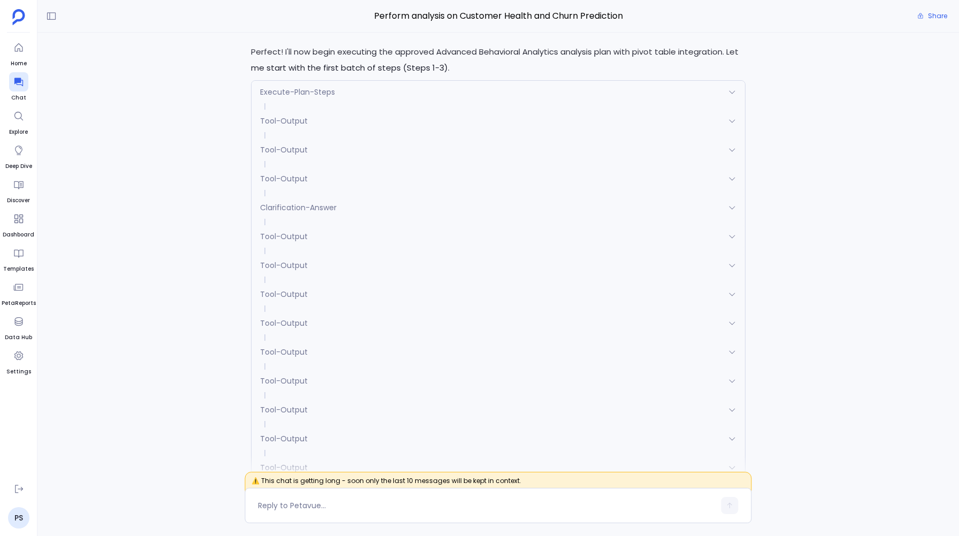
scroll to position [-642, 0]
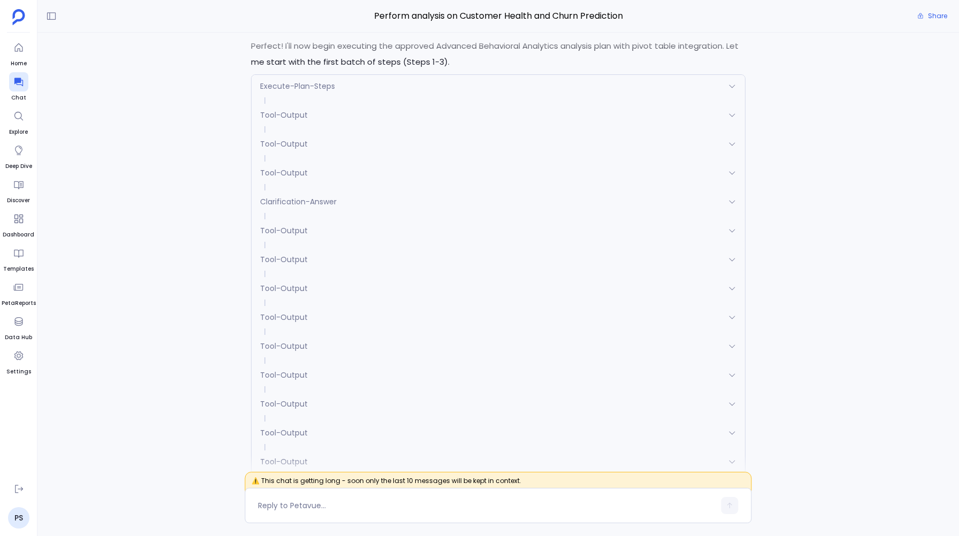
click at [279, 165] on div "Tool-Output" at bounding box center [498, 173] width 493 height 22
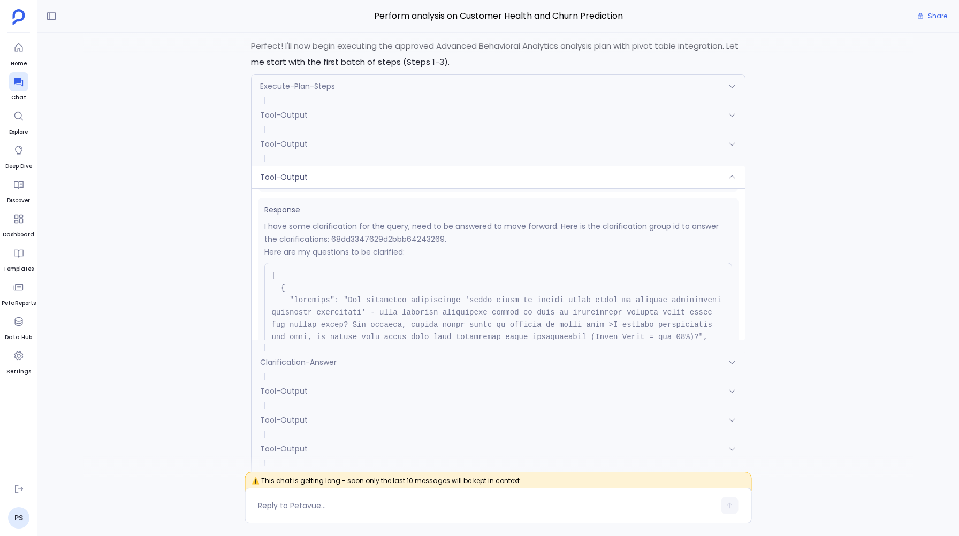
scroll to position [162, 0]
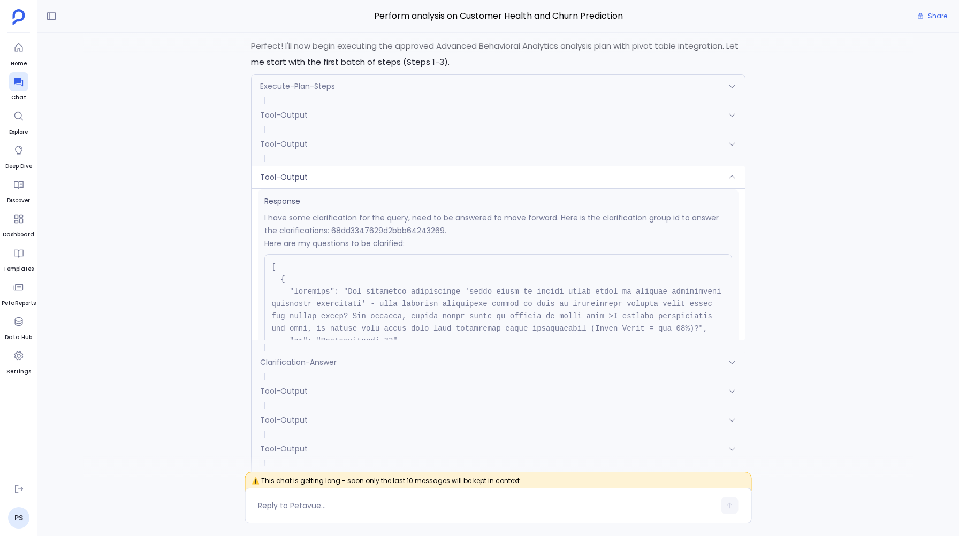
click at [280, 182] on span "Tool-Output" at bounding box center [284, 177] width 48 height 11
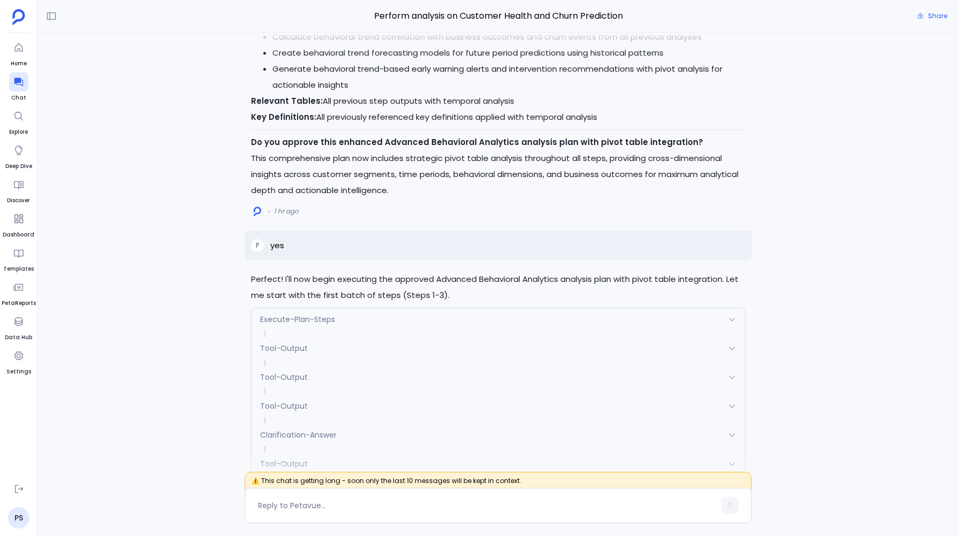
scroll to position [-876, 0]
click at [279, 247] on p "yes" at bounding box center [277, 246] width 14 height 13
copy p "yes"
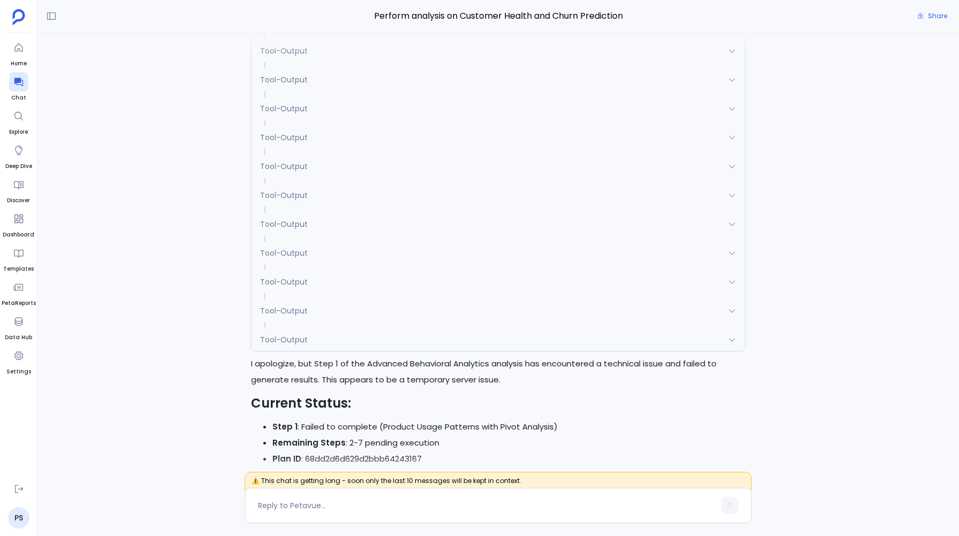
scroll to position [0, 0]
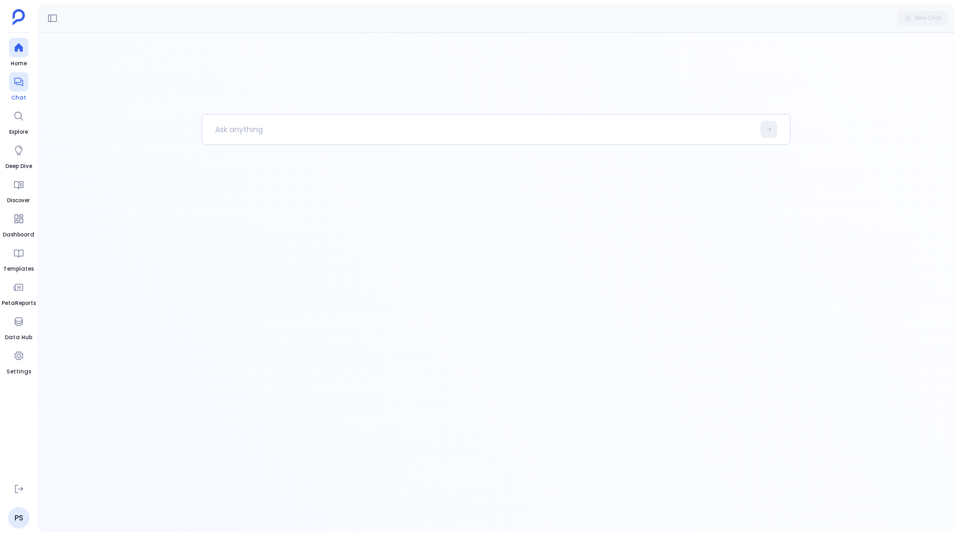
click at [12, 89] on div at bounding box center [18, 81] width 19 height 19
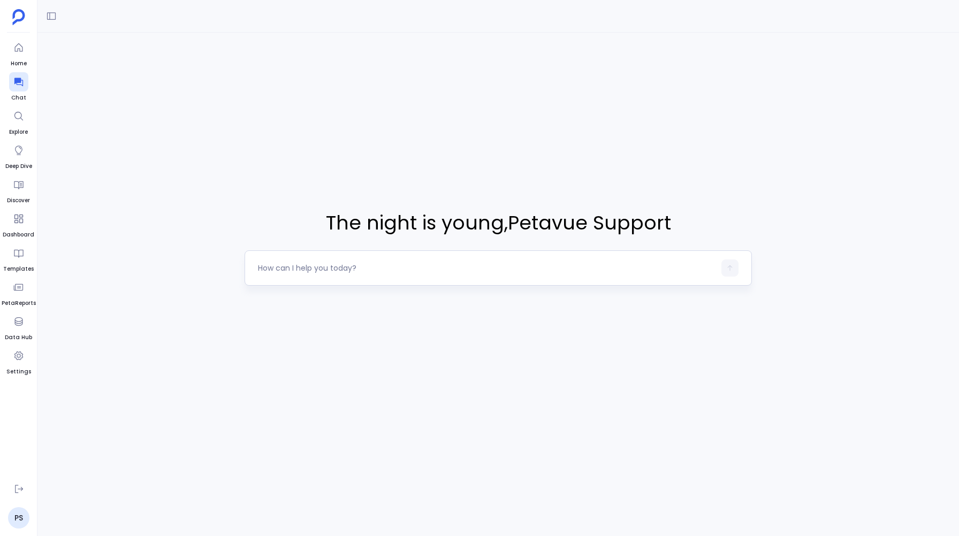
click at [285, 274] on div at bounding box center [486, 268] width 457 height 17
click at [269, 266] on textarea at bounding box center [486, 268] width 457 height 11
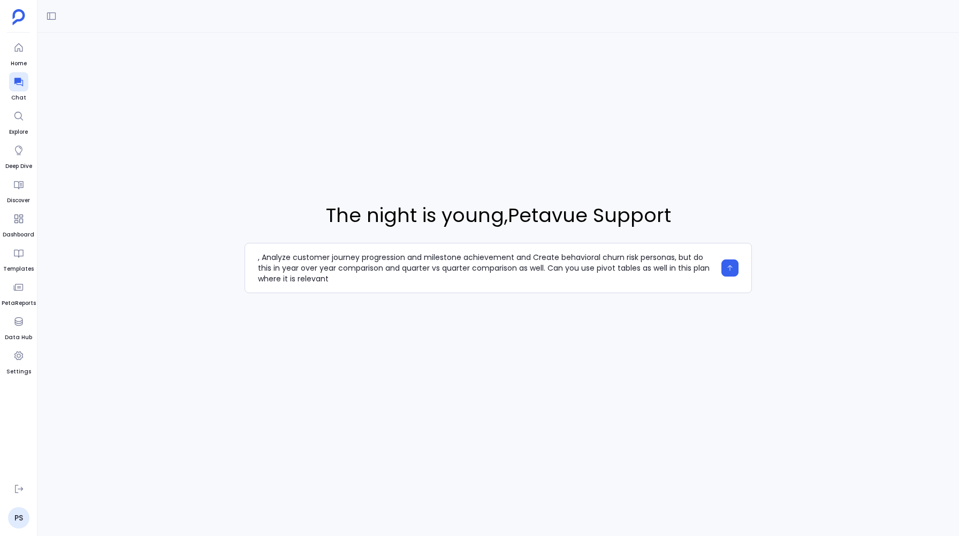
scroll to position [11, 0]
click at [626, 269] on textarea "I want you to do analysis on Advanced Behavioral Analytics Deep-dive into produ…" at bounding box center [486, 268] width 457 height 32
click at [668, 272] on textarea "I want you to do analysis on Advanced Behavioral Analytics Deep-dive into produ…" at bounding box center [486, 268] width 457 height 32
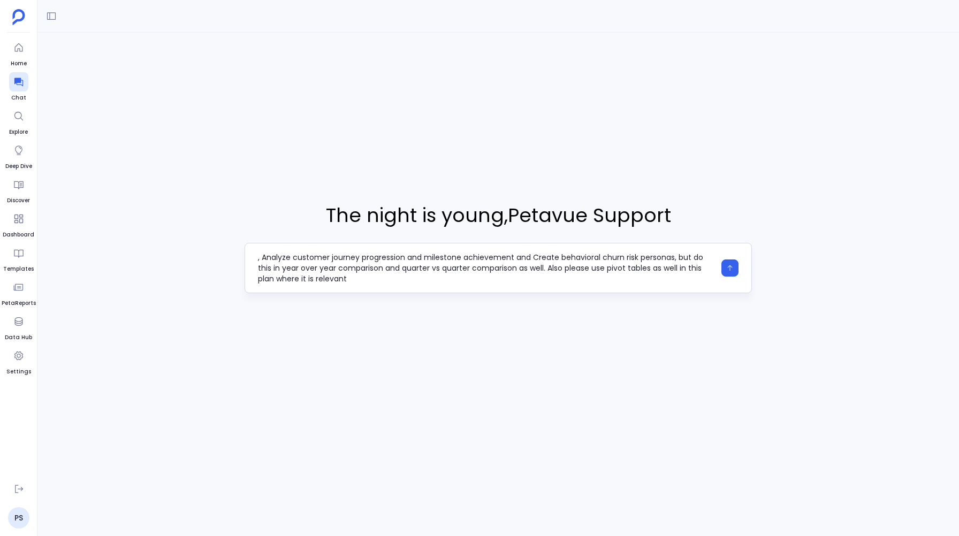
click at [460, 279] on textarea "I want you to do analysis on Advanced Behavioral Analytics Deep-dive into produ…" at bounding box center [486, 268] width 457 height 32
click at [330, 278] on textarea "I want you to do analysis on Advanced Behavioral Analytics Deep-dive into produ…" at bounding box center [486, 268] width 457 height 32
type textarea "I want you to do analysis on Advanced Behavioral Analytics Deep-dive into produ…"
click at [728, 267] on icon "button" at bounding box center [729, 267] width 7 height 7
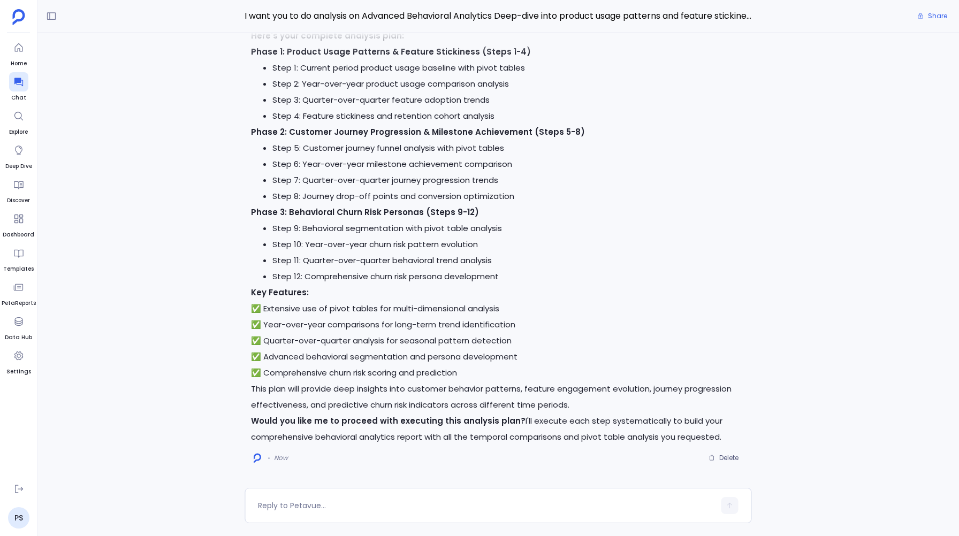
scroll to position [-796, 0]
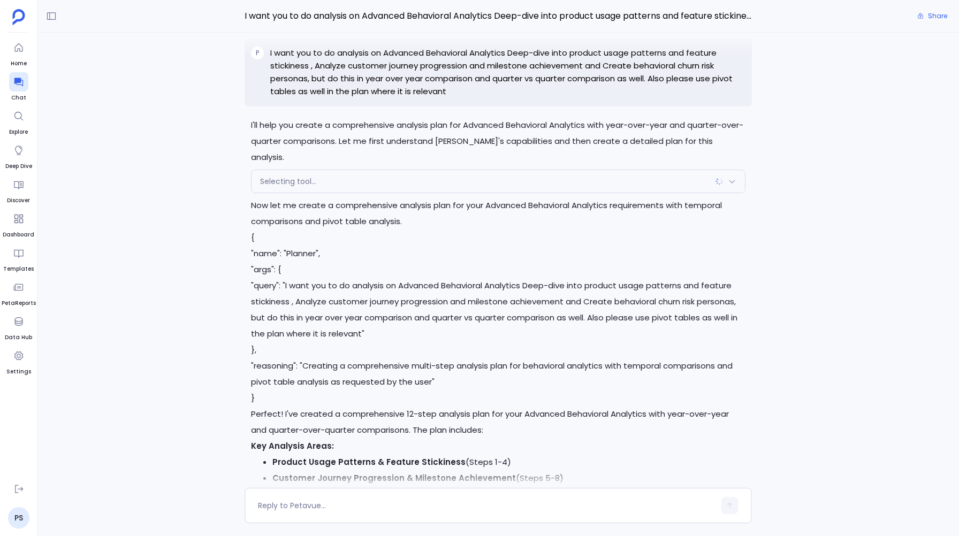
click at [286, 68] on p "I want you to do analysis on Advanced Behavioral Analytics Deep-dive into produ…" at bounding box center [507, 72] width 475 height 51
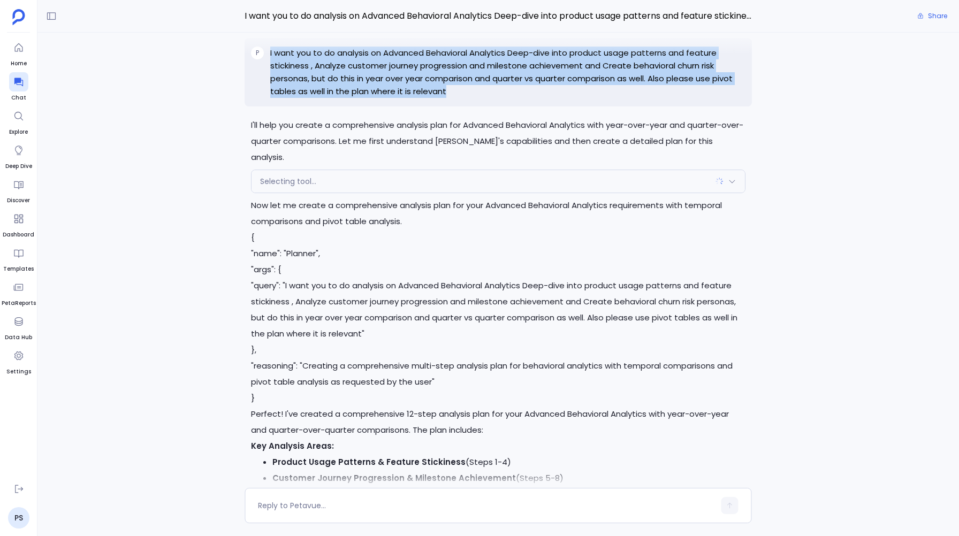
click at [286, 68] on p "I want you to do analysis on Advanced Behavioral Analytics Deep-dive into produ…" at bounding box center [507, 72] width 475 height 51
copy p "I want you to do analysis on Advanced Behavioral Analytics Deep-dive into produ…"
click at [286, 68] on p "I want you to do analysis on Advanced Behavioral Analytics Deep-dive into produ…" at bounding box center [507, 72] width 475 height 51
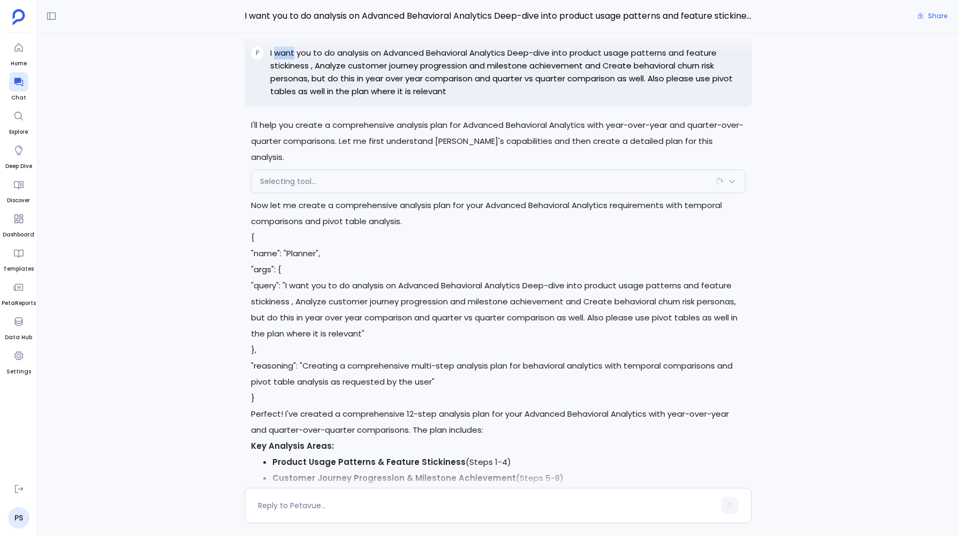
click at [286, 68] on p "I want you to do analysis on Advanced Behavioral Analytics Deep-dive into produ…" at bounding box center [507, 72] width 475 height 51
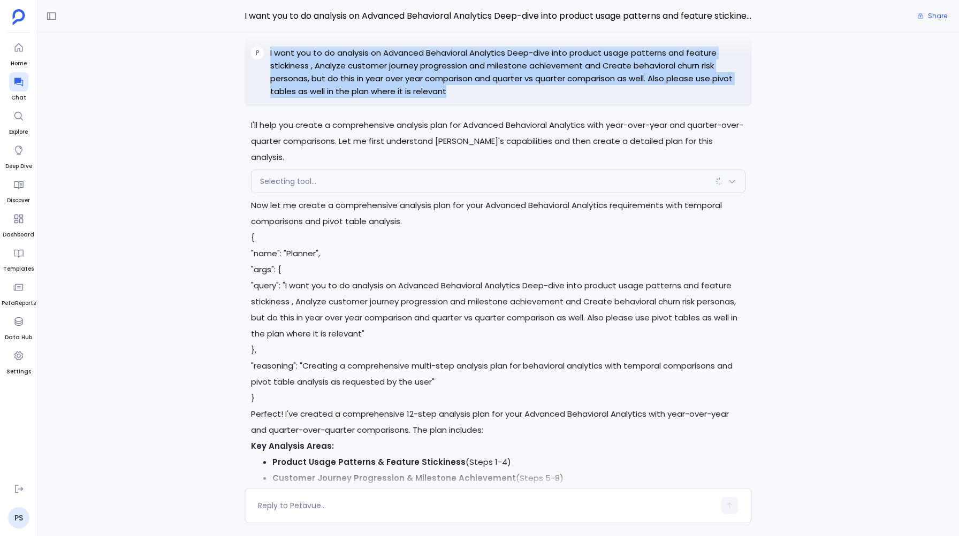
click at [286, 68] on p "I want you to do analysis on Advanced Behavioral Analytics Deep-dive into produ…" at bounding box center [507, 72] width 475 height 51
click at [122, 102] on div "I'll help you create a comprehensive analysis plan for Advanced Behavioral Anal…" at bounding box center [498, 261] width 922 height 456
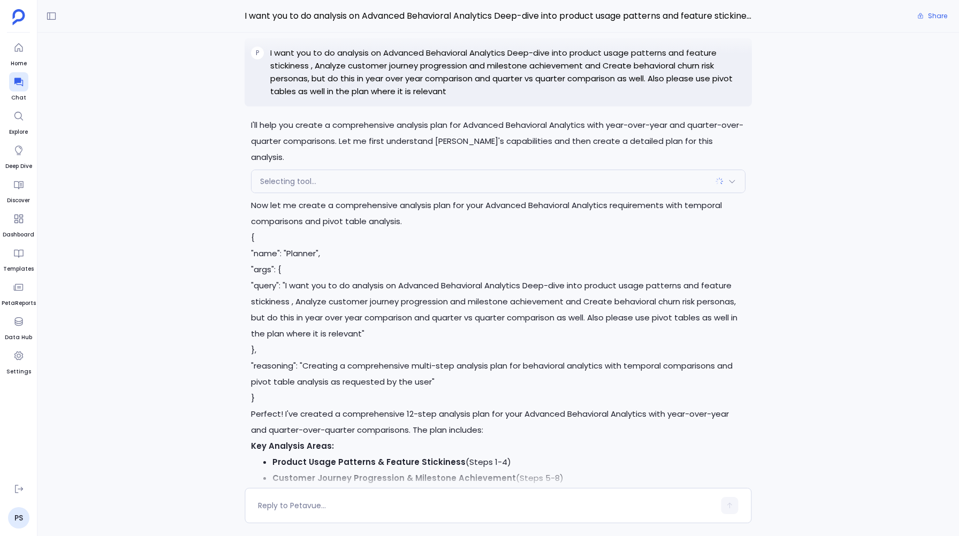
click at [288, 71] on p "I want you to do analysis on Advanced Behavioral Analytics Deep-dive into produ…" at bounding box center [507, 72] width 475 height 51
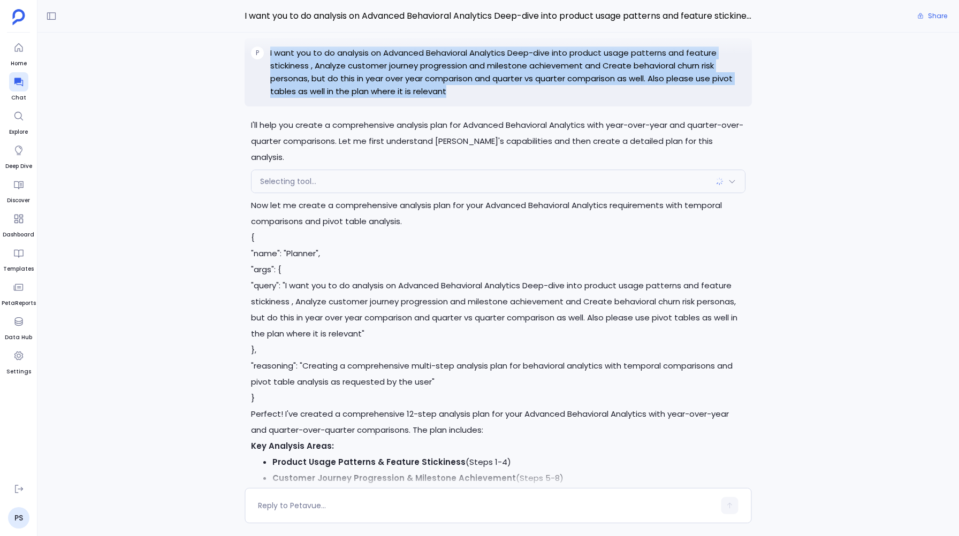
click at [288, 71] on p "I want you to do analysis on Advanced Behavioral Analytics Deep-dive into produ…" at bounding box center [507, 72] width 475 height 51
copy p "I want you to do analysis on Advanced Behavioral Analytics Deep-dive into produ…"
click at [251, 103] on div "P I want you to do analysis on Advanced Behavioral Analytics Deep-dive into pro…" at bounding box center [498, 72] width 507 height 69
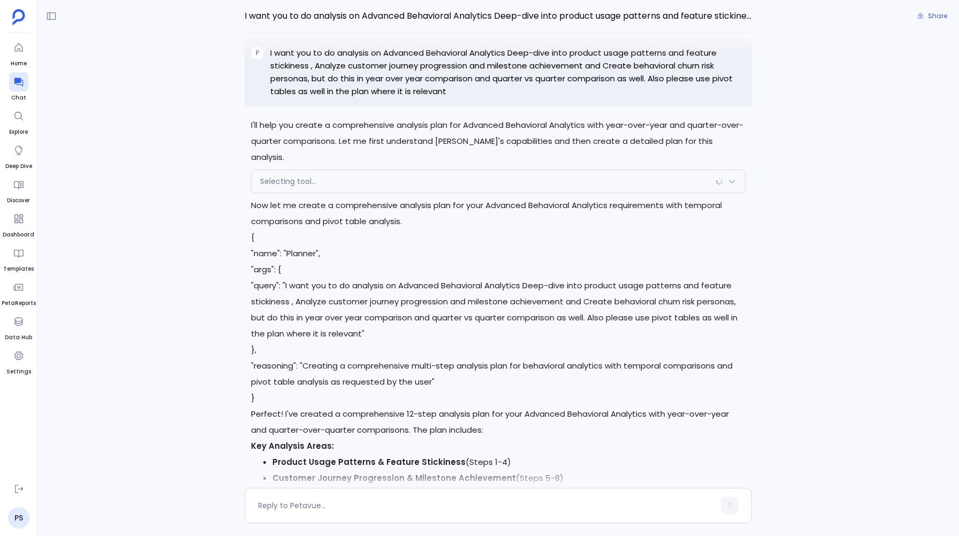
click at [203, 143] on div "I'll help you create a comprehensive analysis plan for Advanced Behavioral Anal…" at bounding box center [498, 261] width 922 height 456
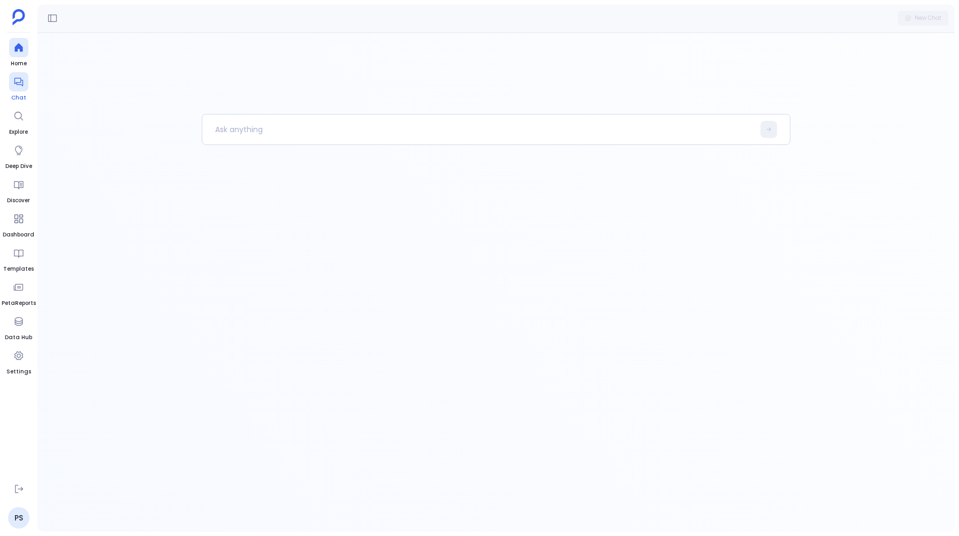
click at [23, 80] on icon at bounding box center [18, 82] width 11 height 11
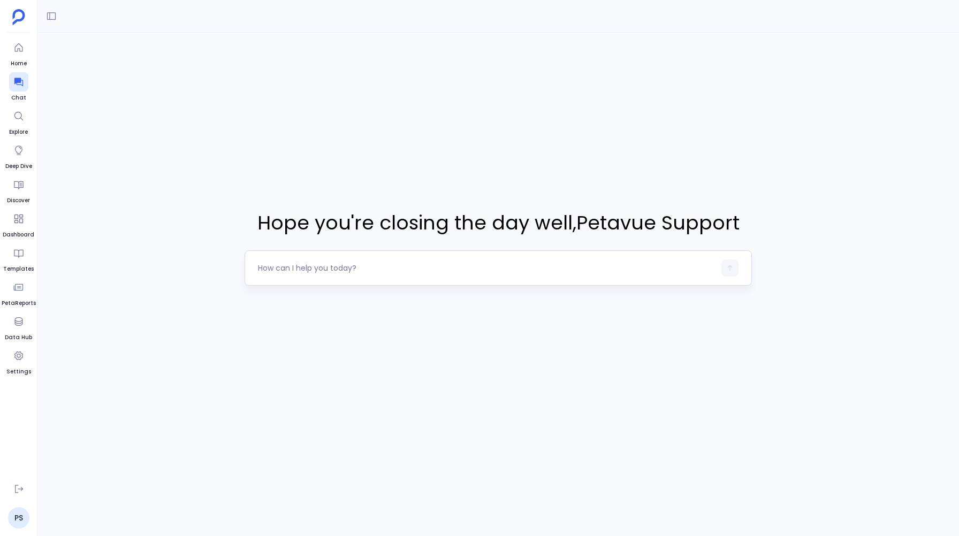
click at [275, 266] on textarea at bounding box center [486, 268] width 457 height 11
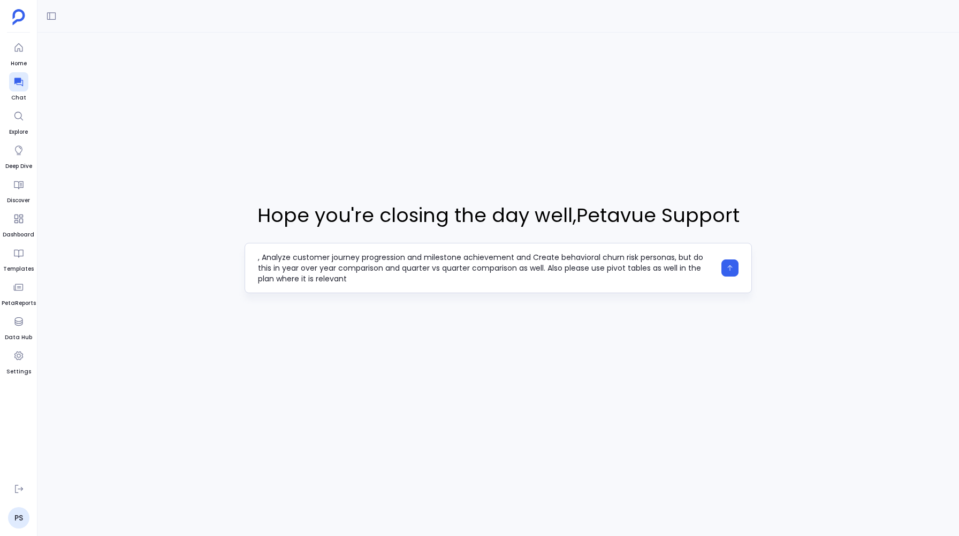
scroll to position [11, 0]
type textarea "I want you to do analysis on Advanced Behavioral Analytics Deep-dive into produ…"
click at [731, 272] on button "button" at bounding box center [730, 268] width 17 height 17
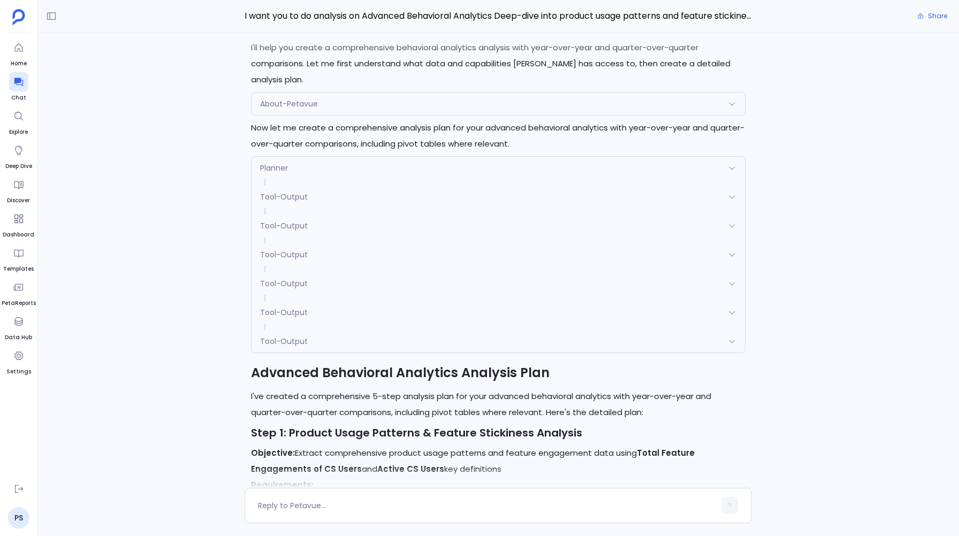
scroll to position [-1622, 0]
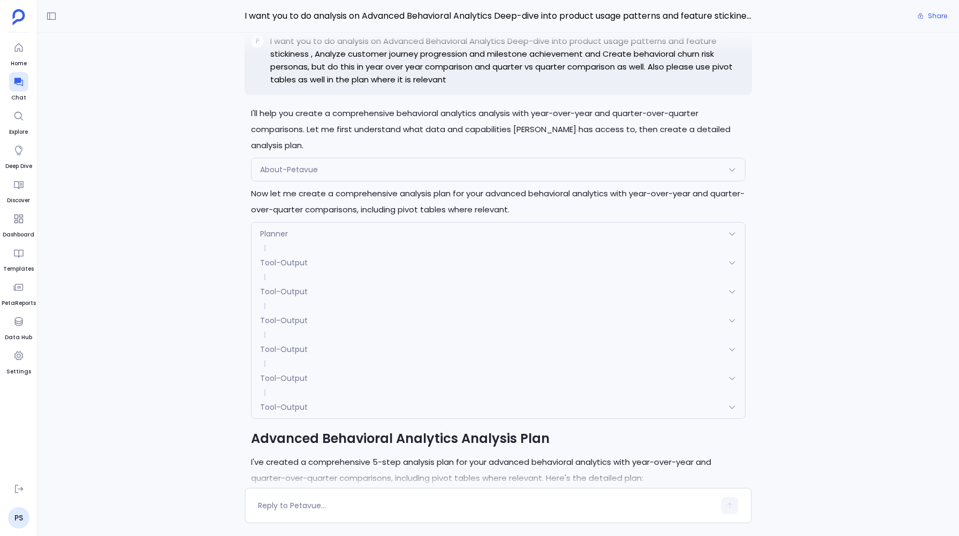
click at [182, 264] on div "I'll help you create a comprehensive behavioral analytics analysis with year-ov…" at bounding box center [498, 261] width 922 height 456
click at [261, 239] on span "Planner" at bounding box center [274, 234] width 28 height 11
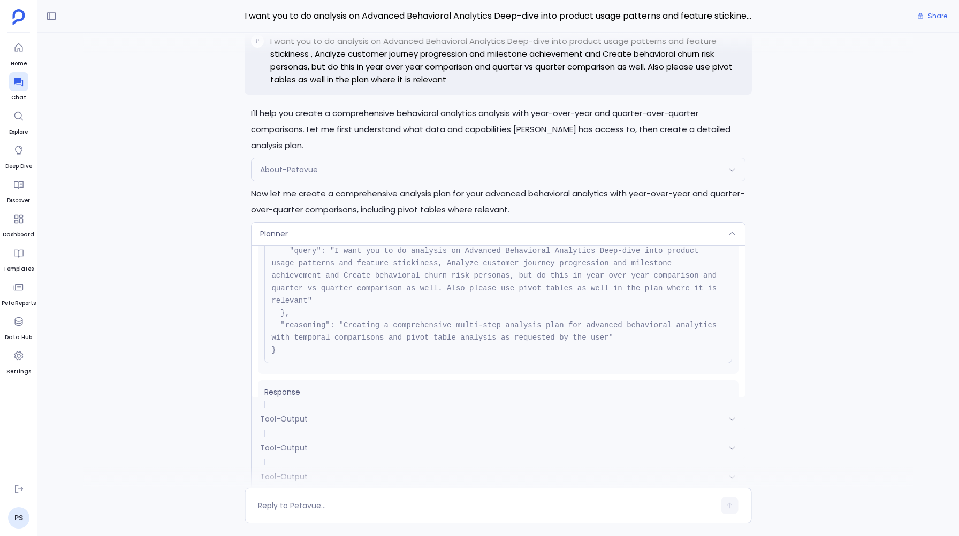
scroll to position [121, 0]
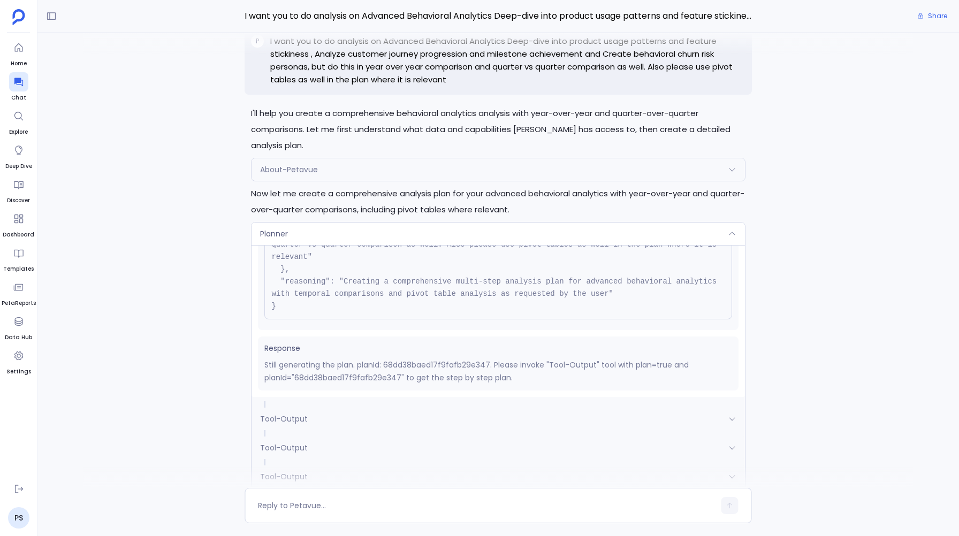
click at [277, 424] on span "Tool-Output" at bounding box center [284, 419] width 48 height 11
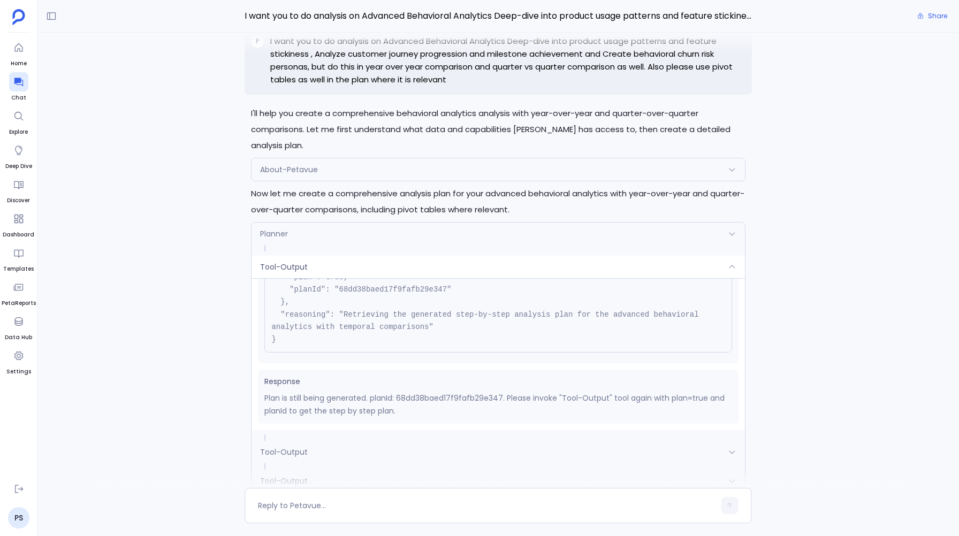
scroll to position [0, 0]
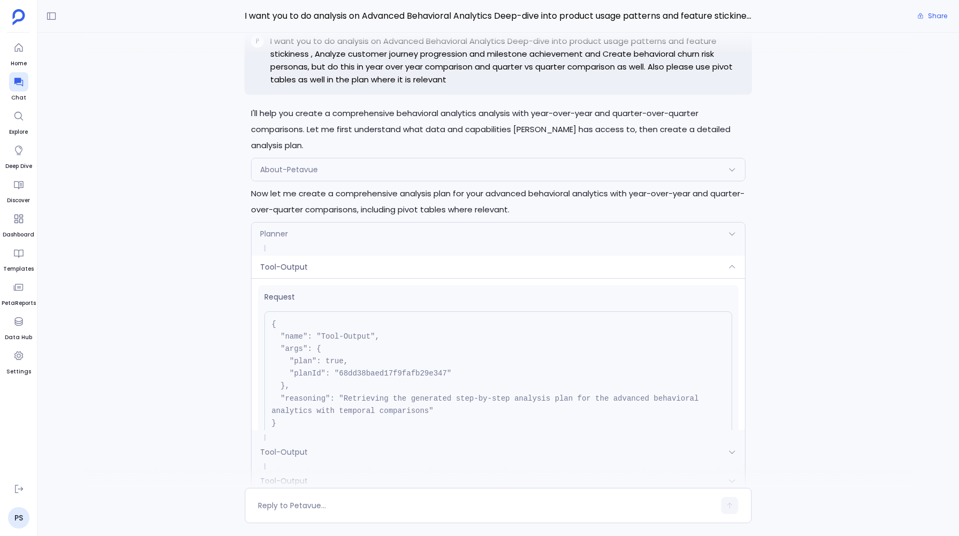
click at [305, 245] on div "Planner" at bounding box center [498, 234] width 493 height 22
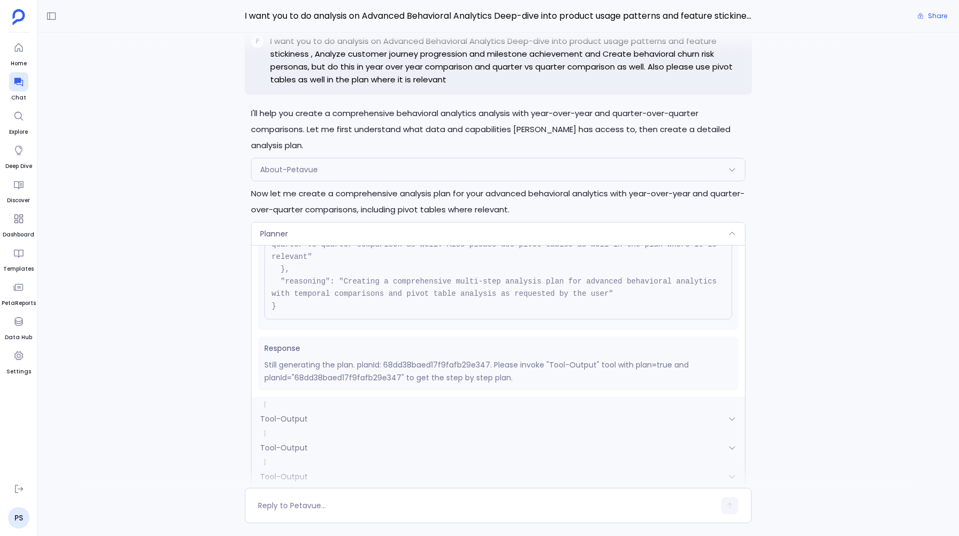
scroll to position [-1750, 0]
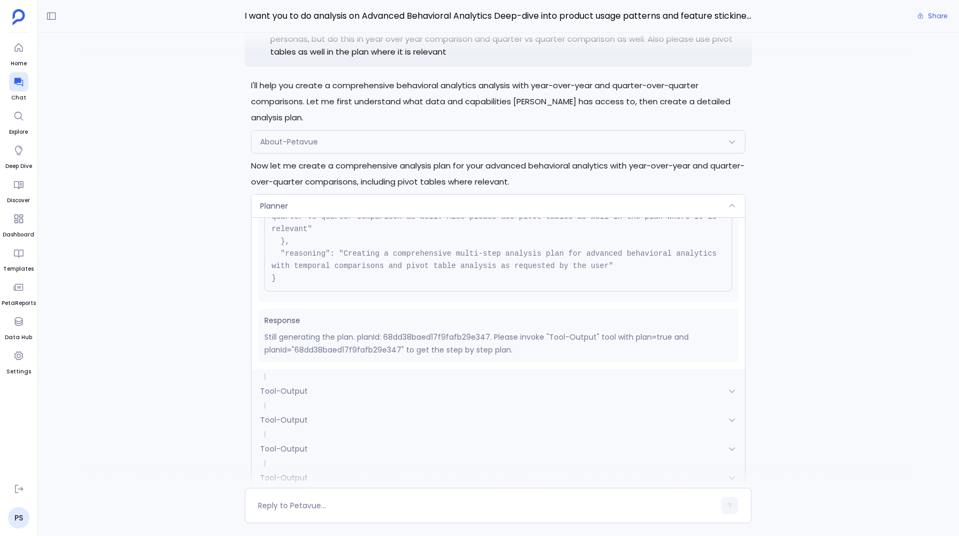
click at [291, 217] on div "Planner" at bounding box center [498, 206] width 493 height 22
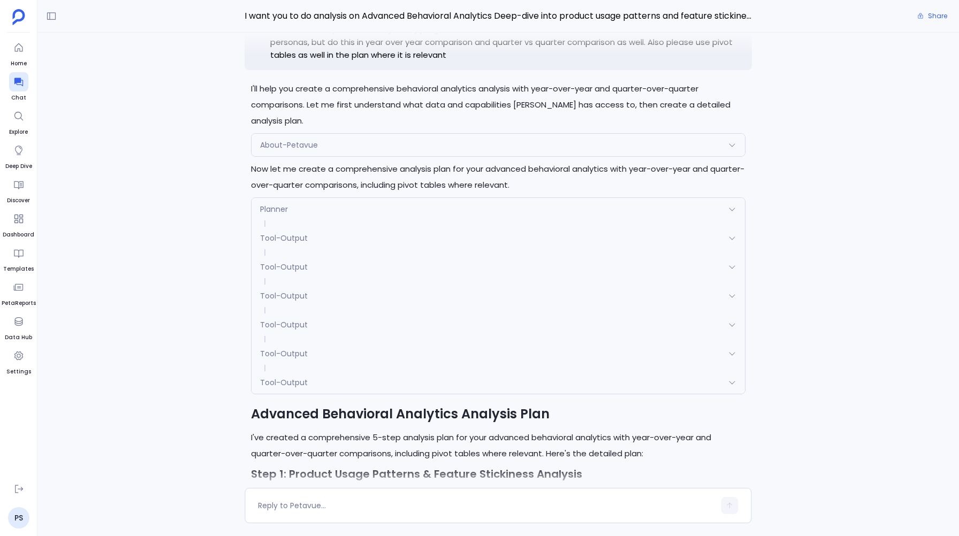
scroll to position [-1594, 0]
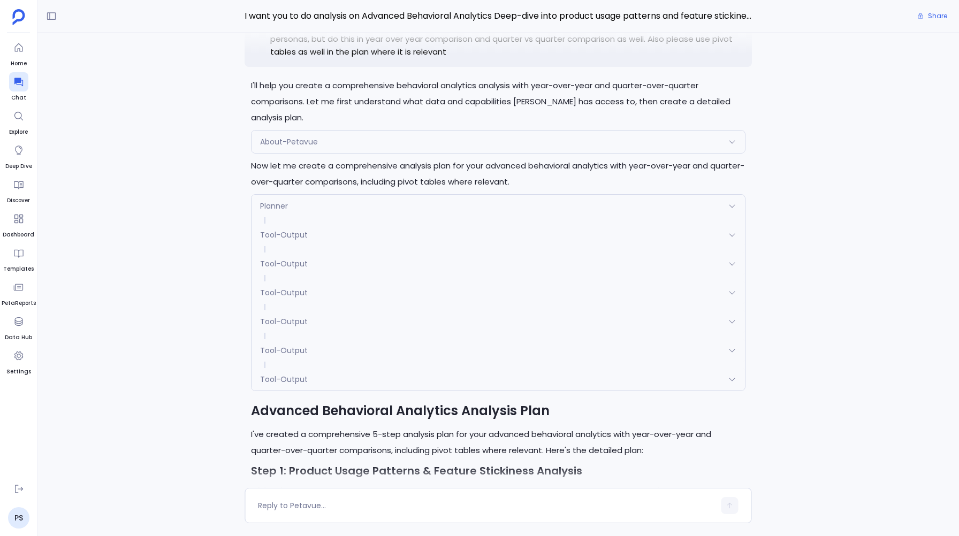
click at [295, 385] on span "Tool-Output" at bounding box center [284, 379] width 48 height 11
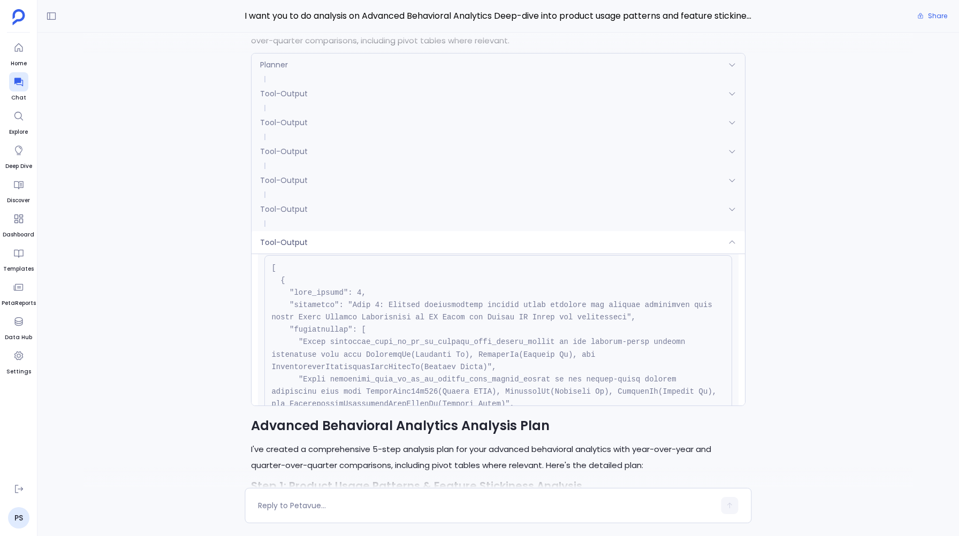
scroll to position [283, 0]
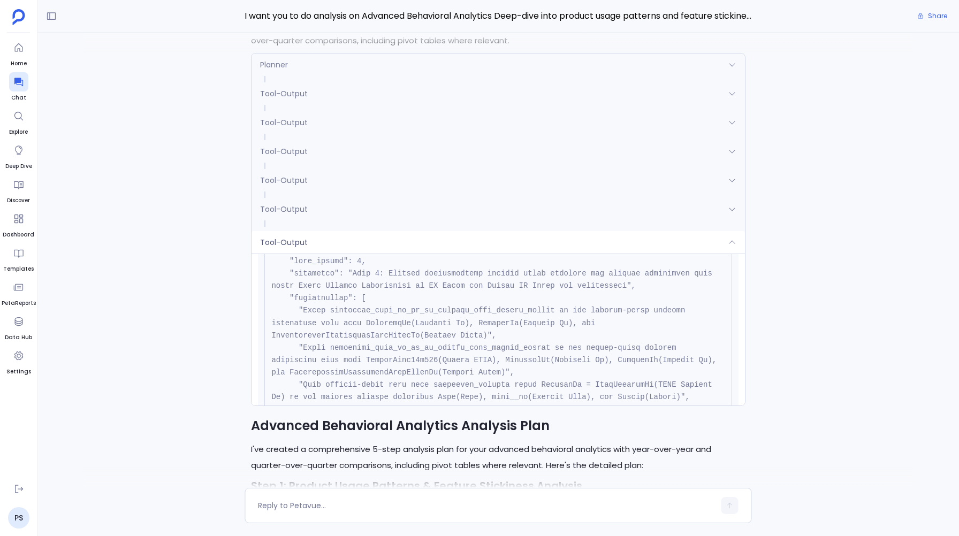
click at [296, 248] on span "Tool-Output" at bounding box center [284, 242] width 48 height 11
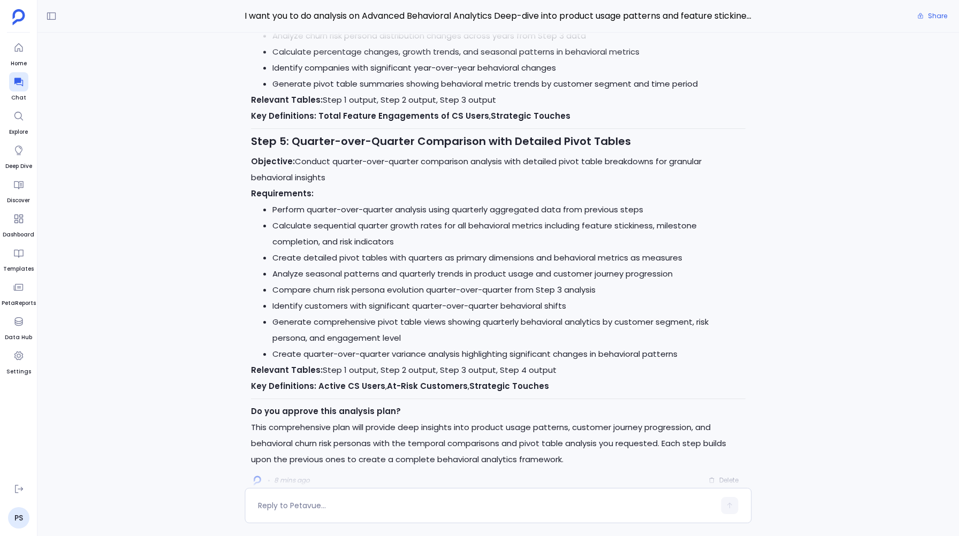
scroll to position [0, 0]
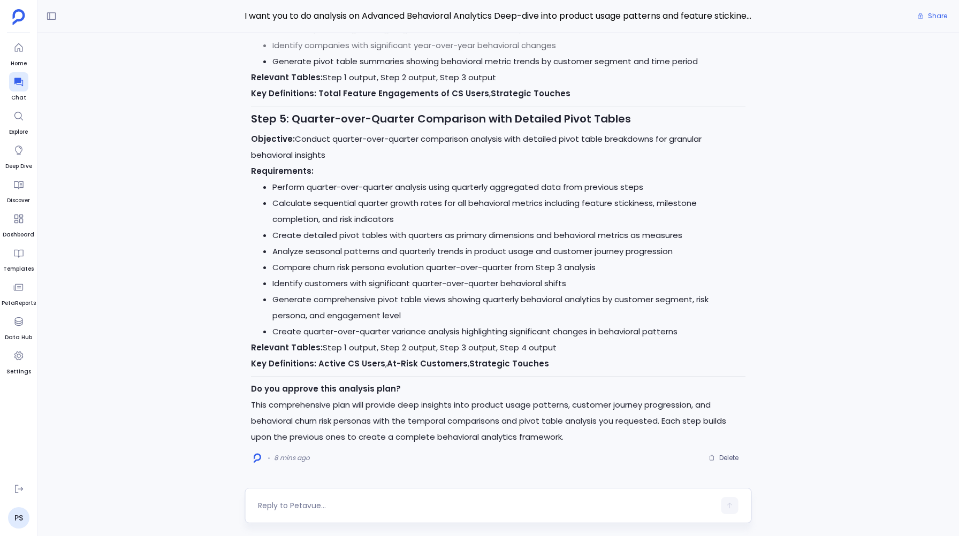
click at [336, 507] on textarea at bounding box center [486, 506] width 457 height 11
type textarea "Yes"
click at [729, 506] on icon "button" at bounding box center [729, 505] width 7 height 7
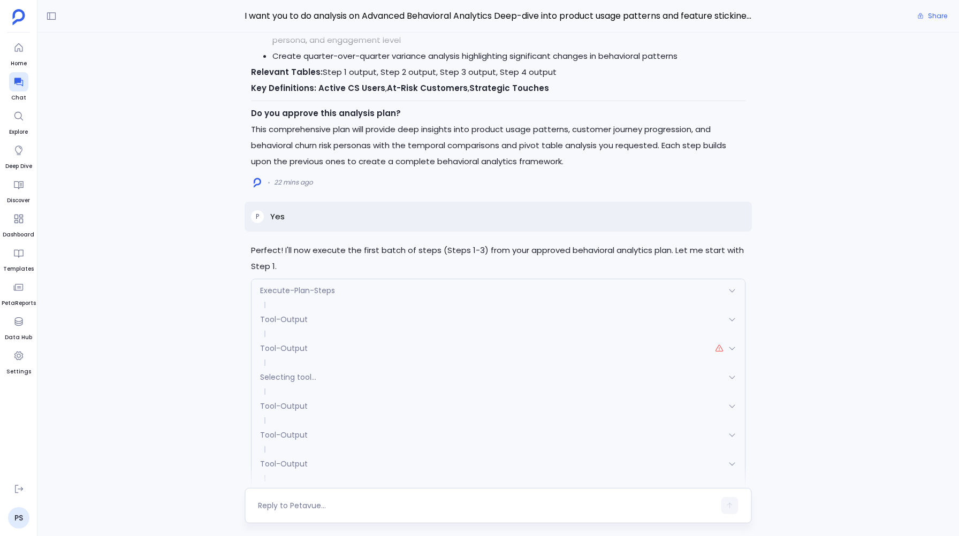
scroll to position [-469, 0]
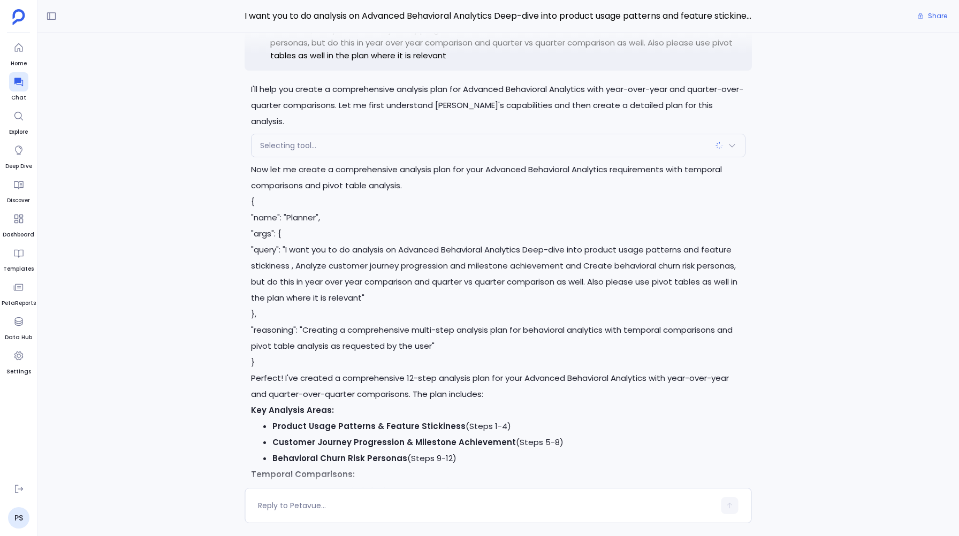
scroll to position [-796, 0]
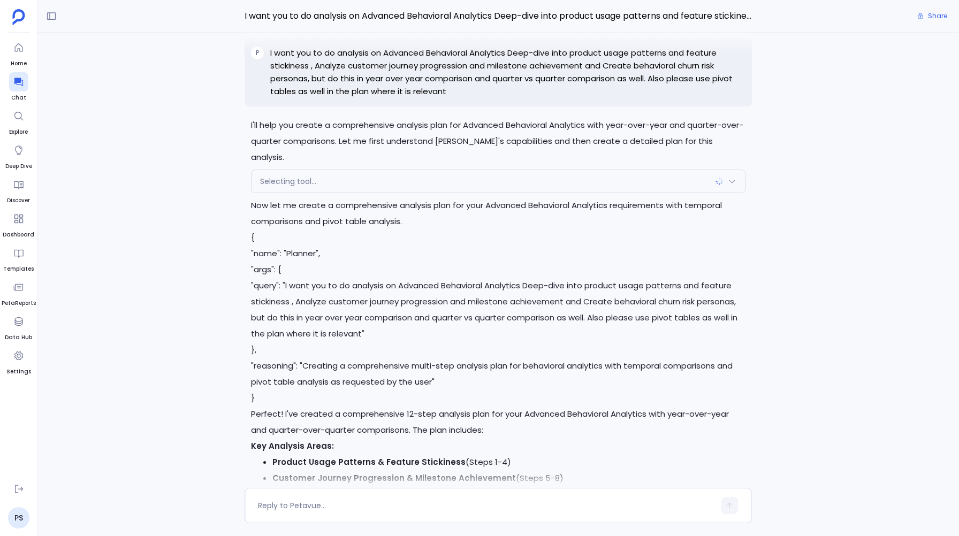
click at [288, 179] on span "Selecting tool..." at bounding box center [288, 181] width 56 height 11
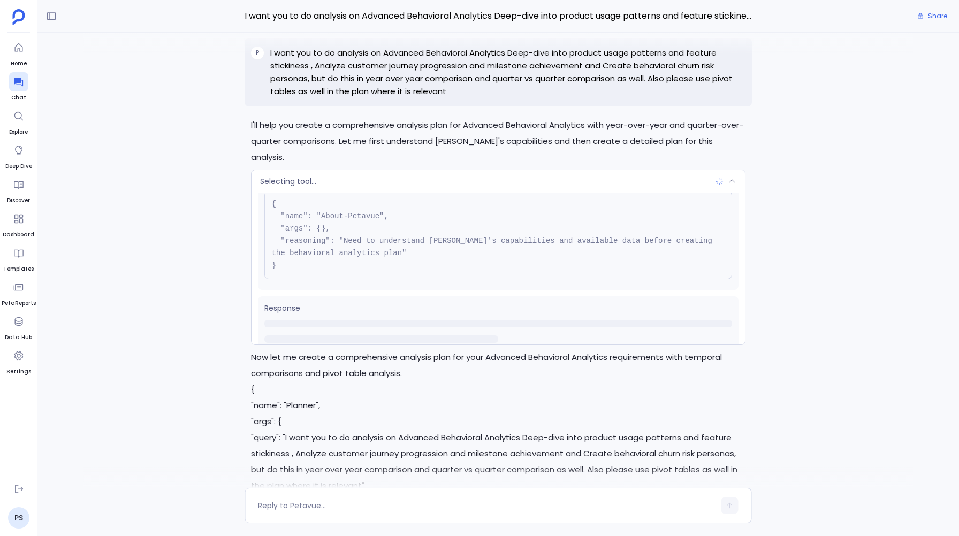
scroll to position [48, 0]
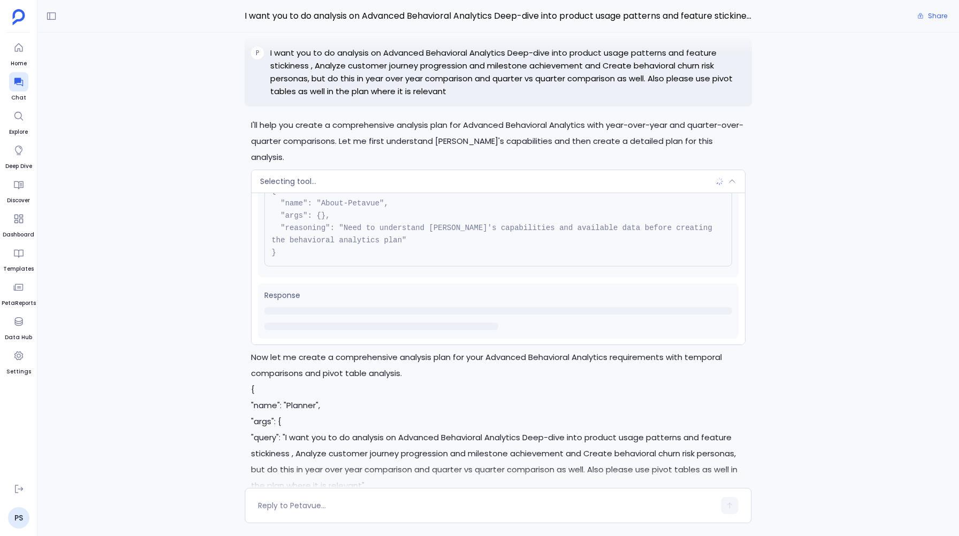
click at [282, 187] on div "Selecting tool..." at bounding box center [498, 181] width 493 height 22
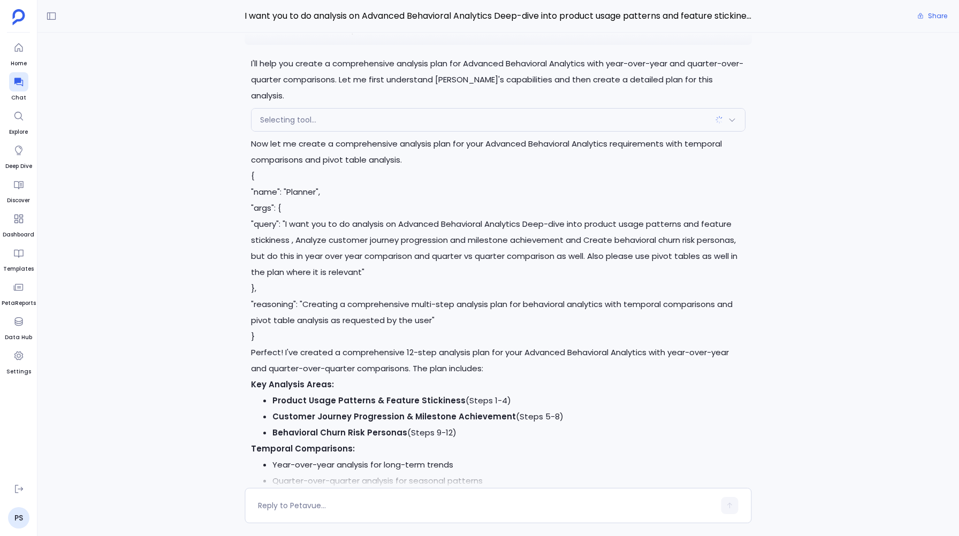
scroll to position [-685, 0]
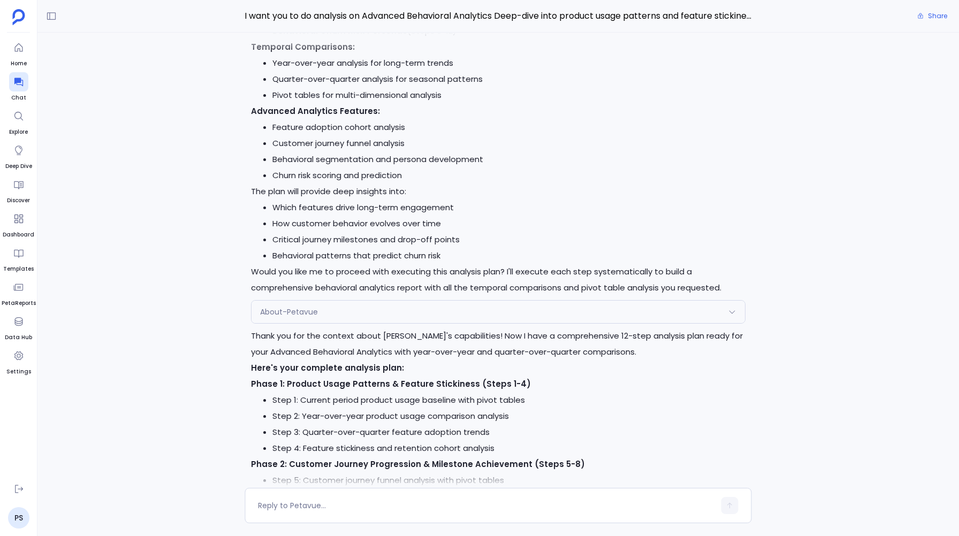
click at [281, 314] on span "About-Petavue" at bounding box center [289, 312] width 58 height 11
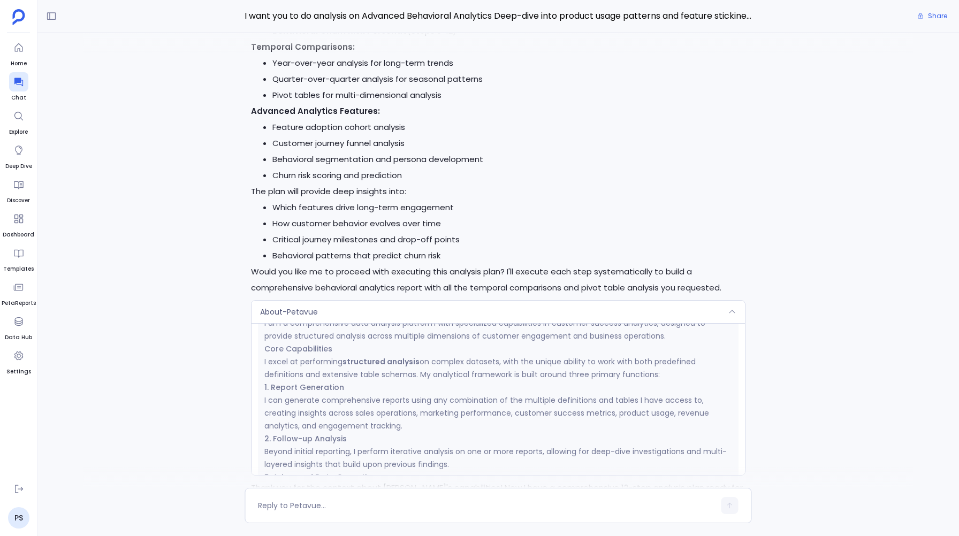
scroll to position [0, 0]
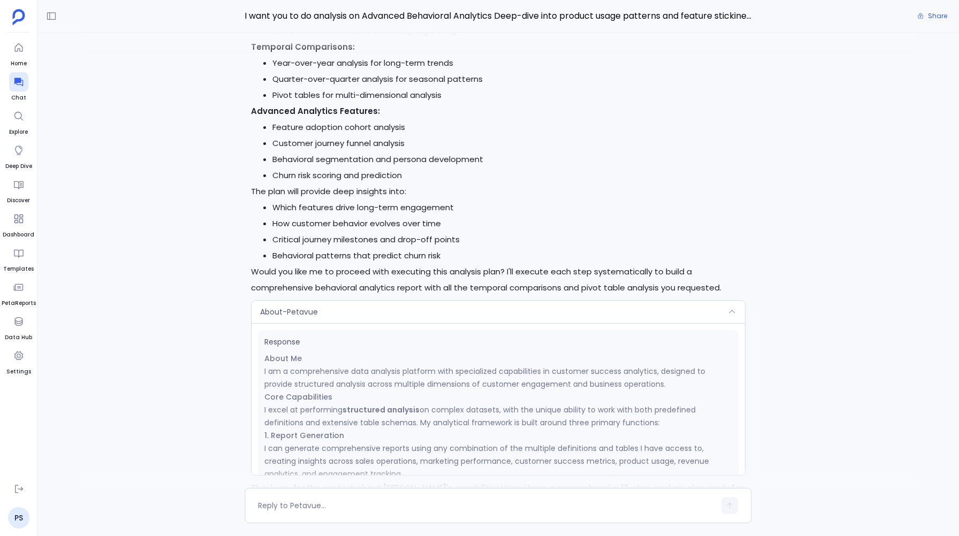
click at [295, 309] on span "About-Petavue" at bounding box center [289, 312] width 58 height 11
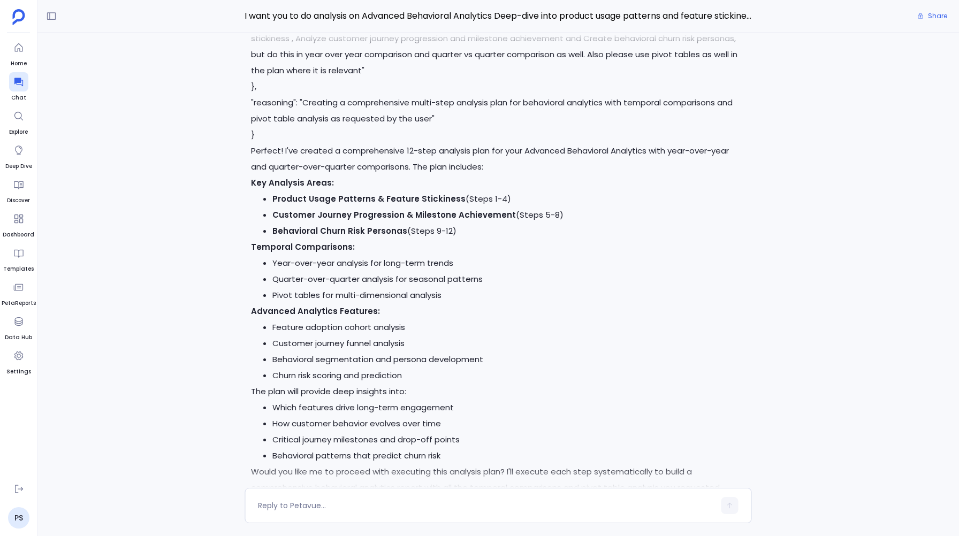
scroll to position [-796, 0]
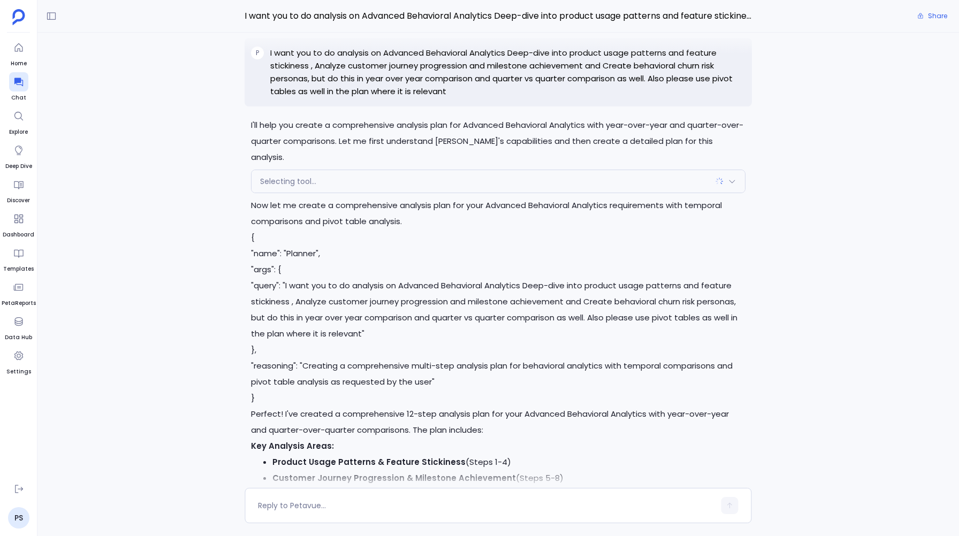
click at [302, 185] on span "Selecting tool..." at bounding box center [288, 181] width 56 height 11
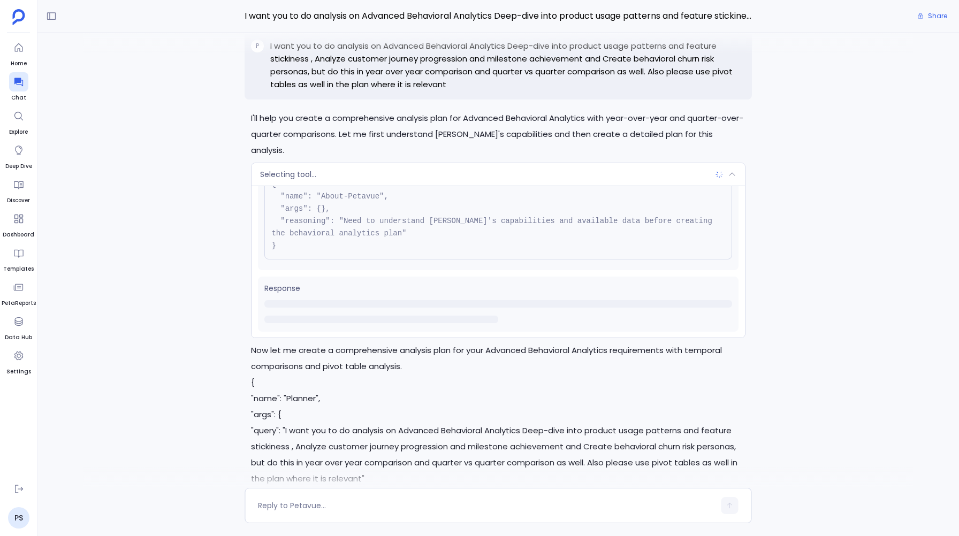
scroll to position [-948, 0]
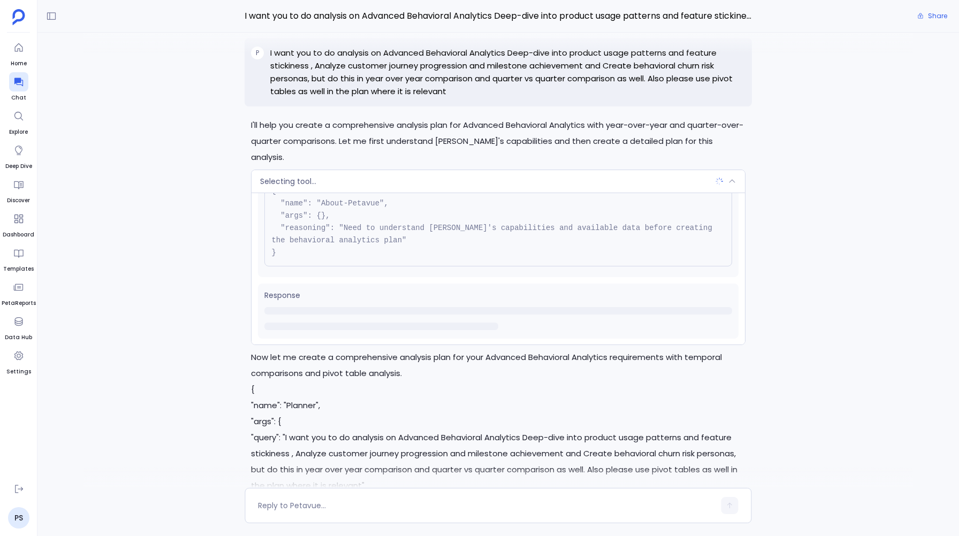
click at [303, 189] on div "Selecting tool..." at bounding box center [498, 181] width 493 height 22
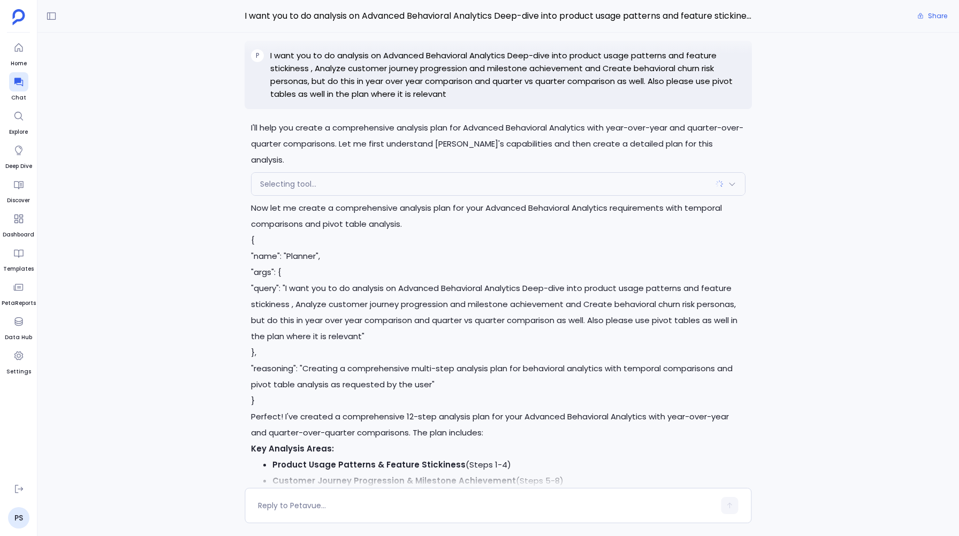
scroll to position [-795, 0]
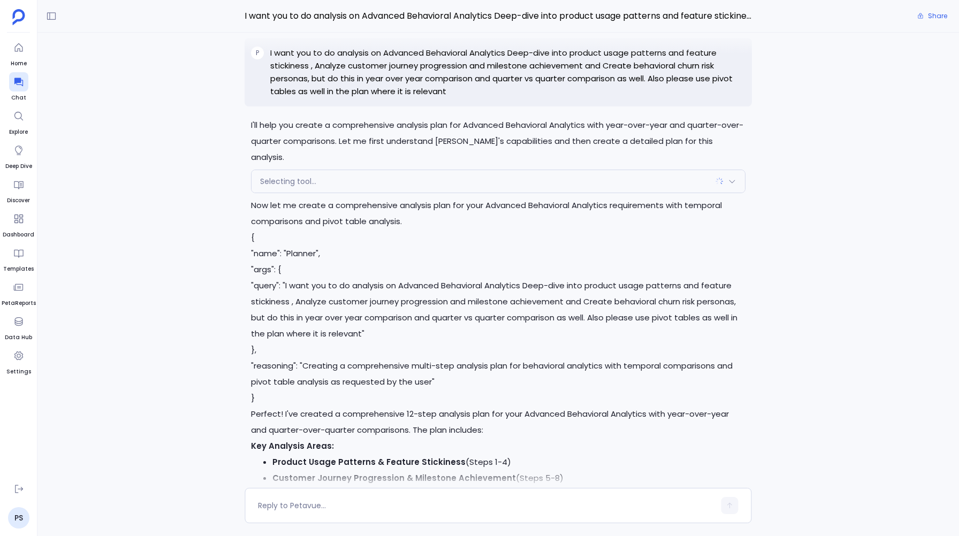
click at [279, 170] on div "Selecting tool..." at bounding box center [498, 181] width 493 height 22
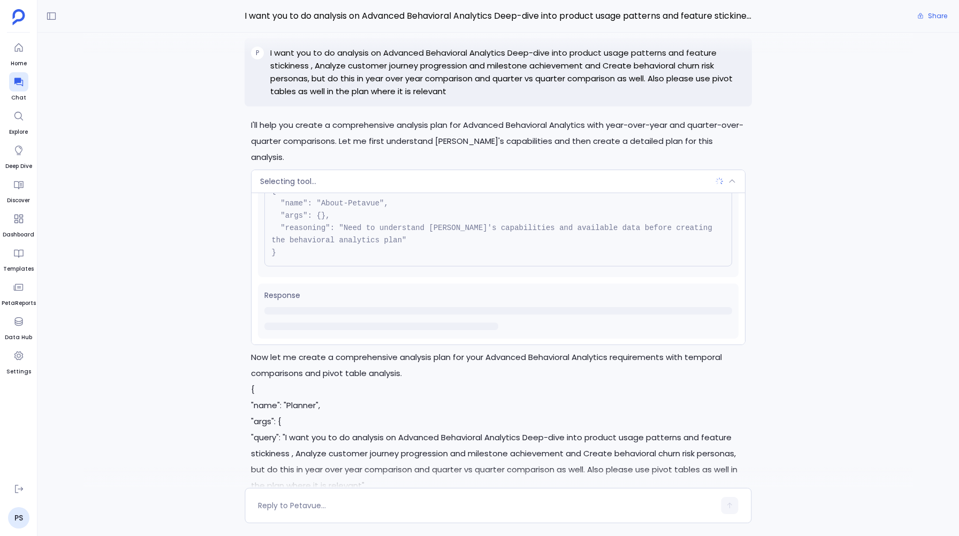
scroll to position [0, 0]
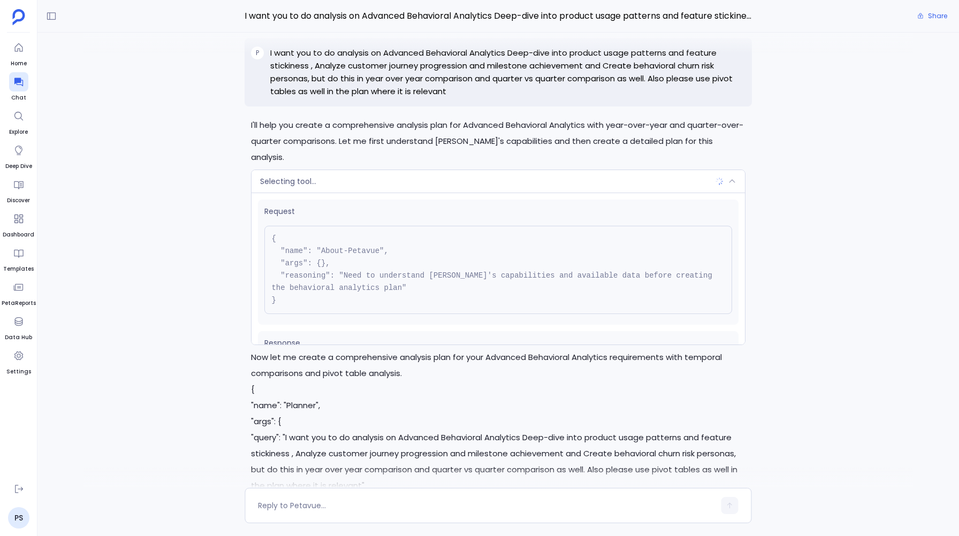
click at [297, 181] on span "Selecting tool..." at bounding box center [288, 181] width 56 height 11
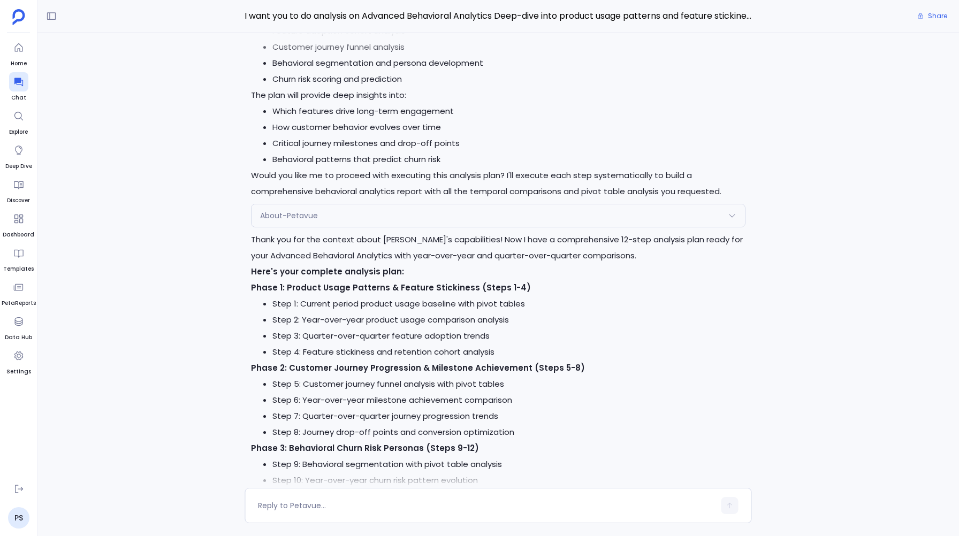
click at [309, 213] on span "About-Petavue" at bounding box center [289, 215] width 58 height 11
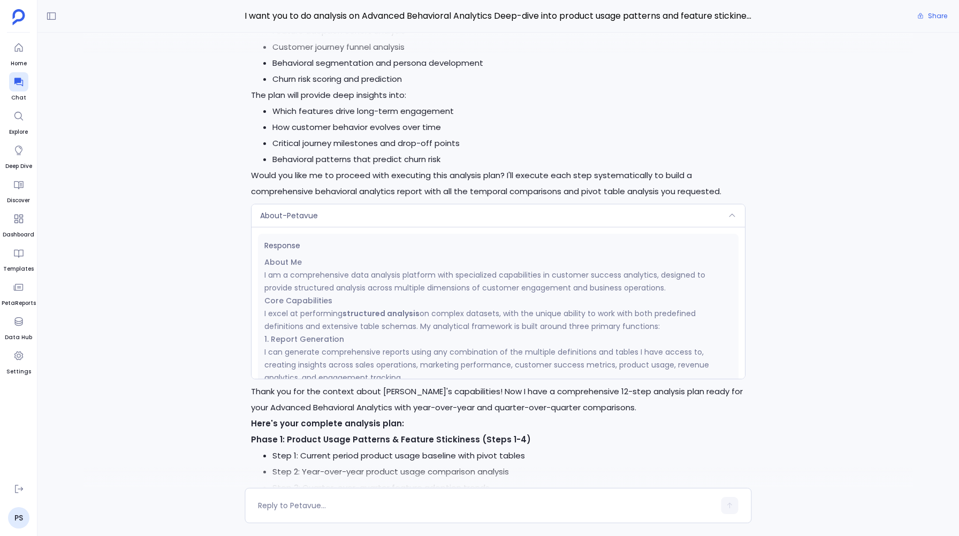
click at [285, 215] on span "About-Petavue" at bounding box center [289, 215] width 58 height 11
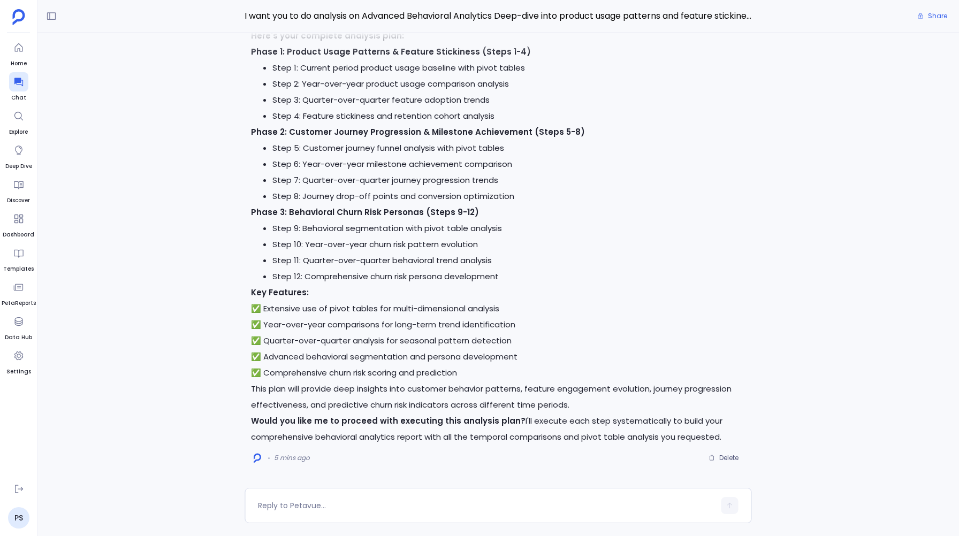
click at [352, 263] on li "Step 11: Quarter-over-quarter behavioral trend analysis" at bounding box center [508, 261] width 473 height 16
